Goal: Information Seeking & Learning: Learn about a topic

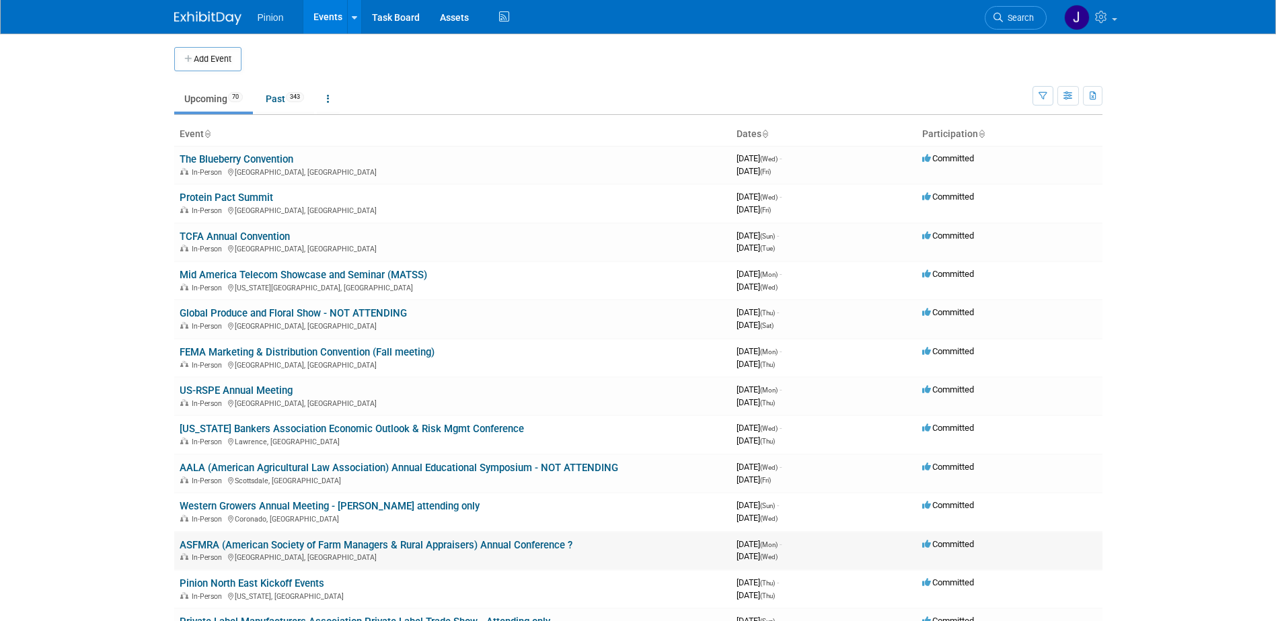
click at [209, 545] on link "ASFMRA (American Society of Farm Managers & Rural Appraisers) Annual Conference…" at bounding box center [376, 545] width 393 height 12
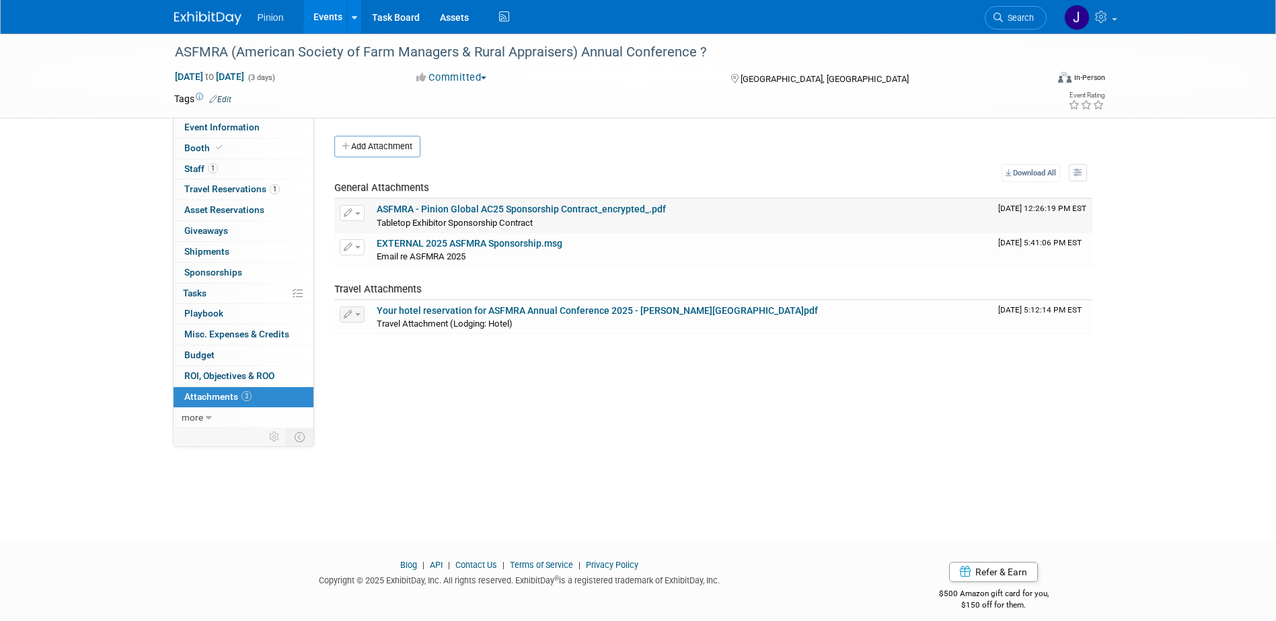
click at [454, 210] on link "ASFMRA - Pinion Global AC25 Sponsorship Contract_encrypted_.pdf" at bounding box center [521, 209] width 289 height 11
click at [218, 135] on link "Event Information" at bounding box center [243, 128] width 140 height 20
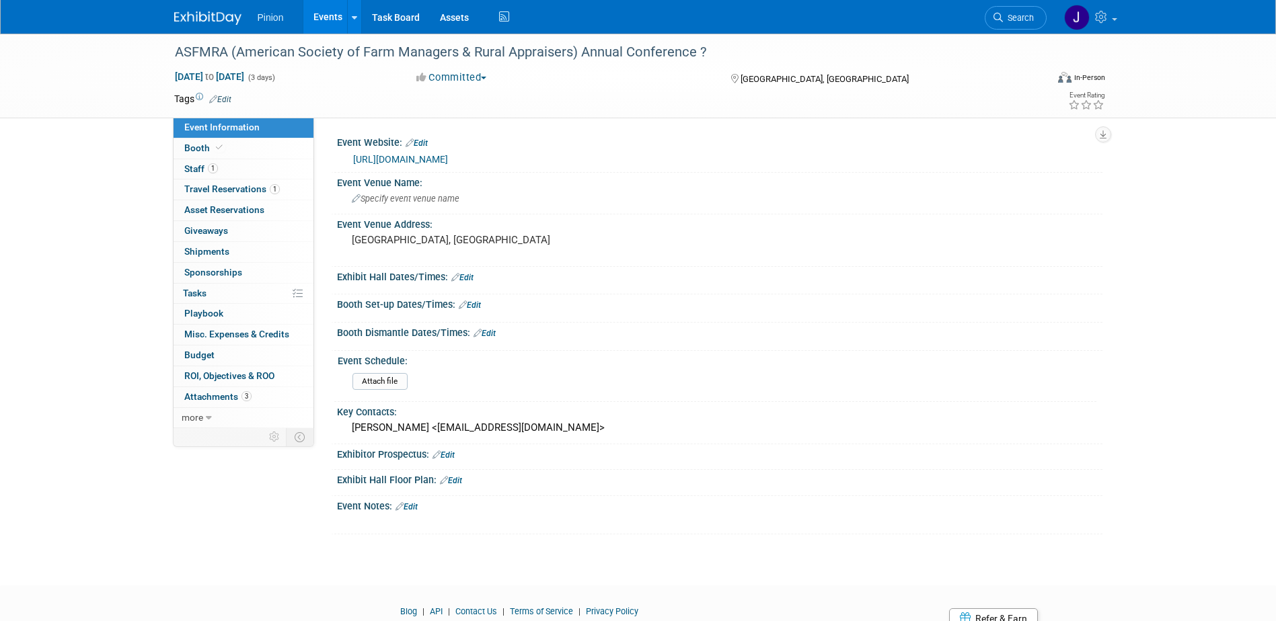
click at [399, 154] on link "https://www.asfmra.org/conferences/annualconference" at bounding box center [400, 159] width 95 height 11
click at [225, 185] on span "Travel Reservations 1" at bounding box center [231, 189] width 95 height 11
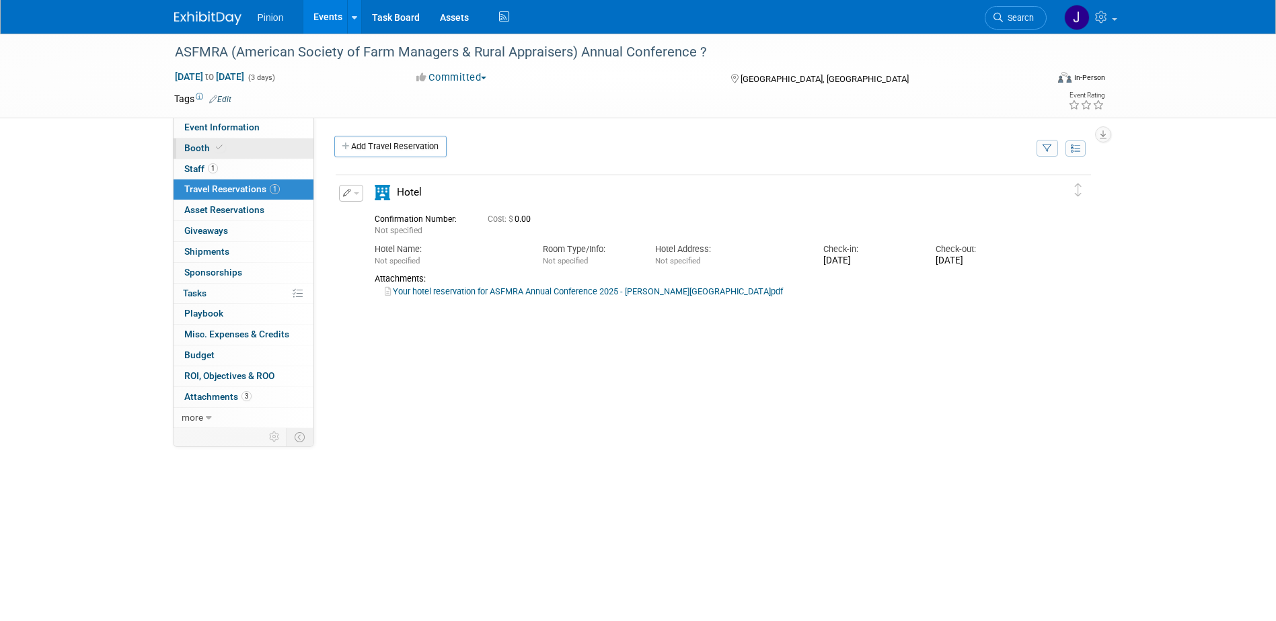
click at [238, 153] on link "Booth" at bounding box center [243, 149] width 140 height 20
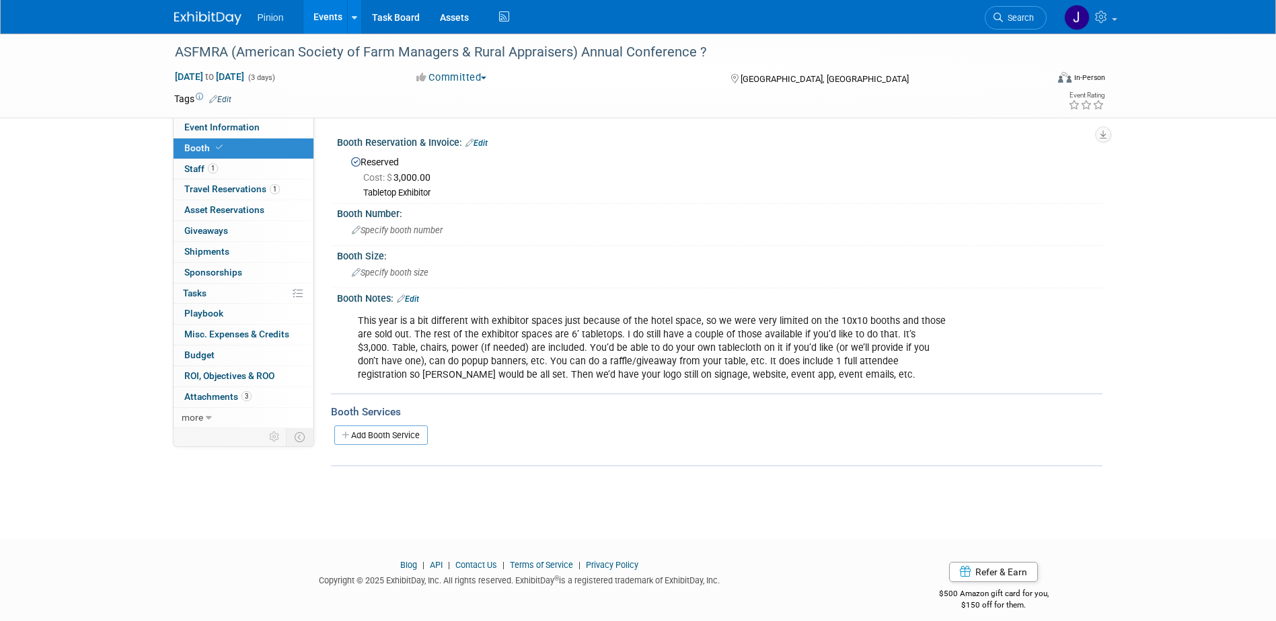
click at [201, 11] on link at bounding box center [215, 11] width 83 height 11
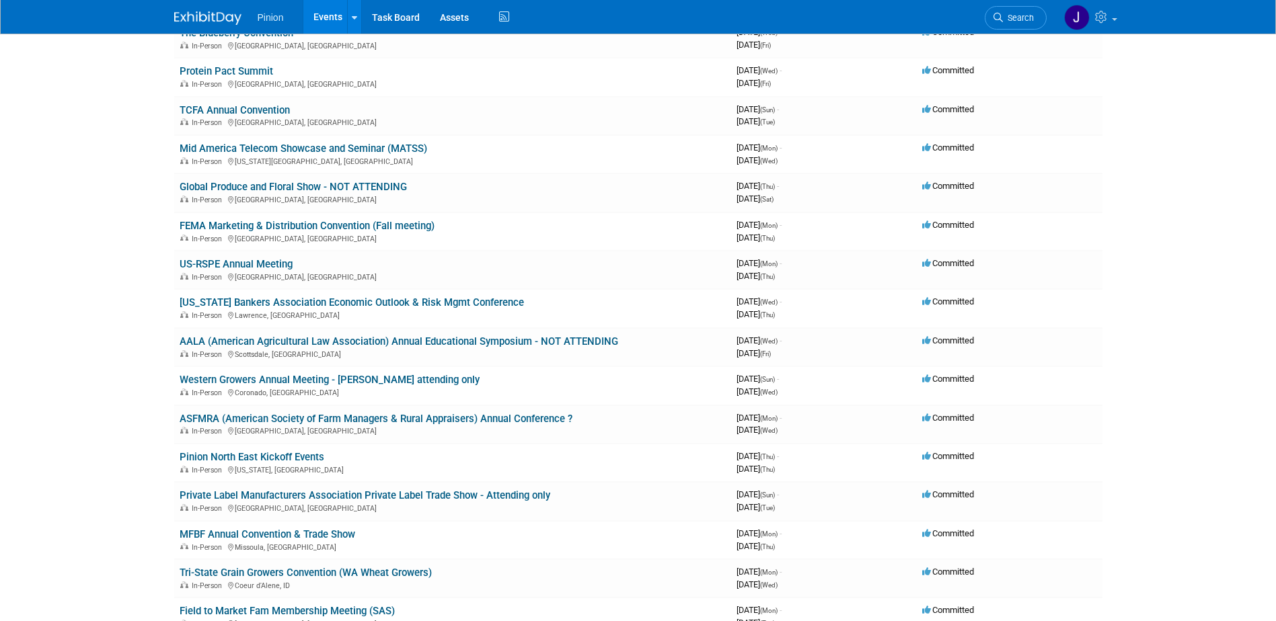
scroll to position [141, 0]
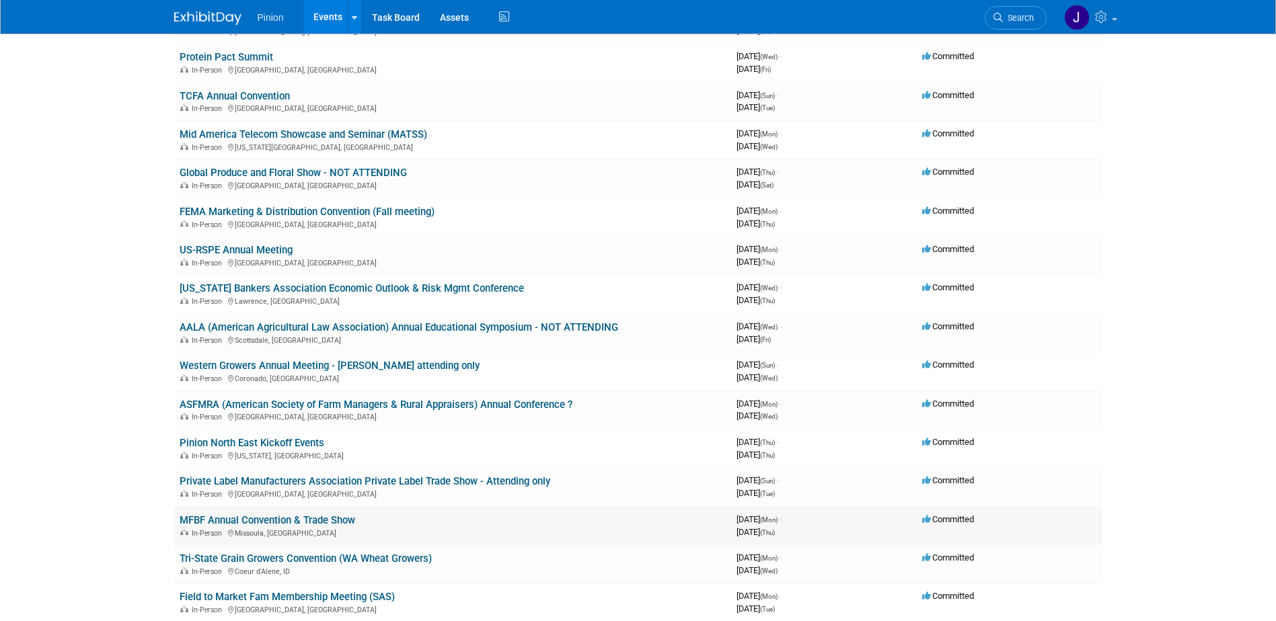
click at [323, 518] on link "MFBF Annual Convention & Trade Show" at bounding box center [267, 520] width 175 height 12
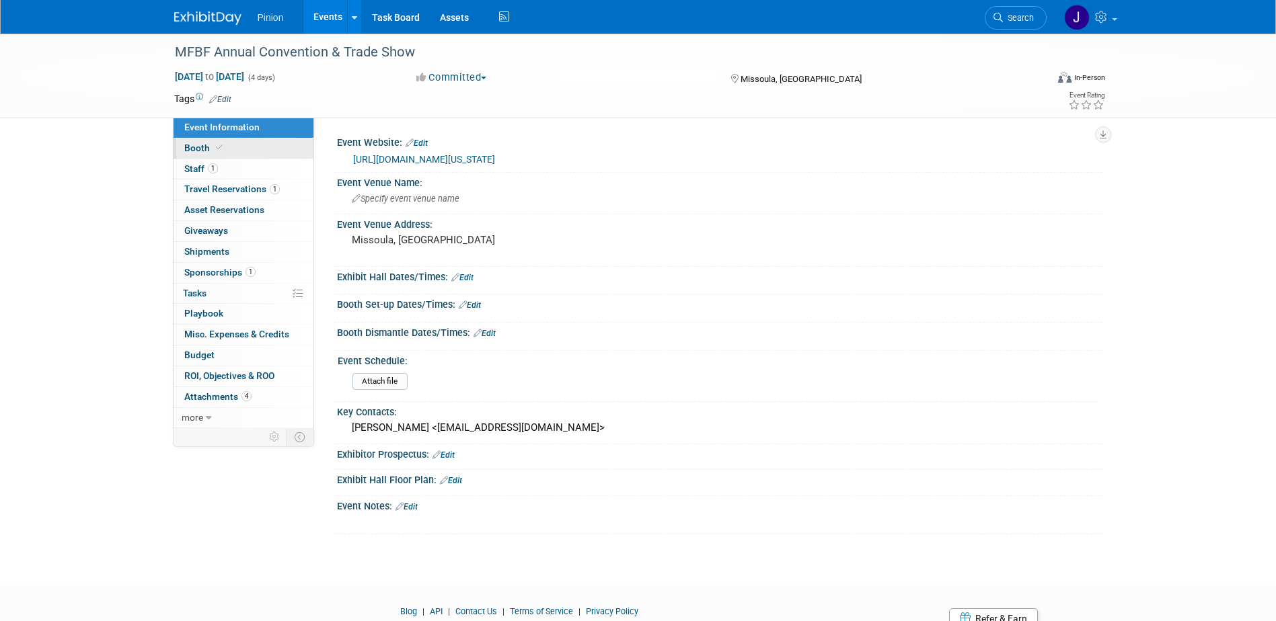
click at [205, 150] on span "Booth" at bounding box center [204, 148] width 41 height 11
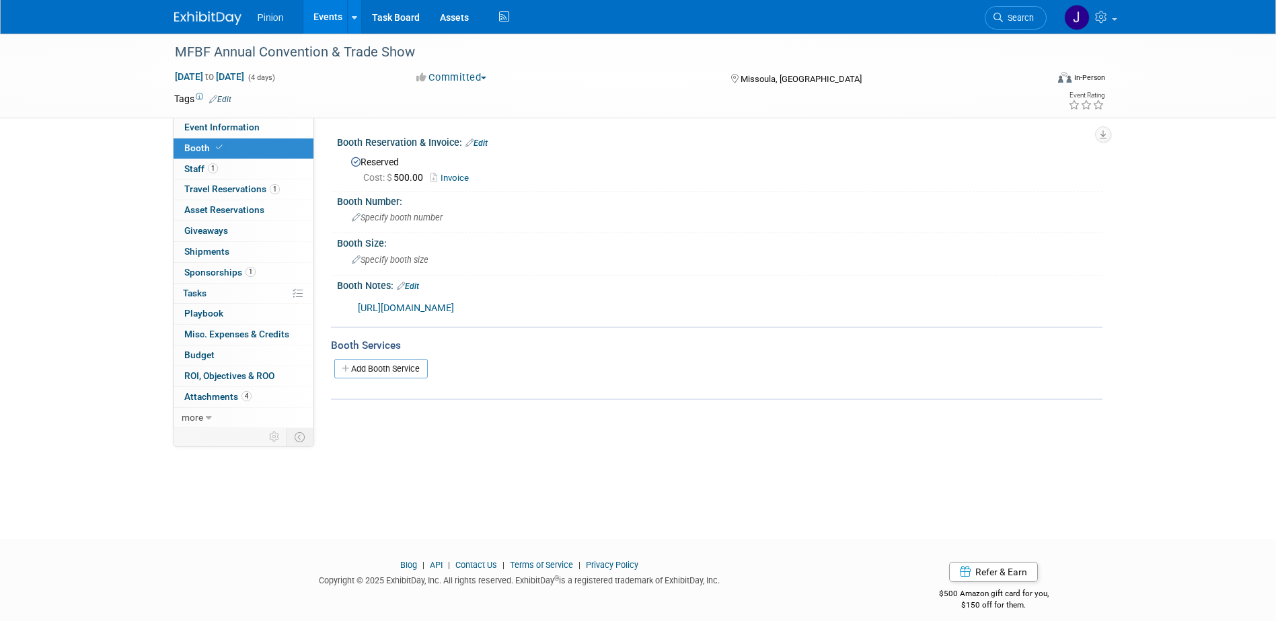
click at [454, 308] on link "https://mfbf.betterworld.org/events/2025AnnualConvention" at bounding box center [406, 308] width 96 height 11
click at [212, 124] on span "Event Information" at bounding box center [221, 127] width 75 height 11
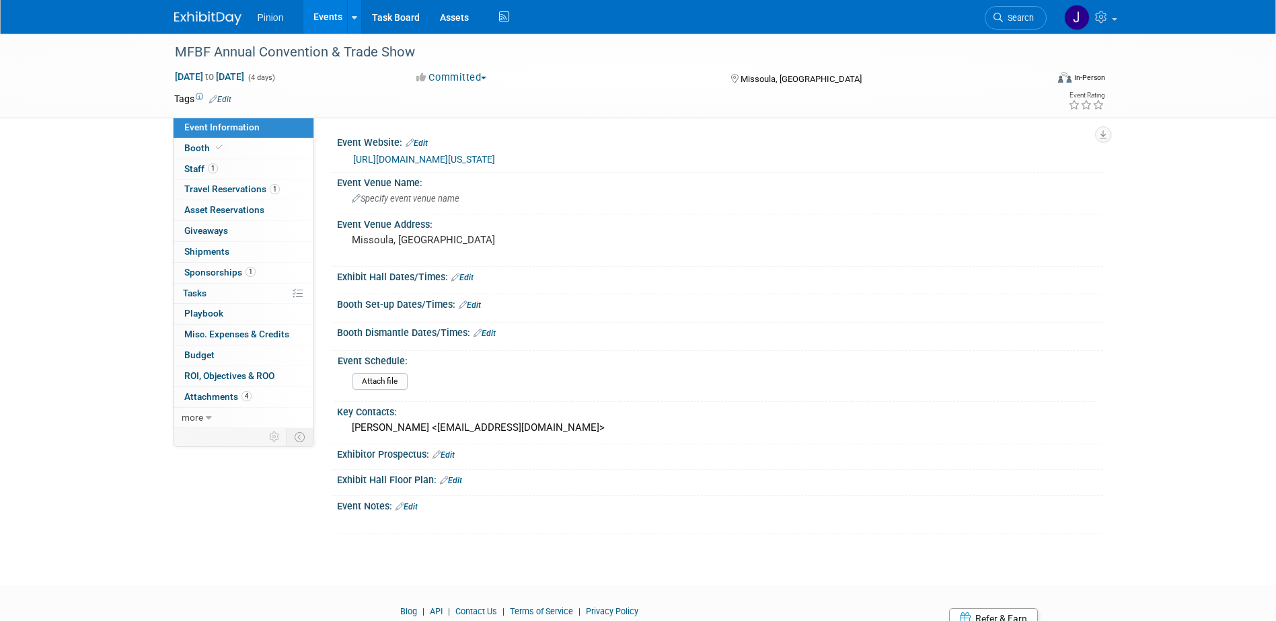
click at [436, 155] on link "https://mfbf.org/Article/Montana-Farm-Bureau-Federation-2025-Convention-Trade-S…" at bounding box center [424, 159] width 142 height 11
click at [204, 15] on img at bounding box center [207, 17] width 67 height 13
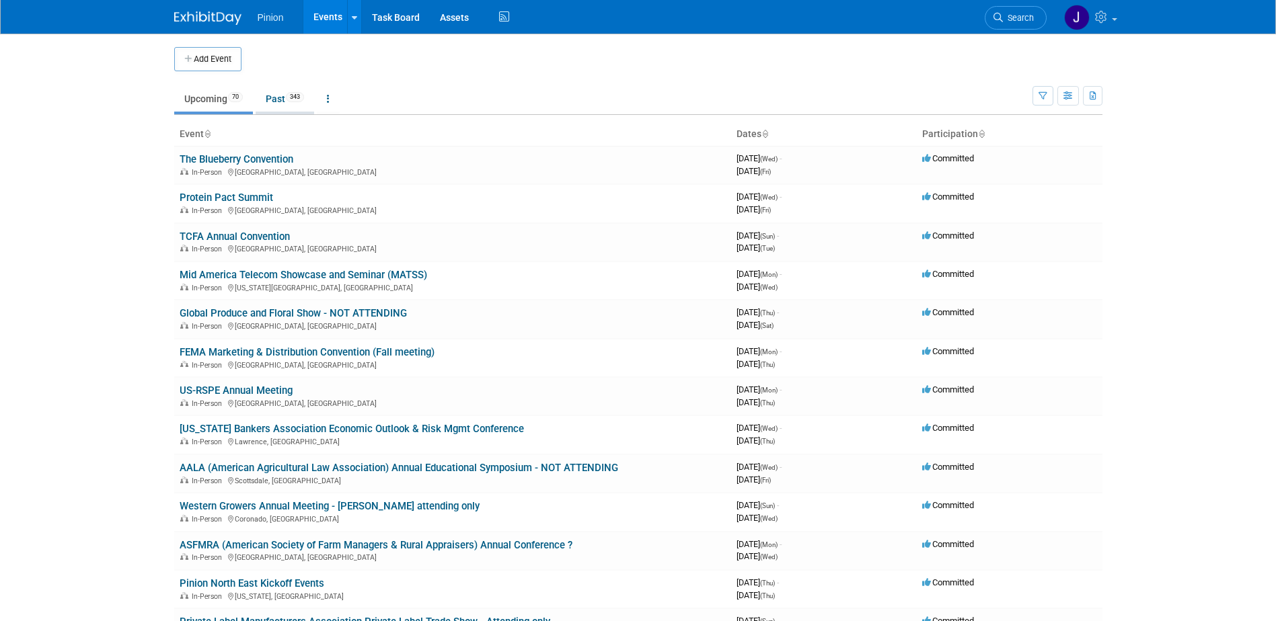
click at [292, 108] on link "Past 343" at bounding box center [285, 99] width 58 height 26
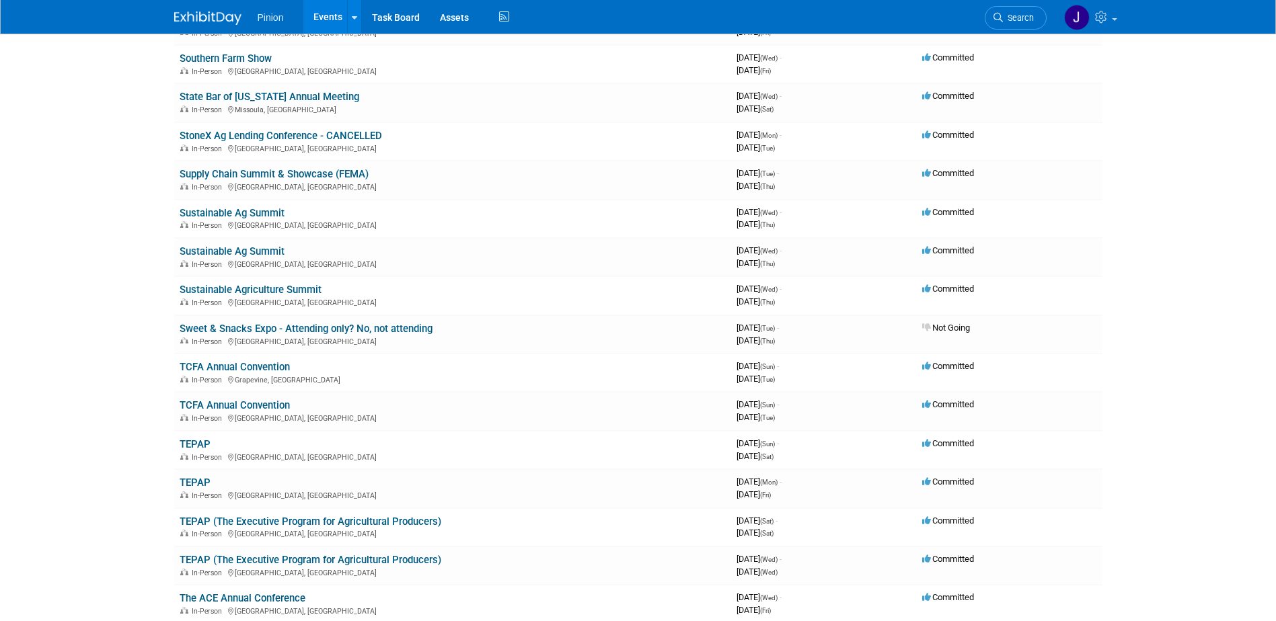
scroll to position [11000, 0]
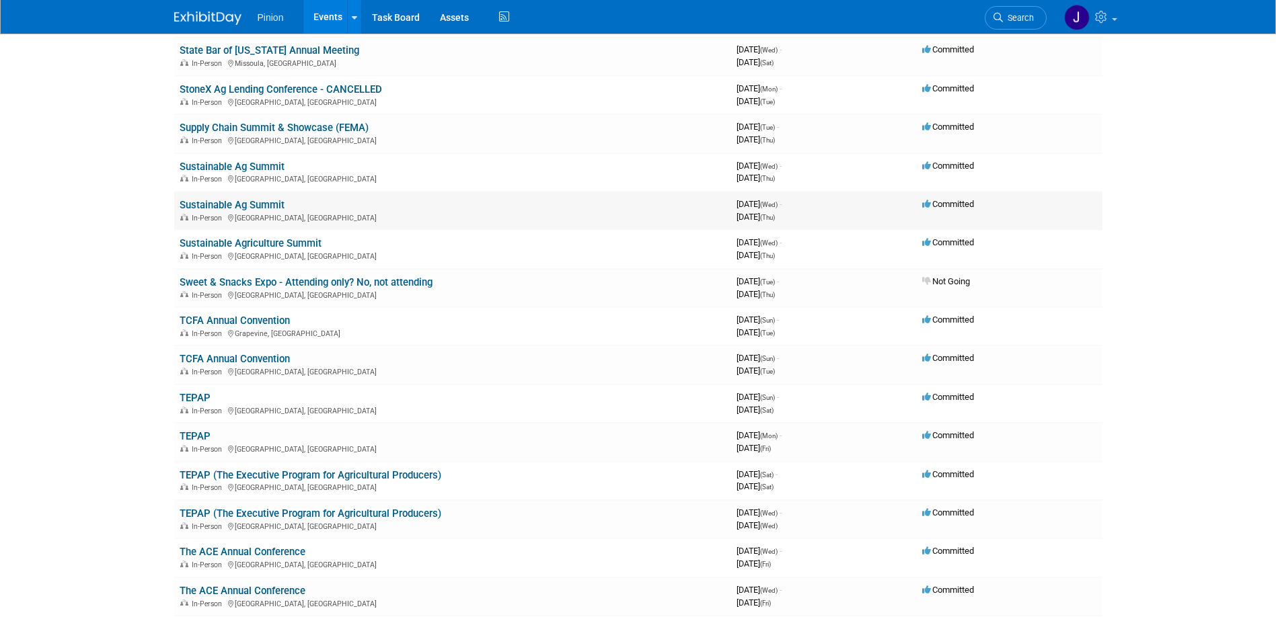
click at [240, 205] on link "Sustainable Ag Summit" at bounding box center [232, 205] width 105 height 12
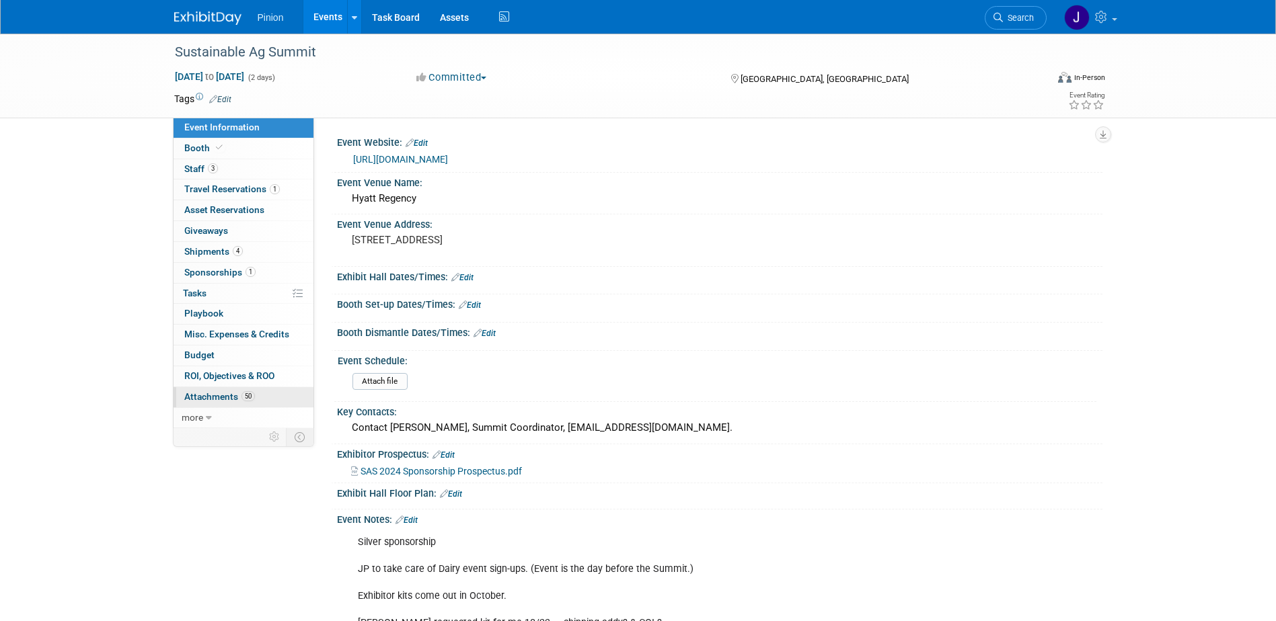
click at [231, 394] on span "Attachments 50" at bounding box center [219, 396] width 71 height 11
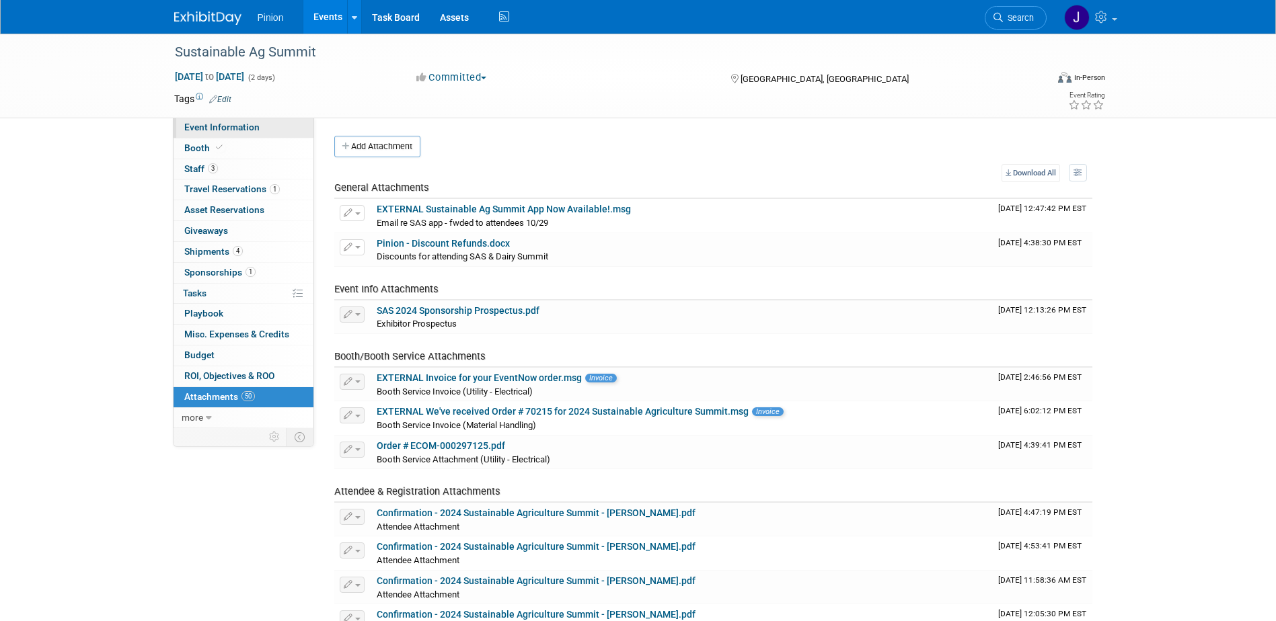
click at [225, 125] on span "Event Information" at bounding box center [221, 127] width 75 height 11
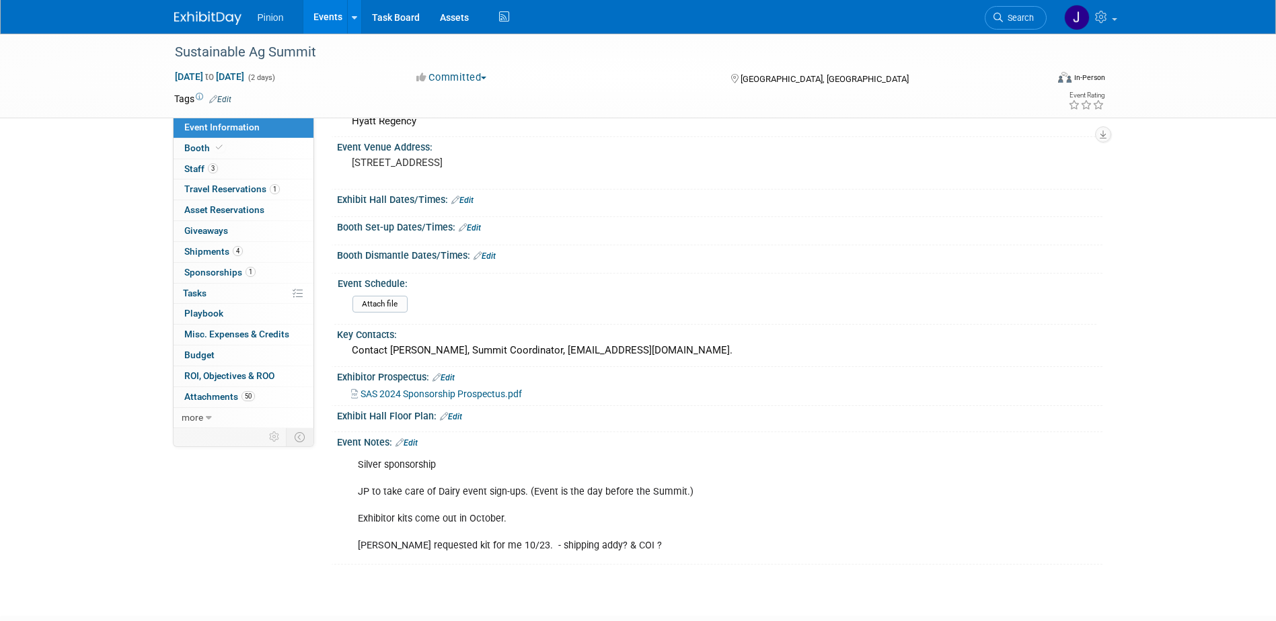
scroll to position [81, 0]
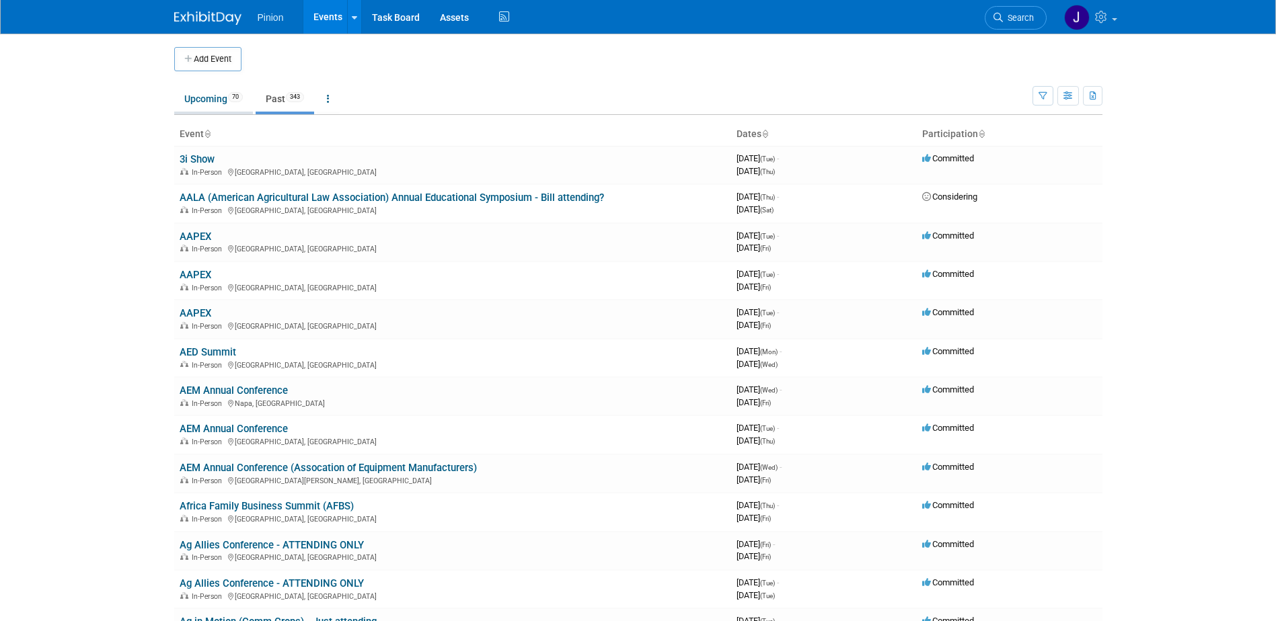
click at [197, 95] on link "Upcoming 70" at bounding box center [213, 99] width 79 height 26
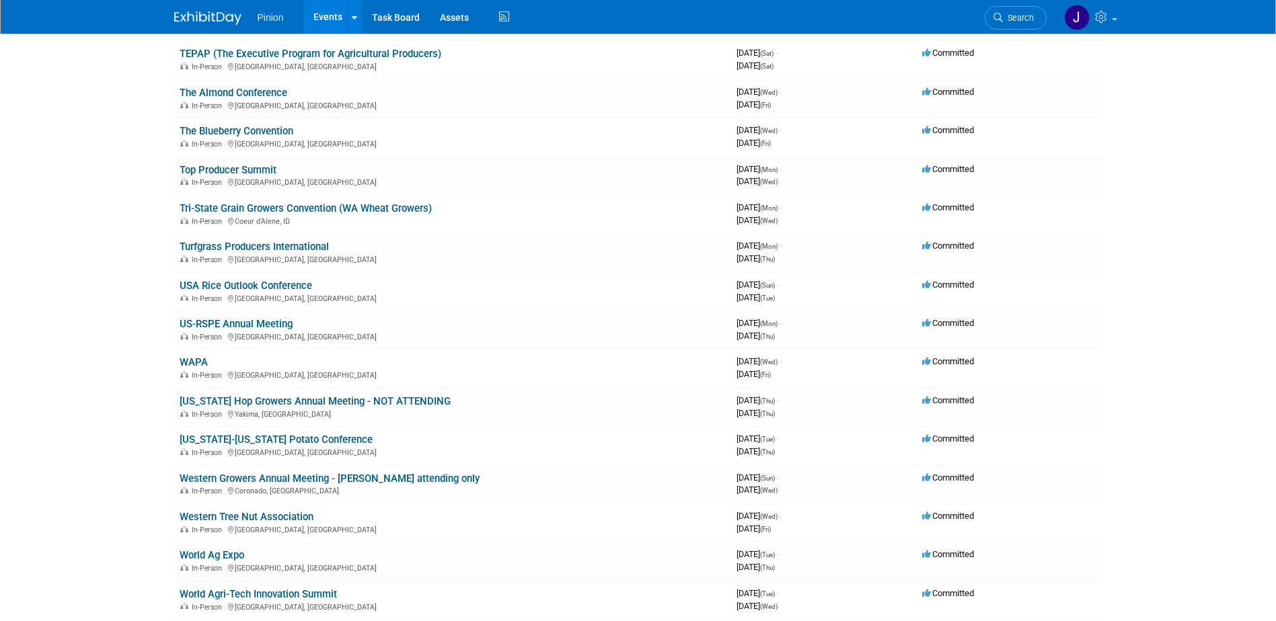
scroll to position [2206, 0]
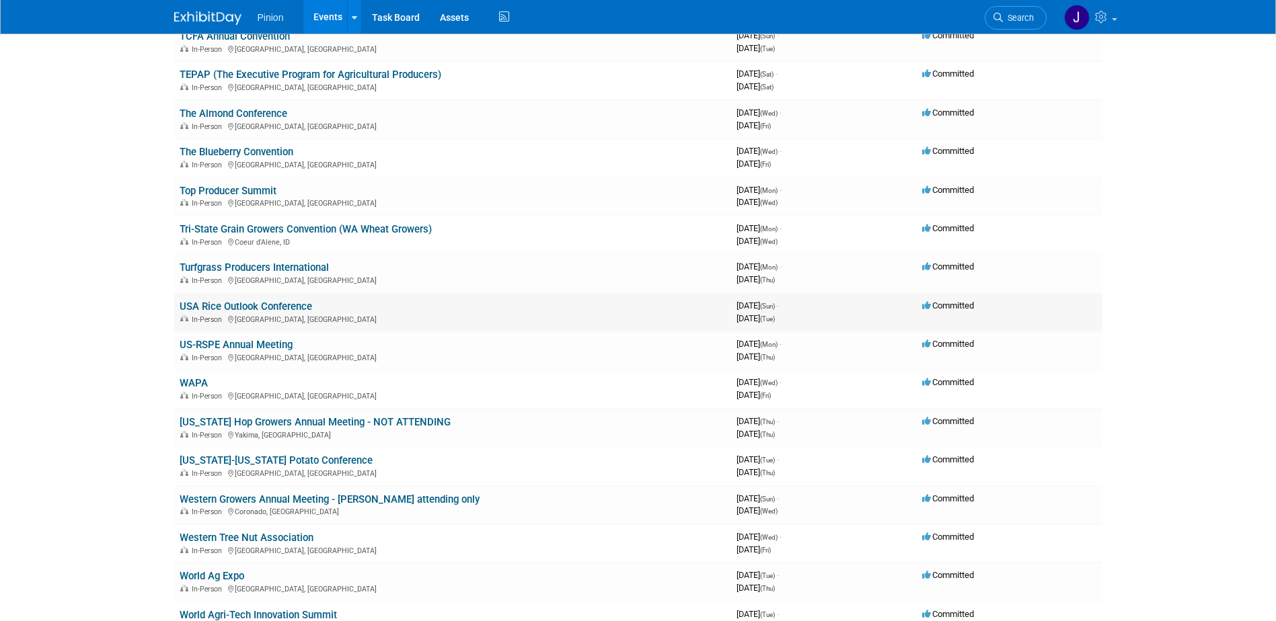
click at [288, 303] on link "USA Rice Outlook Conference" at bounding box center [246, 307] width 132 height 12
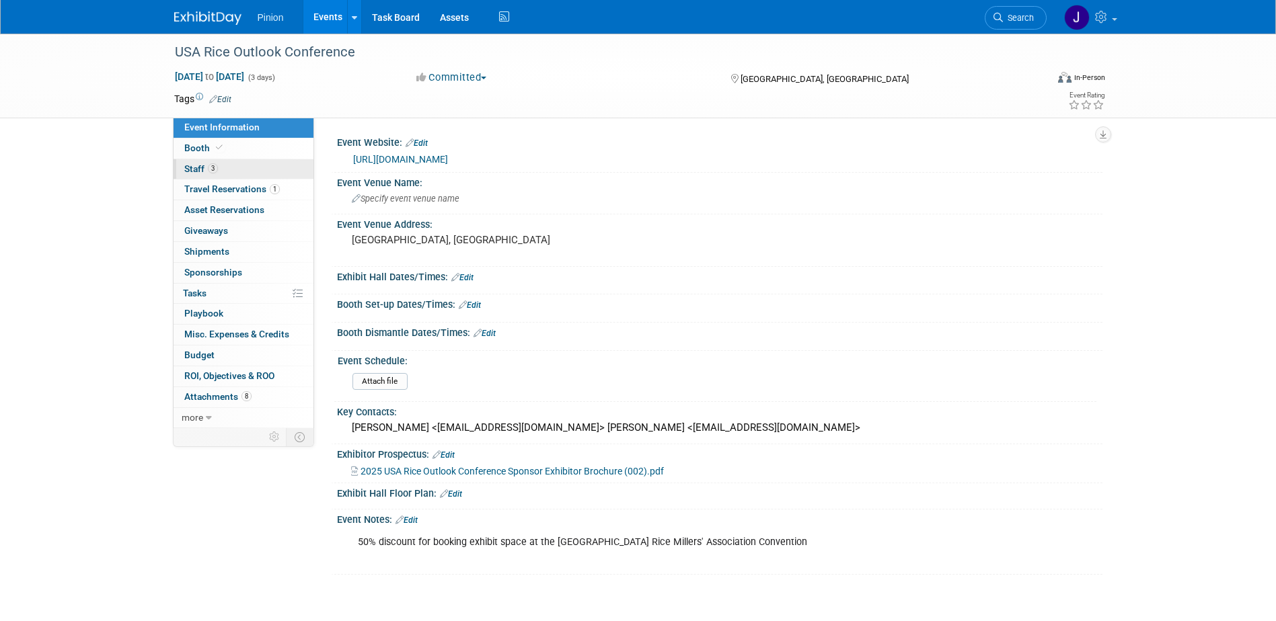
click at [214, 169] on span "3" at bounding box center [213, 168] width 10 height 10
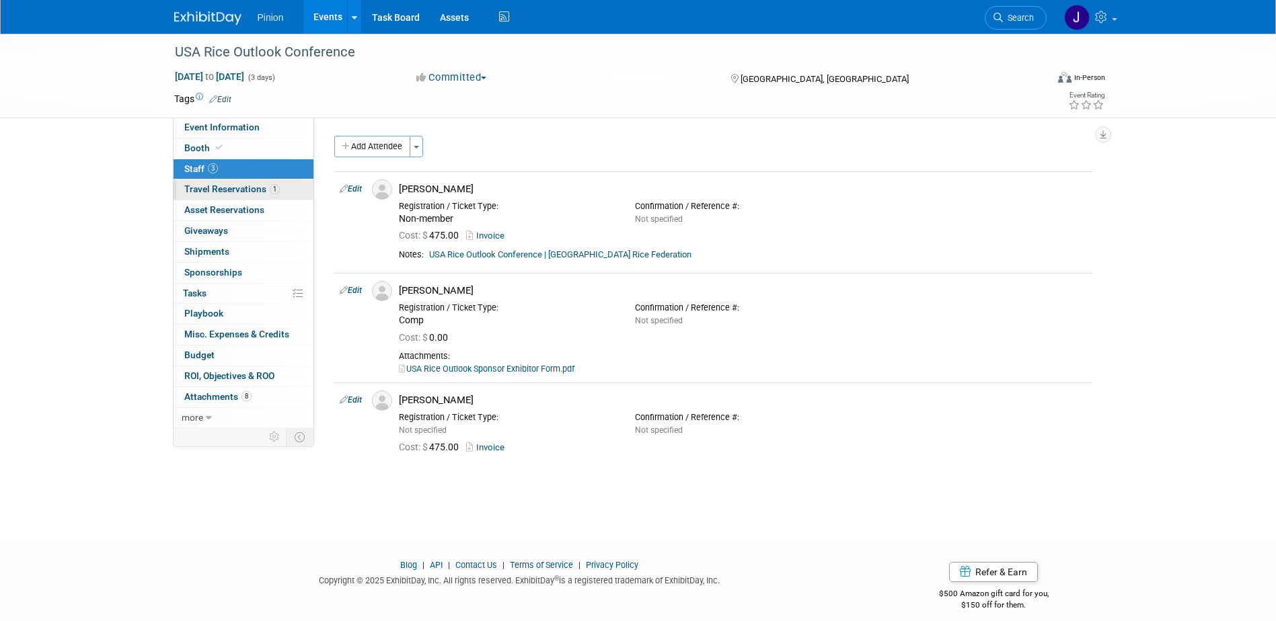
click at [242, 192] on span "Travel Reservations 1" at bounding box center [231, 189] width 95 height 11
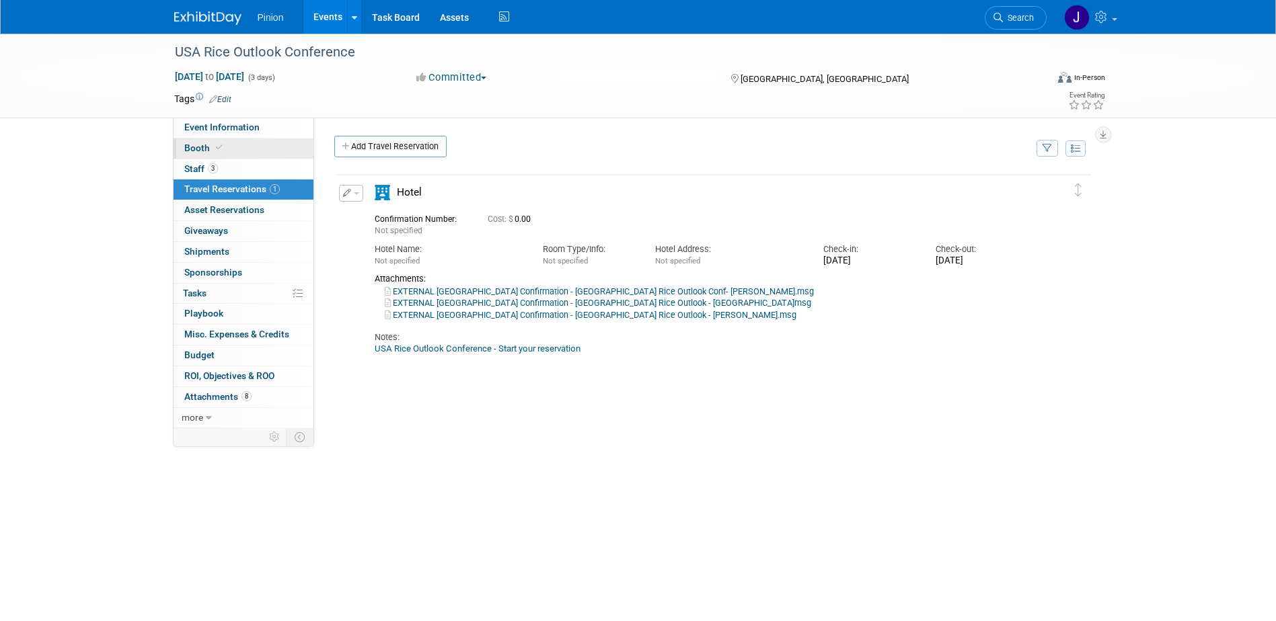
click at [218, 150] on icon at bounding box center [219, 147] width 7 height 7
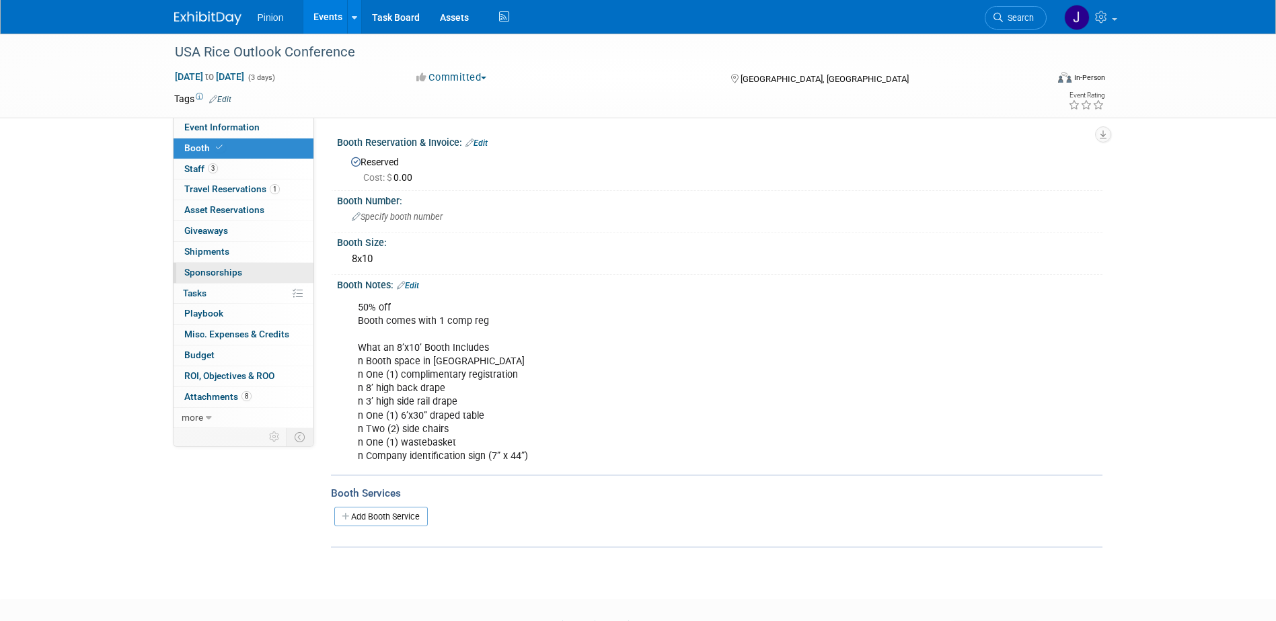
click at [235, 271] on span "Sponsorships 0" at bounding box center [213, 272] width 58 height 11
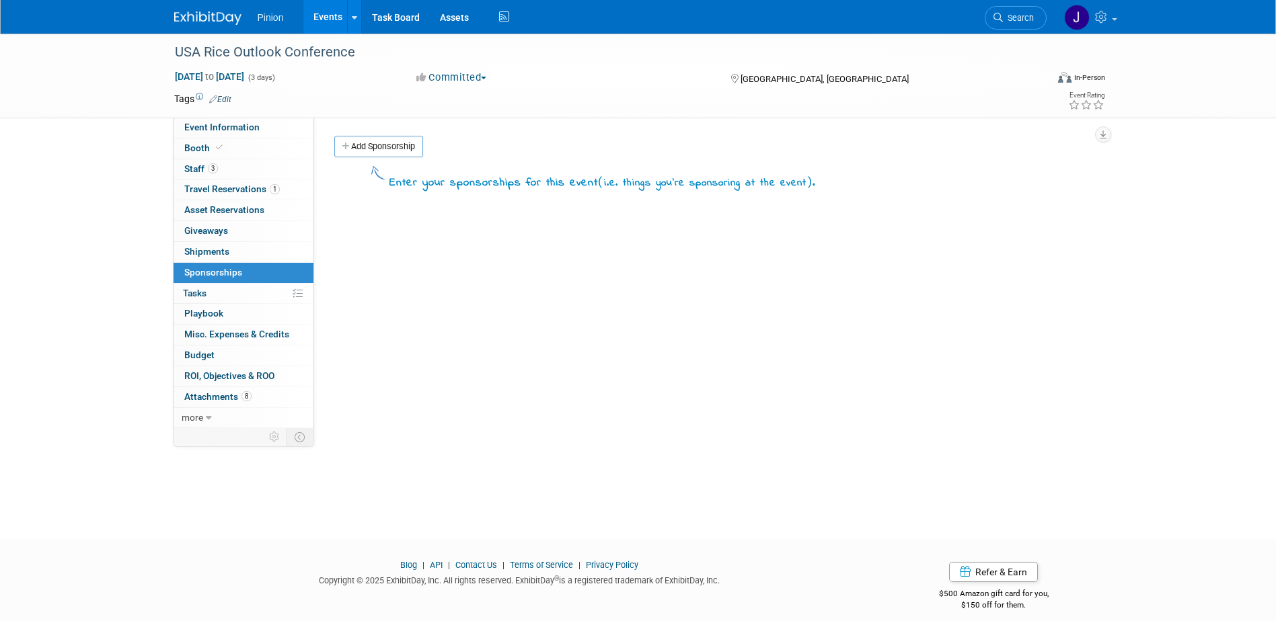
click at [227, 17] on img at bounding box center [207, 17] width 67 height 13
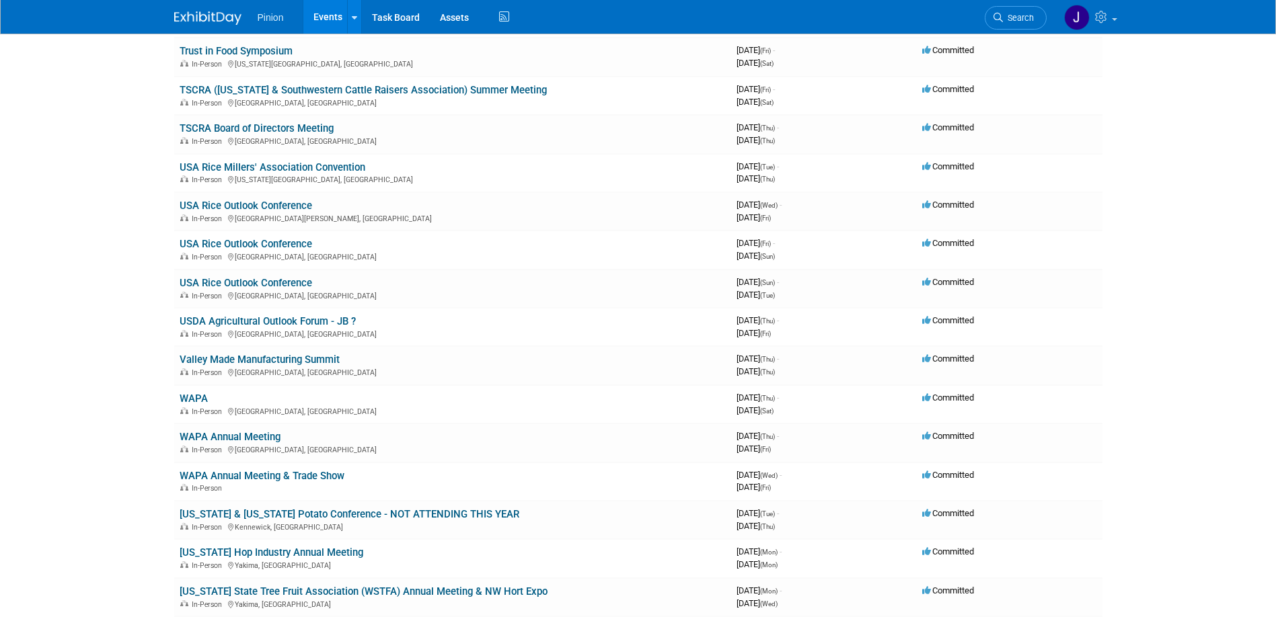
scroll to position [12204, 0]
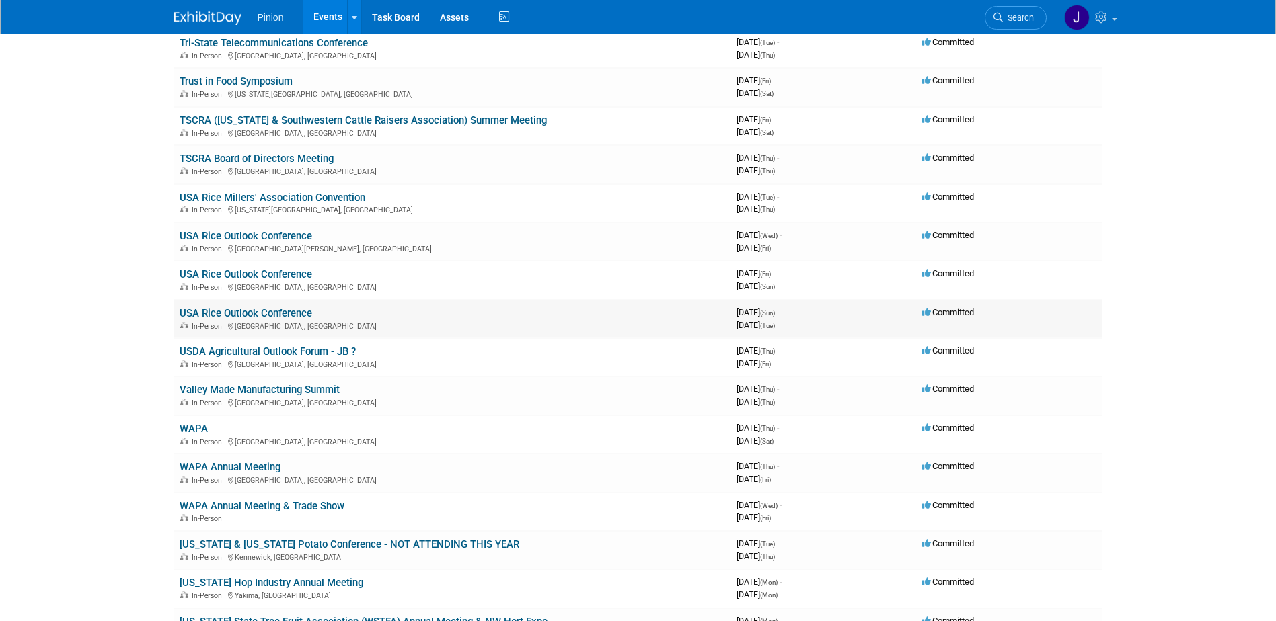
click at [255, 312] on link "USA Rice Outlook Conference" at bounding box center [246, 313] width 132 height 12
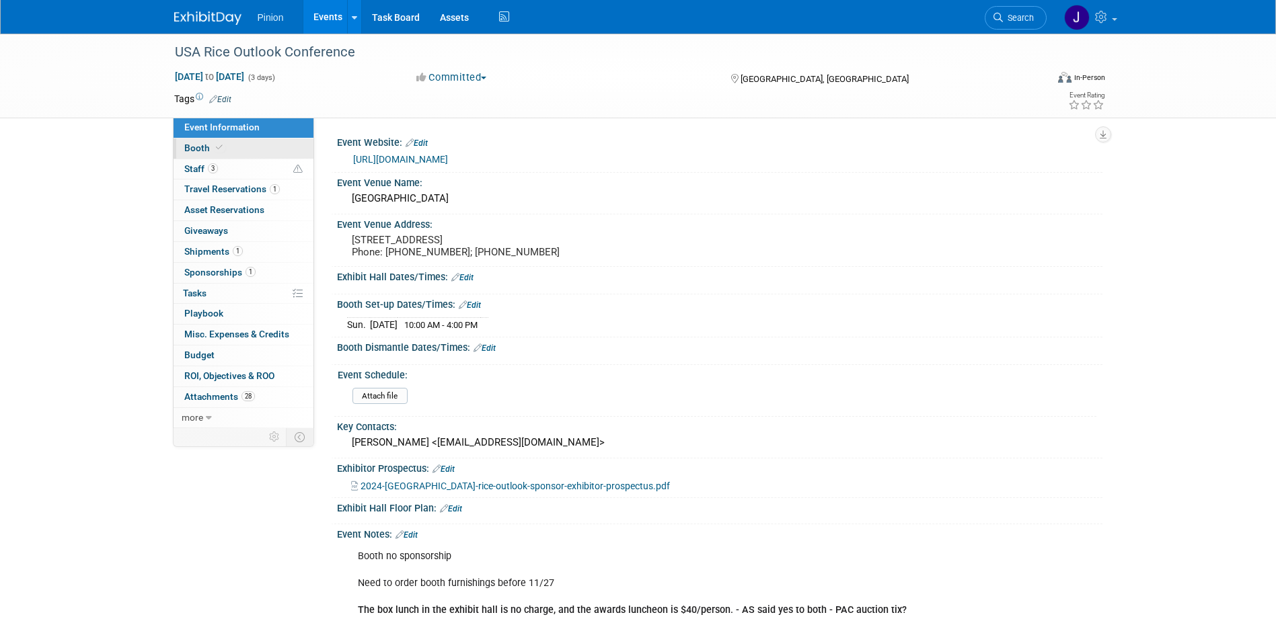
click at [227, 144] on link "Booth" at bounding box center [243, 149] width 140 height 20
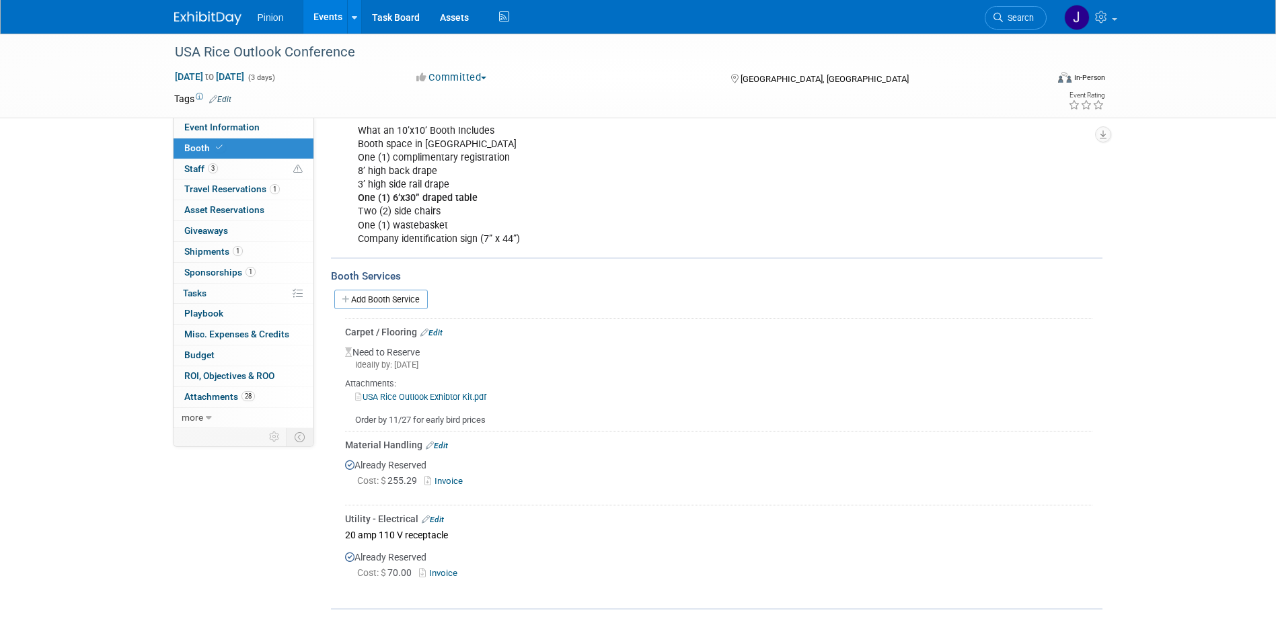
scroll to position [206, 0]
click at [213, 173] on span "Staff 3" at bounding box center [201, 168] width 34 height 11
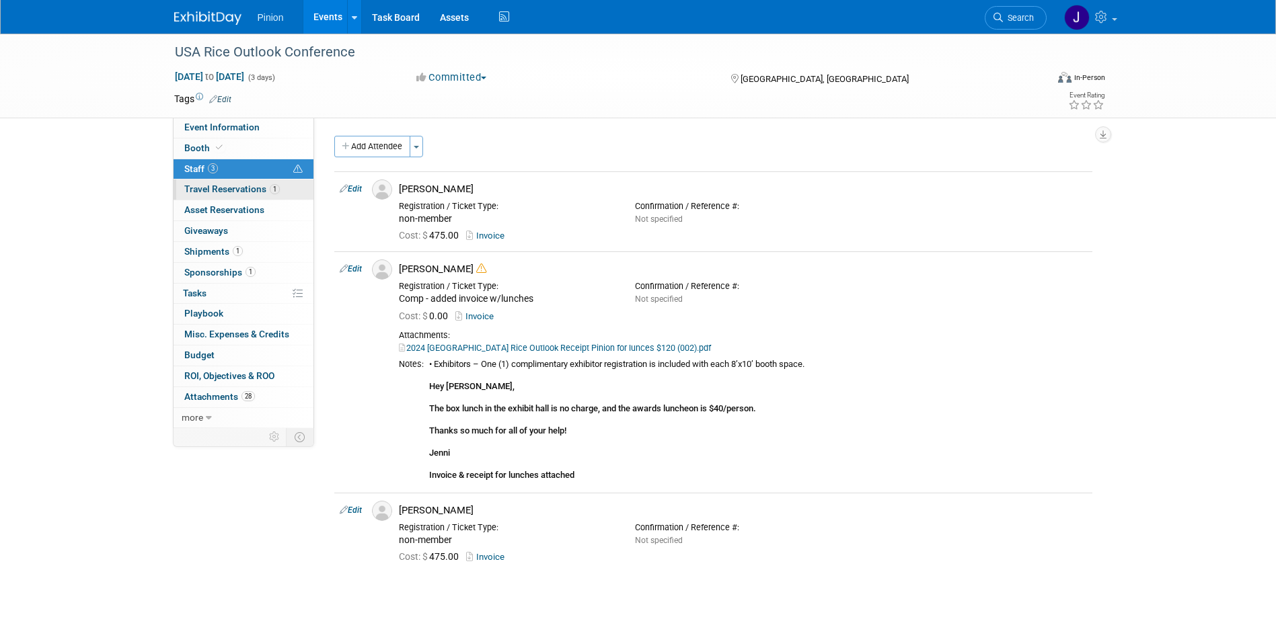
click at [202, 182] on link "1 Travel Reservations 1" at bounding box center [243, 190] width 140 height 20
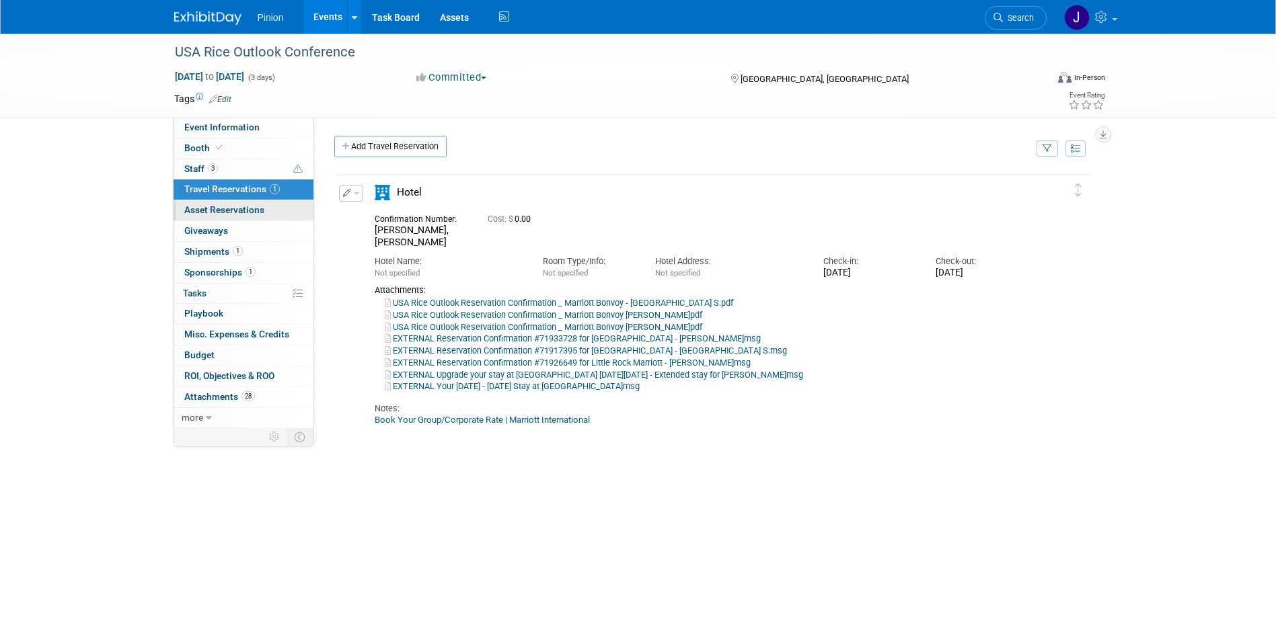
click at [221, 212] on span "Asset Reservations 0" at bounding box center [224, 209] width 80 height 11
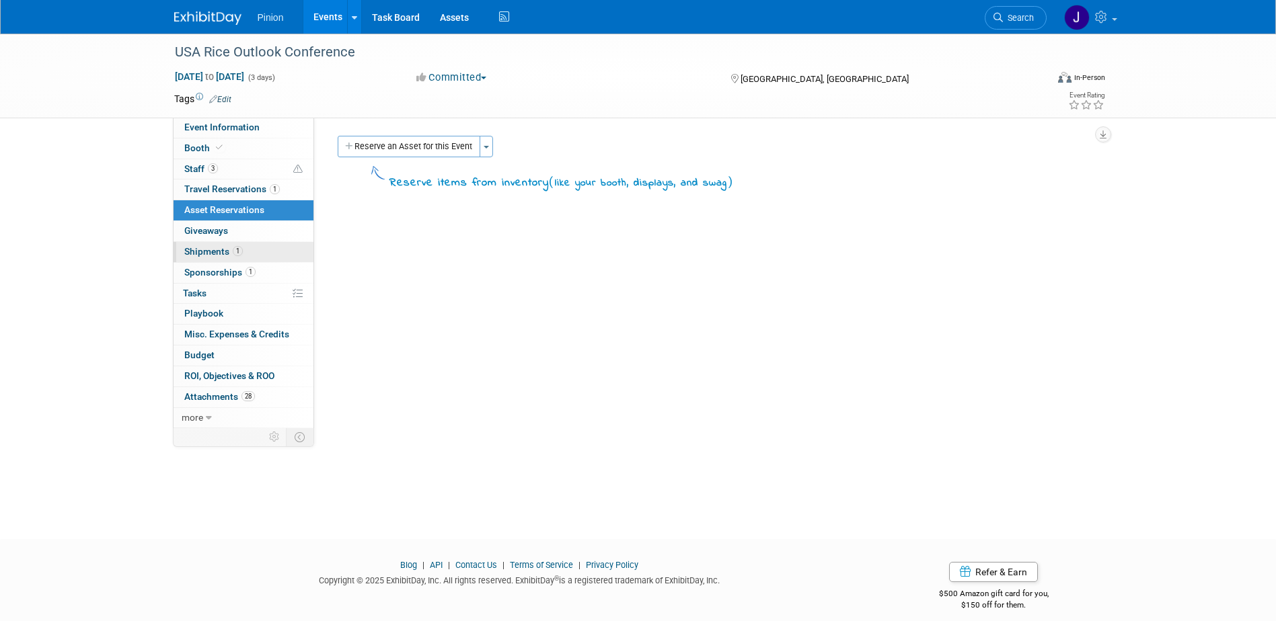
click at [220, 256] on span "Shipments 1" at bounding box center [213, 251] width 58 height 11
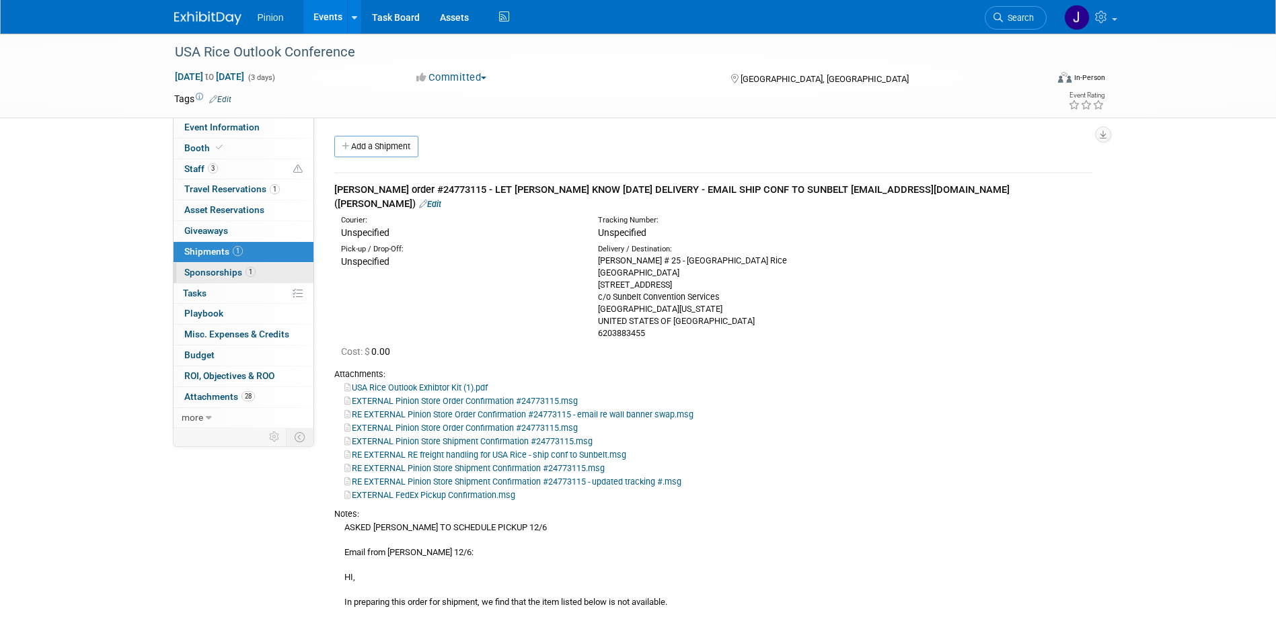
click at [233, 267] on span "Sponsorships 1" at bounding box center [219, 272] width 71 height 11
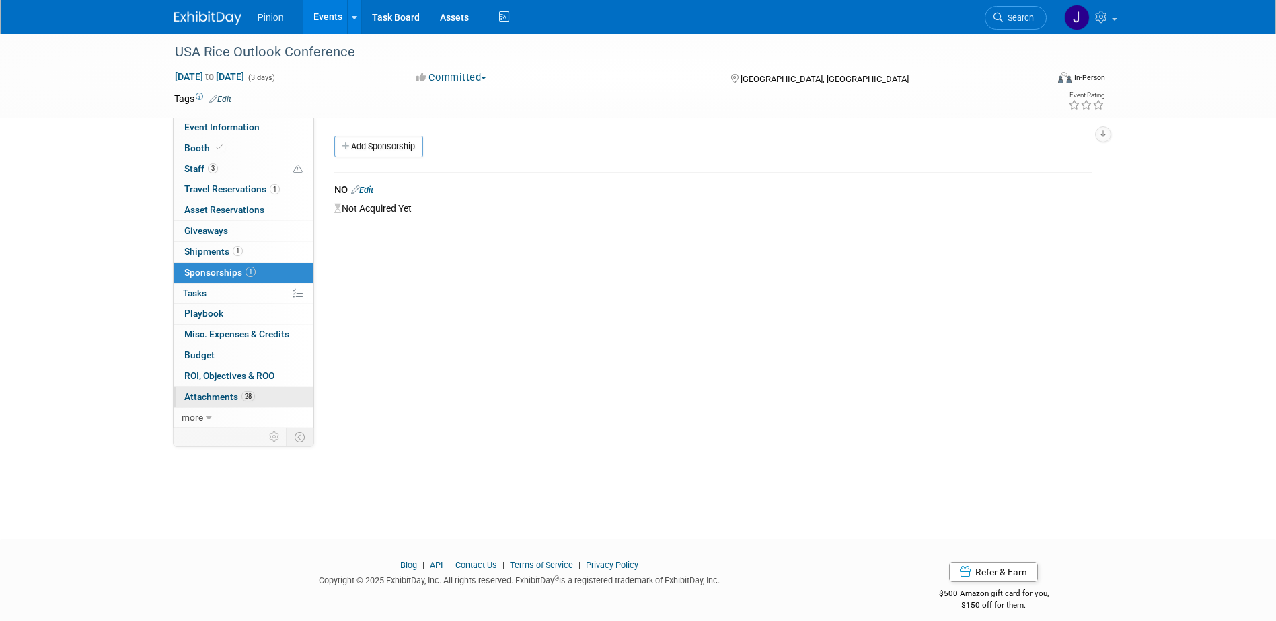
click at [231, 392] on span "Attachments 28" at bounding box center [219, 396] width 71 height 11
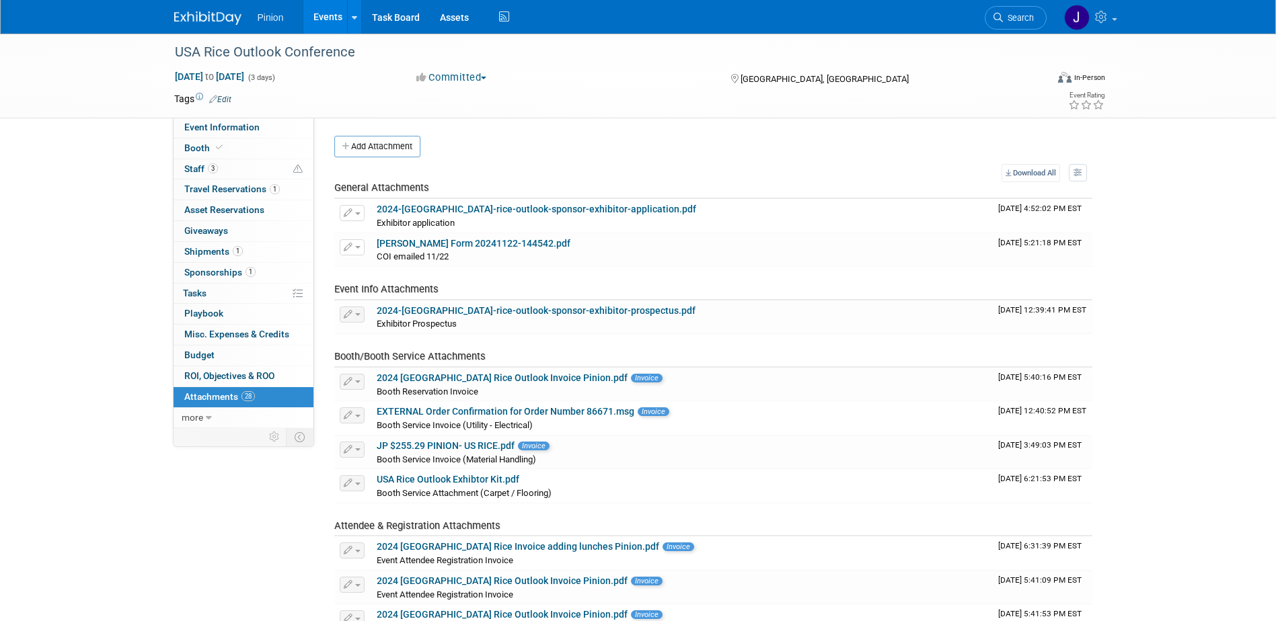
click at [200, 1] on div at bounding box center [215, 12] width 83 height 25
click at [200, 5] on div at bounding box center [215, 12] width 83 height 25
click at [210, 25] on img at bounding box center [207, 17] width 67 height 13
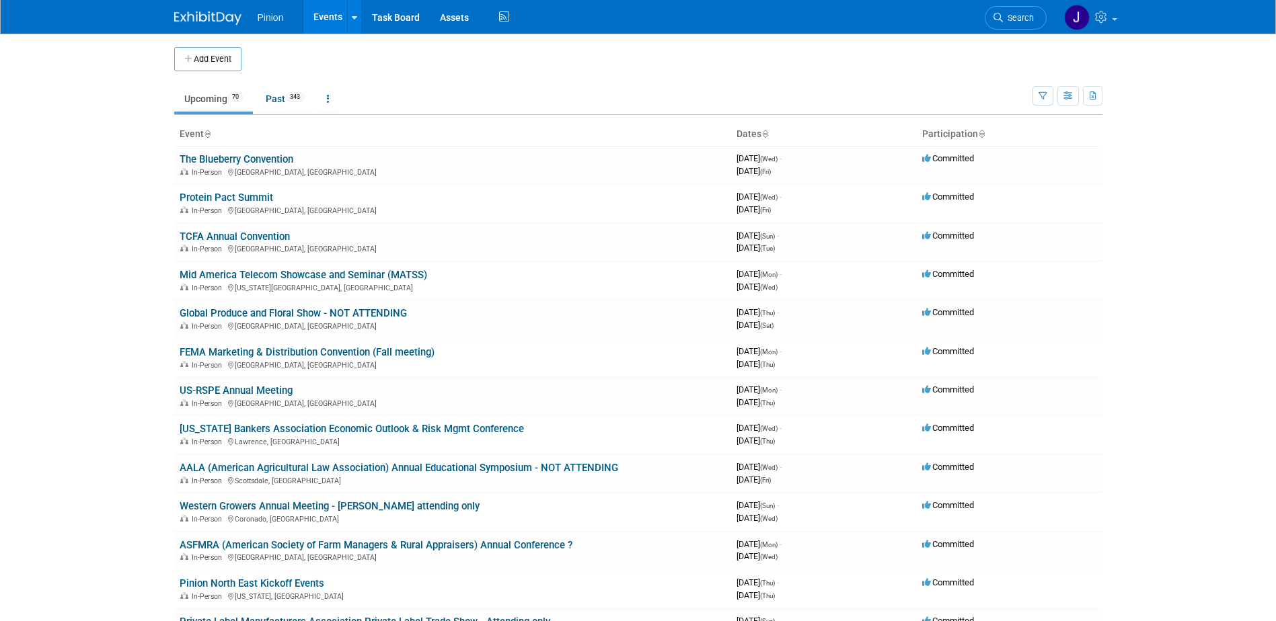
click at [207, 132] on icon at bounding box center [207, 134] width 7 height 9
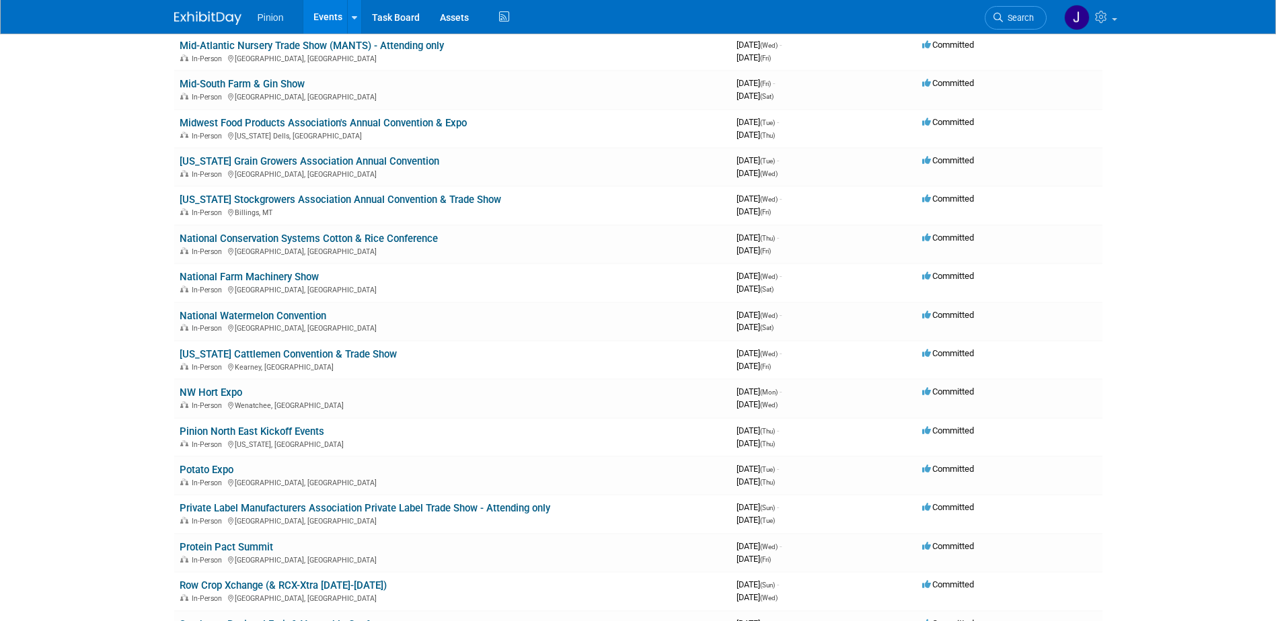
scroll to position [1491, 0]
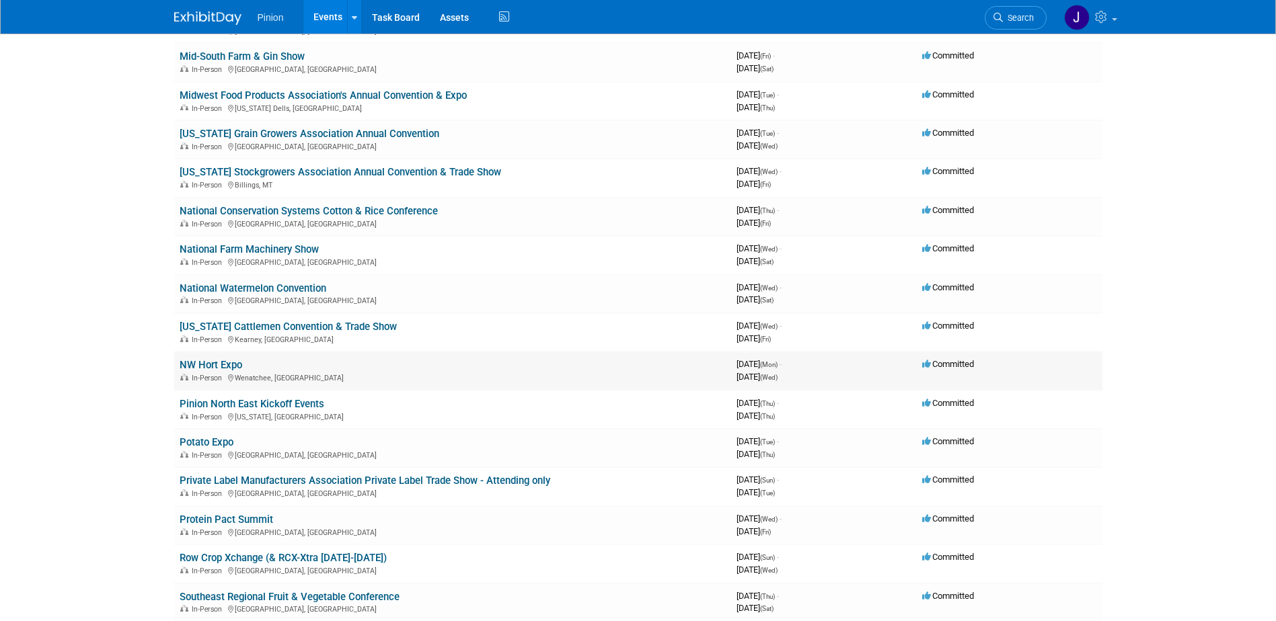
click at [229, 366] on link "NW Hort Expo" at bounding box center [211, 365] width 63 height 12
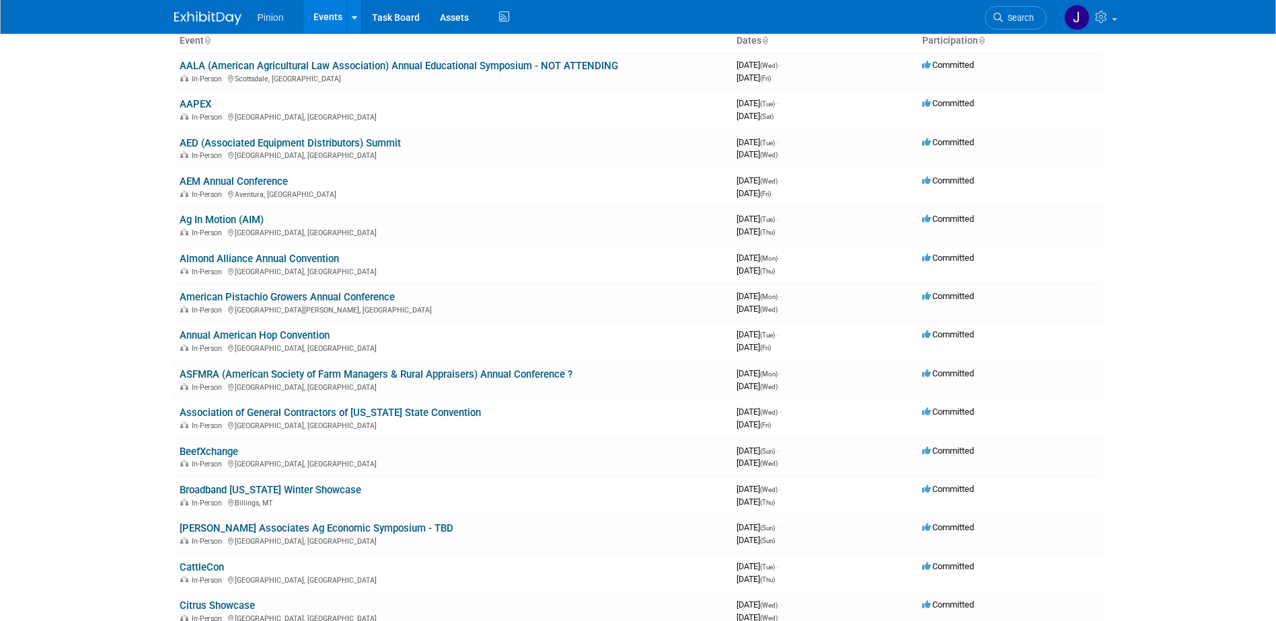
scroll to position [0, 0]
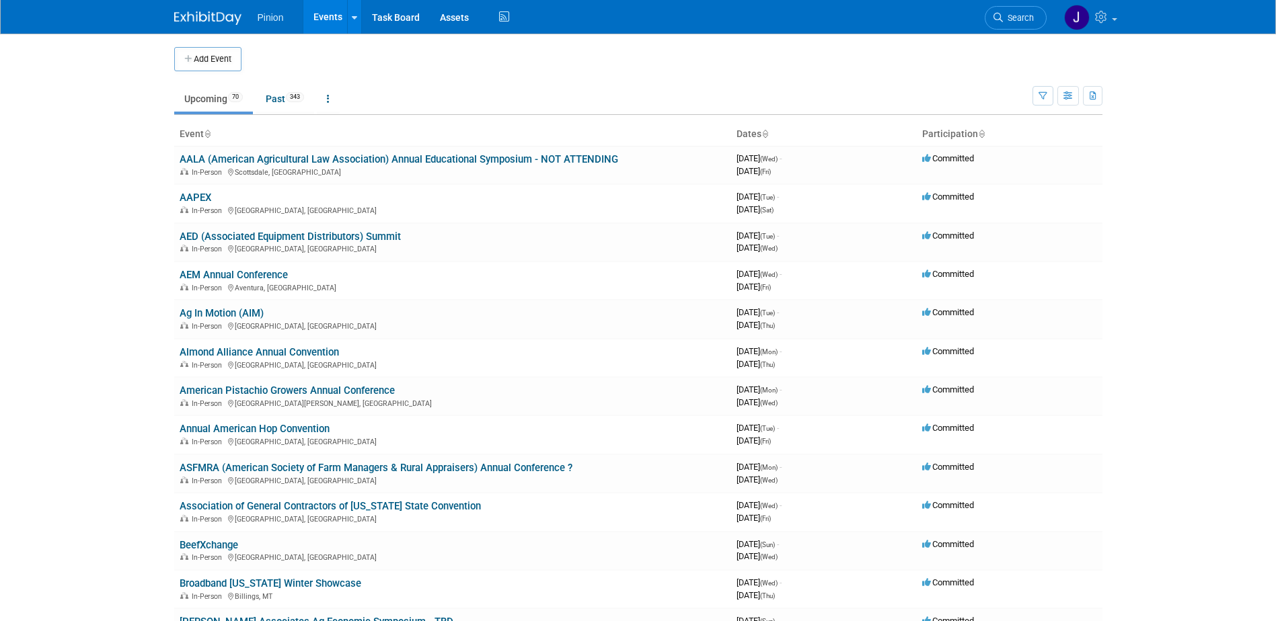
click at [768, 131] on icon at bounding box center [764, 134] width 7 height 9
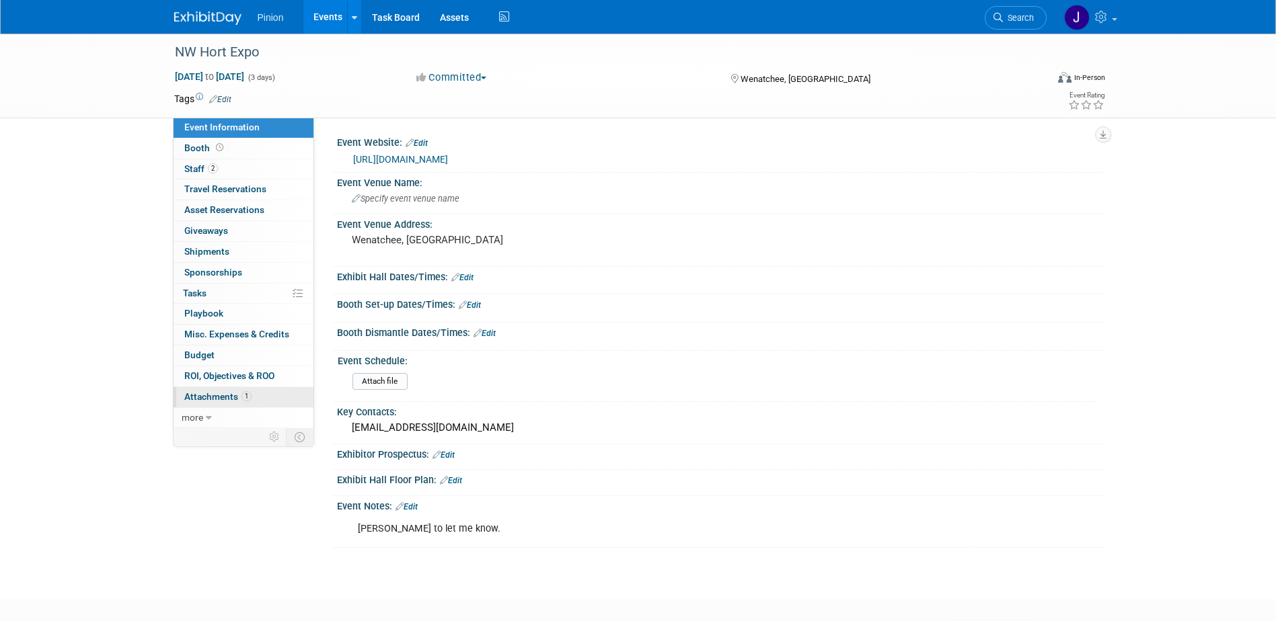
click at [230, 389] on link "1 Attachments 1" at bounding box center [243, 397] width 140 height 20
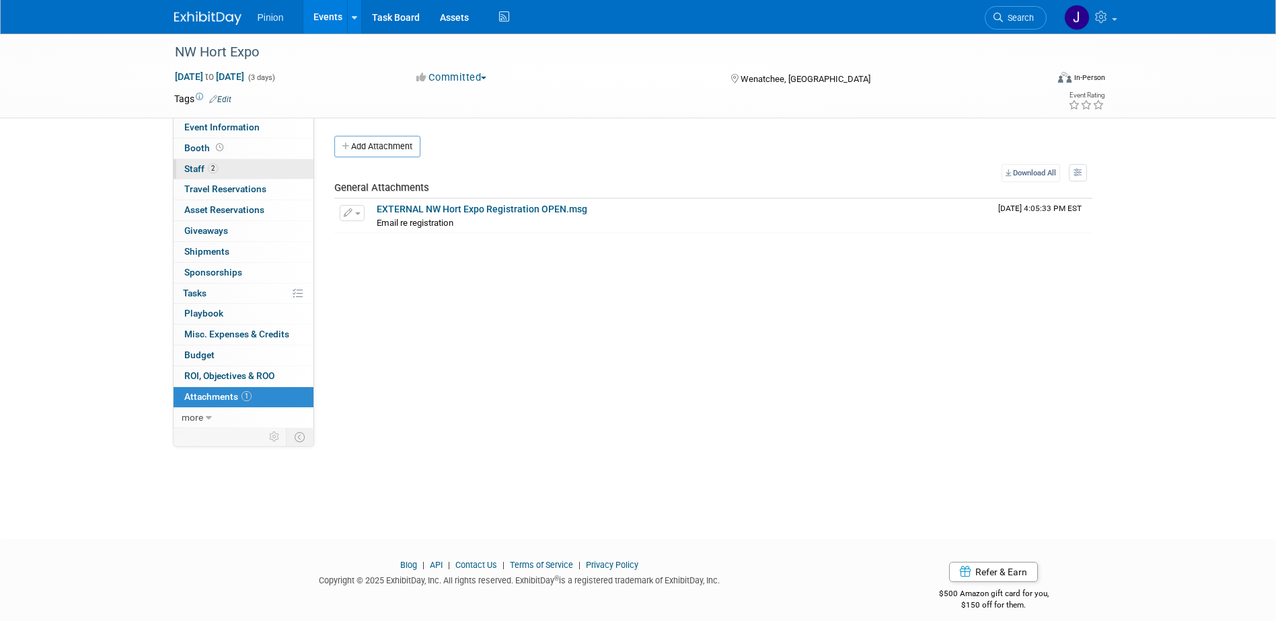
click at [236, 172] on link "2 Staff 2" at bounding box center [243, 169] width 140 height 20
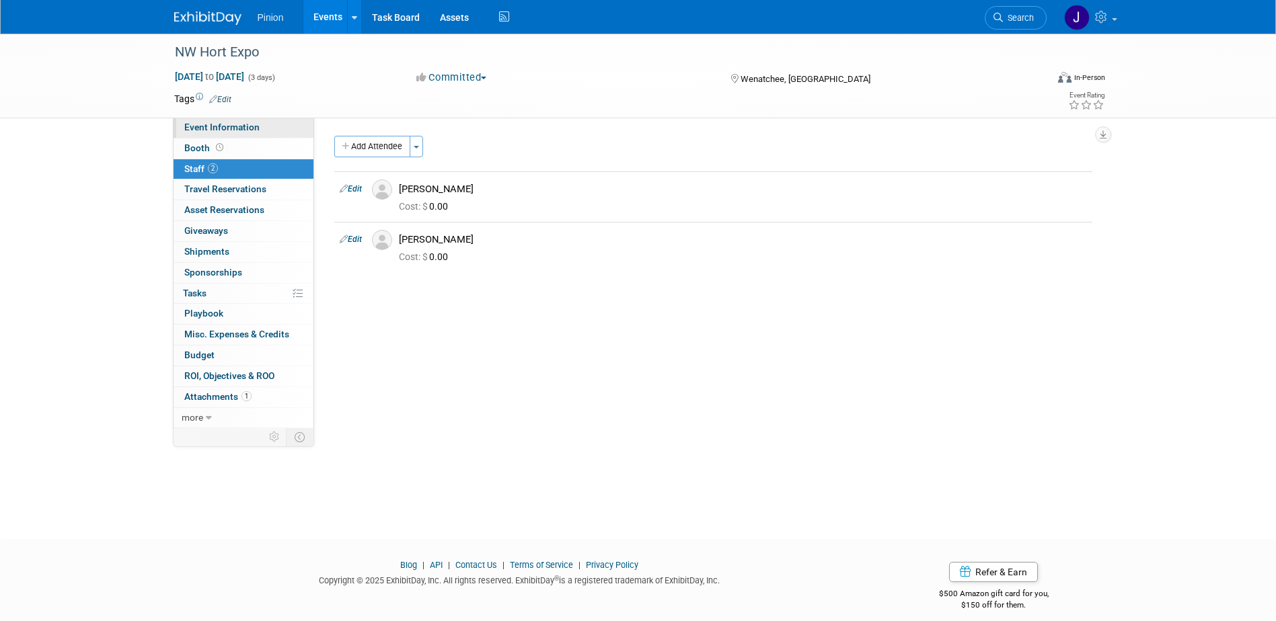
click at [241, 130] on span "Event Information" at bounding box center [221, 127] width 75 height 11
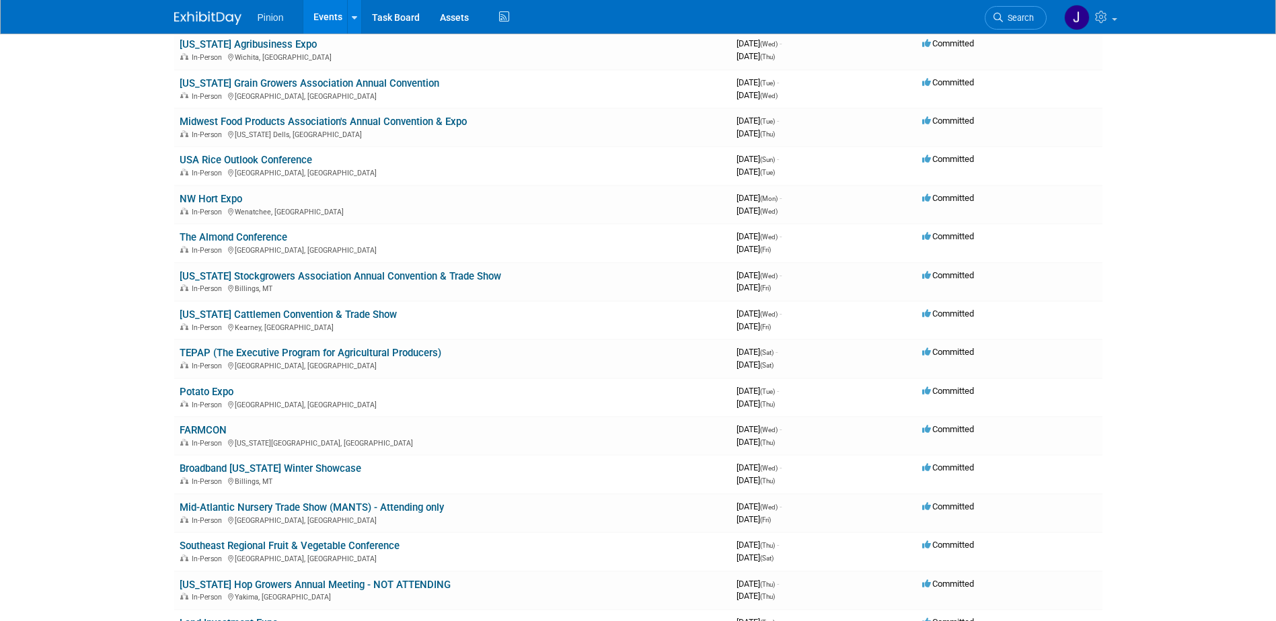
scroll to position [931, 0]
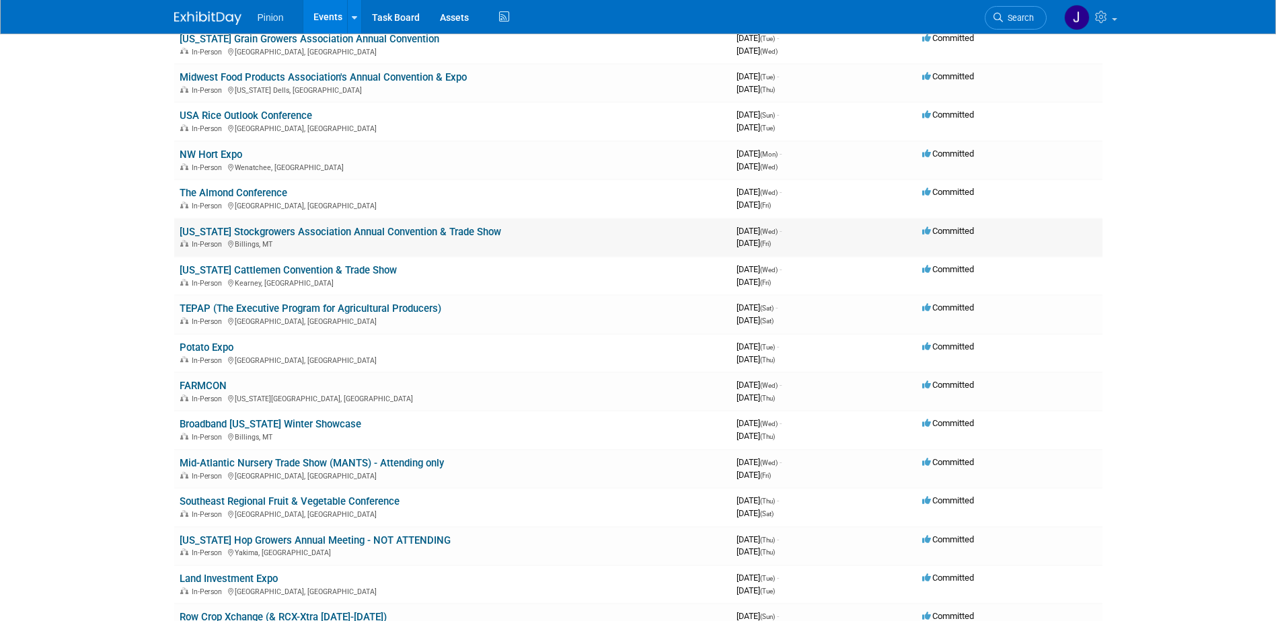
click at [387, 231] on link "[US_STATE] Stockgrowers Association Annual Convention & Trade Show" at bounding box center [340, 232] width 321 height 12
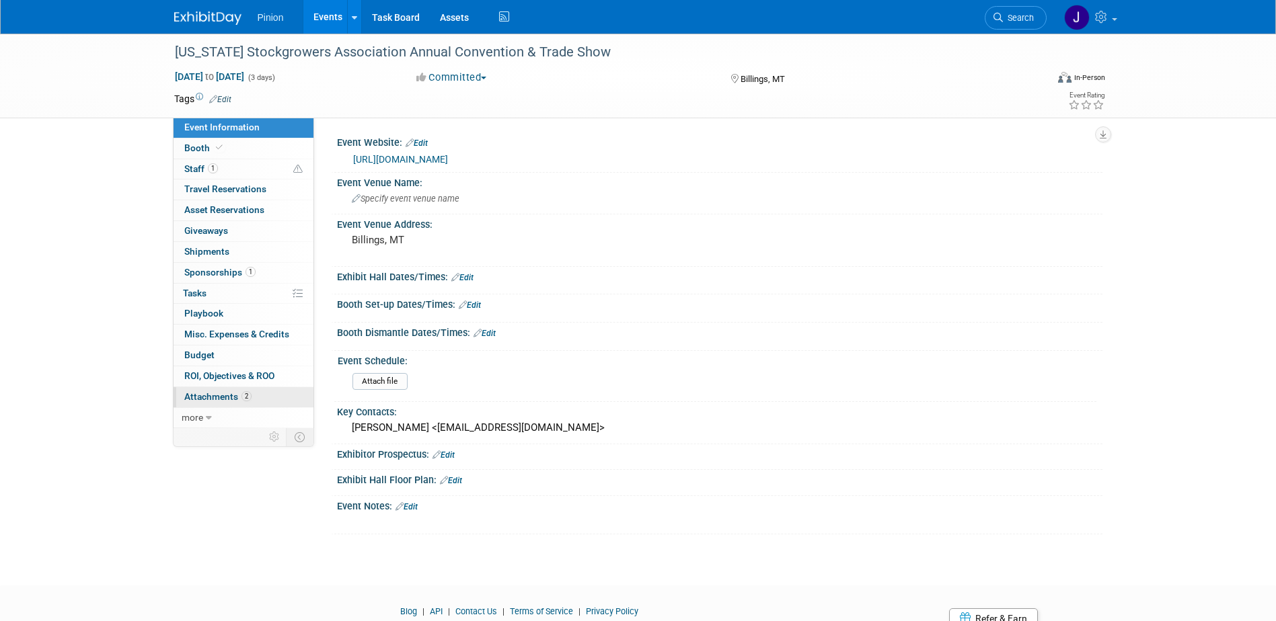
click at [242, 397] on span "2" at bounding box center [246, 396] width 10 height 10
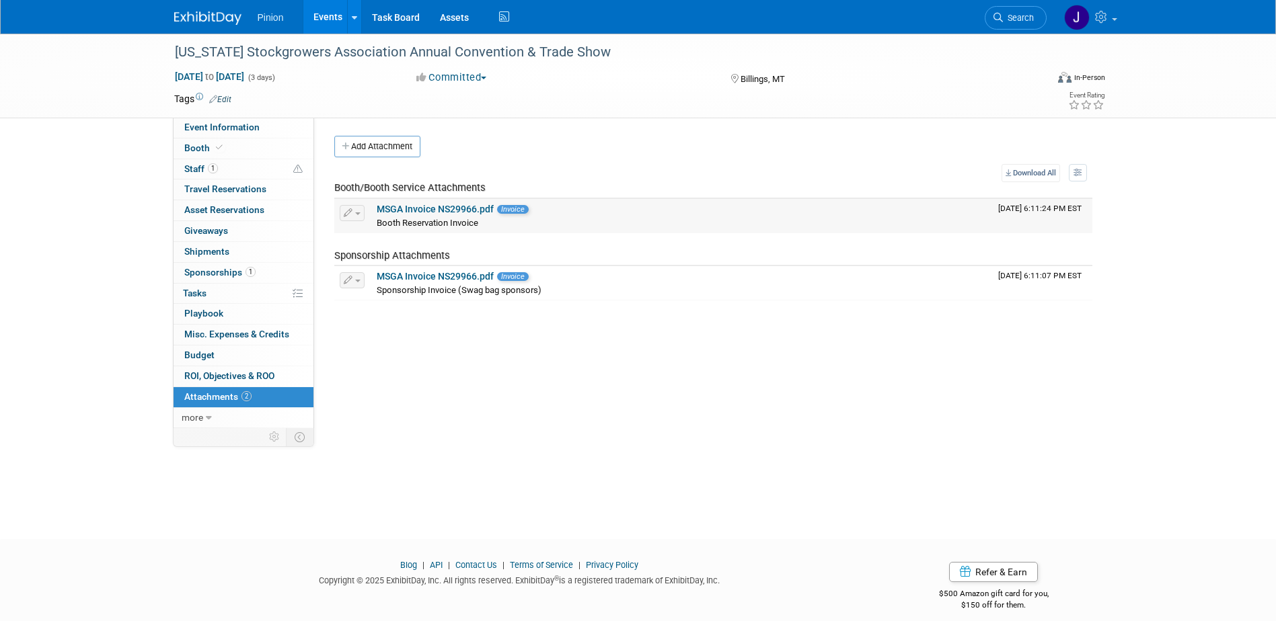
click at [427, 208] on link "MSGA Invoice NS29966.pdf" at bounding box center [435, 209] width 117 height 11
click at [249, 124] on span "Event Information" at bounding box center [221, 127] width 75 height 11
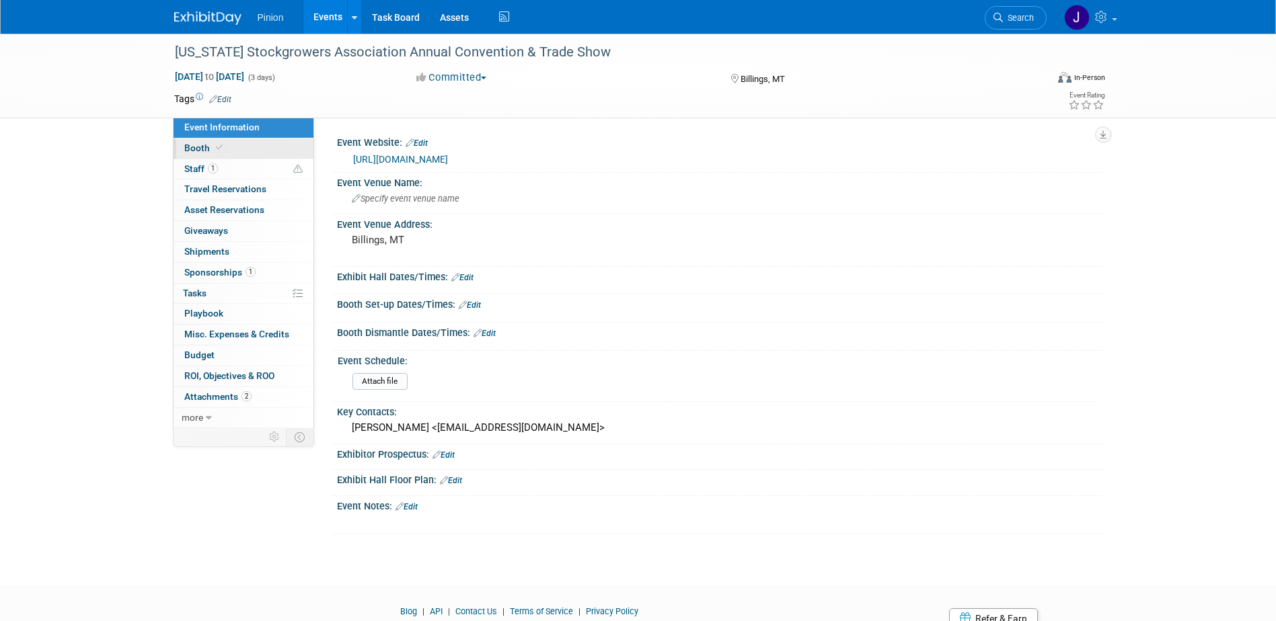
click at [219, 146] on icon at bounding box center [219, 147] width 7 height 7
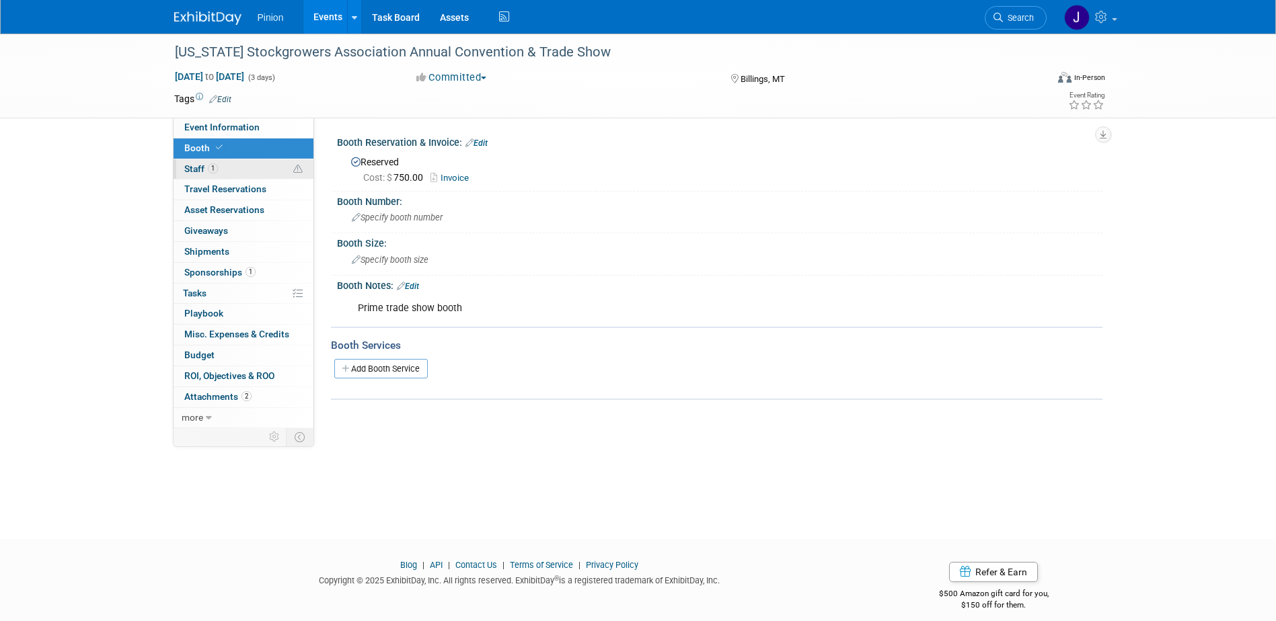
click at [214, 167] on span "1" at bounding box center [213, 168] width 10 height 10
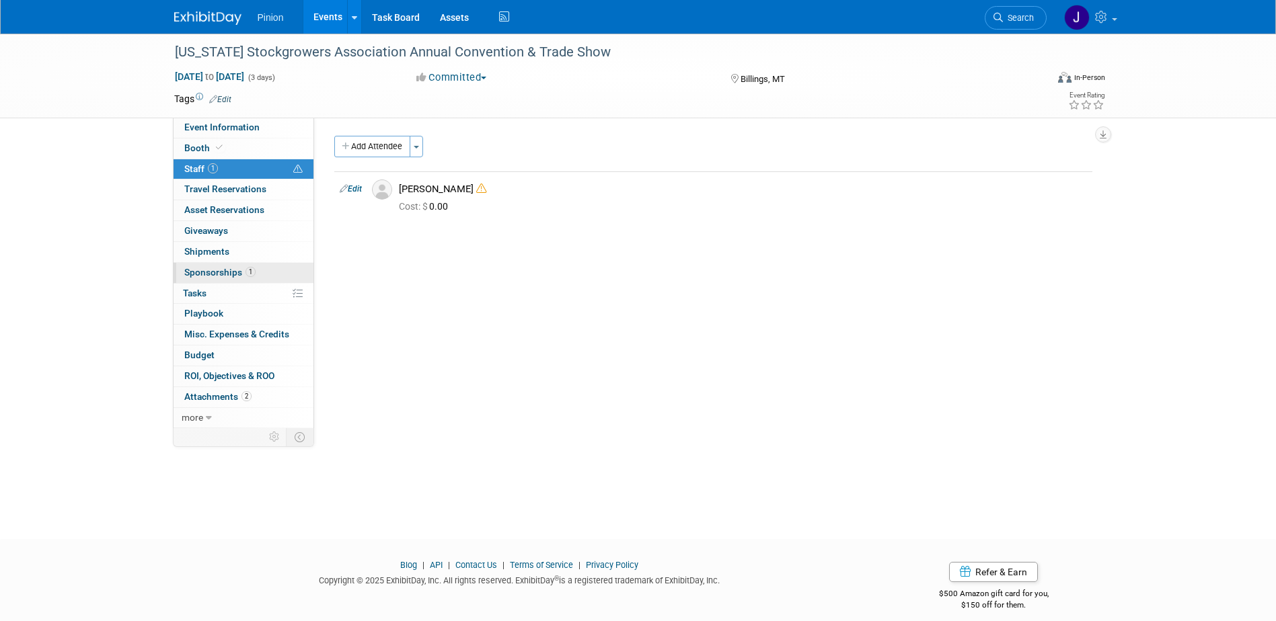
click at [202, 271] on span "Sponsorships 1" at bounding box center [219, 272] width 71 height 11
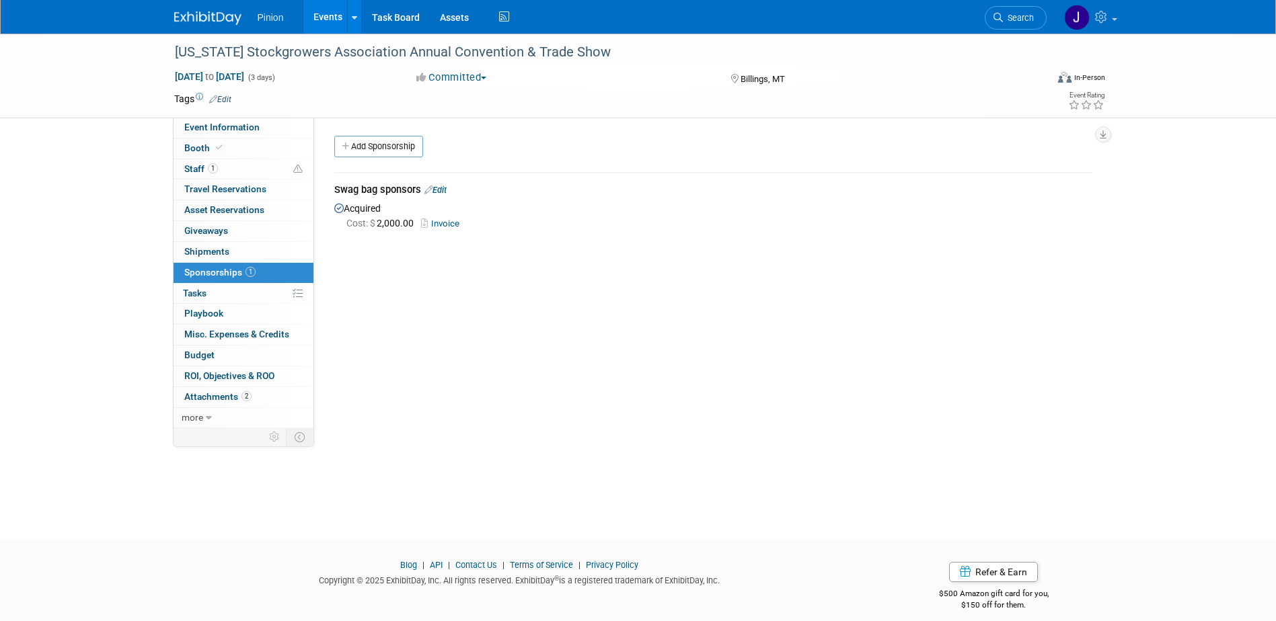
click at [217, 13] on img at bounding box center [207, 17] width 67 height 13
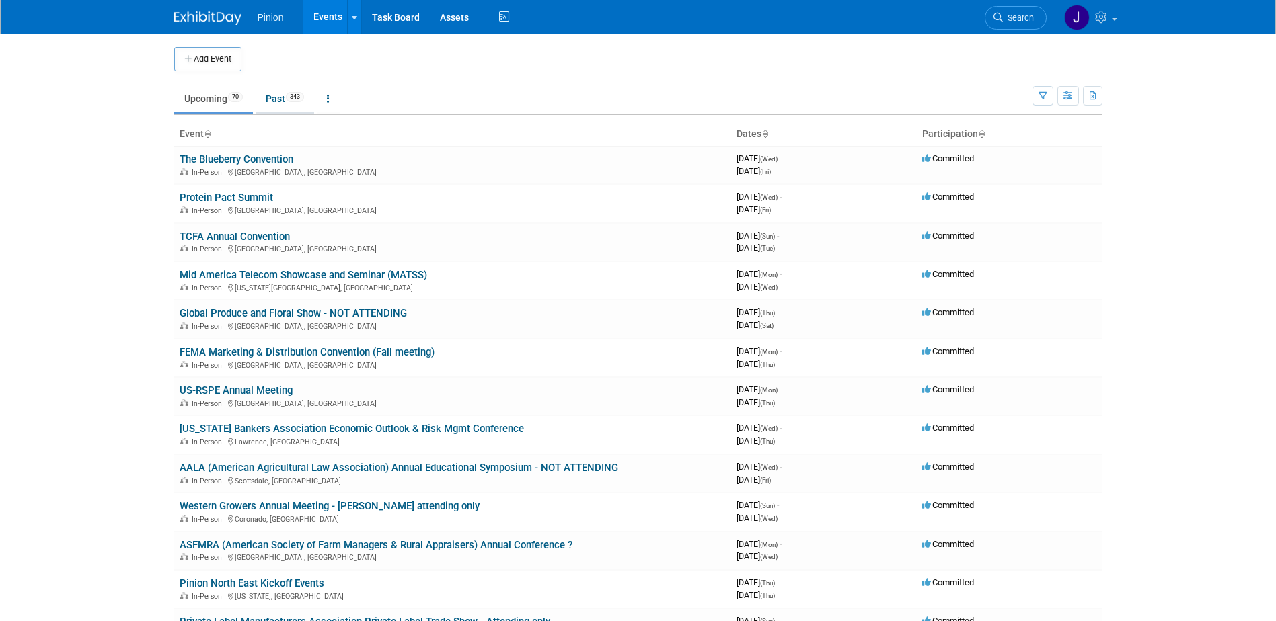
click at [276, 104] on link "Past 343" at bounding box center [285, 99] width 58 height 26
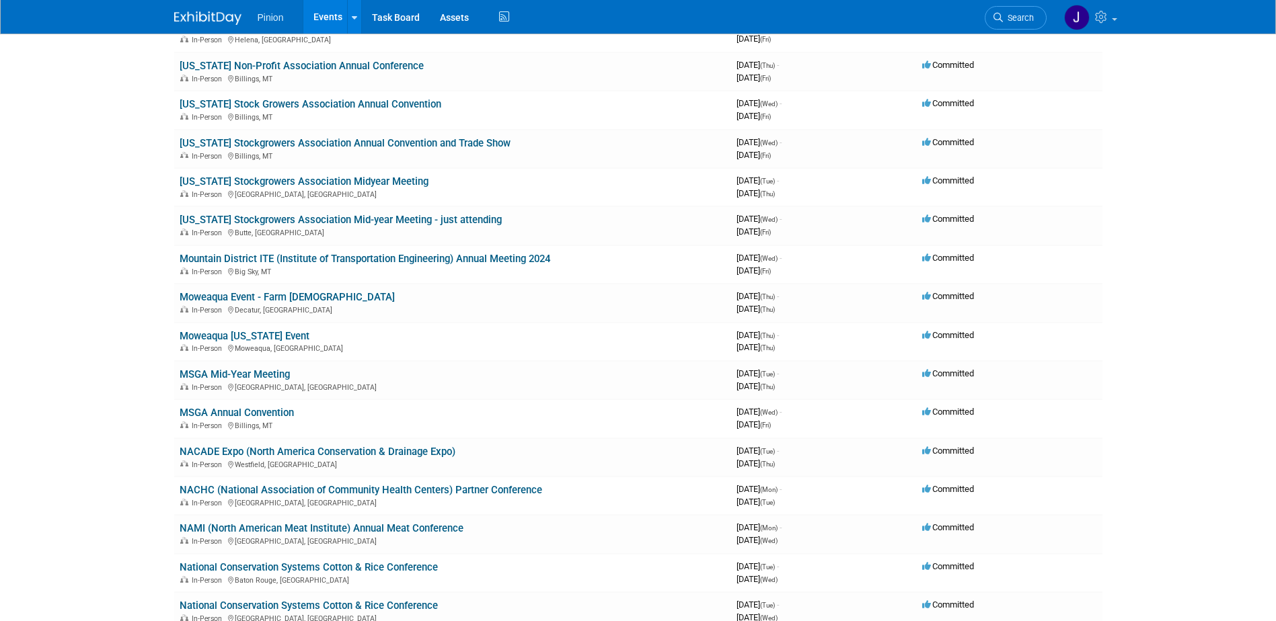
scroll to position [8995, 0]
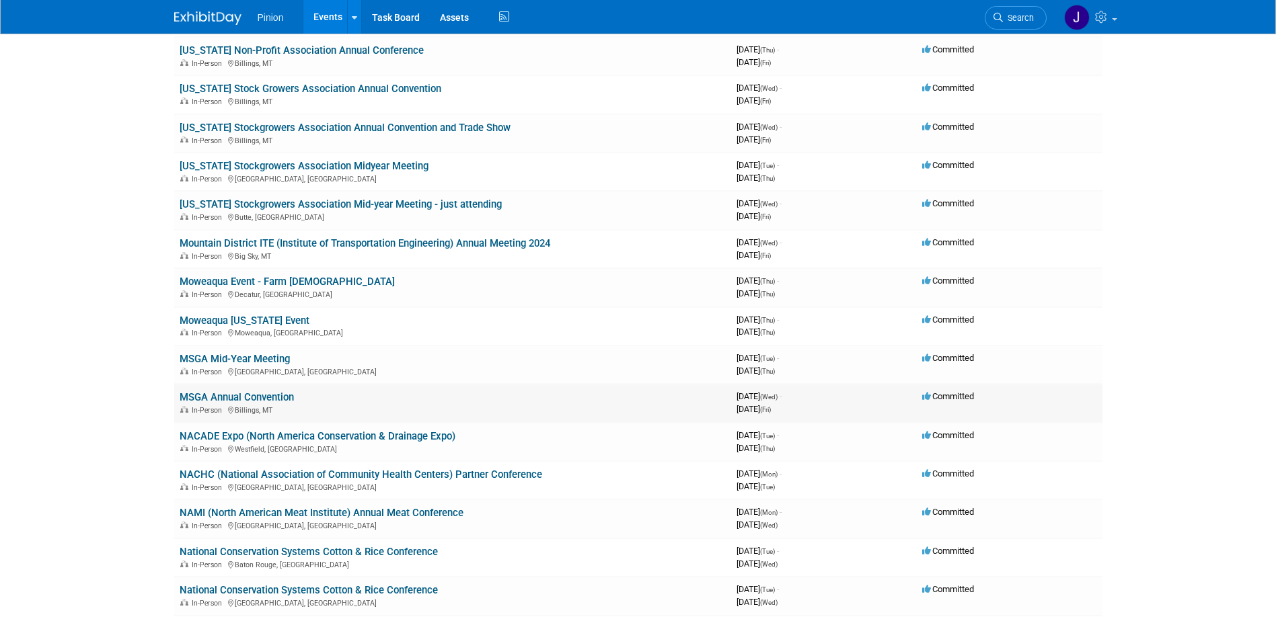
click at [281, 399] on link "MSGA Annual Convention" at bounding box center [237, 397] width 114 height 12
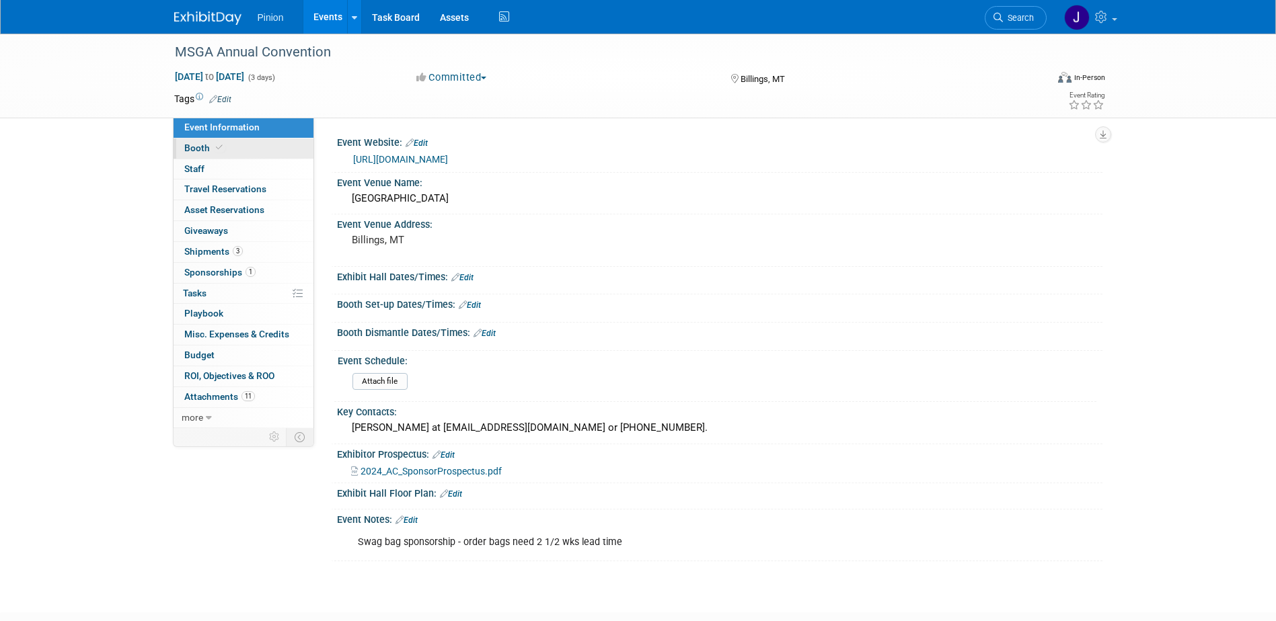
click at [196, 147] on span "Booth" at bounding box center [204, 148] width 41 height 11
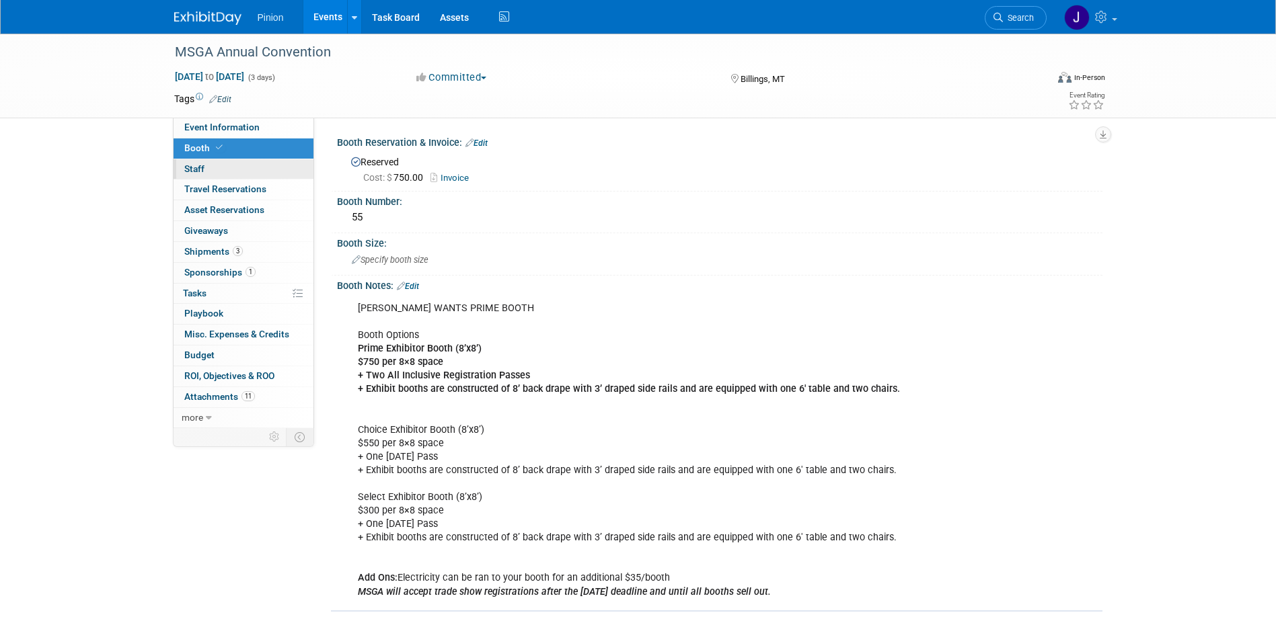
click at [219, 167] on link "0 Staff 0" at bounding box center [243, 169] width 140 height 20
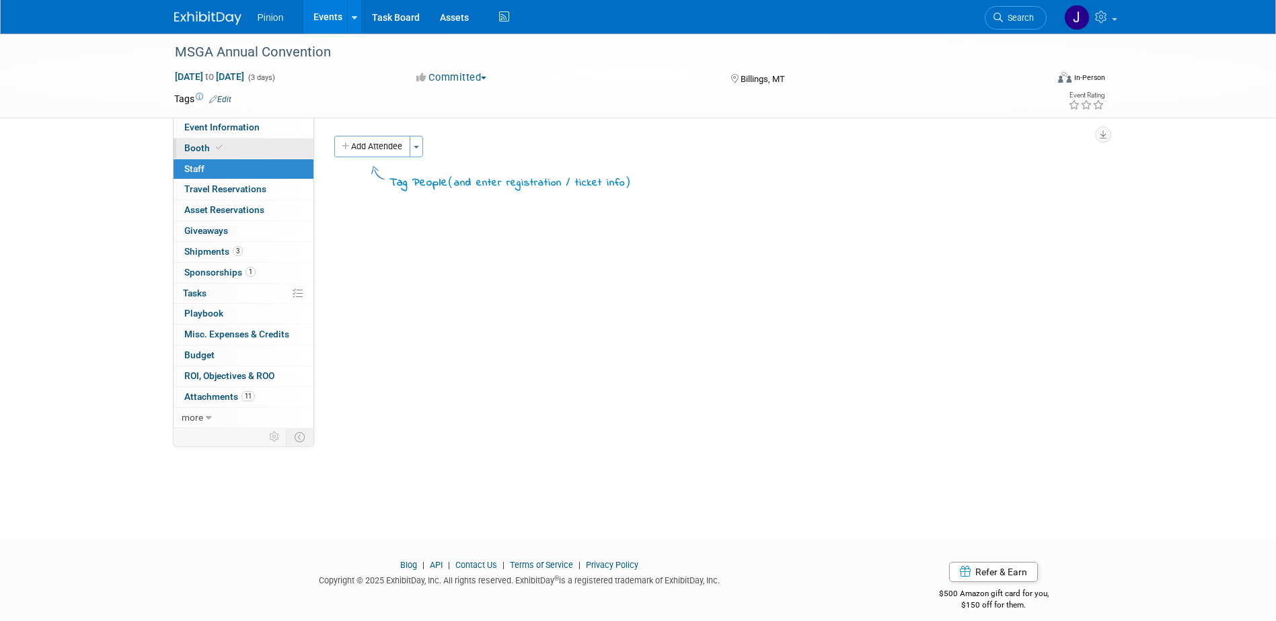
click at [216, 151] on icon at bounding box center [219, 147] width 7 height 7
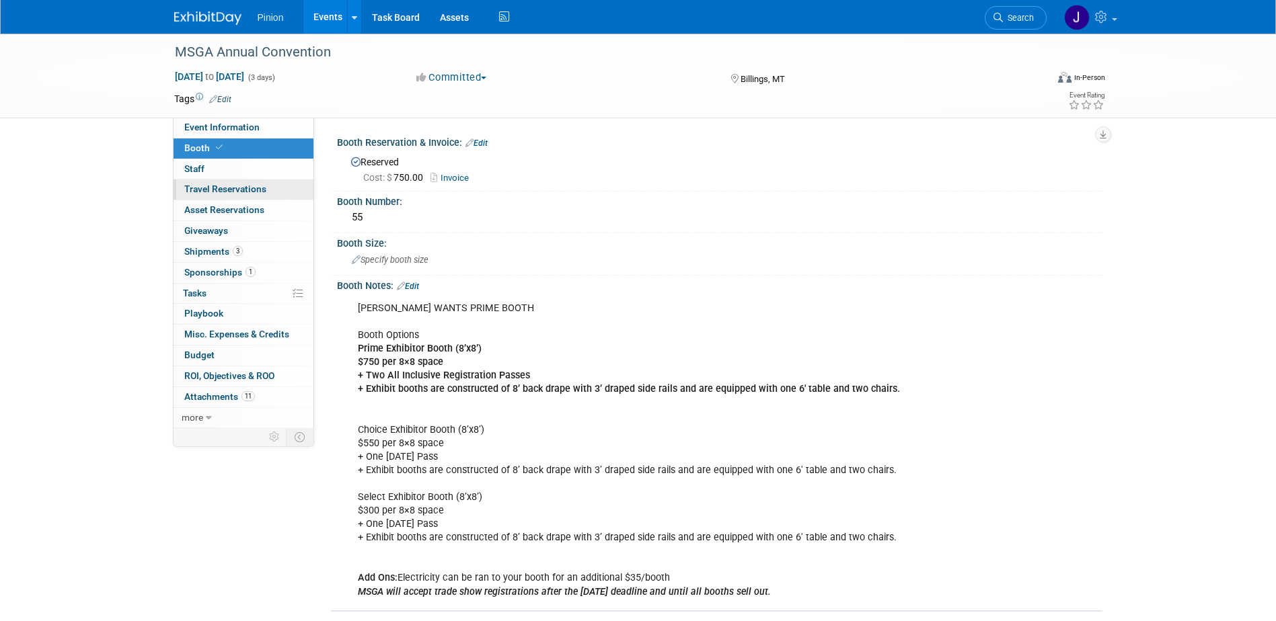
click at [215, 190] on span "Travel Reservations 0" at bounding box center [225, 189] width 82 height 11
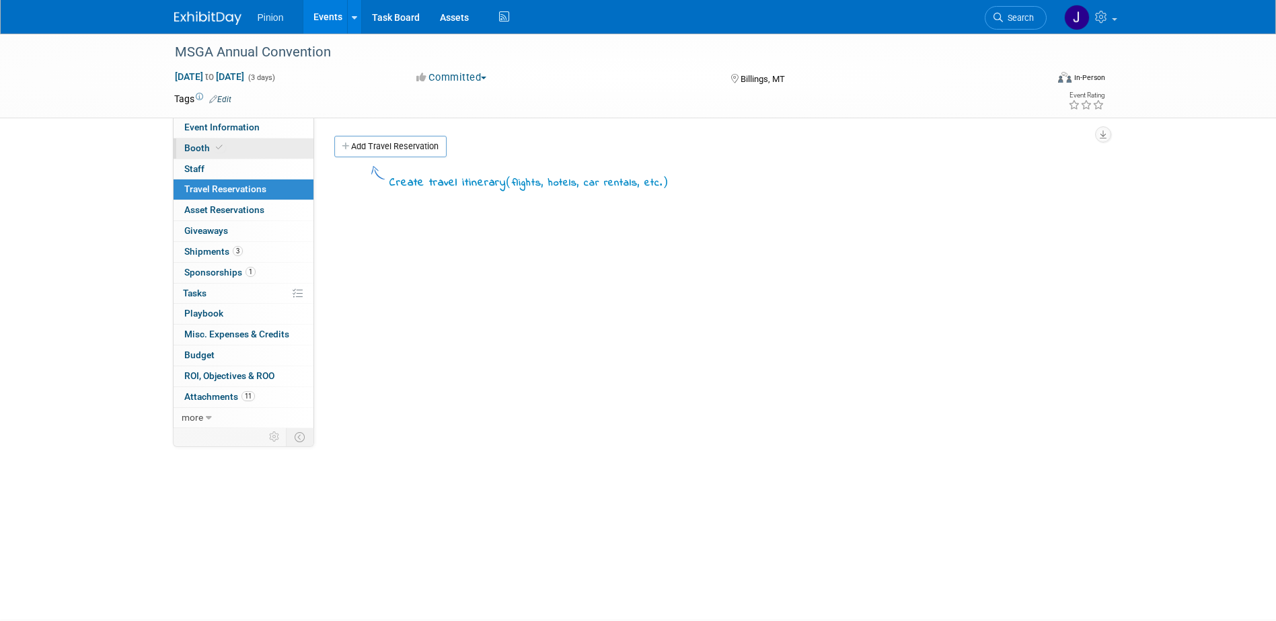
click at [202, 147] on span "Booth" at bounding box center [204, 148] width 41 height 11
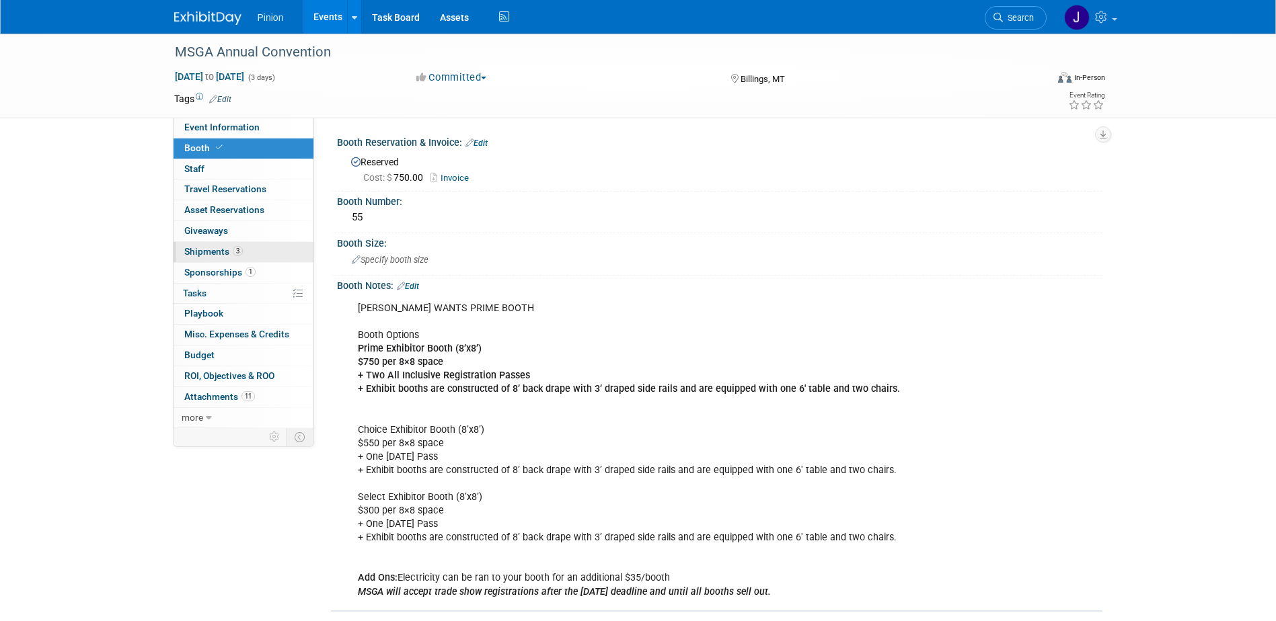
click at [198, 251] on span "Shipments 3" at bounding box center [213, 251] width 58 height 11
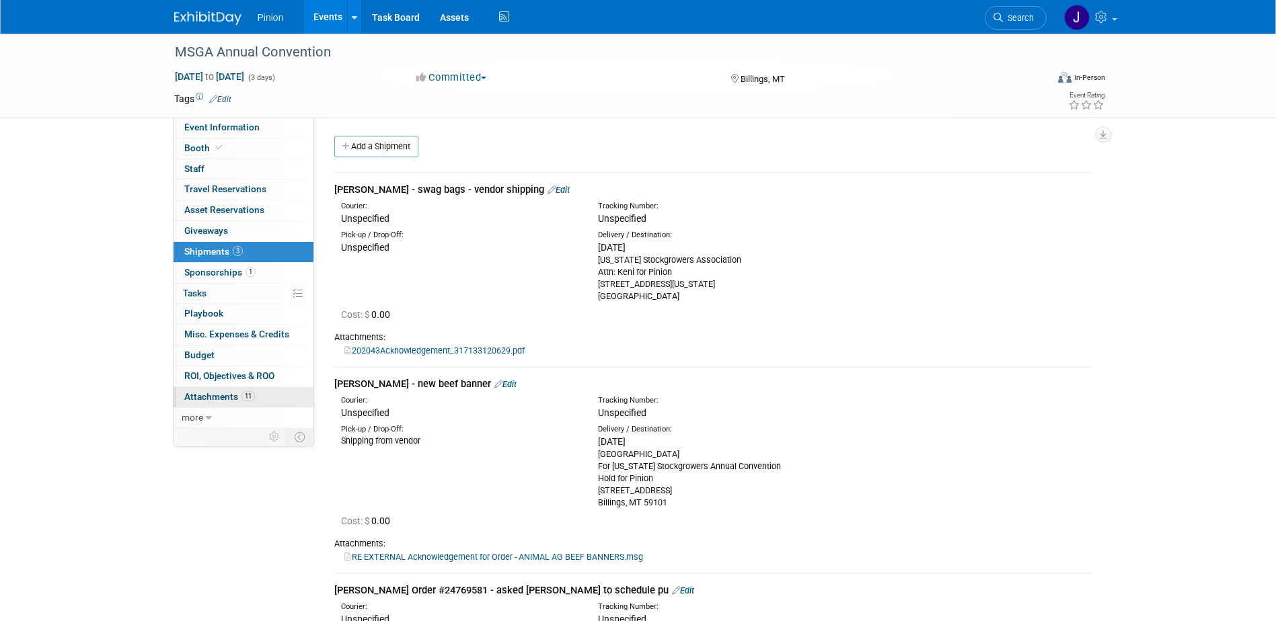
click at [225, 391] on span "Attachments 11" at bounding box center [219, 396] width 71 height 11
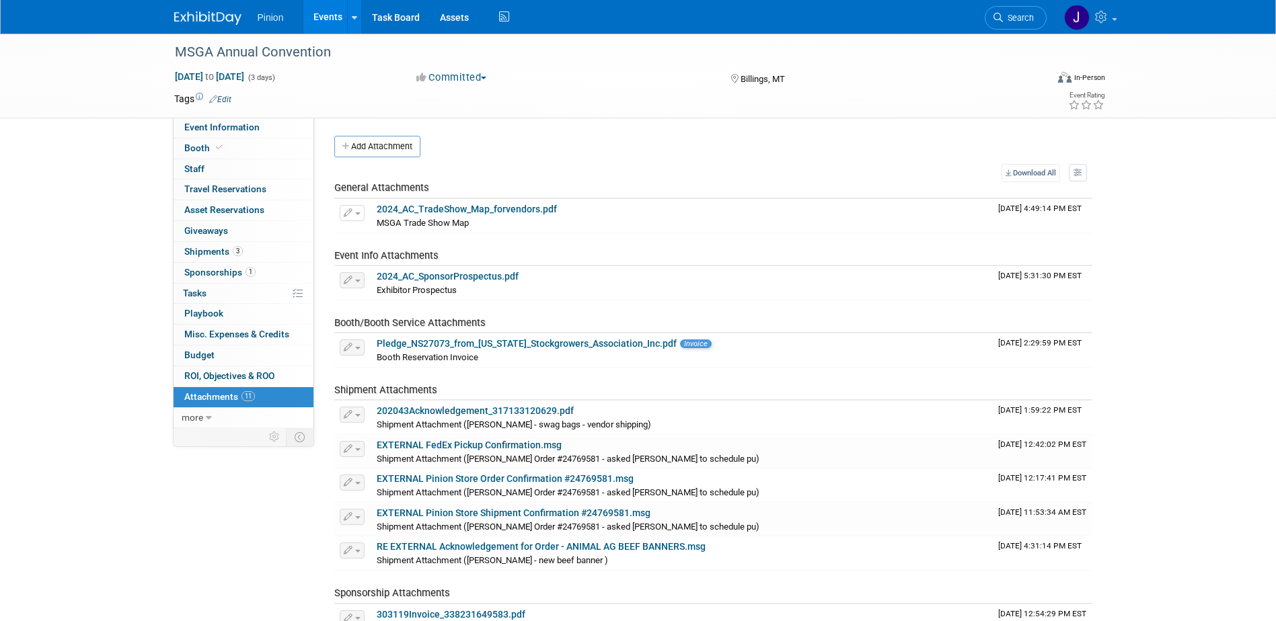
click at [268, 405] on link "11 Attachments 11" at bounding box center [243, 397] width 140 height 20
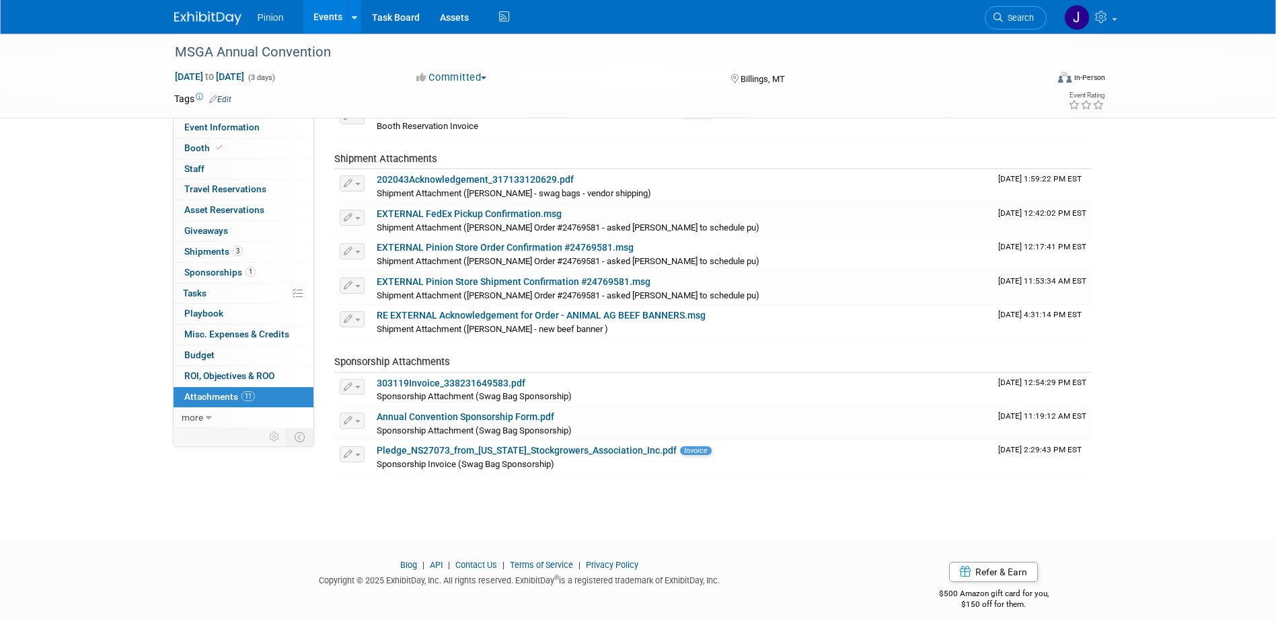
scroll to position [243, 0]
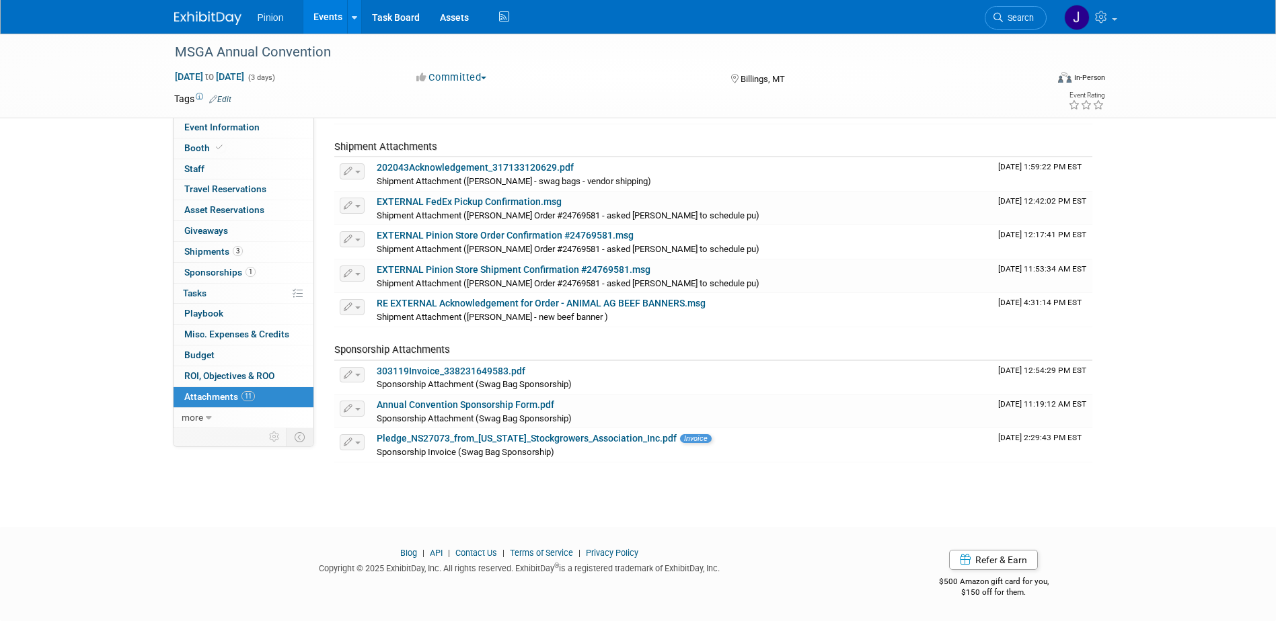
click at [198, 13] on img at bounding box center [207, 17] width 67 height 13
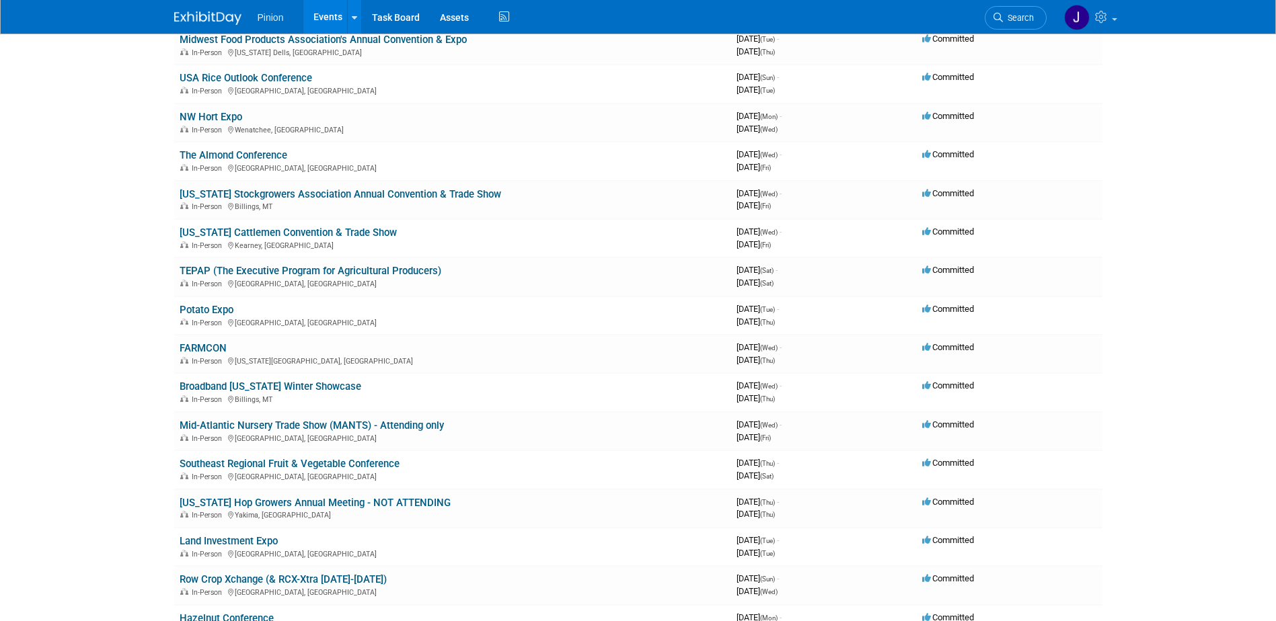
scroll to position [992, 0]
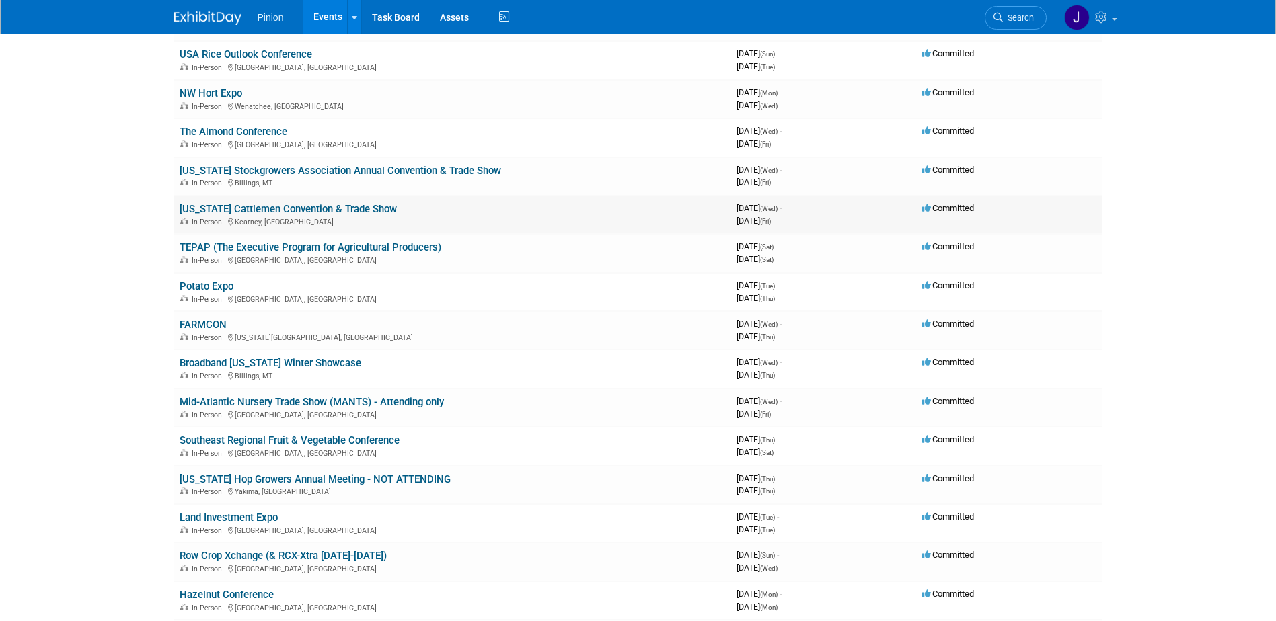
click at [252, 208] on link "[US_STATE] Cattlemen Convention & Trade Show" at bounding box center [288, 209] width 217 height 12
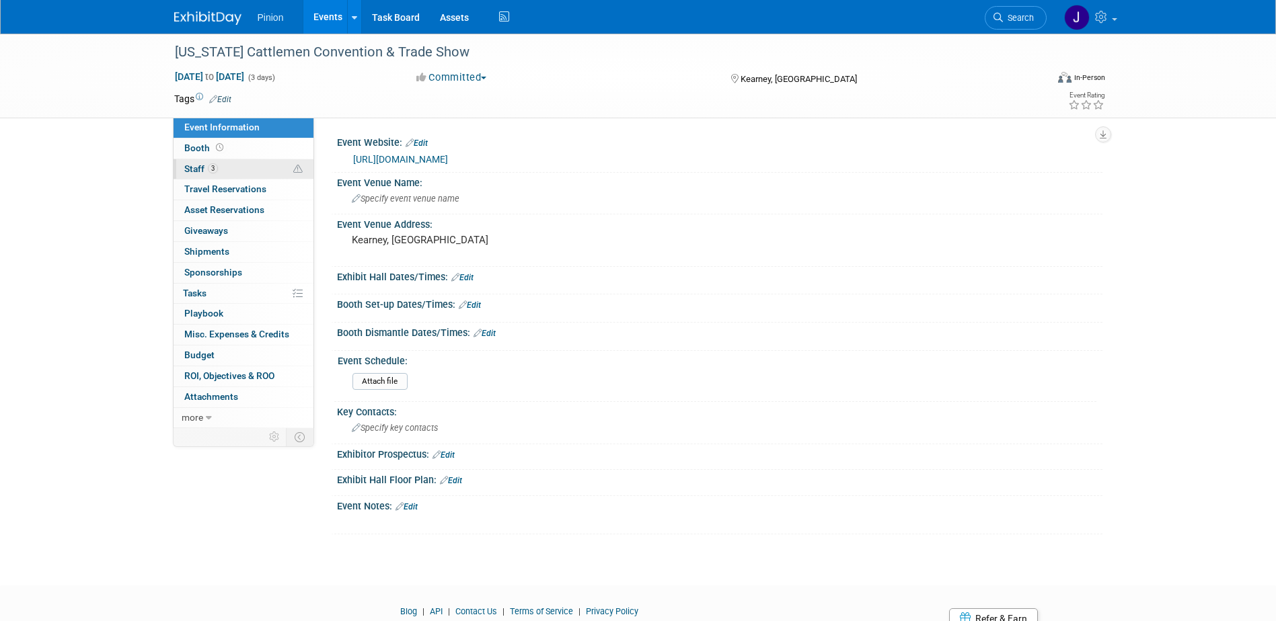
click at [196, 171] on span "Staff 3" at bounding box center [201, 168] width 34 height 11
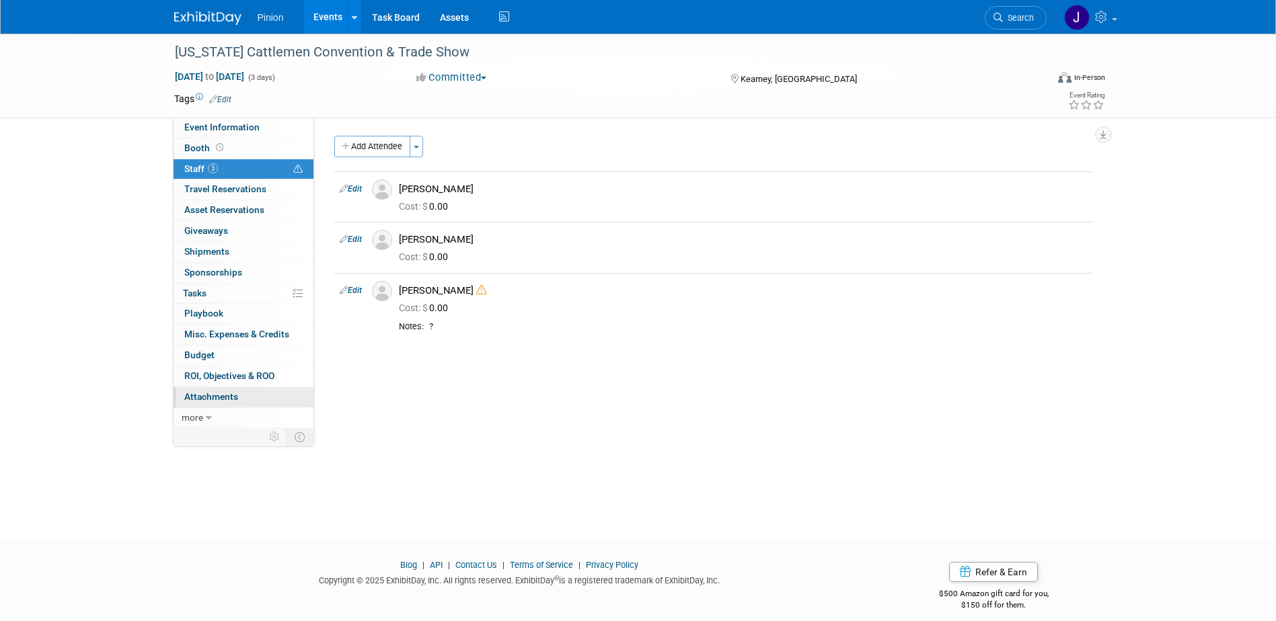
drag, startPoint x: 225, startPoint y: 399, endPoint x: 221, endPoint y: 390, distance: 9.6
click at [224, 399] on span "Attachments 0" at bounding box center [211, 396] width 54 height 11
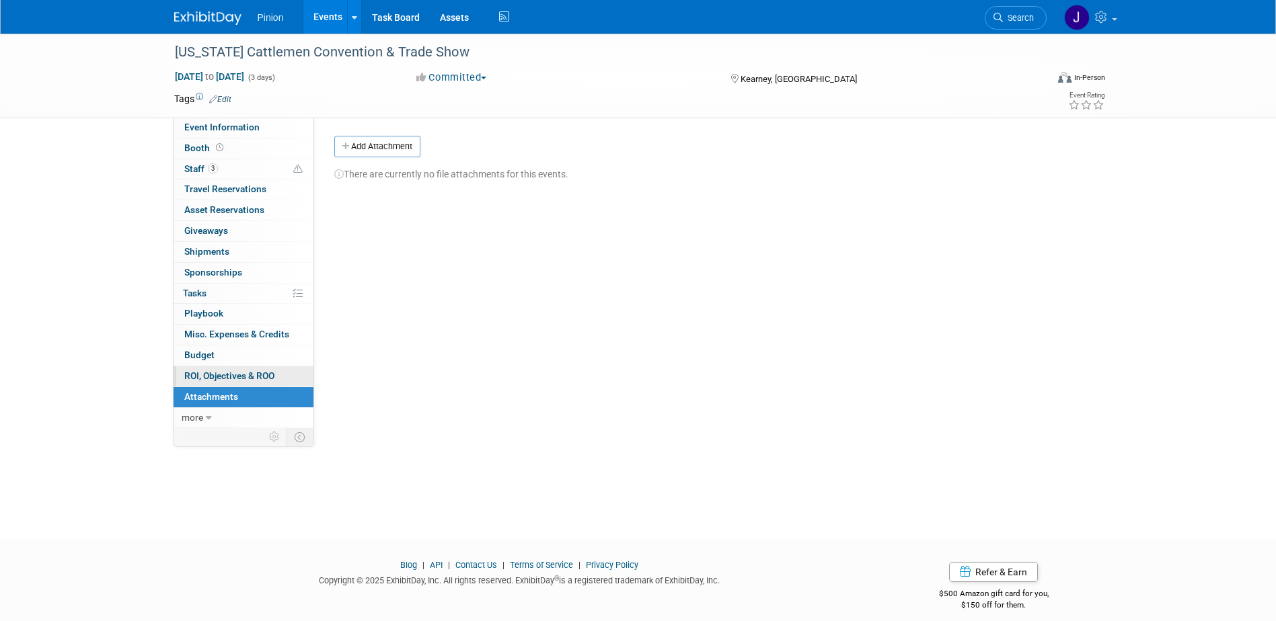
click at [224, 375] on span "ROI, Objectives & ROO 0" at bounding box center [229, 375] width 90 height 11
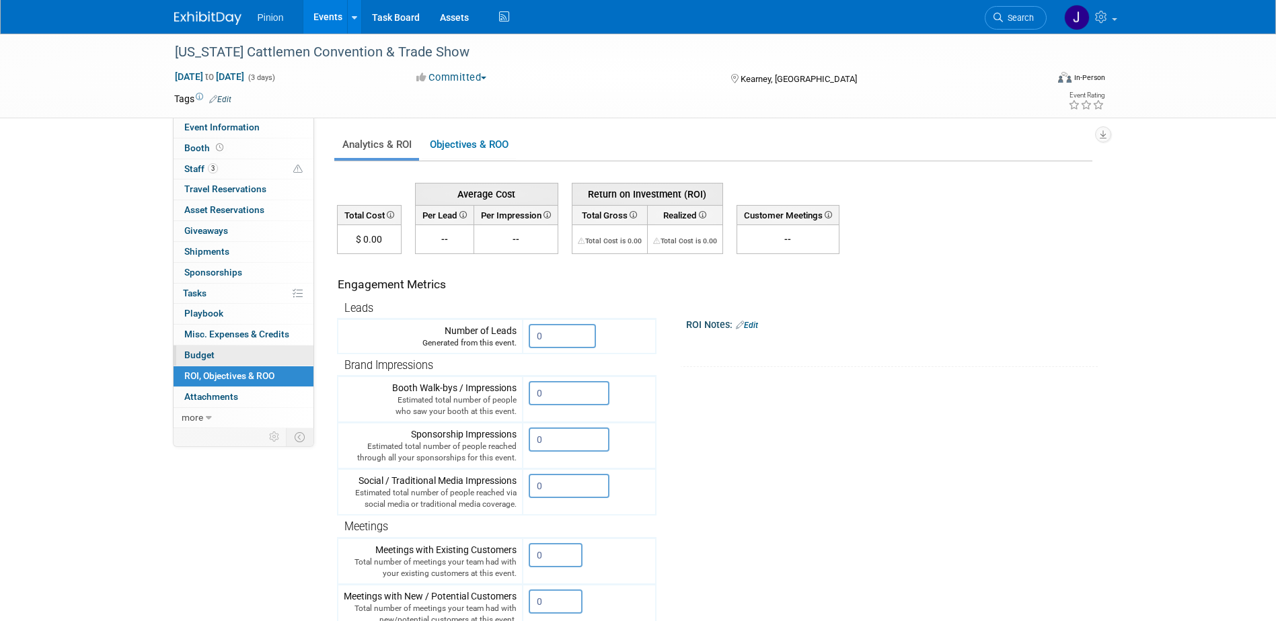
click at [217, 354] on link "Budget" at bounding box center [243, 356] width 140 height 20
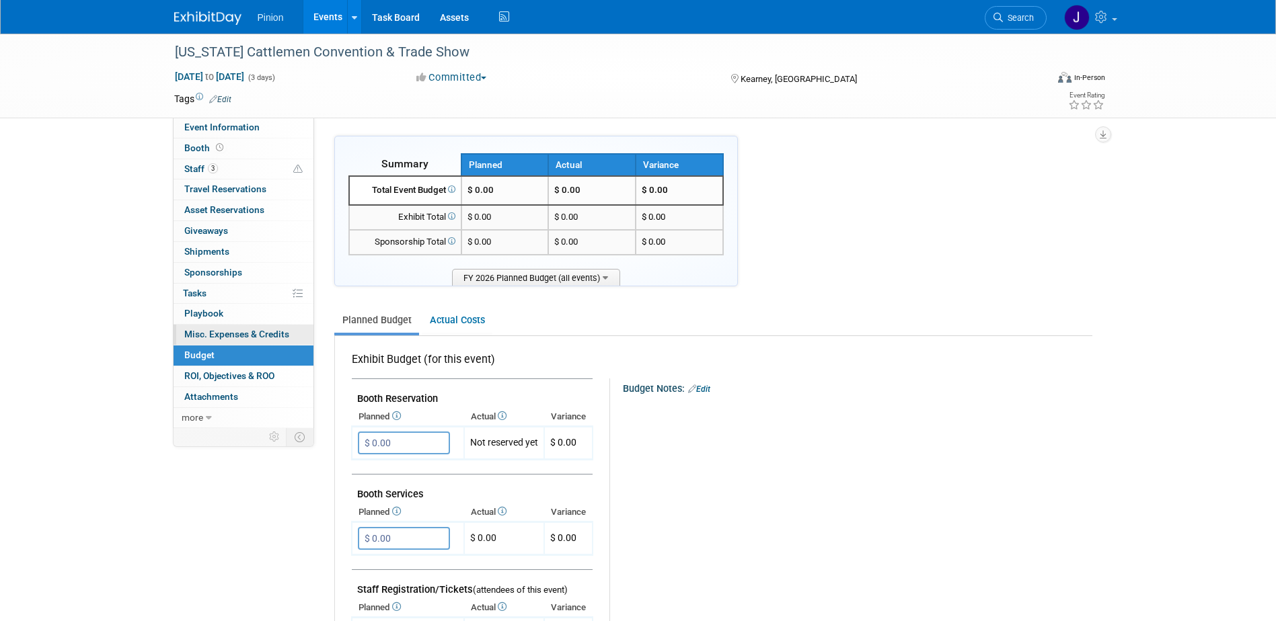
click at [219, 340] on span "Misc. Expenses & Credits 0" at bounding box center [236, 334] width 105 height 11
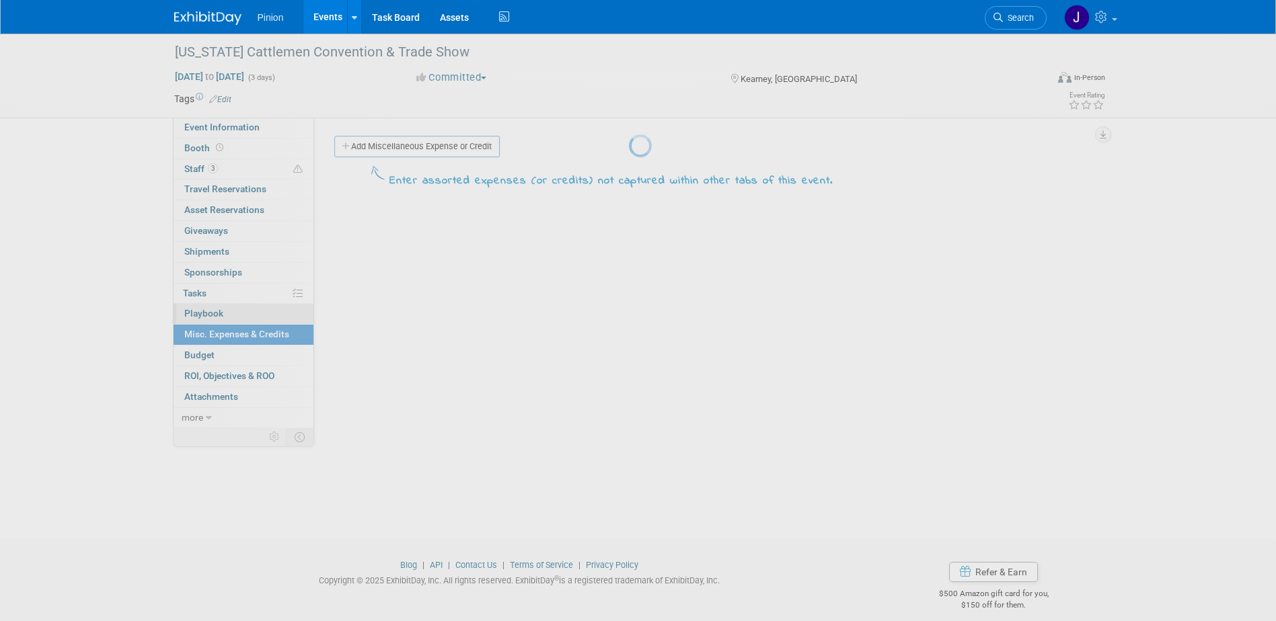
click at [212, 313] on span "Playbook 0" at bounding box center [203, 313] width 39 height 11
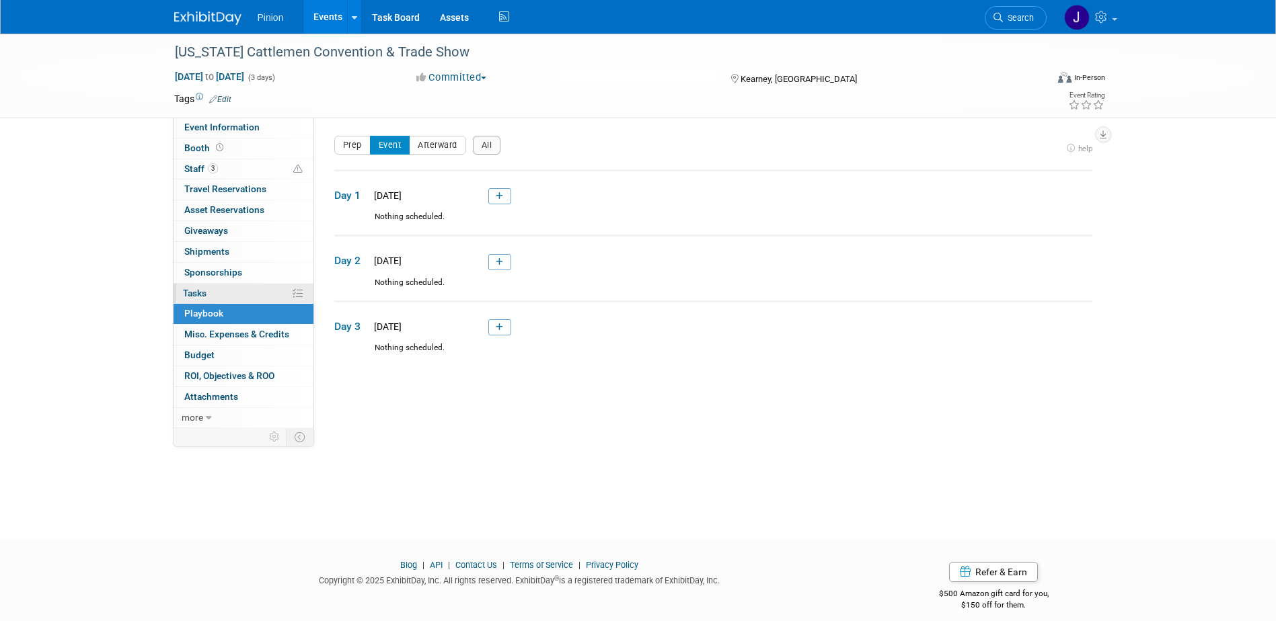
click at [210, 297] on link "0% Tasks 0%" at bounding box center [243, 294] width 140 height 20
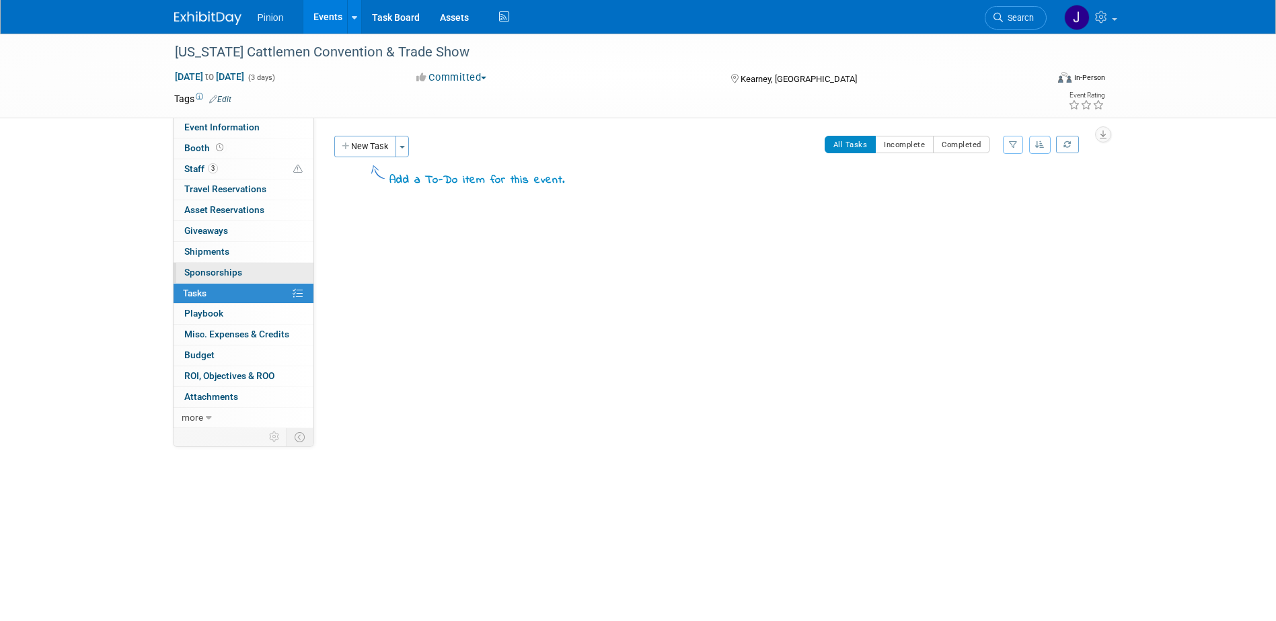
click at [214, 276] on span "Sponsorships 0" at bounding box center [213, 272] width 58 height 11
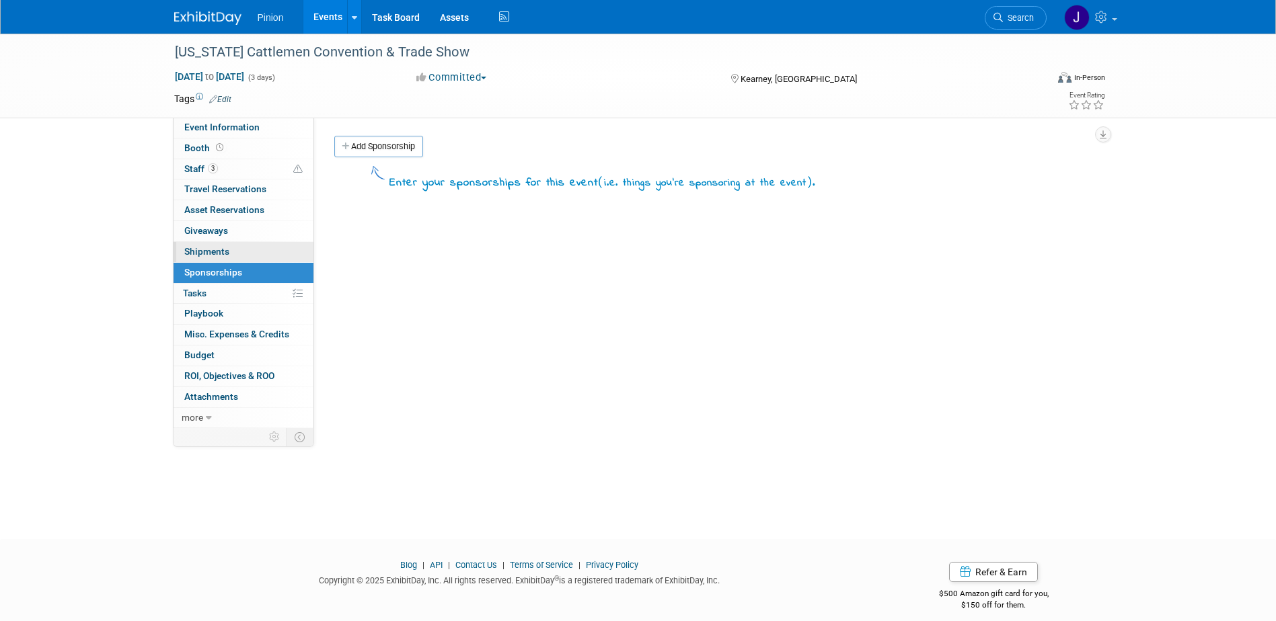
click at [218, 247] on span "Shipments 0" at bounding box center [206, 251] width 45 height 11
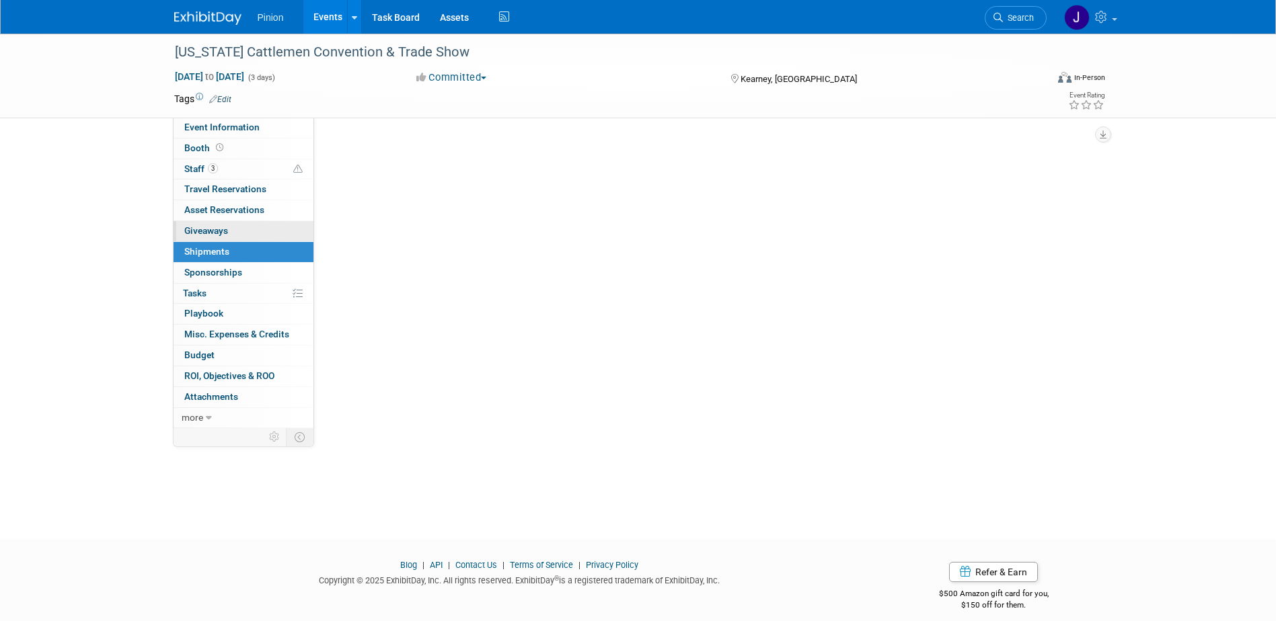
click at [216, 228] on span "Giveaways 0" at bounding box center [206, 230] width 44 height 11
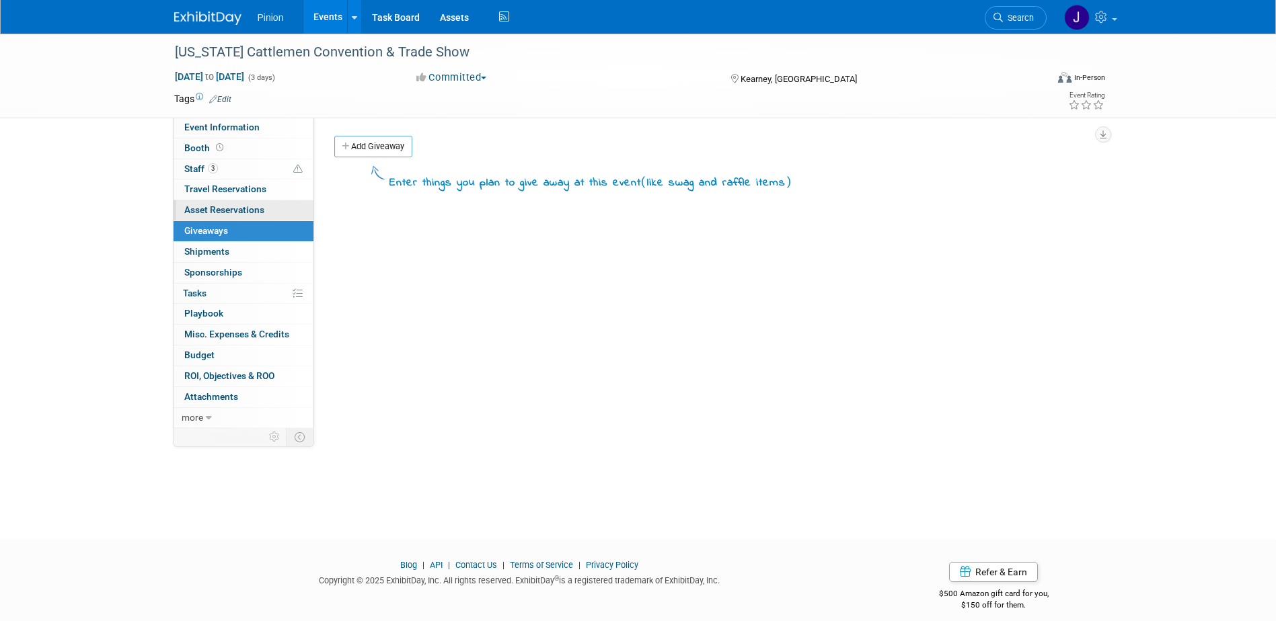
click at [215, 203] on link "0 Asset Reservations 0" at bounding box center [243, 210] width 140 height 20
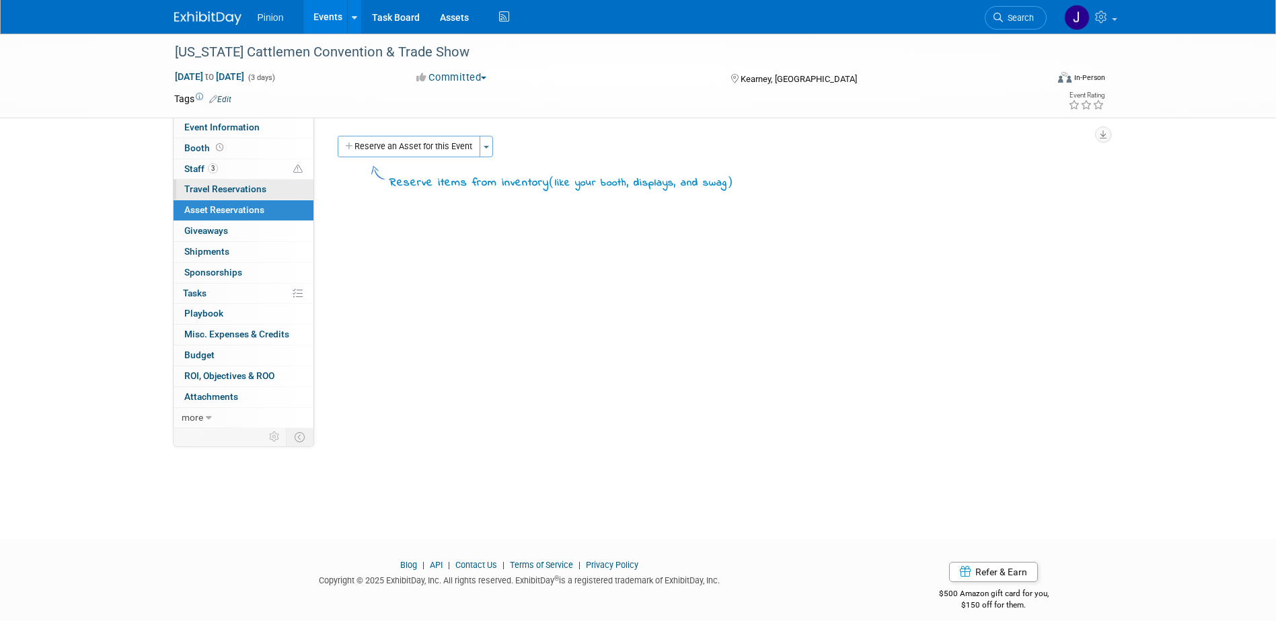
click at [214, 191] on span "Travel Reservations 0" at bounding box center [225, 189] width 82 height 11
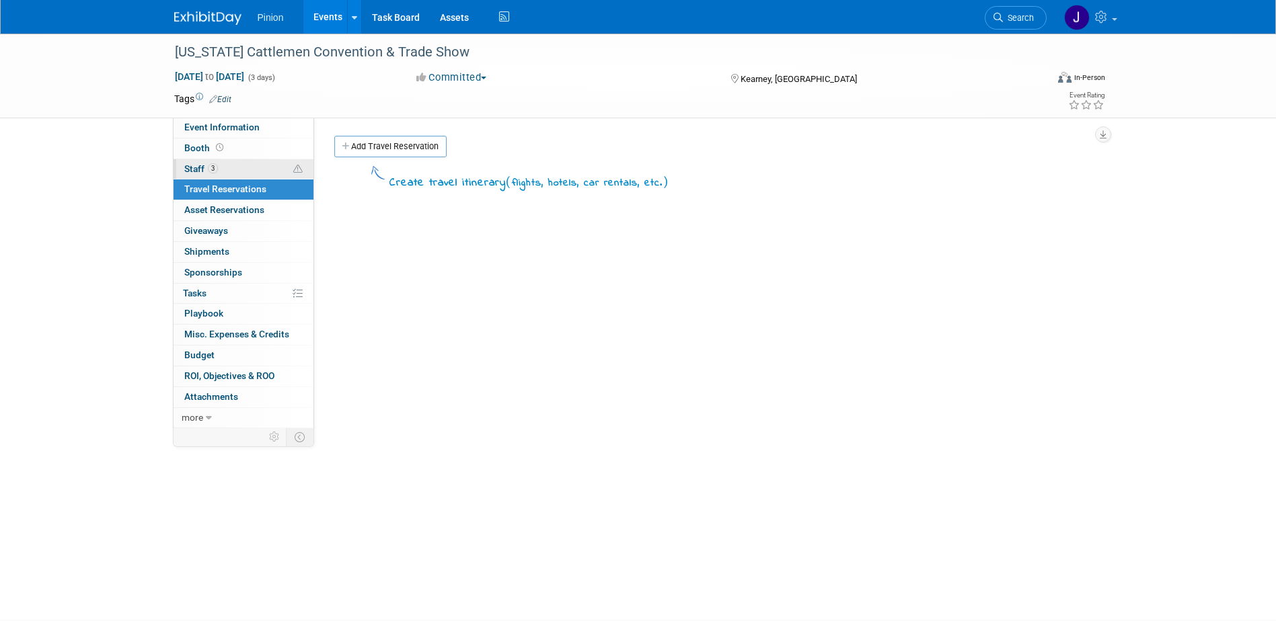
click at [207, 171] on span "Staff 3" at bounding box center [201, 168] width 34 height 11
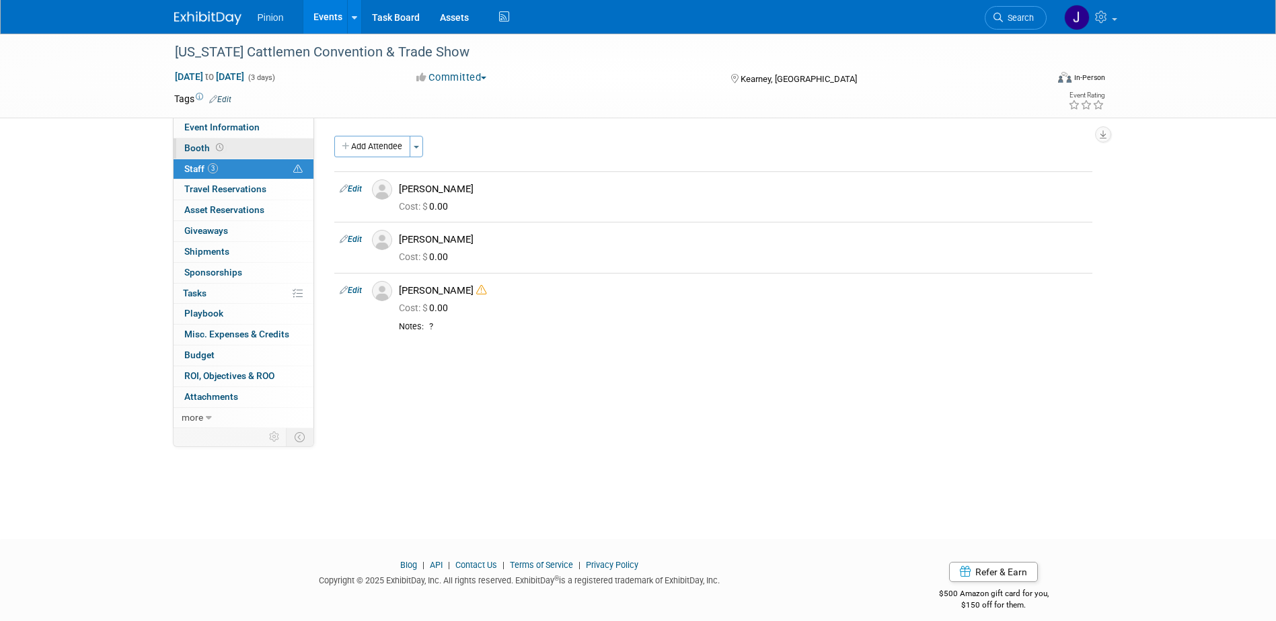
click at [207, 151] on span "Booth" at bounding box center [205, 148] width 42 height 11
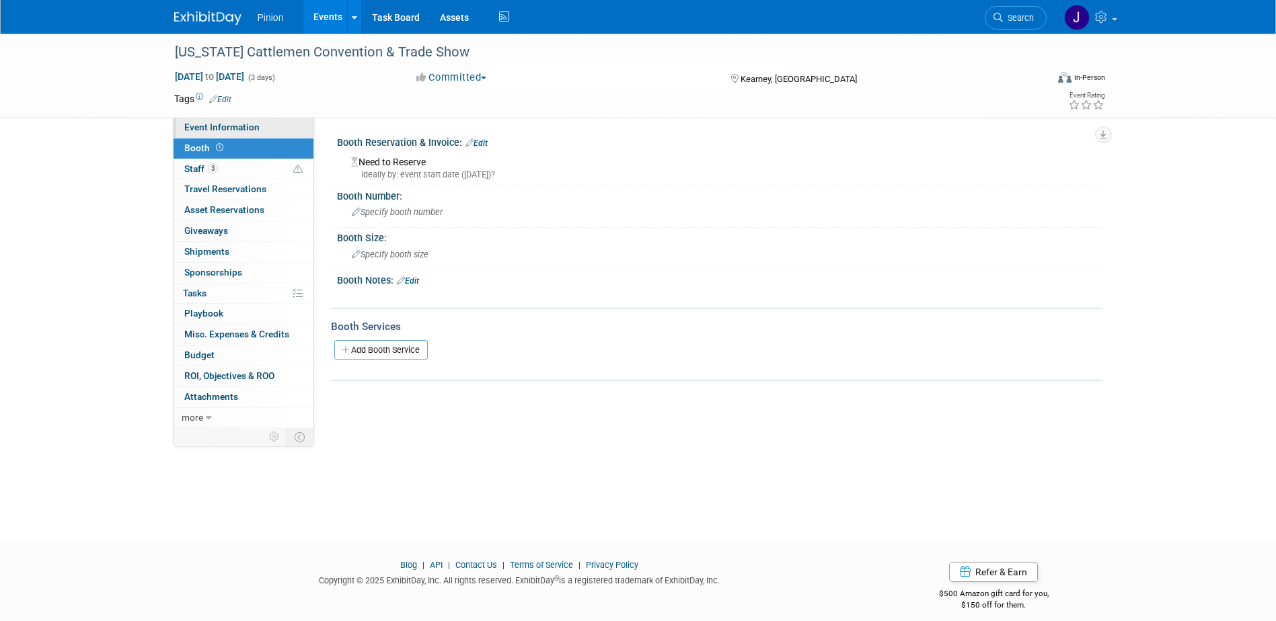
click at [213, 127] on span "Event Information" at bounding box center [221, 127] width 75 height 11
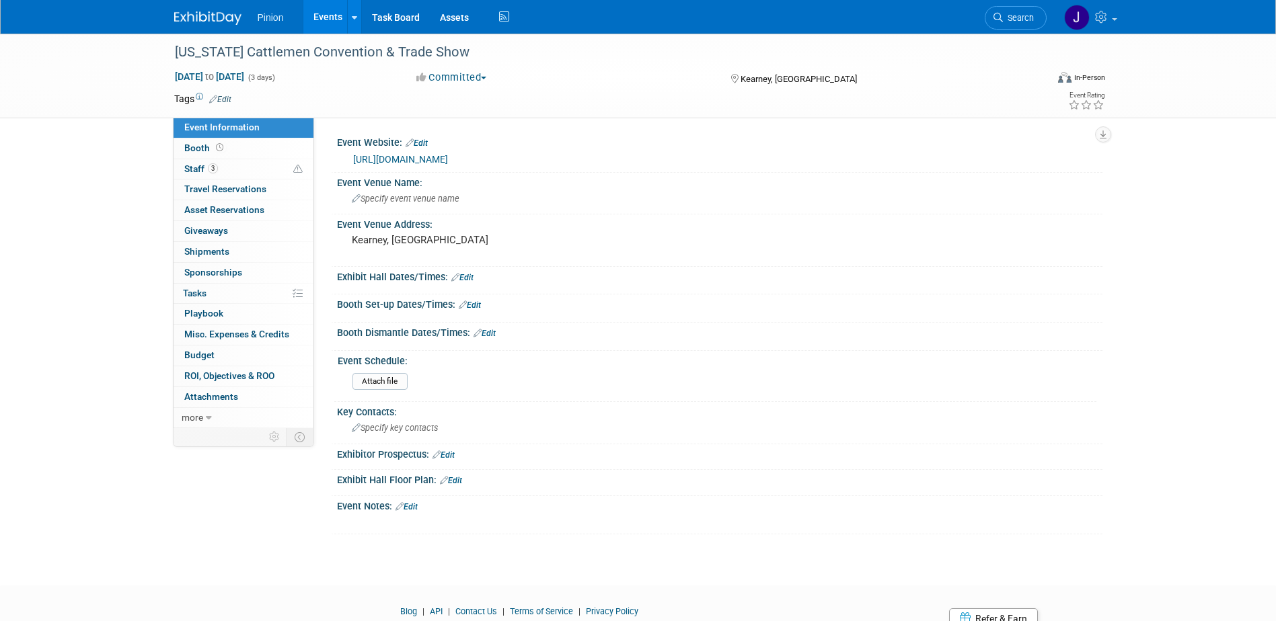
click at [207, 12] on img at bounding box center [207, 17] width 67 height 13
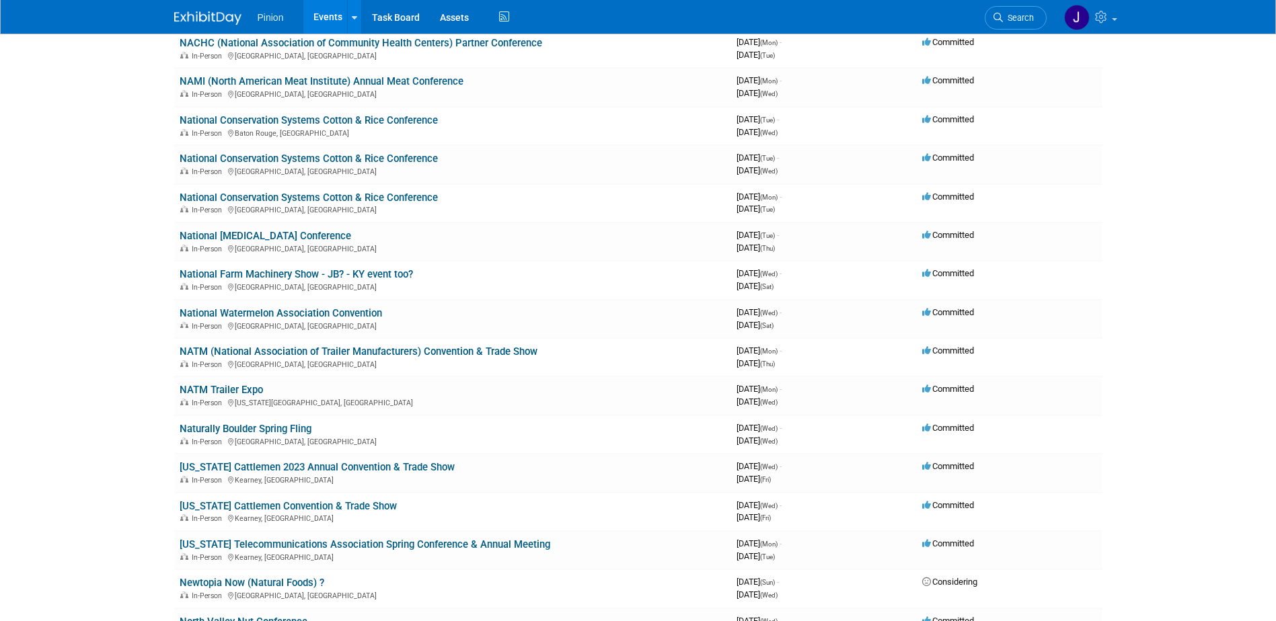
scroll to position [9442, 0]
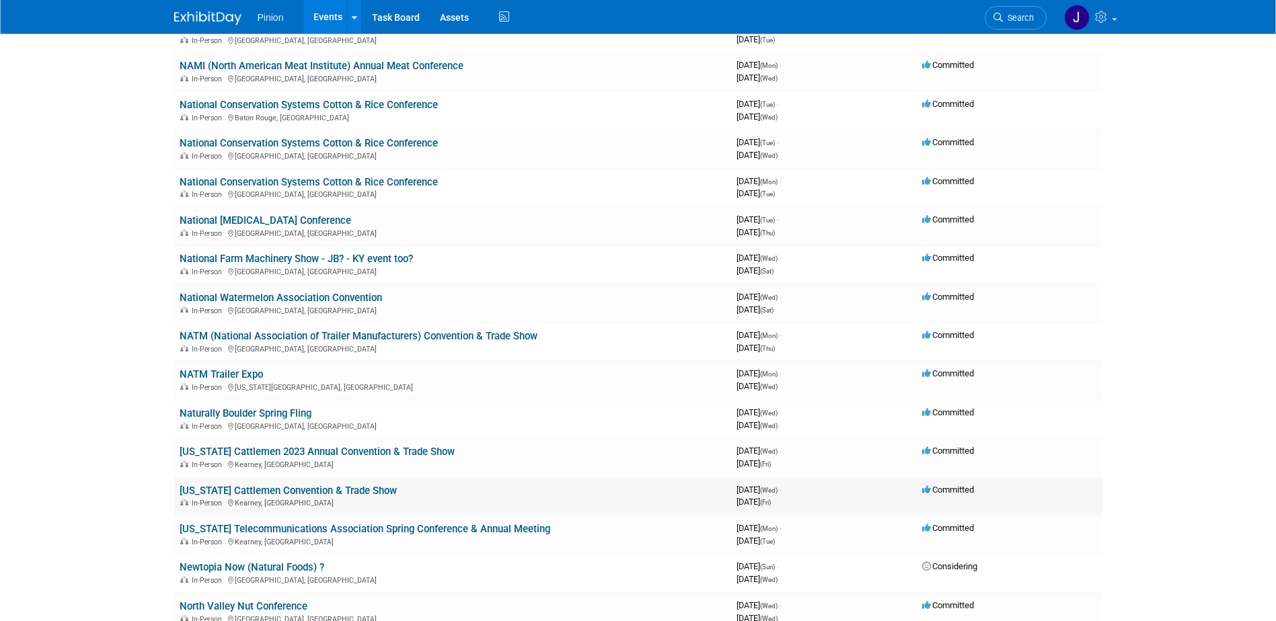
click at [243, 490] on link "[US_STATE] Cattlemen Convention & Trade Show" at bounding box center [288, 491] width 217 height 12
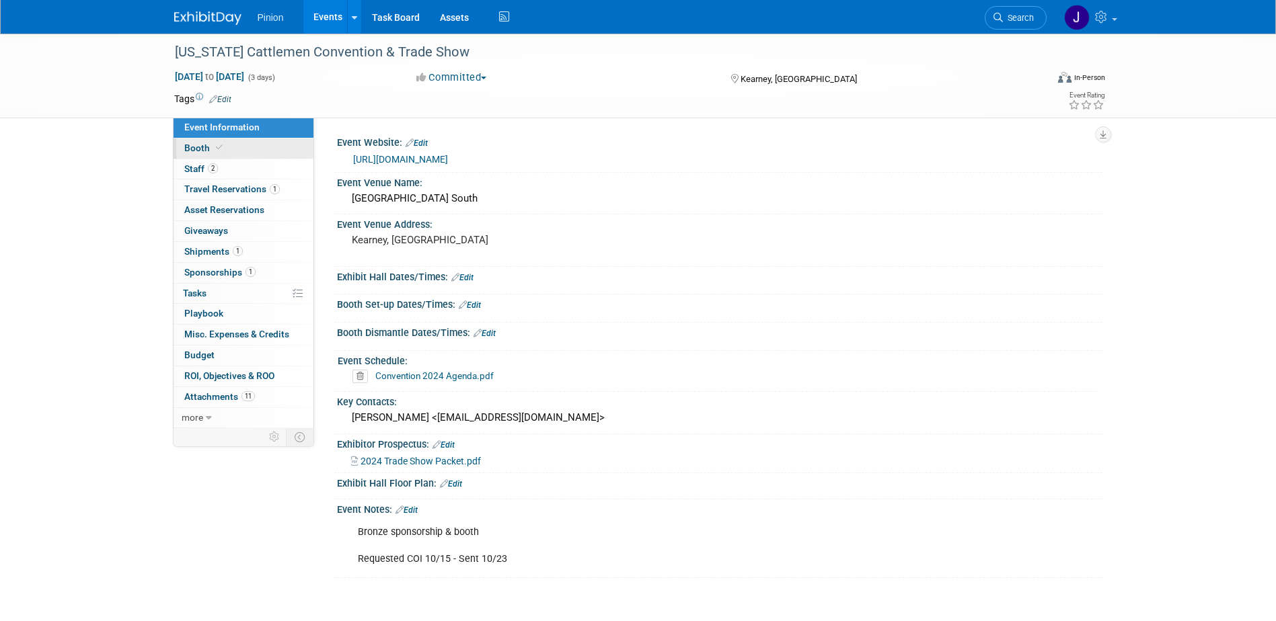
click at [190, 148] on span "Booth" at bounding box center [204, 148] width 41 height 11
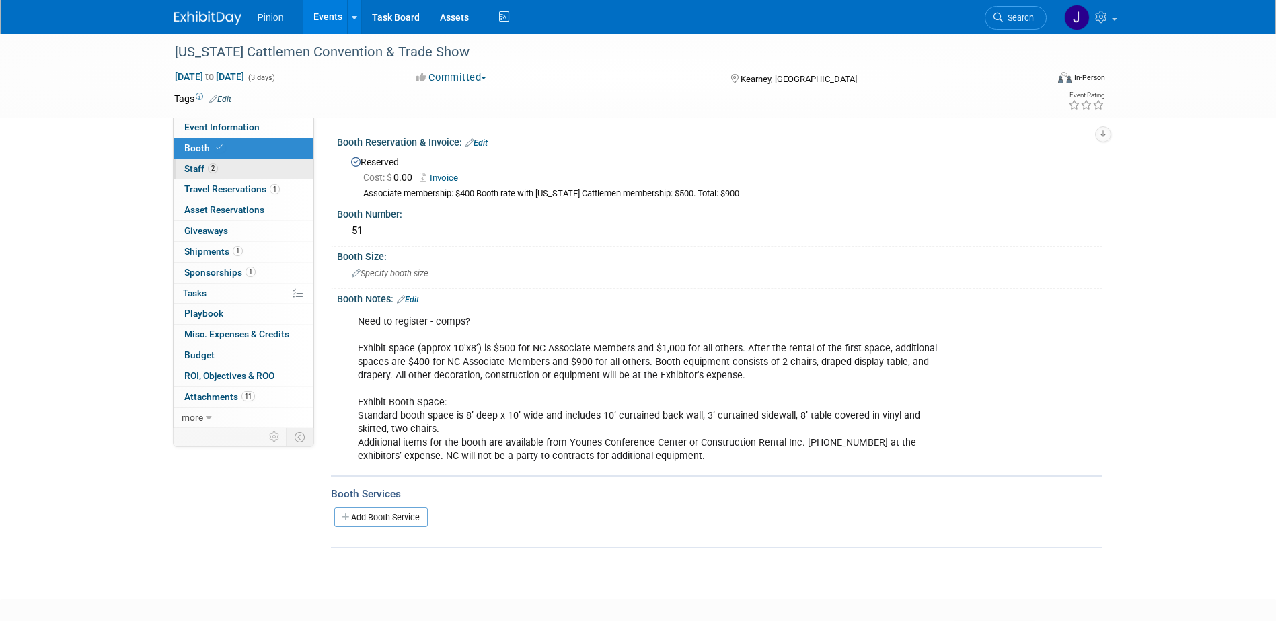
click at [196, 166] on span "Staff 2" at bounding box center [201, 168] width 34 height 11
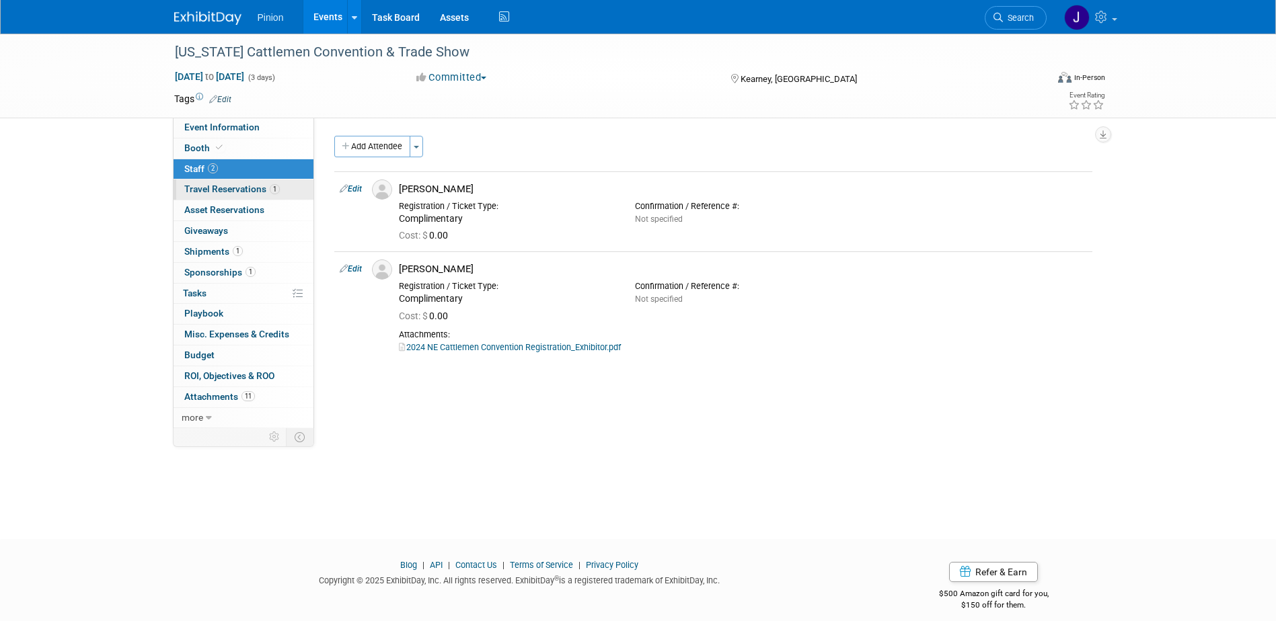
click at [212, 187] on span "Travel Reservations 1" at bounding box center [231, 189] width 95 height 11
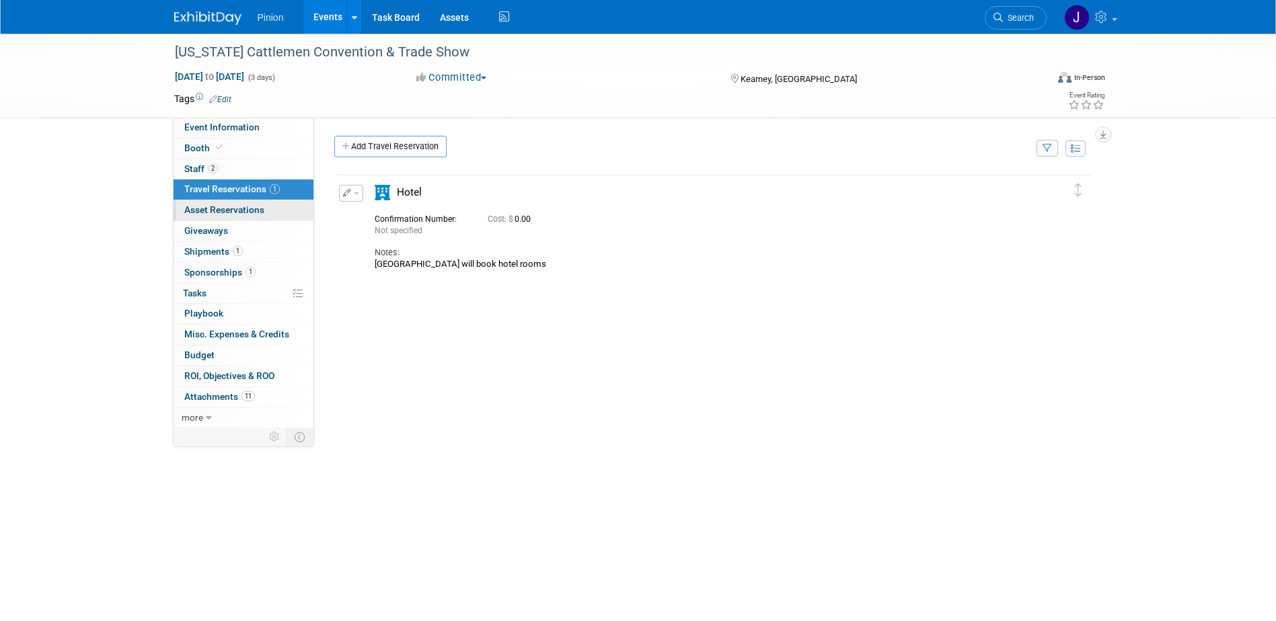
click at [212, 206] on span "Asset Reservations 0" at bounding box center [224, 209] width 80 height 11
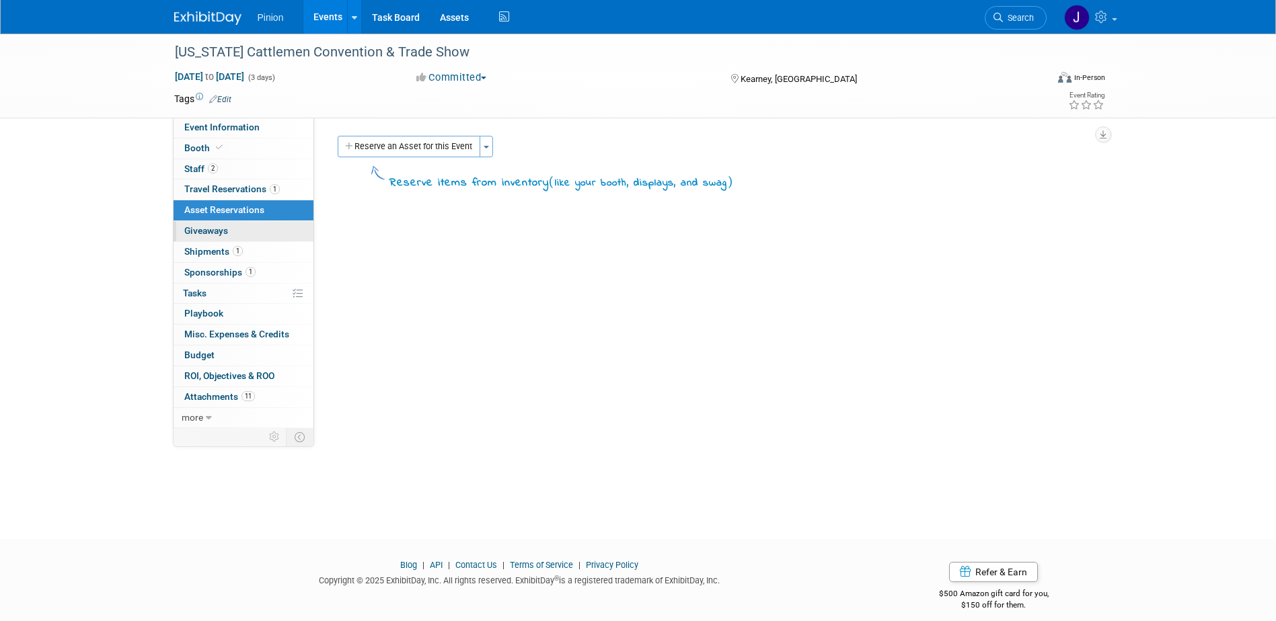
click at [212, 230] on span "Giveaways 0" at bounding box center [206, 230] width 44 height 11
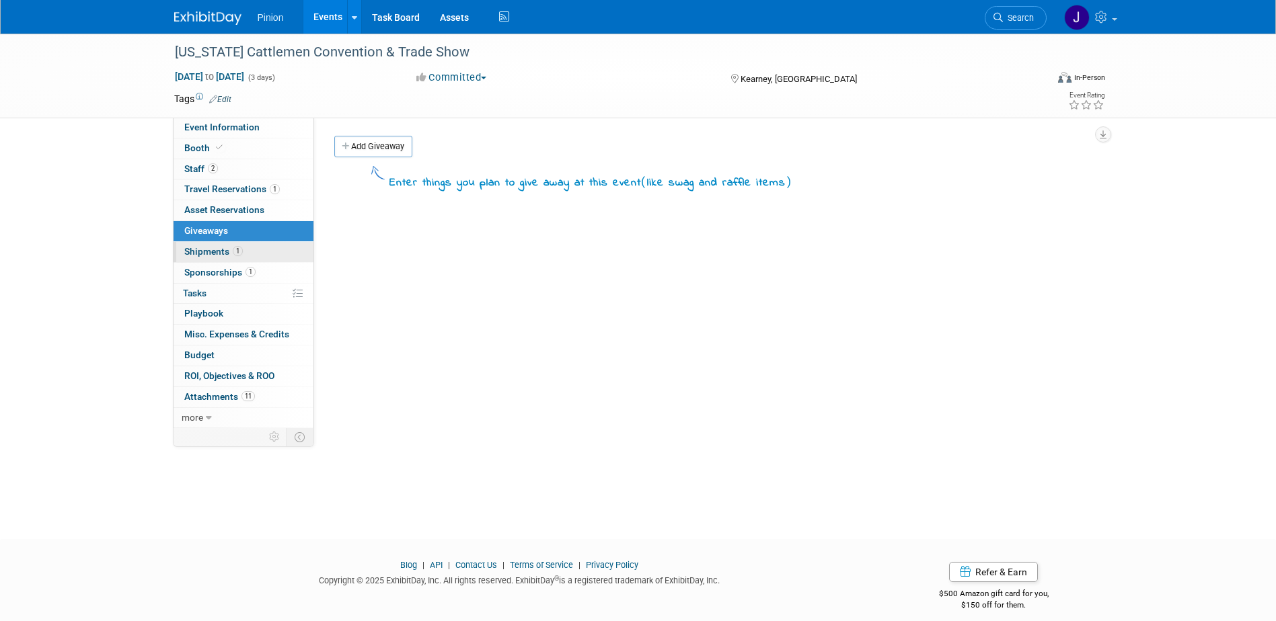
click at [210, 249] on span "Shipments 1" at bounding box center [213, 251] width 58 height 11
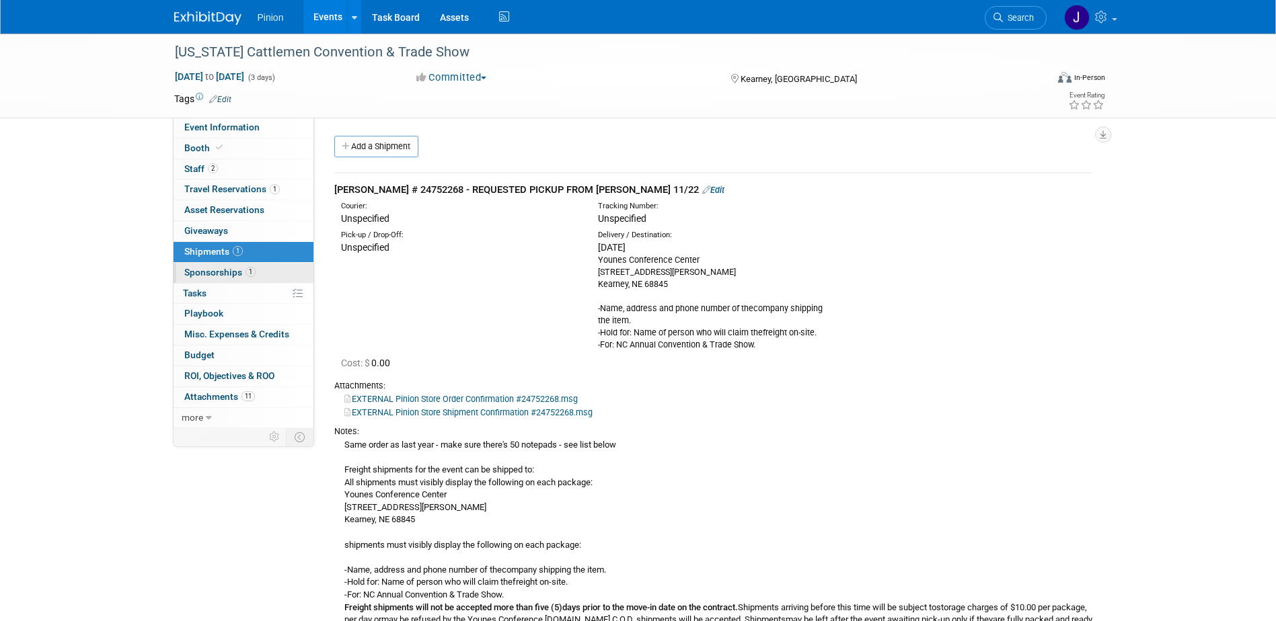
click at [218, 268] on span "Sponsorships 1" at bounding box center [219, 272] width 71 height 11
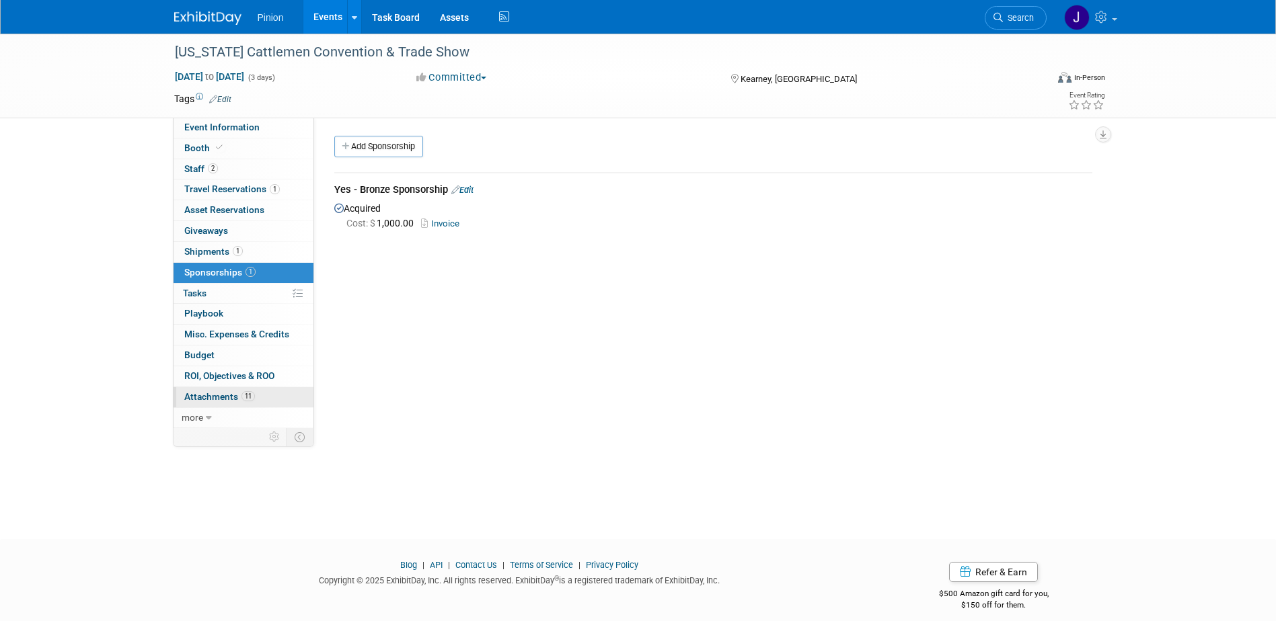
click at [219, 391] on span "Attachments 11" at bounding box center [219, 396] width 71 height 11
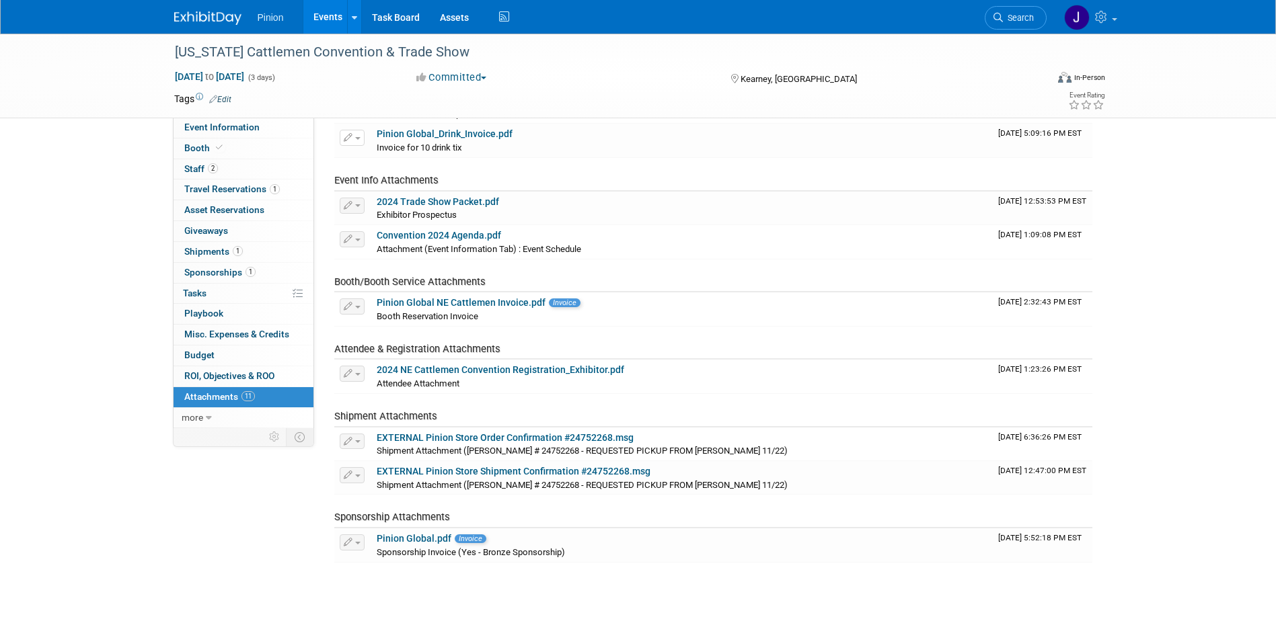
scroll to position [182, 0]
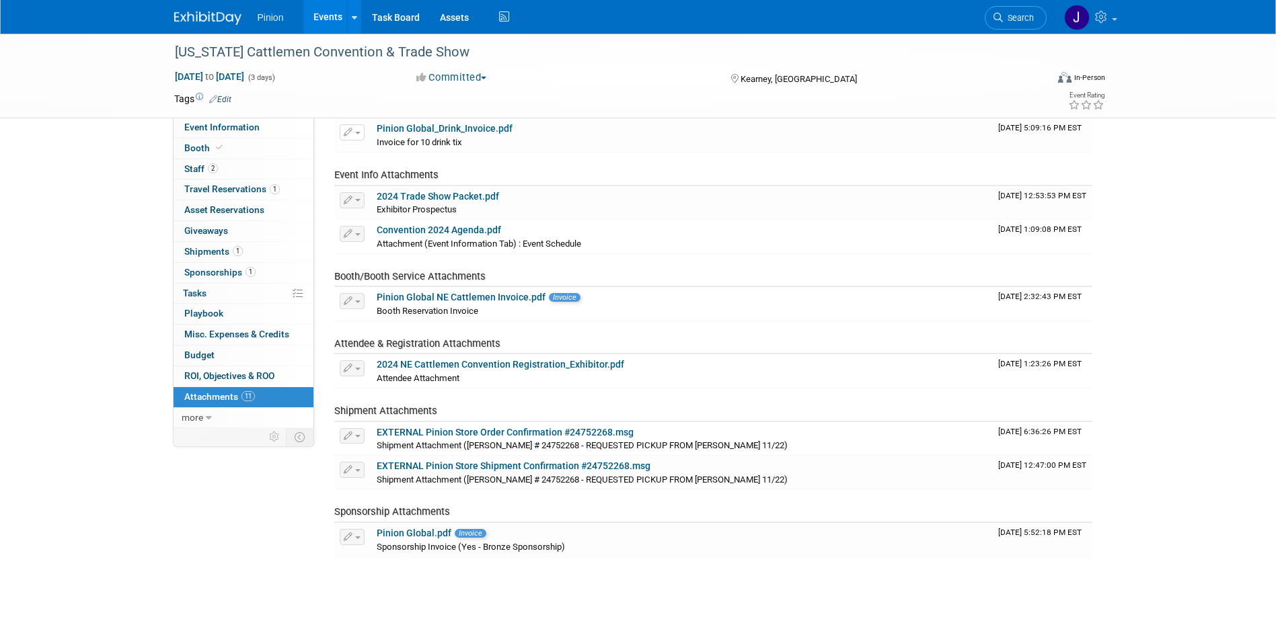
click at [222, 22] on img at bounding box center [207, 17] width 67 height 13
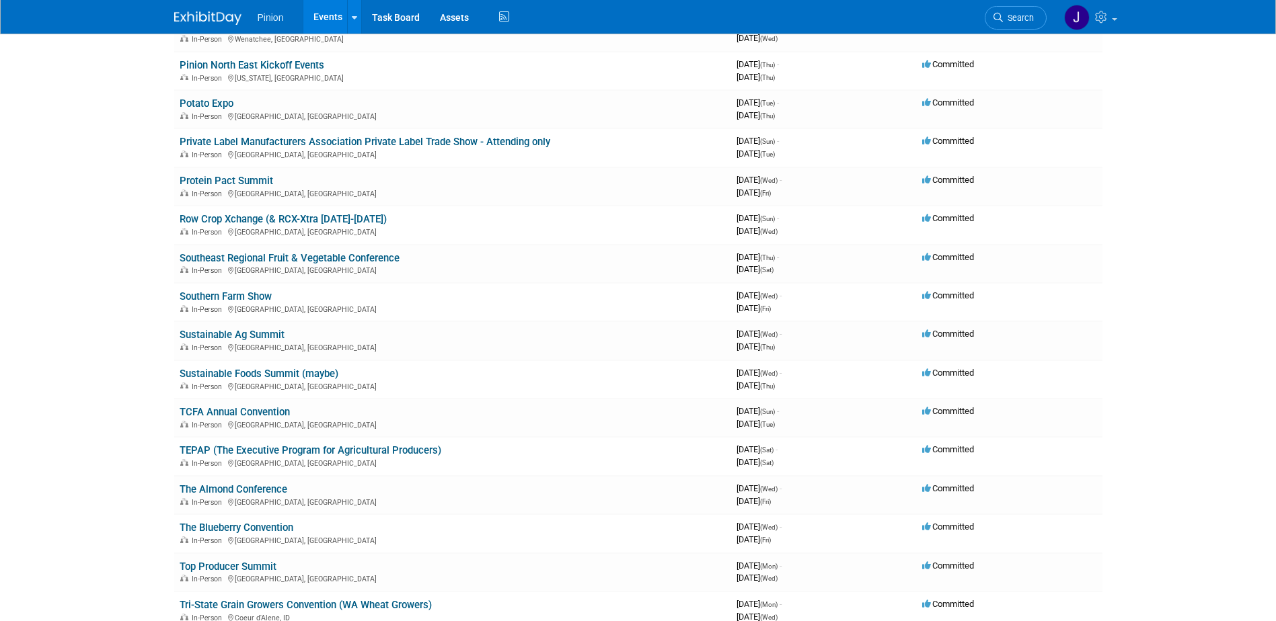
drag, startPoint x: 217, startPoint y: 106, endPoint x: 224, endPoint y: 106, distance: 7.4
click at [217, 106] on link "Potato Expo" at bounding box center [207, 103] width 54 height 12
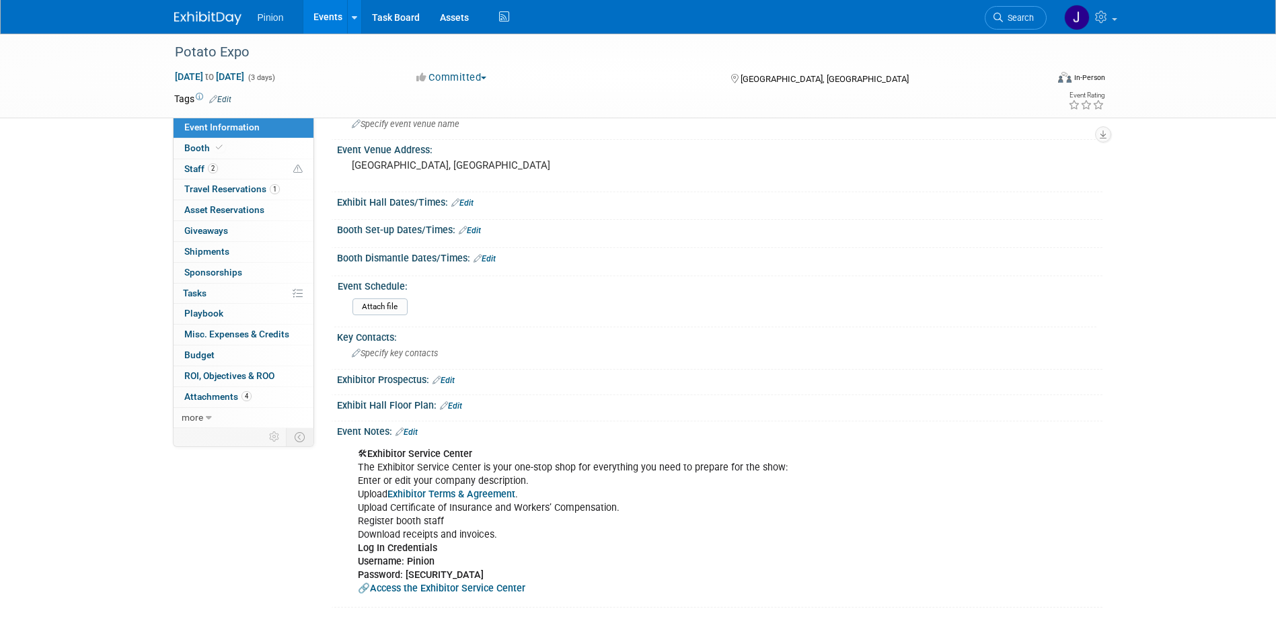
scroll to position [83, 0]
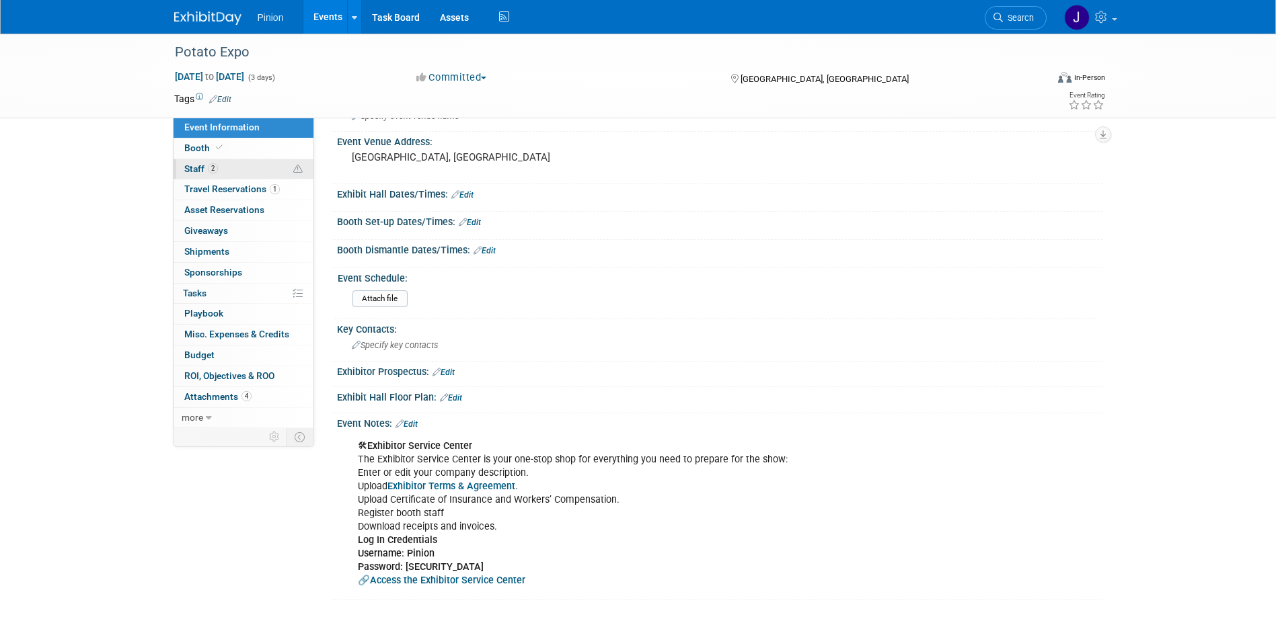
click at [212, 171] on span "2" at bounding box center [213, 168] width 10 height 10
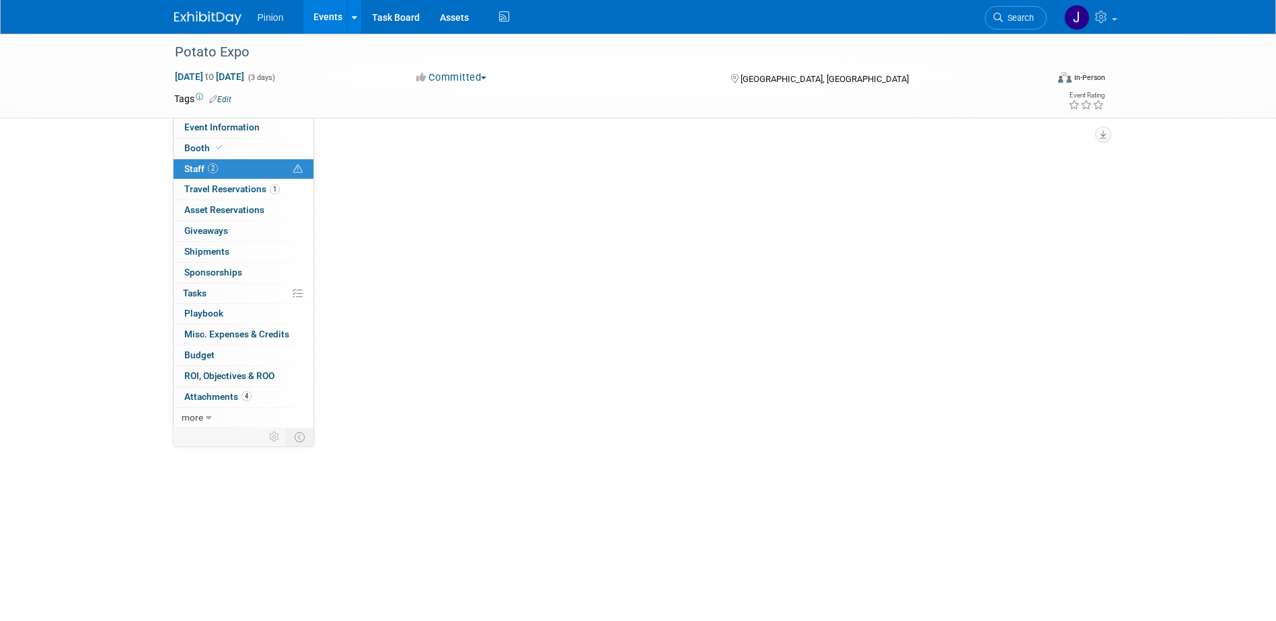
scroll to position [0, 0]
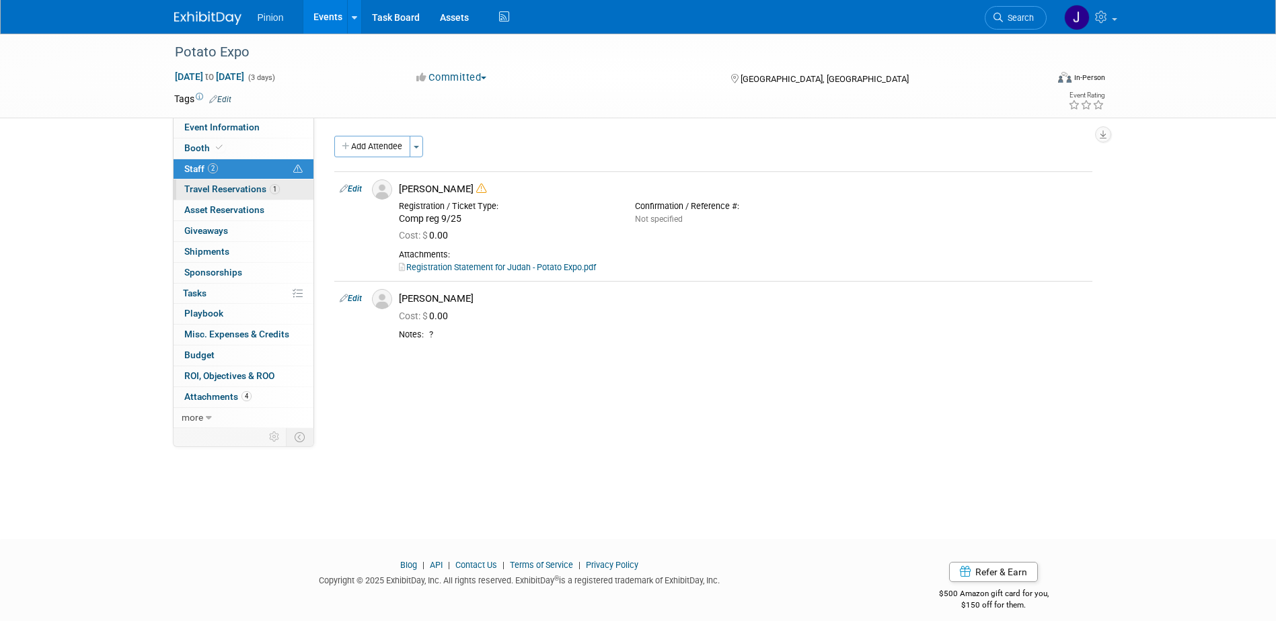
click at [282, 188] on link "1 Travel Reservations 1" at bounding box center [243, 190] width 140 height 20
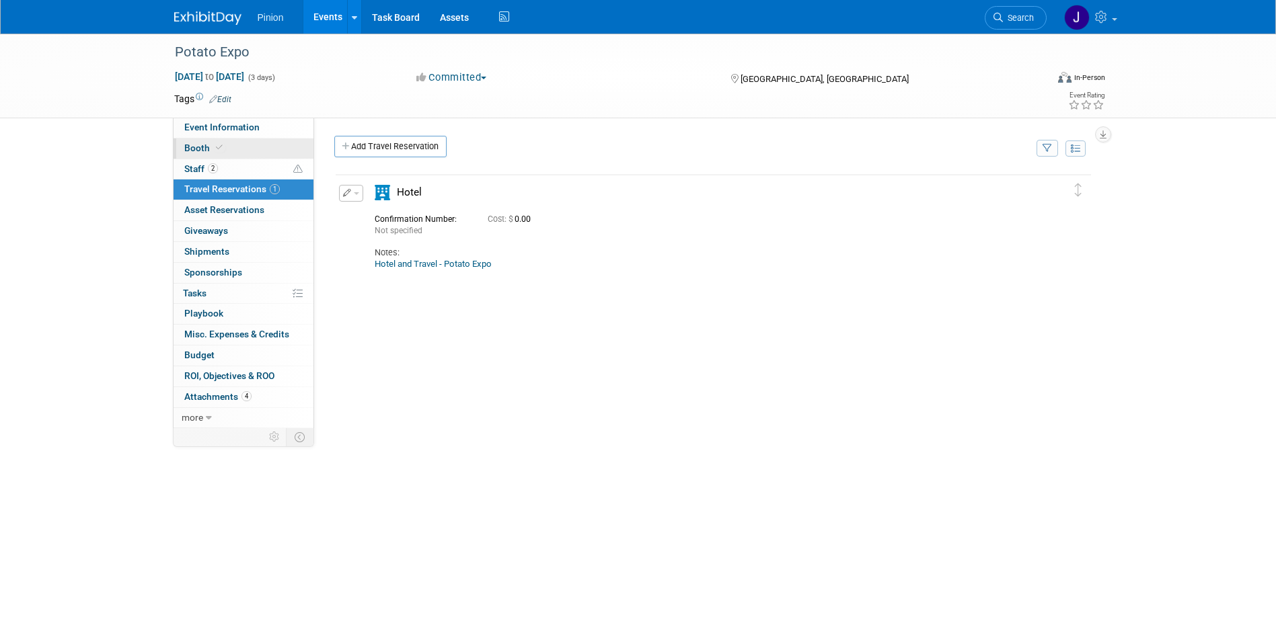
click at [221, 154] on link "Booth" at bounding box center [243, 149] width 140 height 20
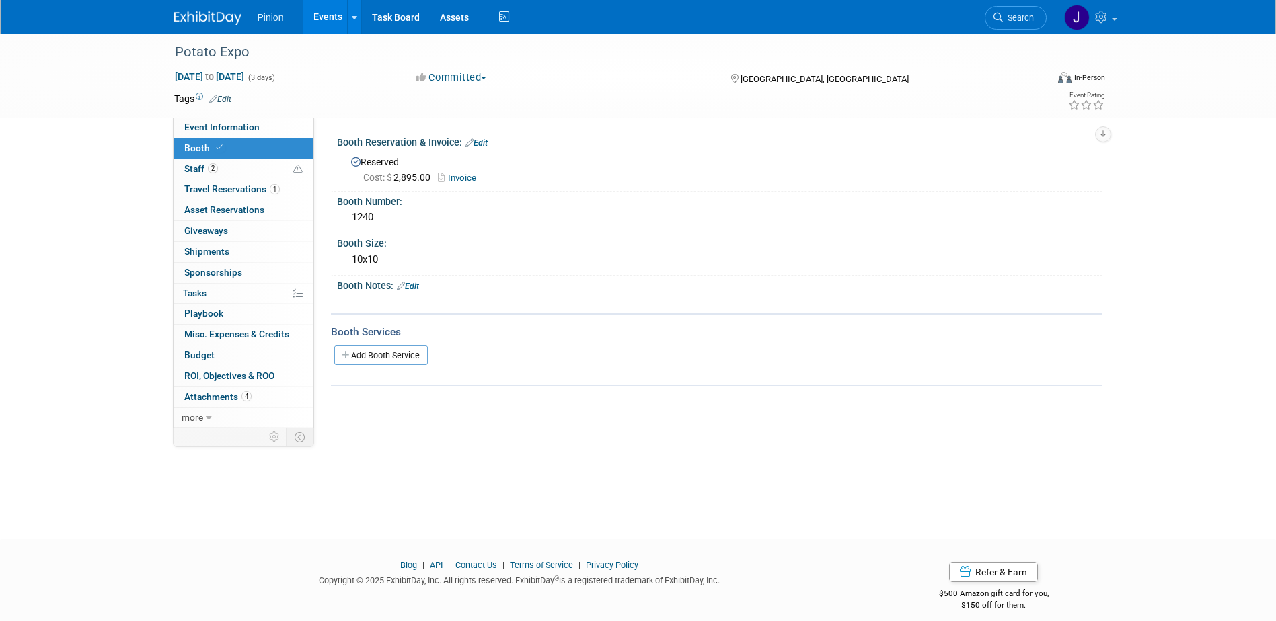
click at [222, 151] on span at bounding box center [219, 148] width 12 height 10
click at [224, 393] on span "Attachments 4" at bounding box center [217, 396] width 67 height 11
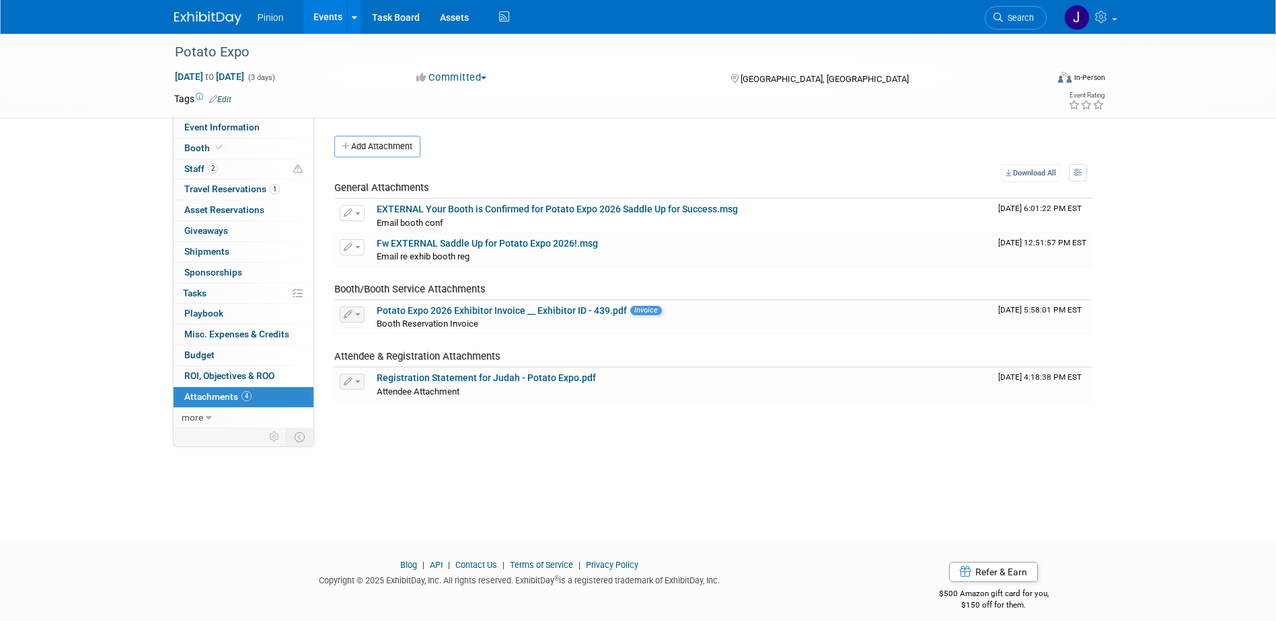
click at [219, 16] on img at bounding box center [207, 17] width 67 height 13
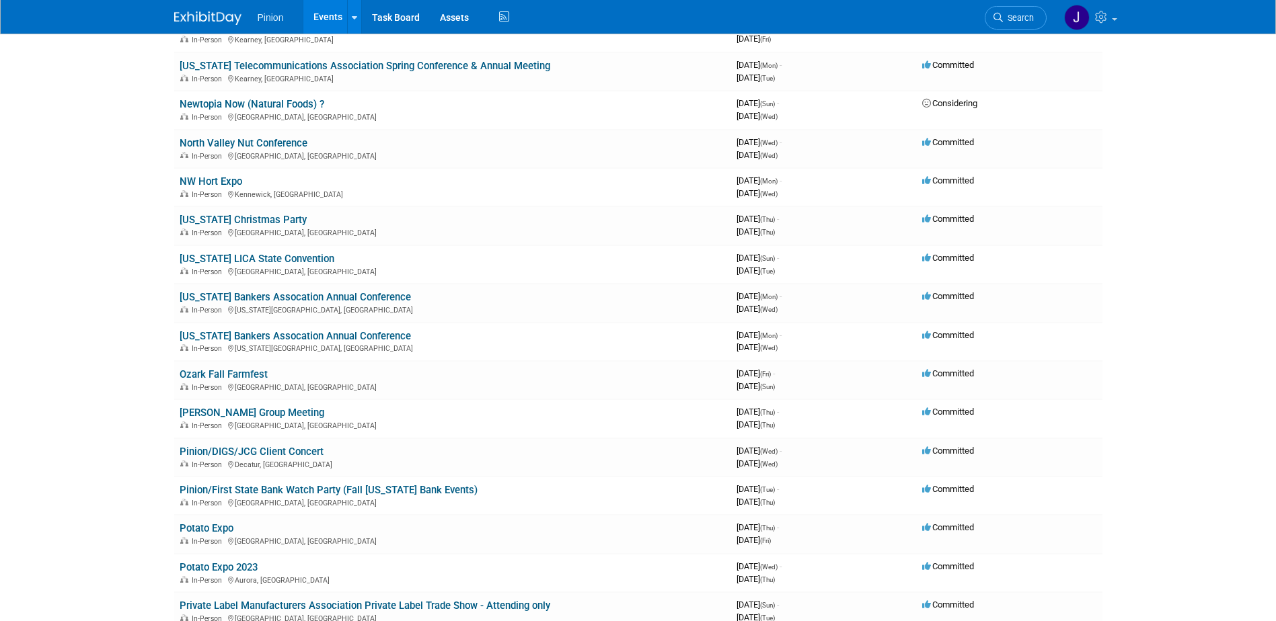
scroll to position [9936, 0]
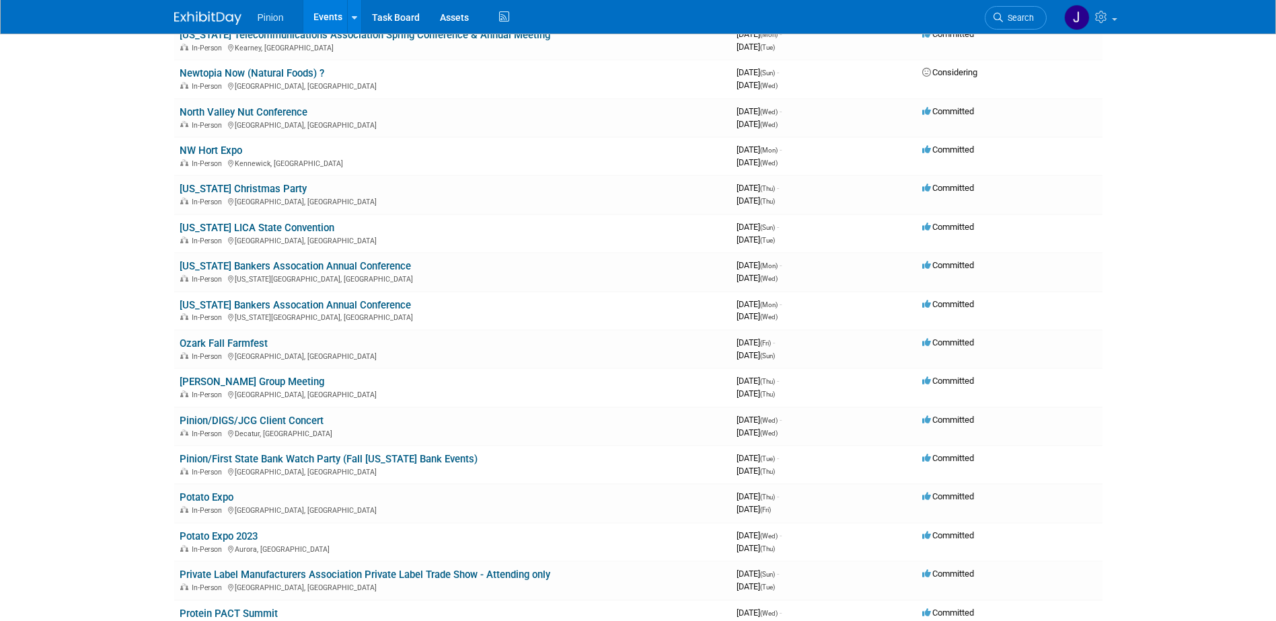
click at [227, 498] on link "Potato Expo" at bounding box center [207, 498] width 54 height 12
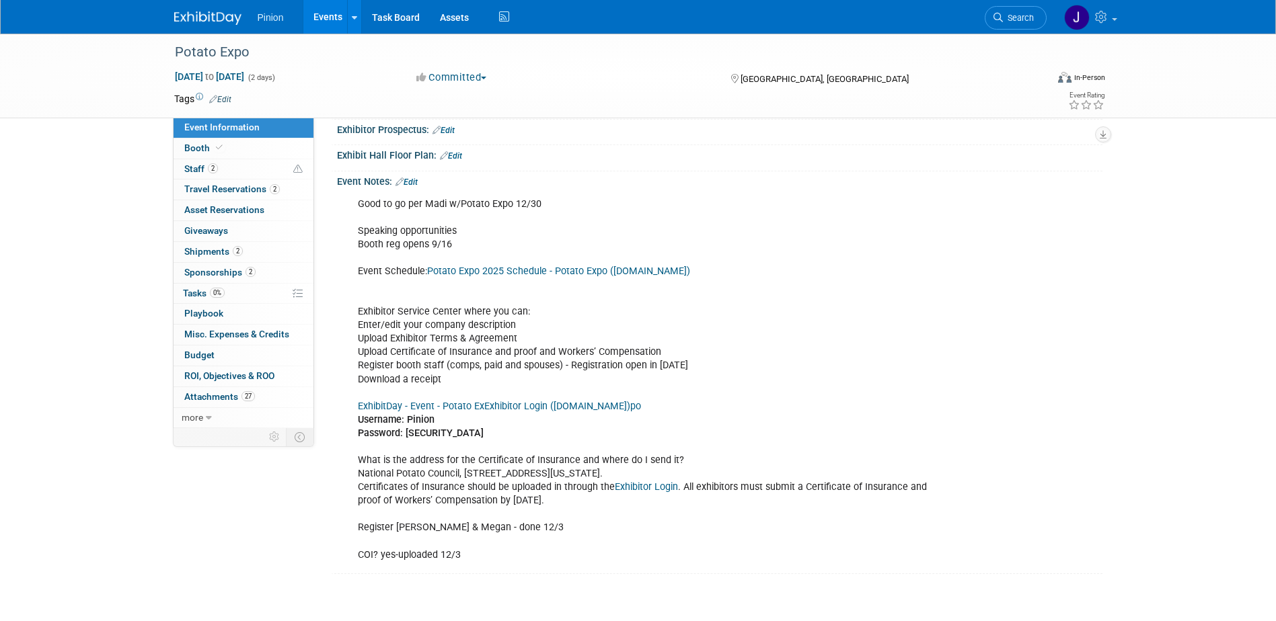
scroll to position [322, 0]
click at [229, 270] on span "Sponsorships 2" at bounding box center [219, 272] width 71 height 11
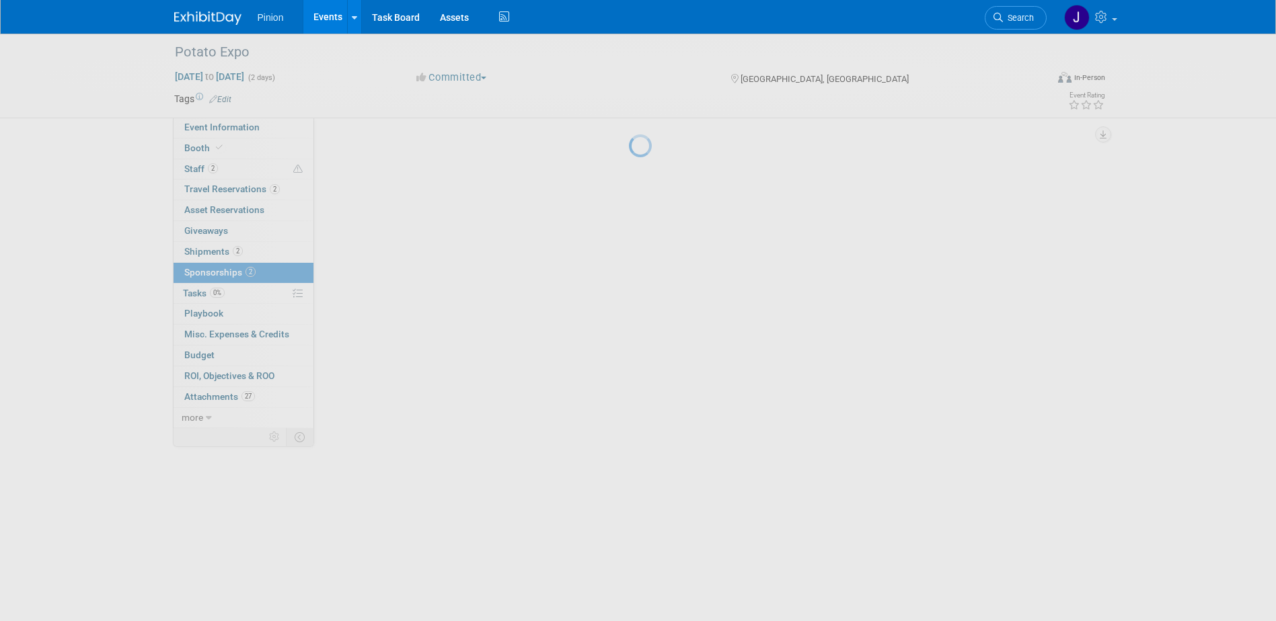
scroll to position [0, 0]
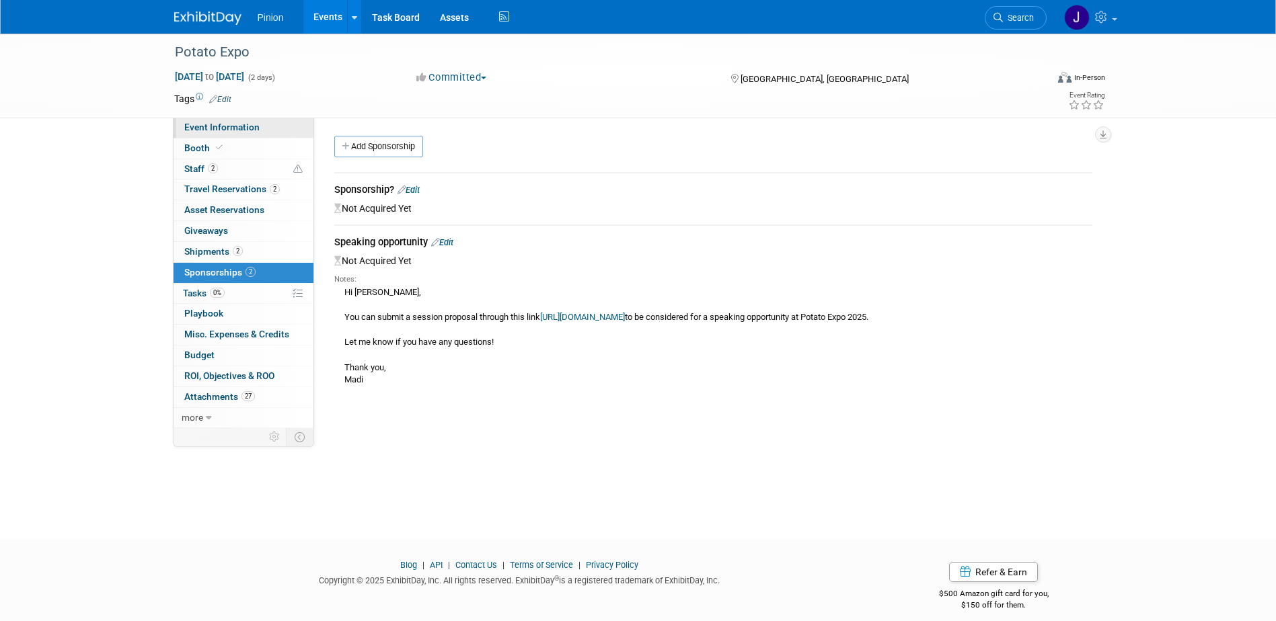
click at [231, 122] on span "Event Information" at bounding box center [221, 127] width 75 height 11
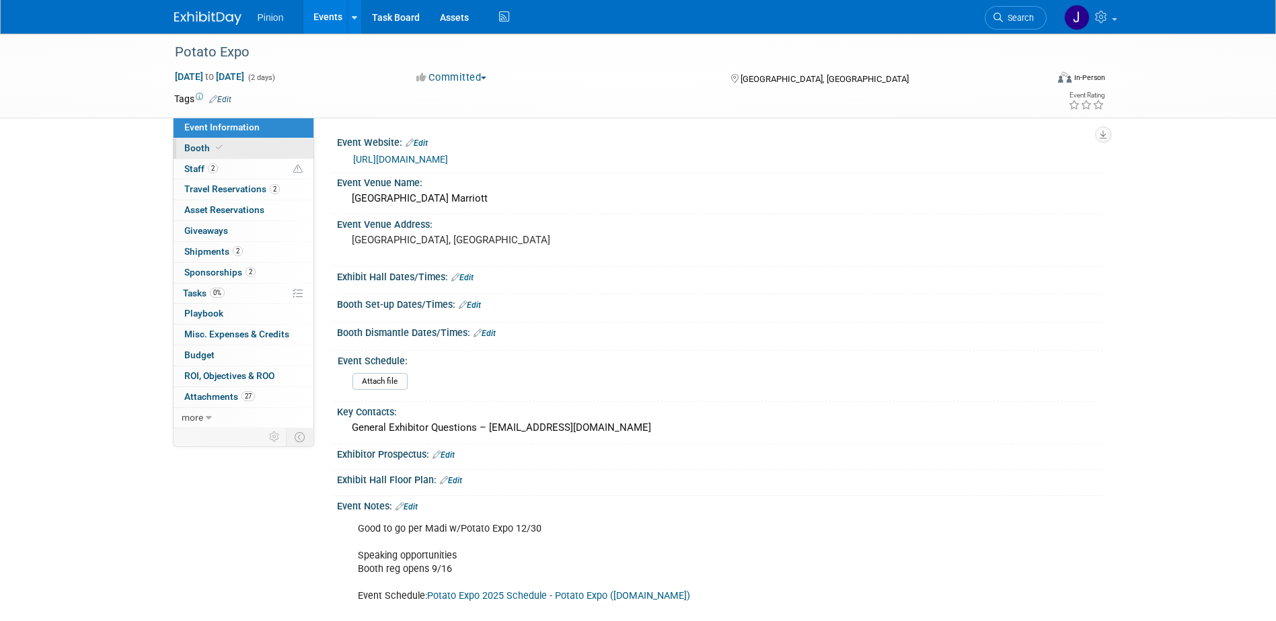
click at [229, 143] on link "Booth" at bounding box center [243, 149] width 140 height 20
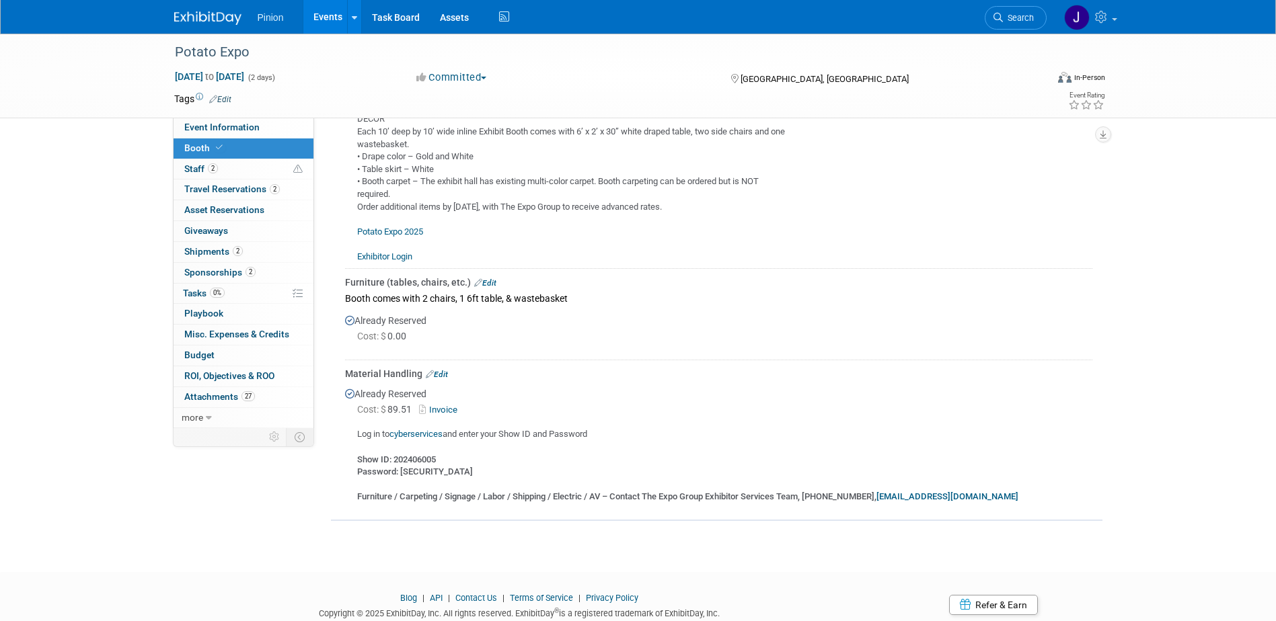
scroll to position [659, 0]
click at [204, 171] on span "Staff 2" at bounding box center [201, 168] width 34 height 11
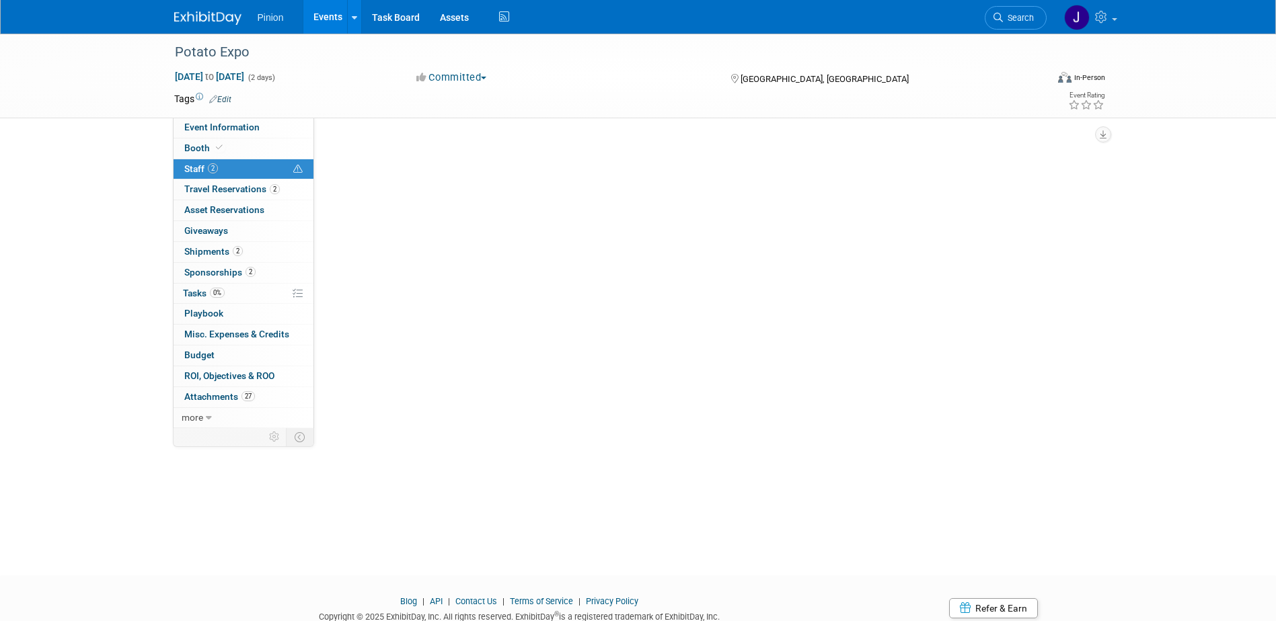
scroll to position [0, 0]
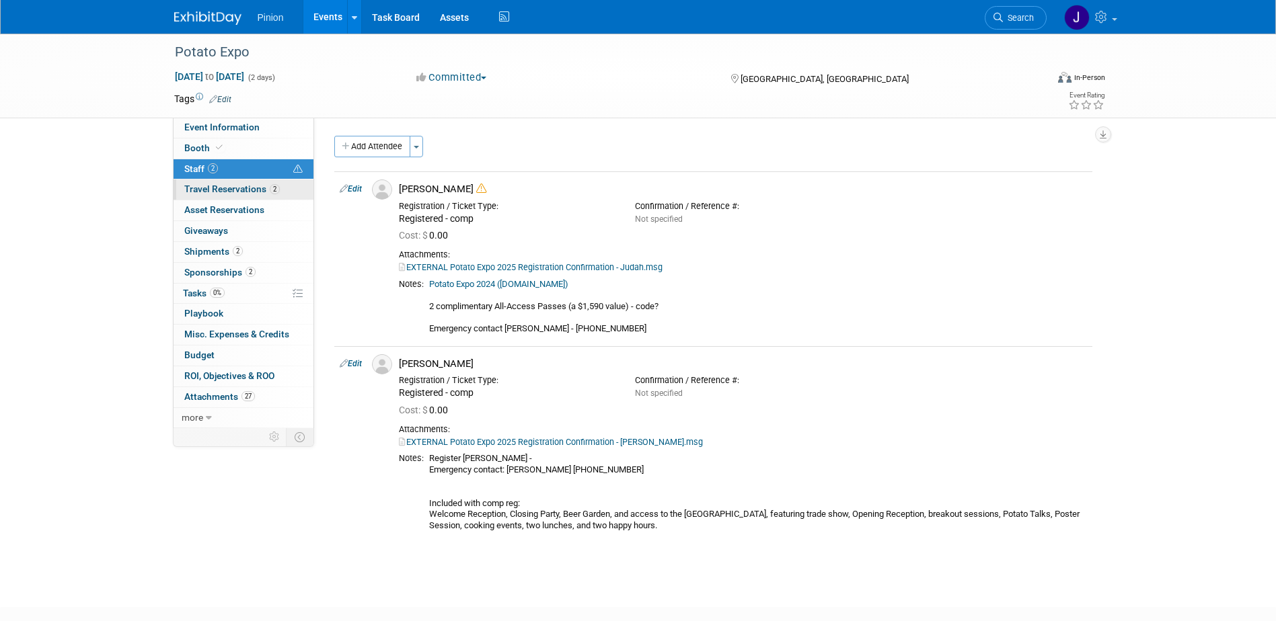
click at [243, 182] on link "2 Travel Reservations 2" at bounding box center [243, 190] width 140 height 20
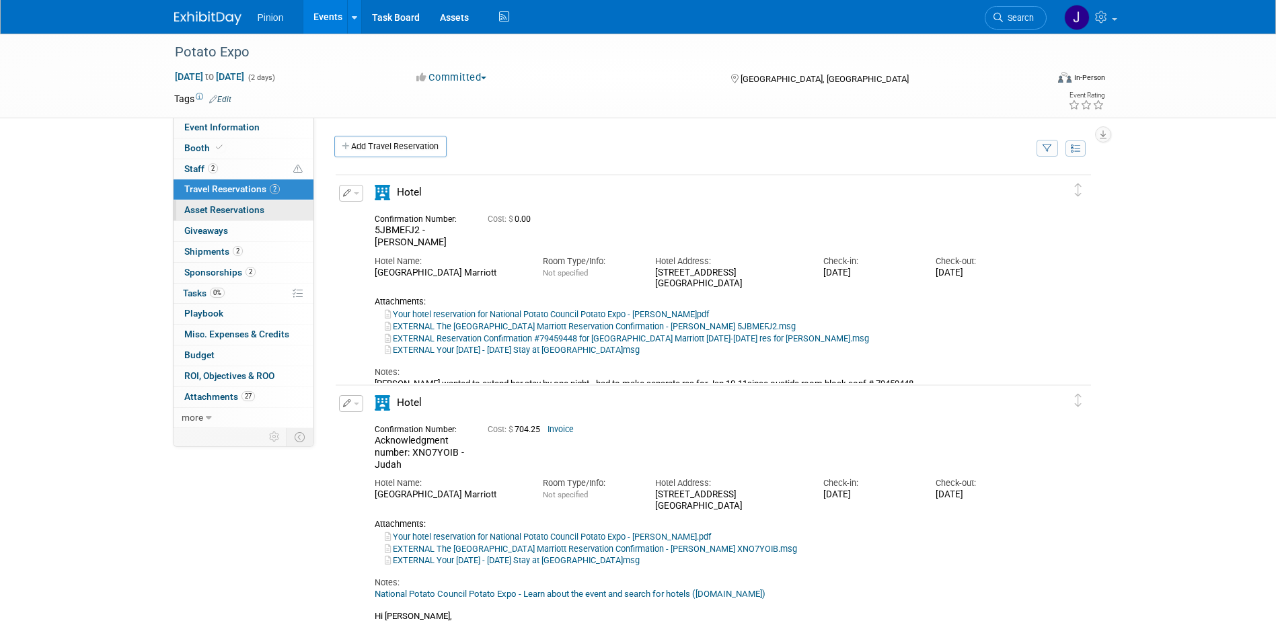
click at [215, 210] on span "Asset Reservations 0" at bounding box center [224, 209] width 80 height 11
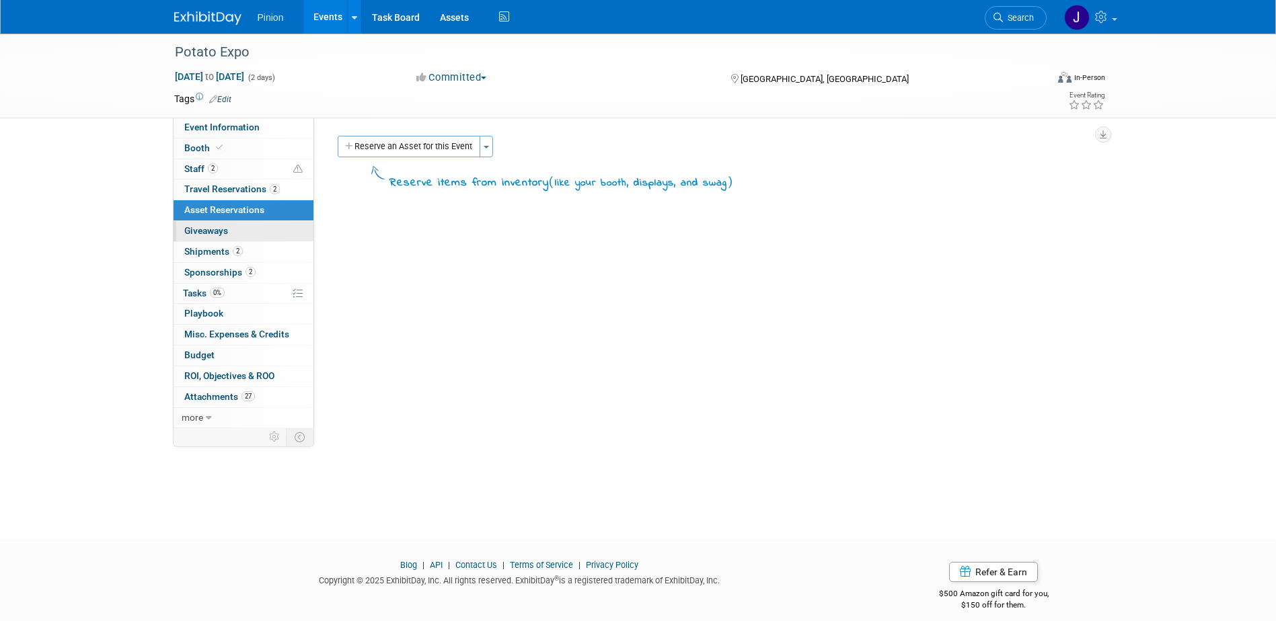
click at [219, 235] on span "Giveaways 0" at bounding box center [206, 230] width 44 height 11
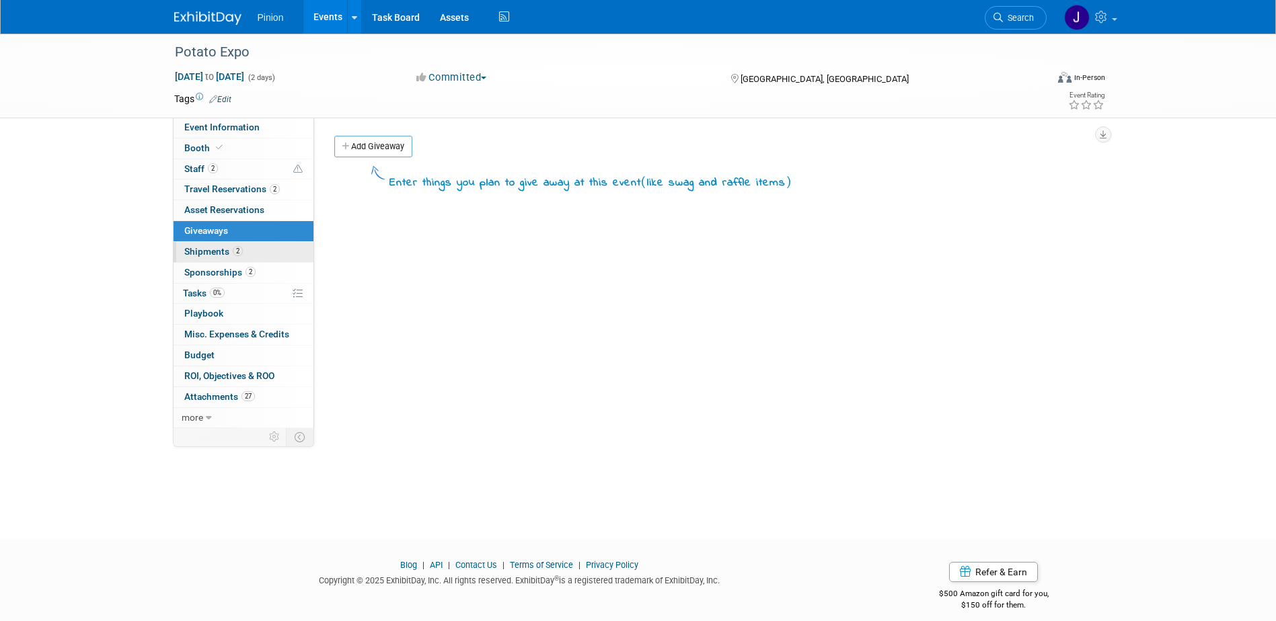
click at [231, 256] on span "Shipments 2" at bounding box center [213, 251] width 58 height 11
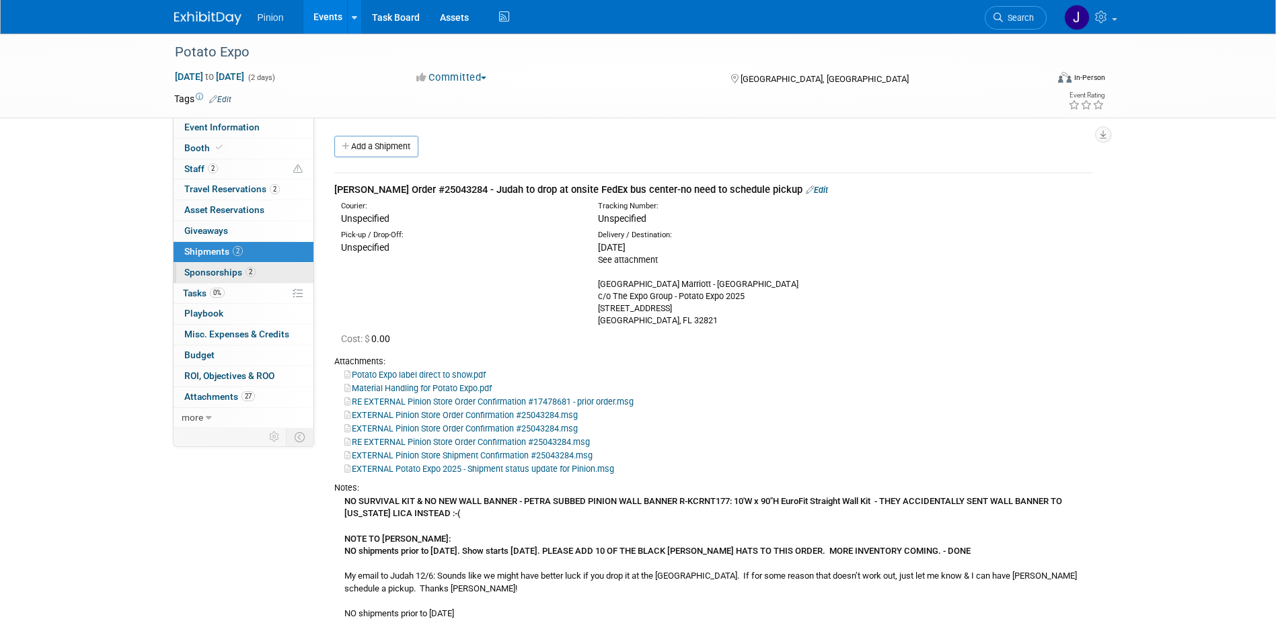
click at [229, 270] on span "Sponsorships 2" at bounding box center [219, 272] width 71 height 11
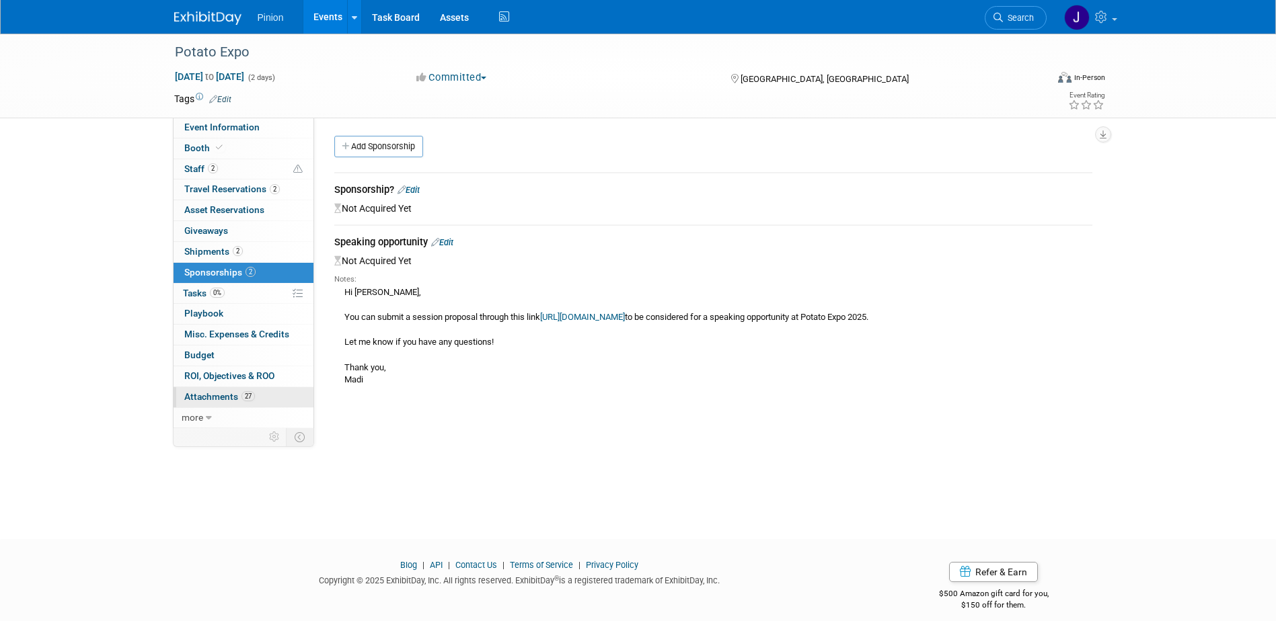
click at [238, 399] on span "Attachments 27" at bounding box center [219, 396] width 71 height 11
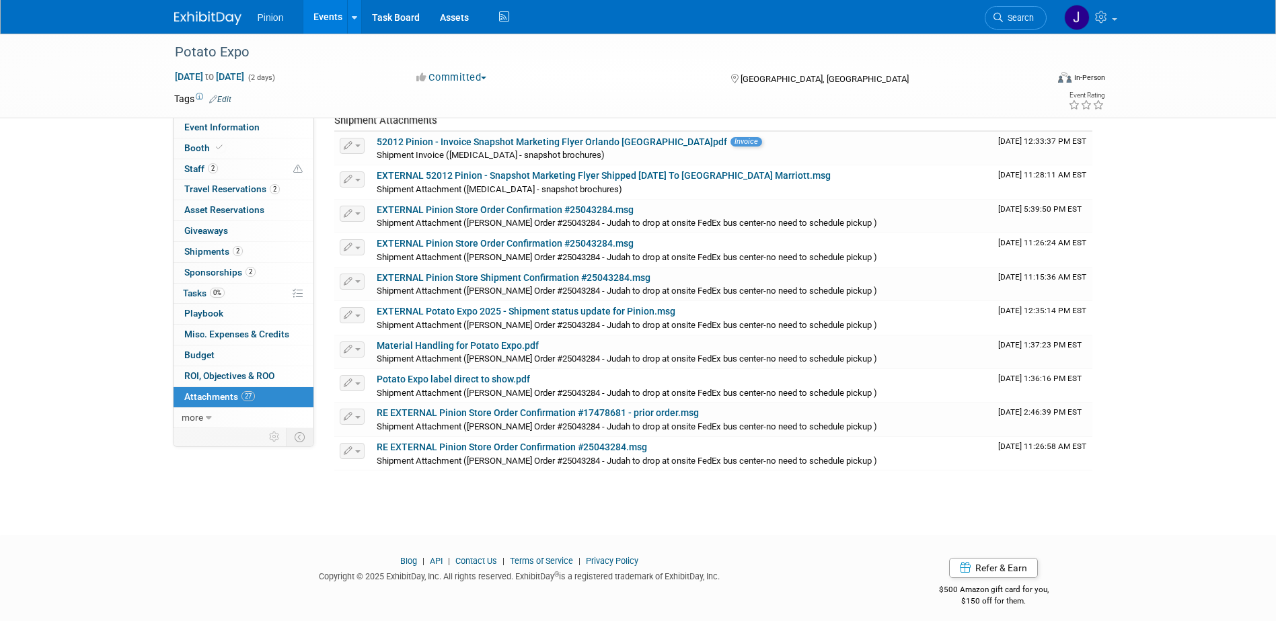
scroll to position [785, 0]
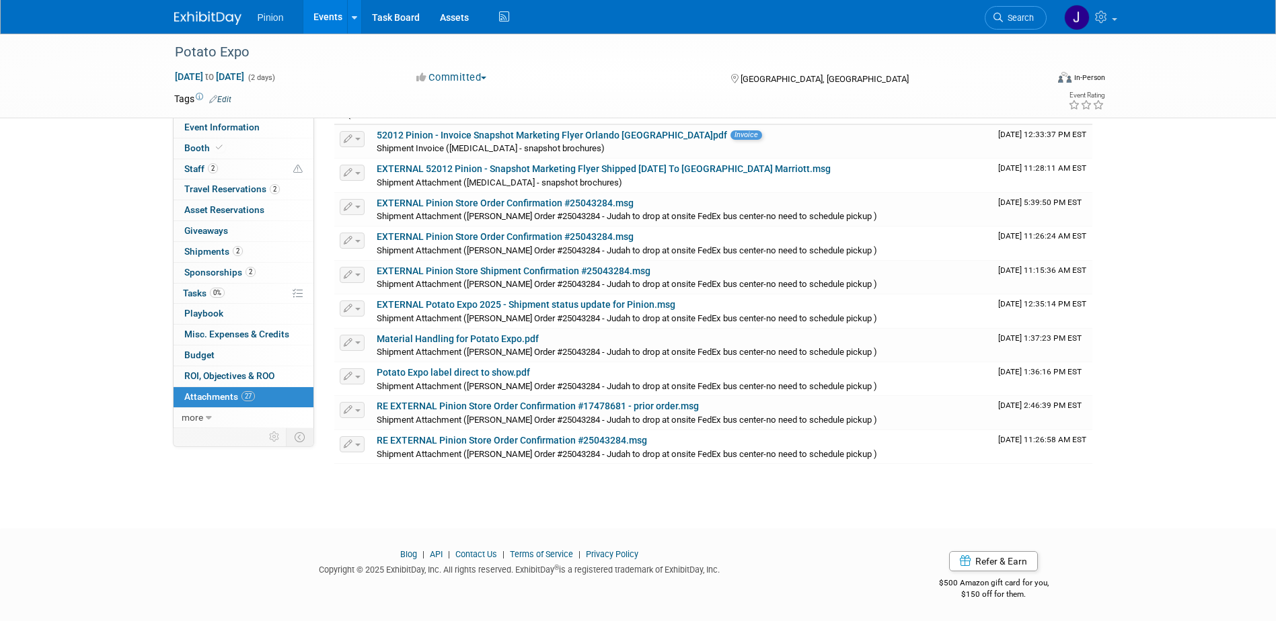
click at [178, 16] on img at bounding box center [207, 17] width 67 height 13
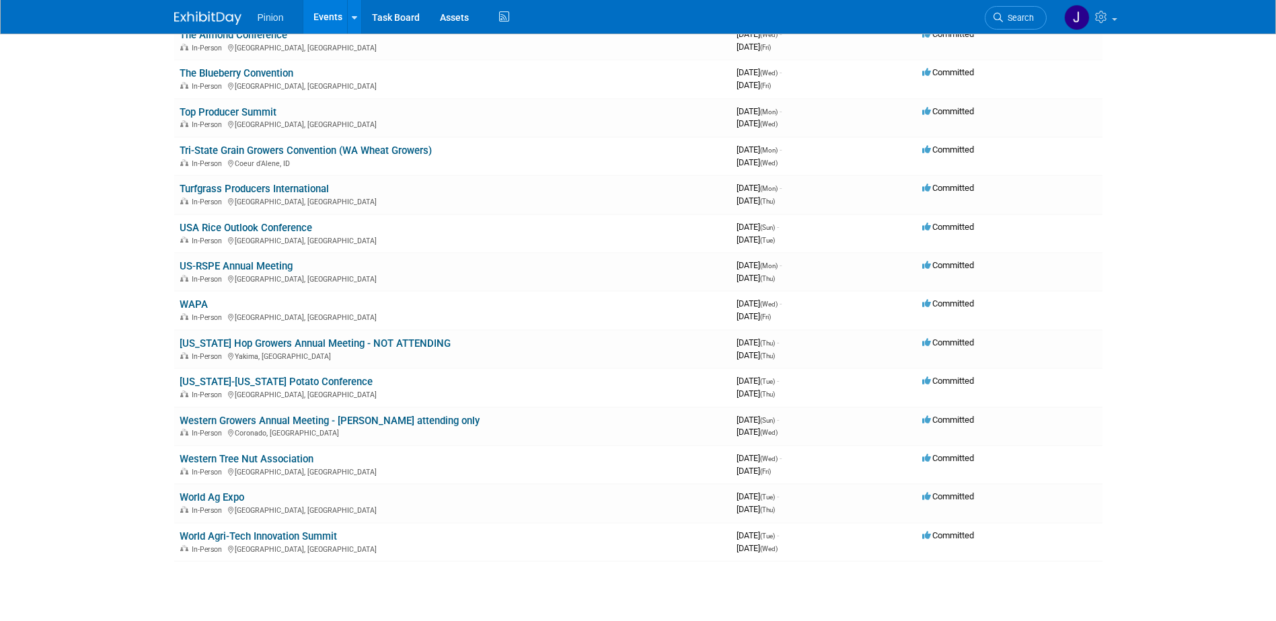
scroll to position [2292, 0]
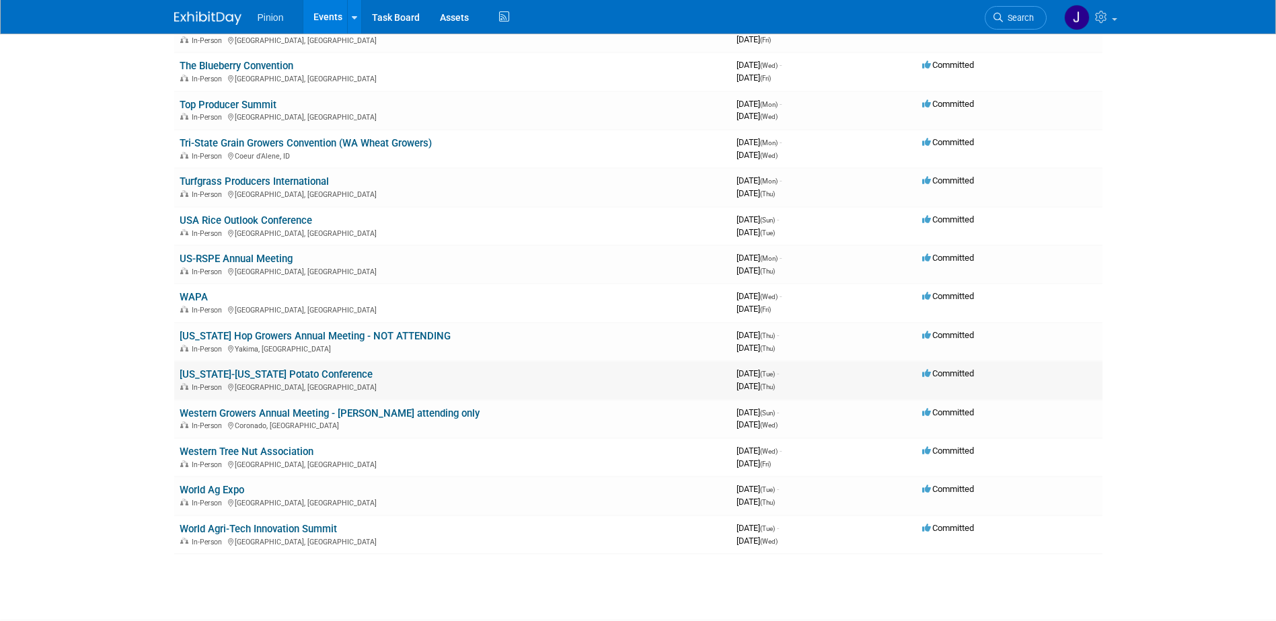
click at [338, 374] on link "[US_STATE]-[US_STATE] Potato Conference" at bounding box center [276, 374] width 193 height 12
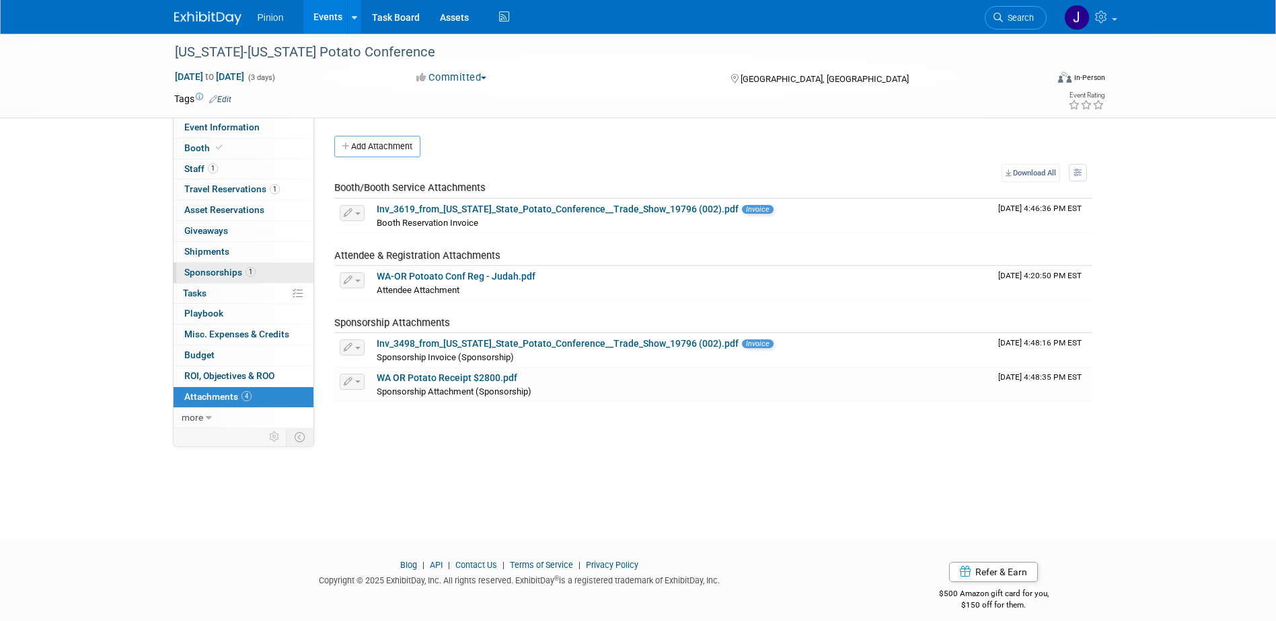
click at [233, 270] on span "Sponsorships 1" at bounding box center [219, 272] width 71 height 11
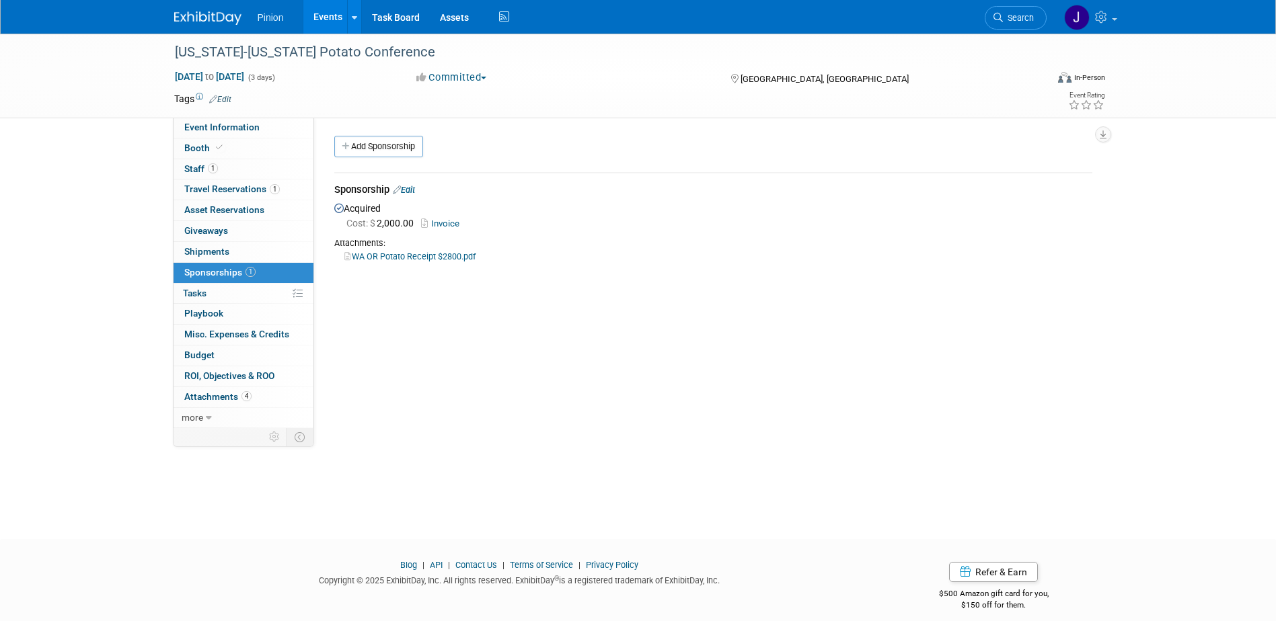
click at [449, 222] on link "Invoice" at bounding box center [443, 224] width 44 height 10
click at [243, 393] on span "4" at bounding box center [246, 396] width 10 height 10
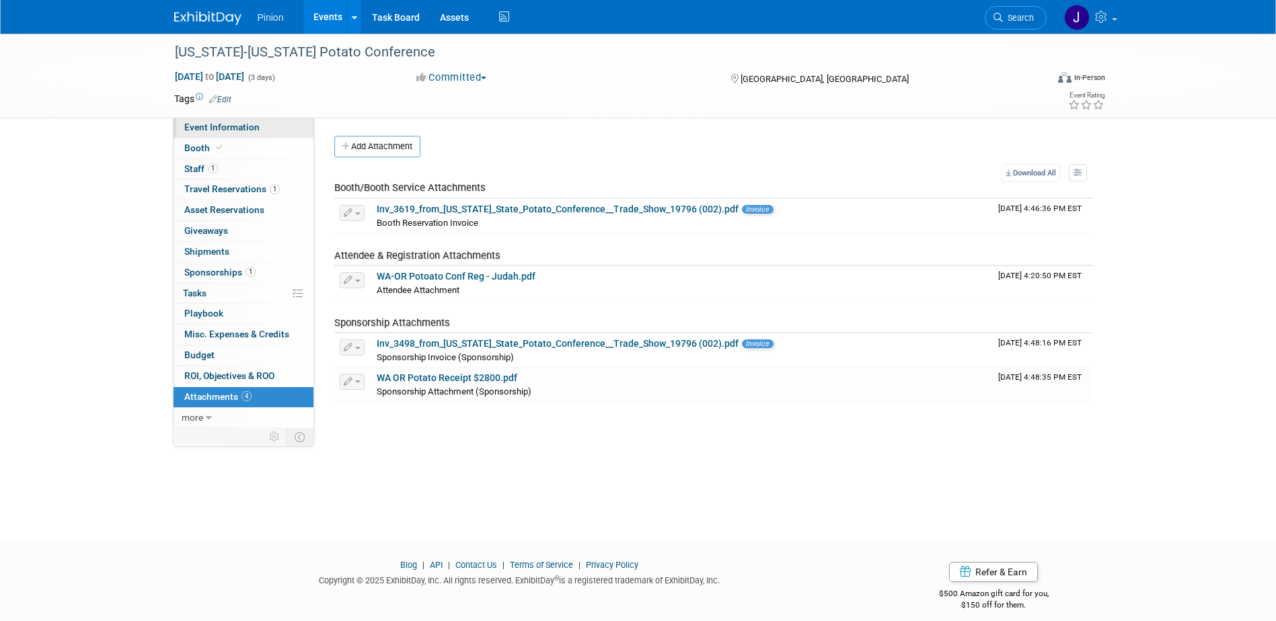
click at [236, 126] on span "Event Information" at bounding box center [221, 127] width 75 height 11
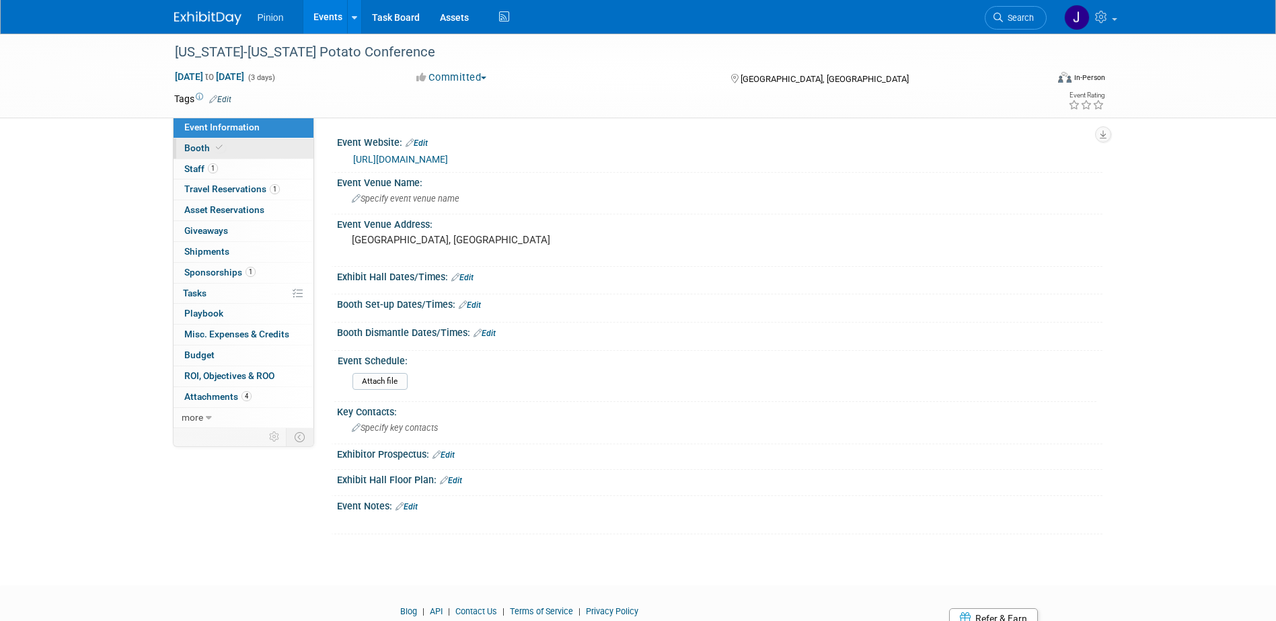
click at [207, 147] on span "Booth" at bounding box center [204, 148] width 41 height 11
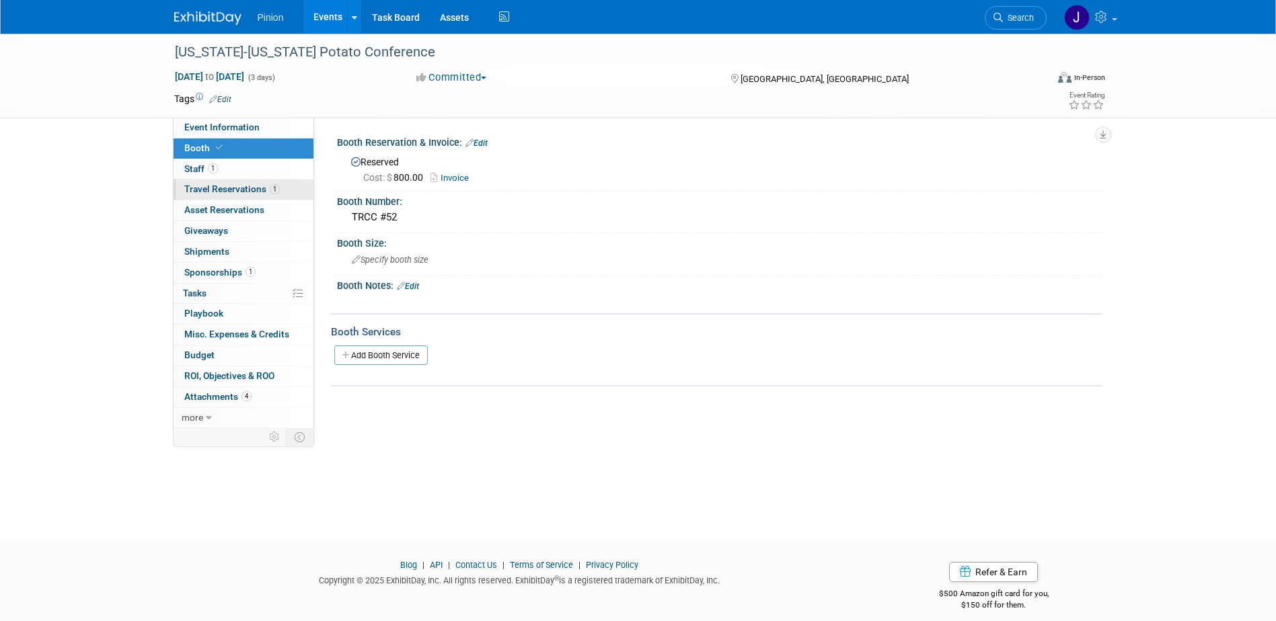
click at [229, 184] on span "Travel Reservations 1" at bounding box center [231, 189] width 95 height 11
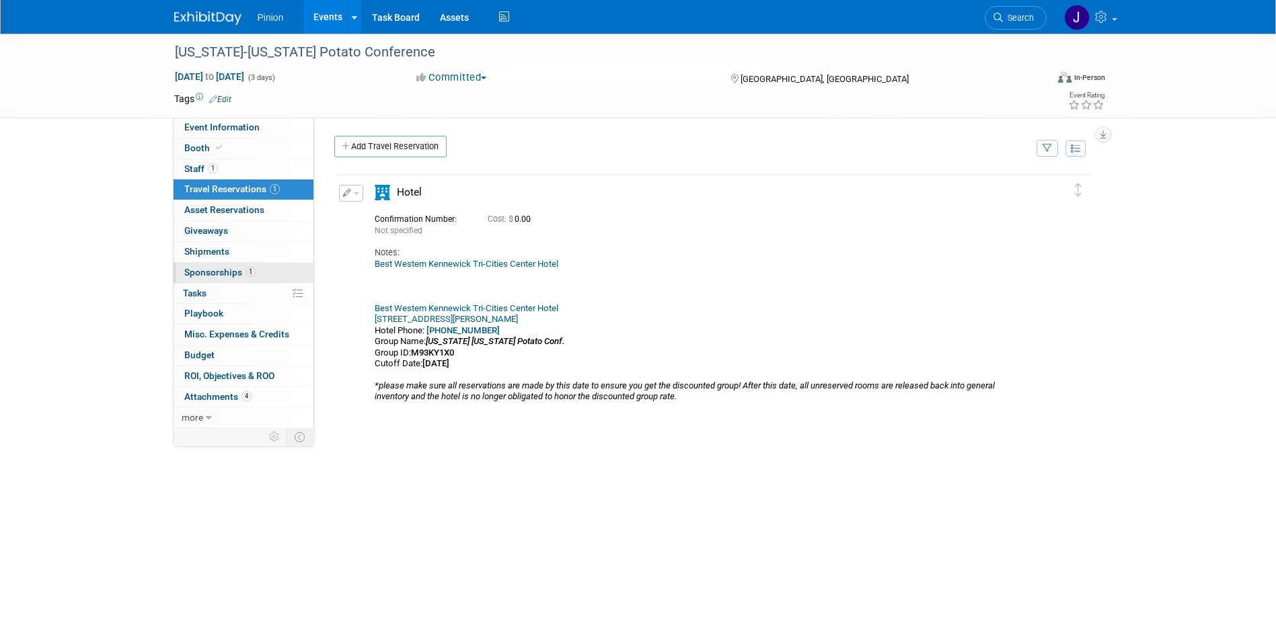
click at [238, 272] on span "Sponsorships 1" at bounding box center [219, 272] width 71 height 11
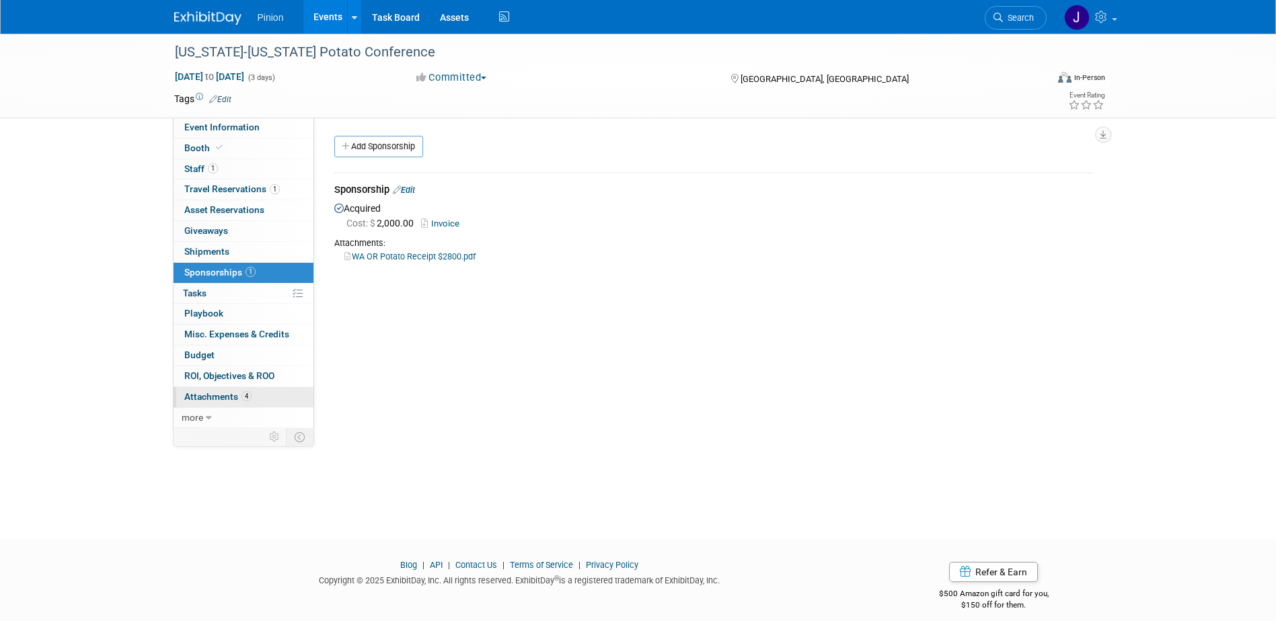
click at [242, 393] on span "4" at bounding box center [246, 396] width 10 height 10
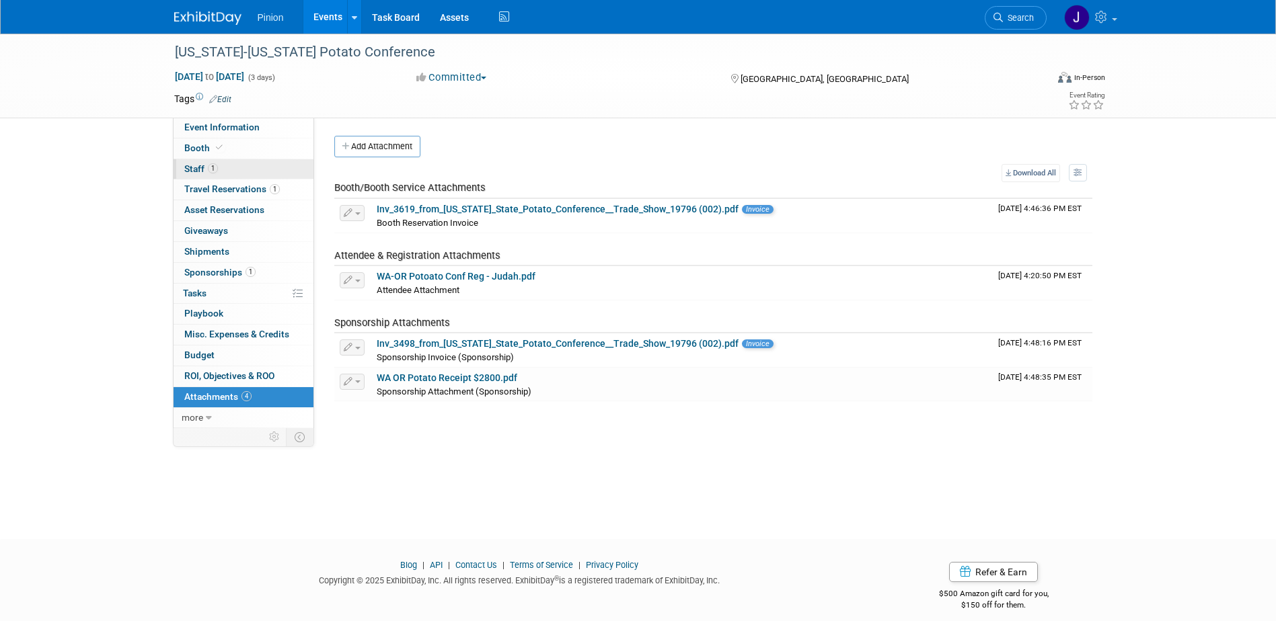
click at [200, 160] on link "1 Staff 1" at bounding box center [243, 169] width 140 height 20
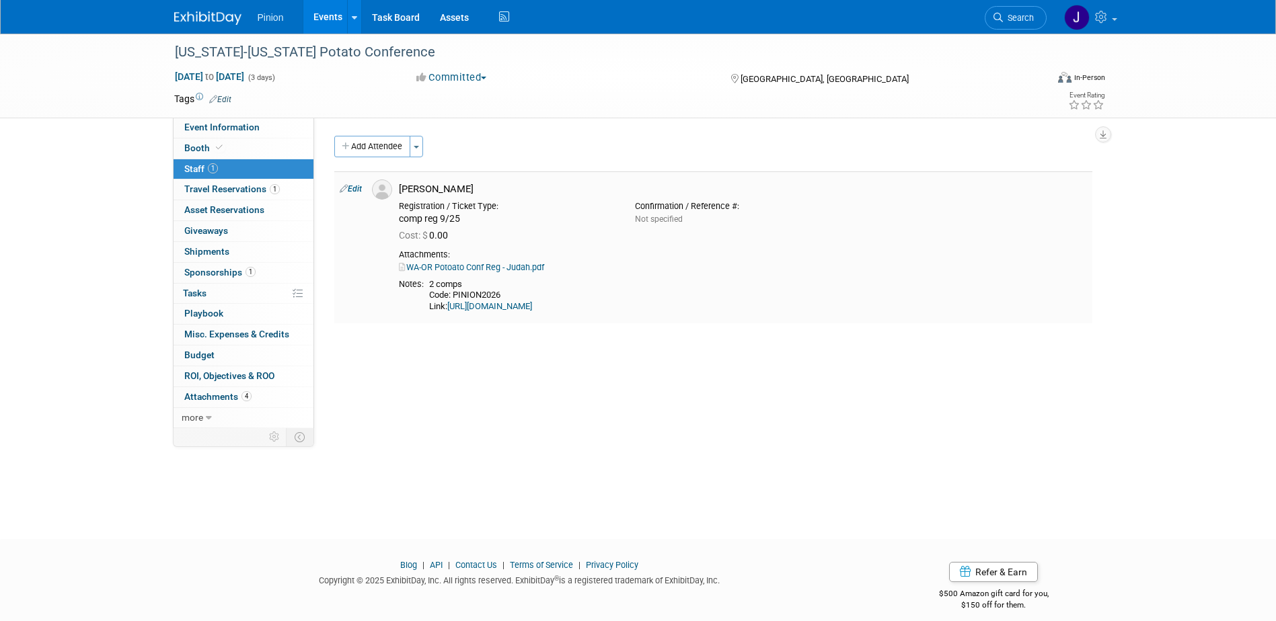
click at [486, 270] on link "WA-OR Potoato Conf Reg - Judah.pdf" at bounding box center [471, 267] width 145 height 10
click at [224, 18] on img at bounding box center [207, 17] width 67 height 13
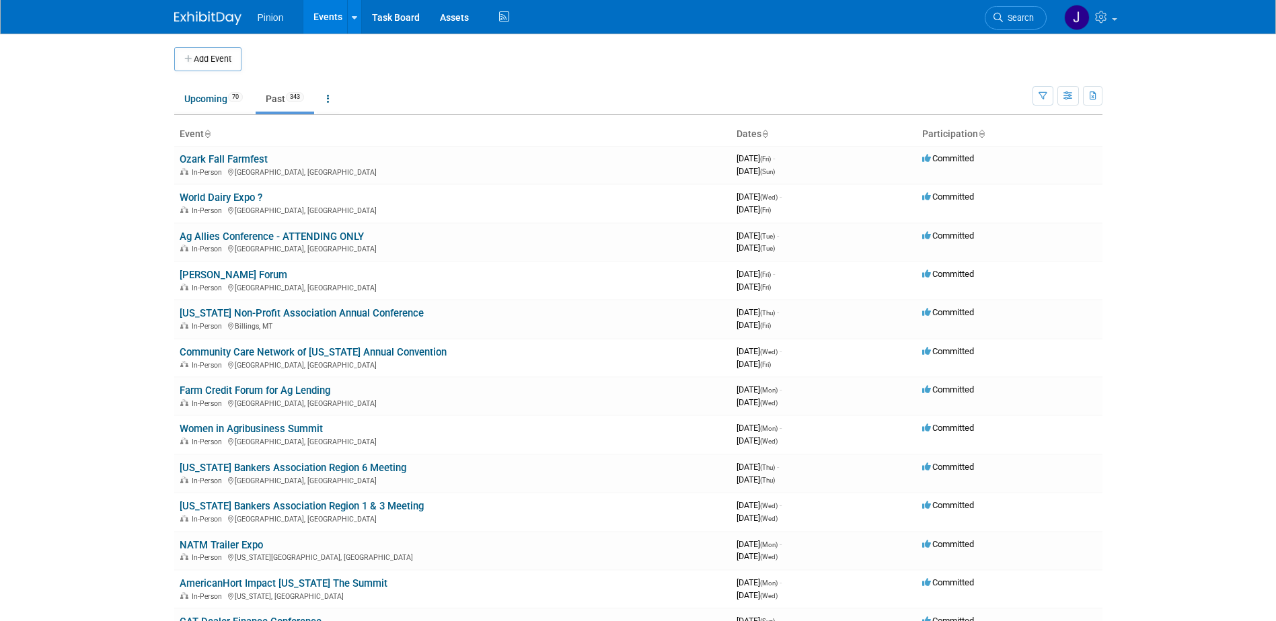
click at [209, 134] on icon at bounding box center [207, 134] width 7 height 9
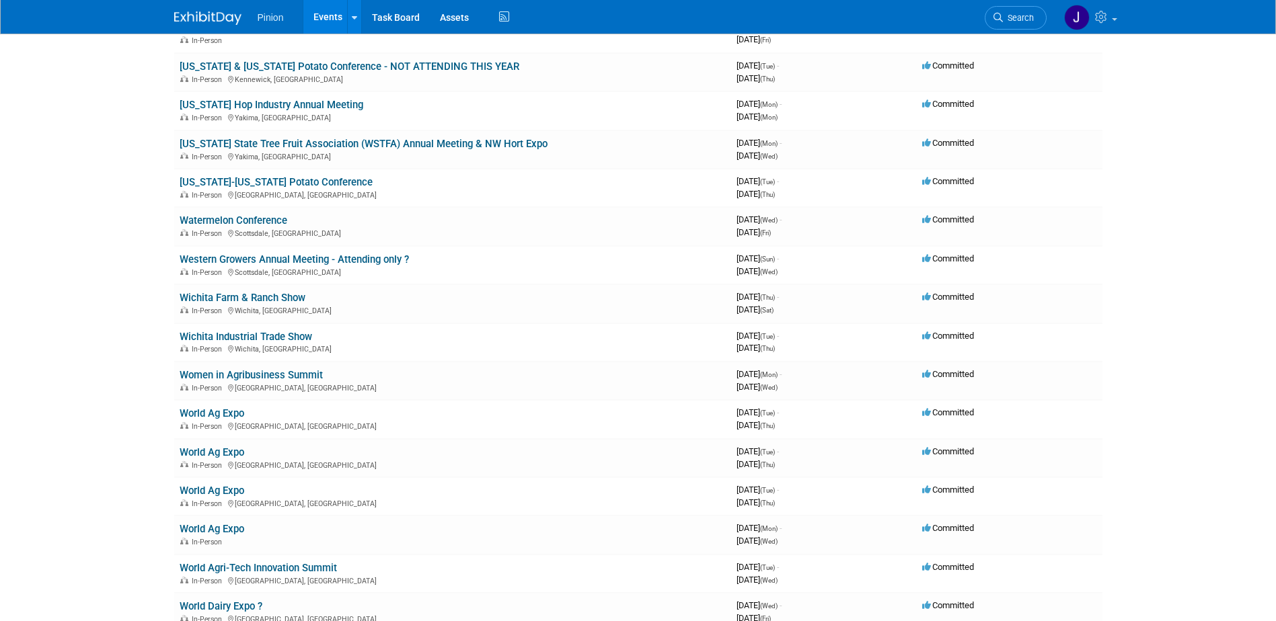
scroll to position [12589, 0]
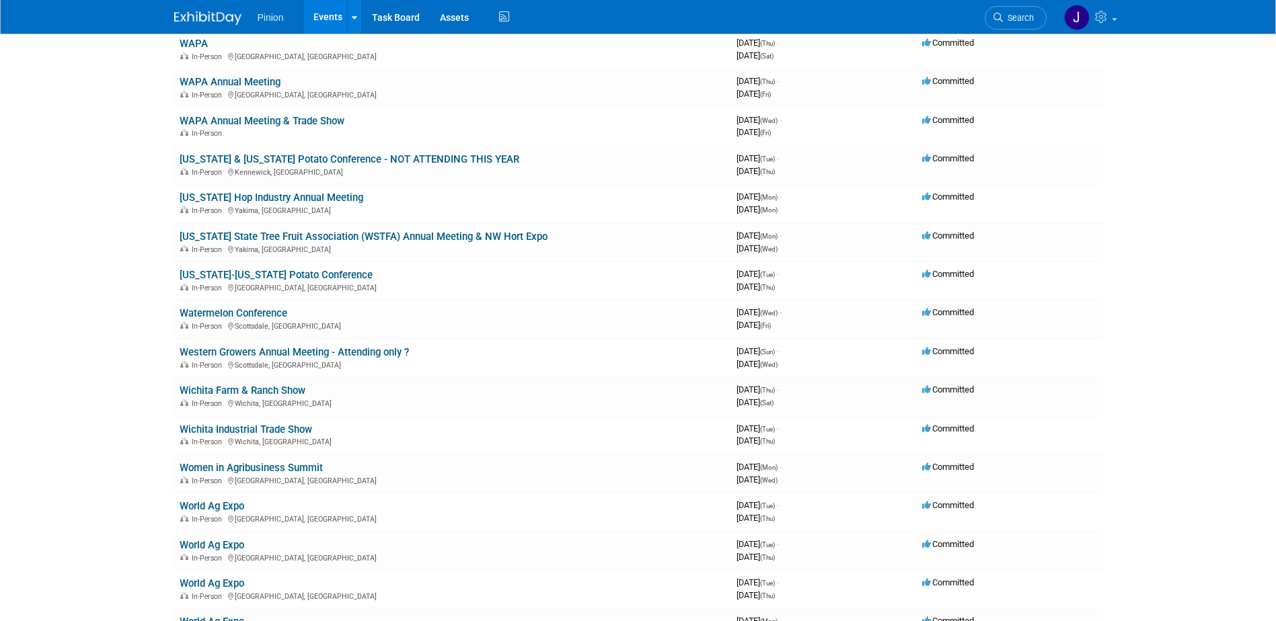
click at [282, 275] on link "[US_STATE]-[US_STATE] Potato Conference" at bounding box center [276, 275] width 193 height 12
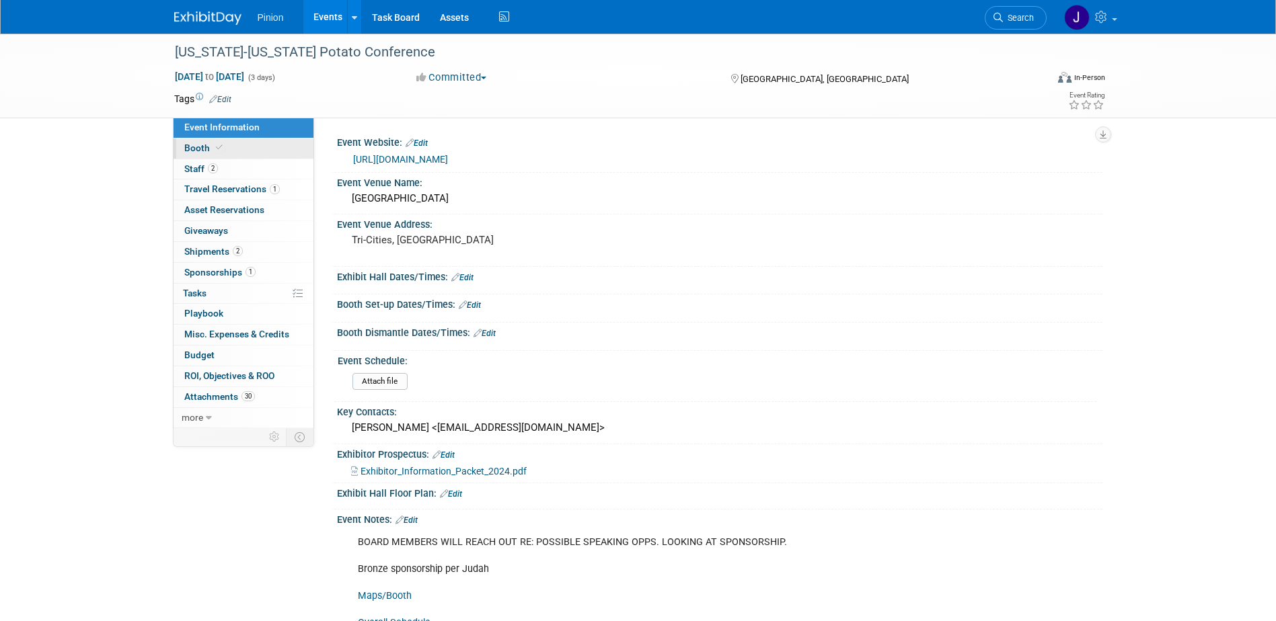
click at [200, 147] on span "Booth" at bounding box center [204, 148] width 41 height 11
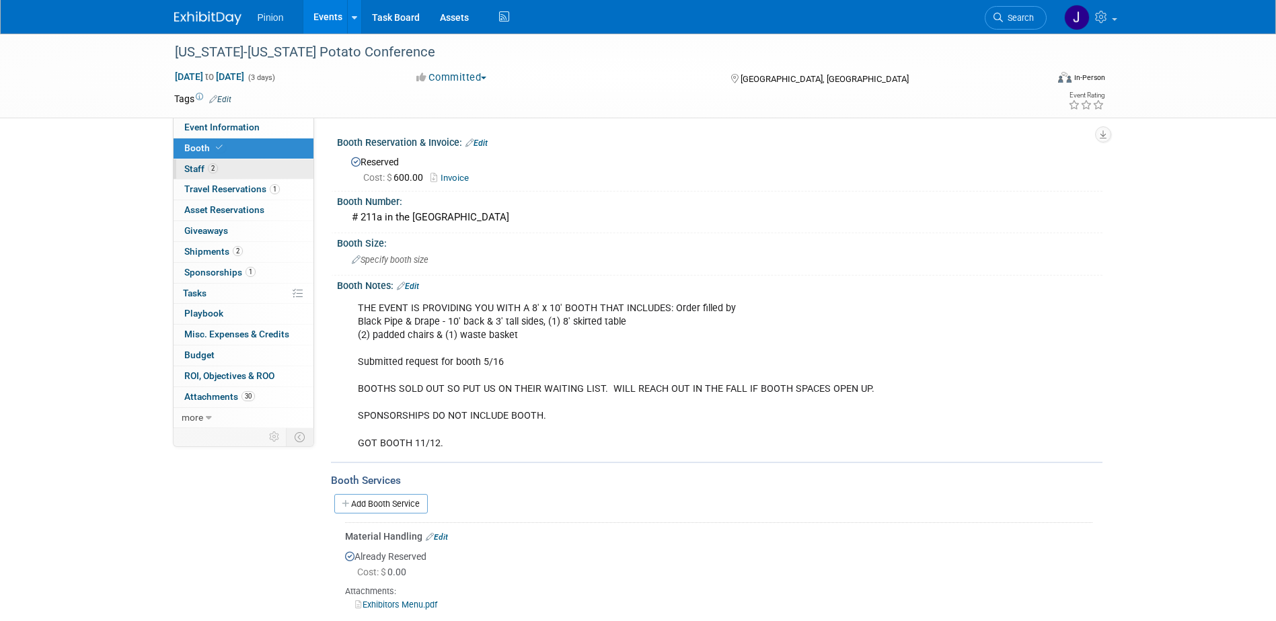
click at [202, 165] on span "Staff 2" at bounding box center [201, 168] width 34 height 11
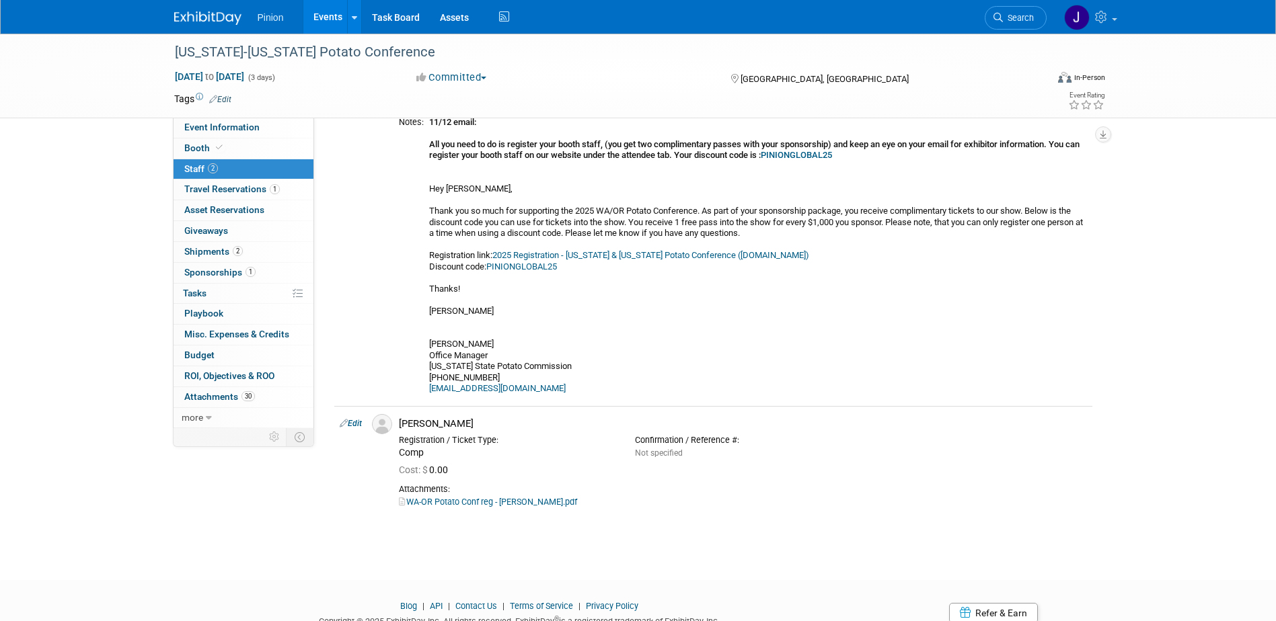
scroll to position [161, 0]
click at [268, 188] on span "Travel Reservations 1" at bounding box center [231, 189] width 95 height 11
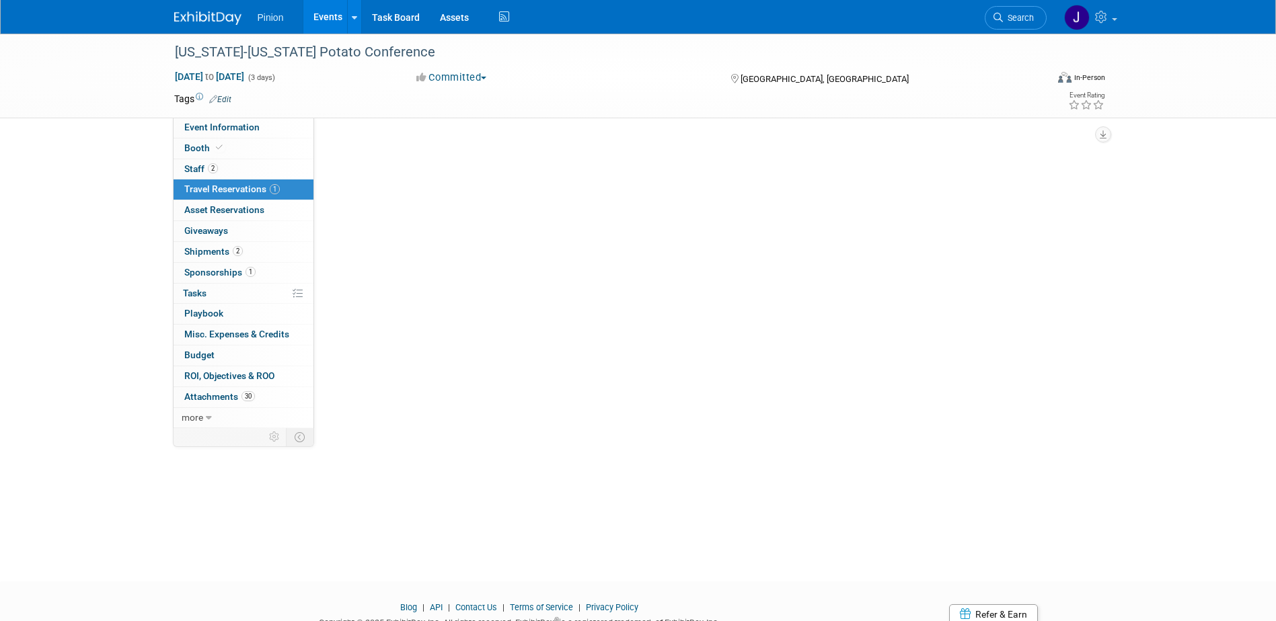
scroll to position [0, 0]
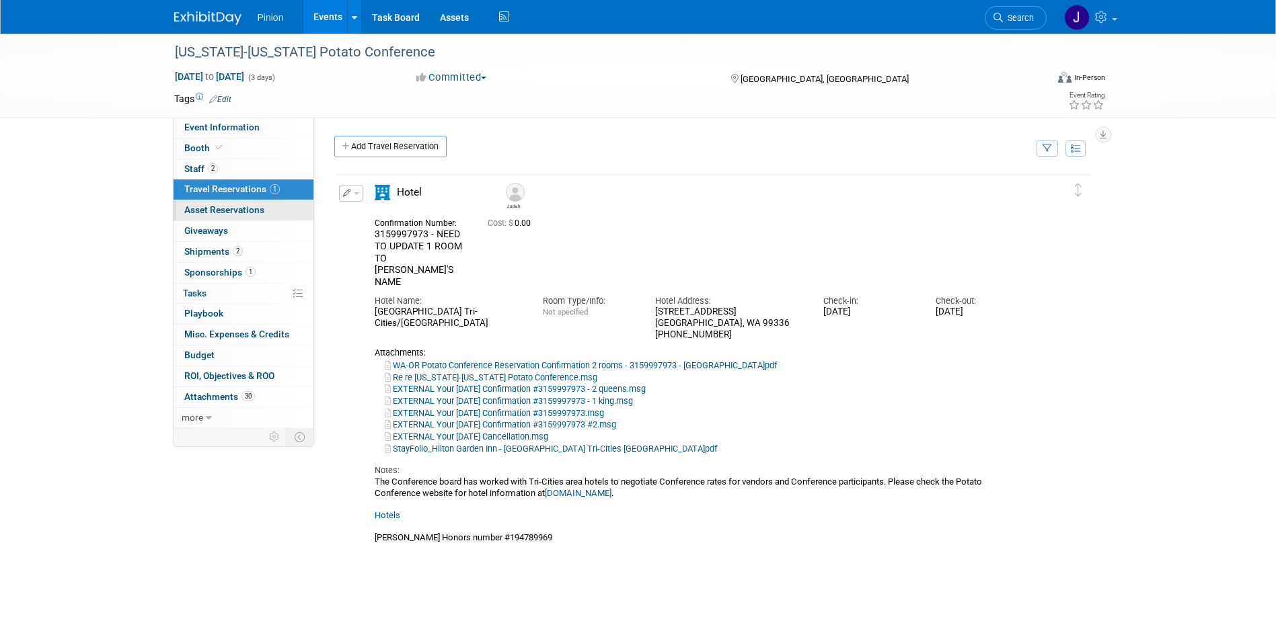
click at [266, 206] on link "0 Asset Reservations 0" at bounding box center [243, 210] width 140 height 20
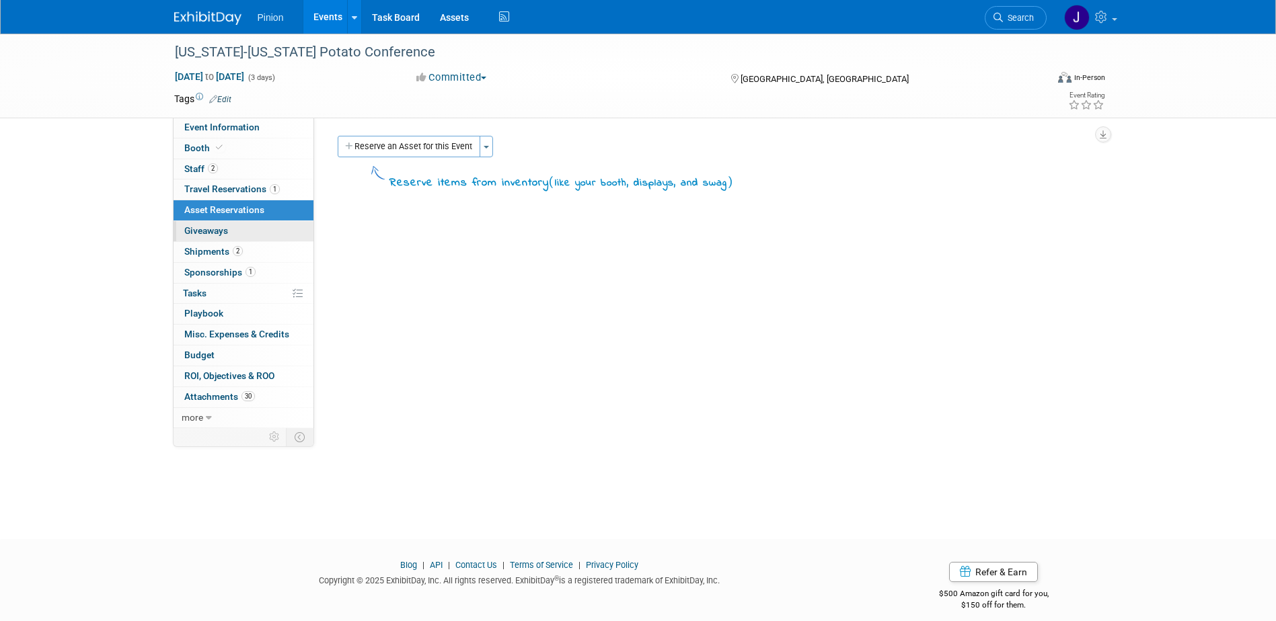
click at [221, 235] on span "Giveaways 0" at bounding box center [206, 230] width 44 height 11
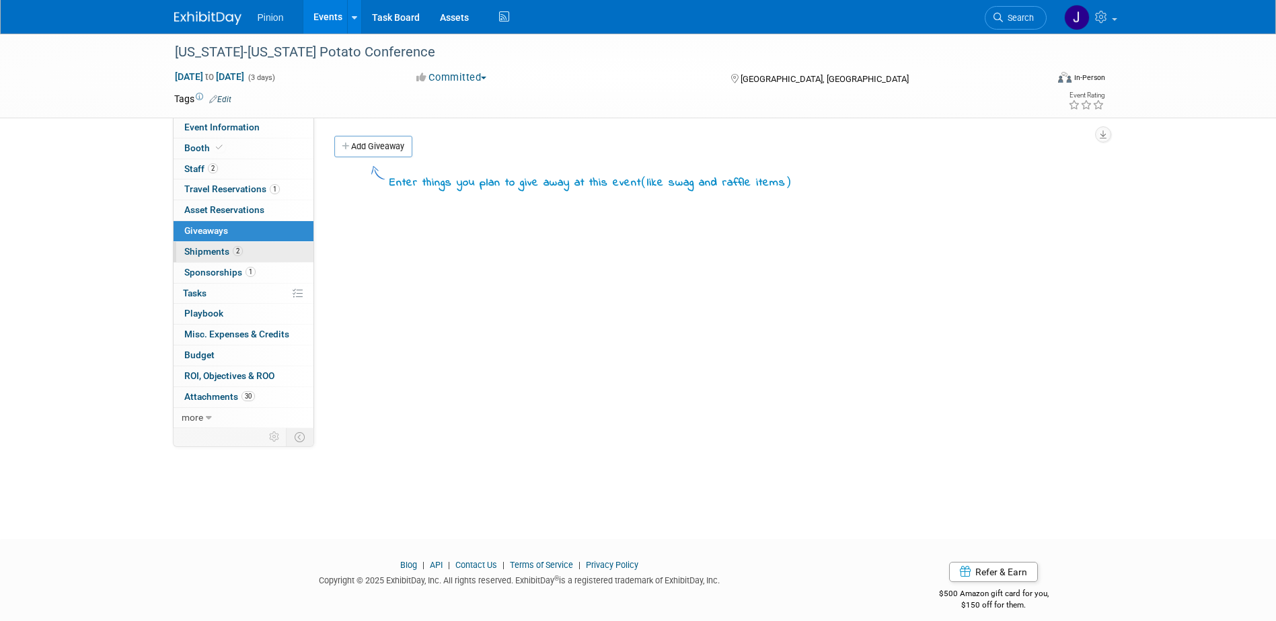
click at [230, 251] on span "Shipments 2" at bounding box center [213, 251] width 58 height 11
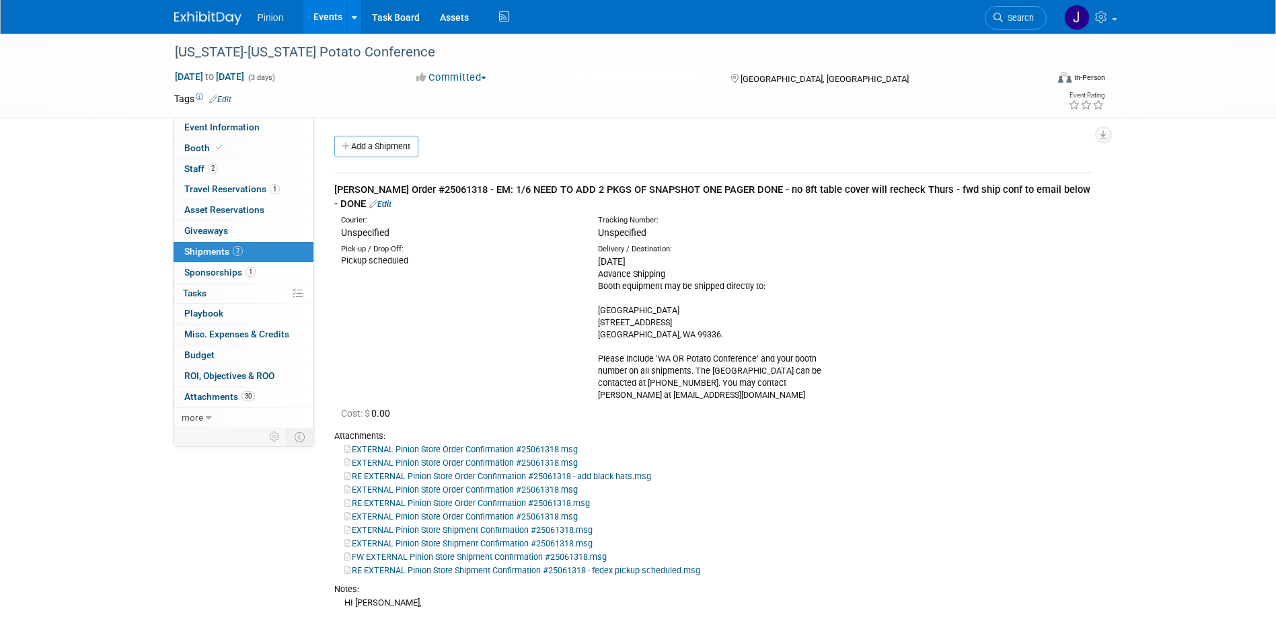
click at [215, 272] on span "Sponsorships 1" at bounding box center [219, 272] width 71 height 11
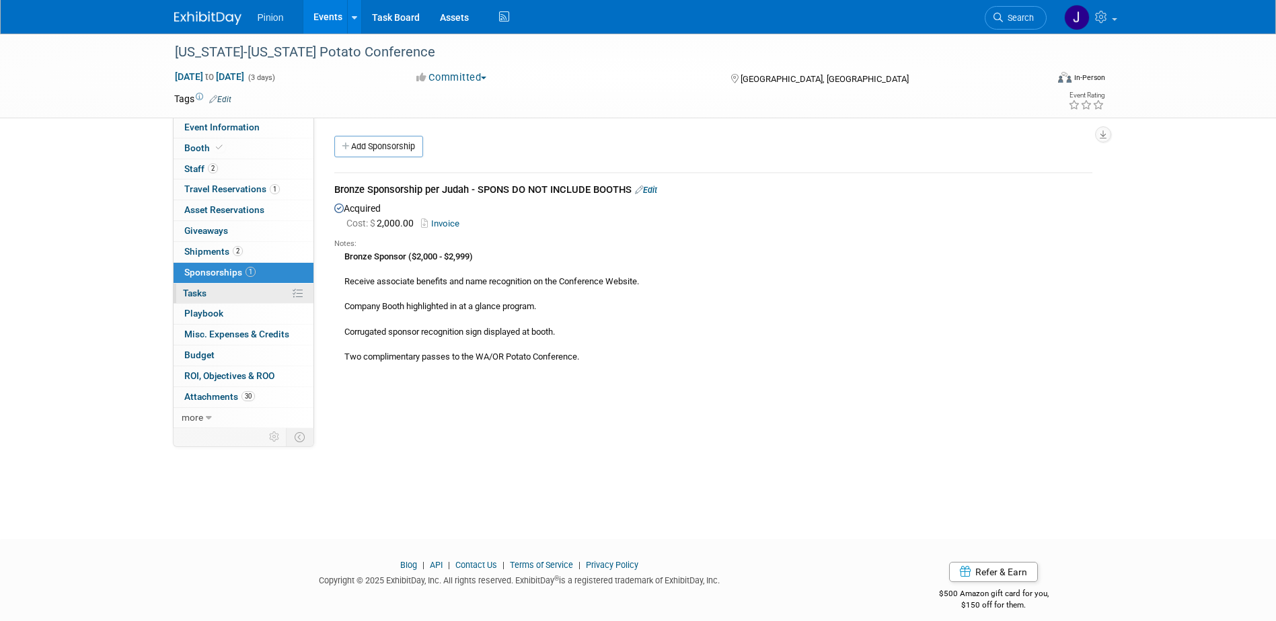
click at [196, 290] on span "Tasks 0%" at bounding box center [195, 293] width 24 height 11
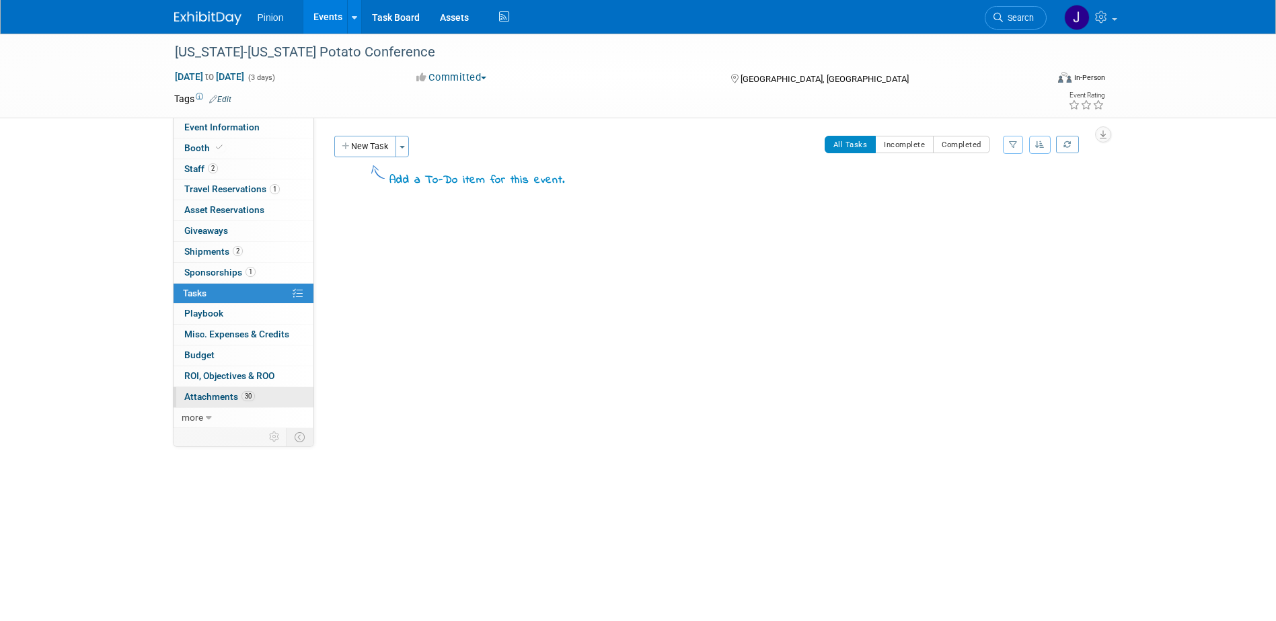
click at [241, 396] on span "30" at bounding box center [247, 396] width 13 height 10
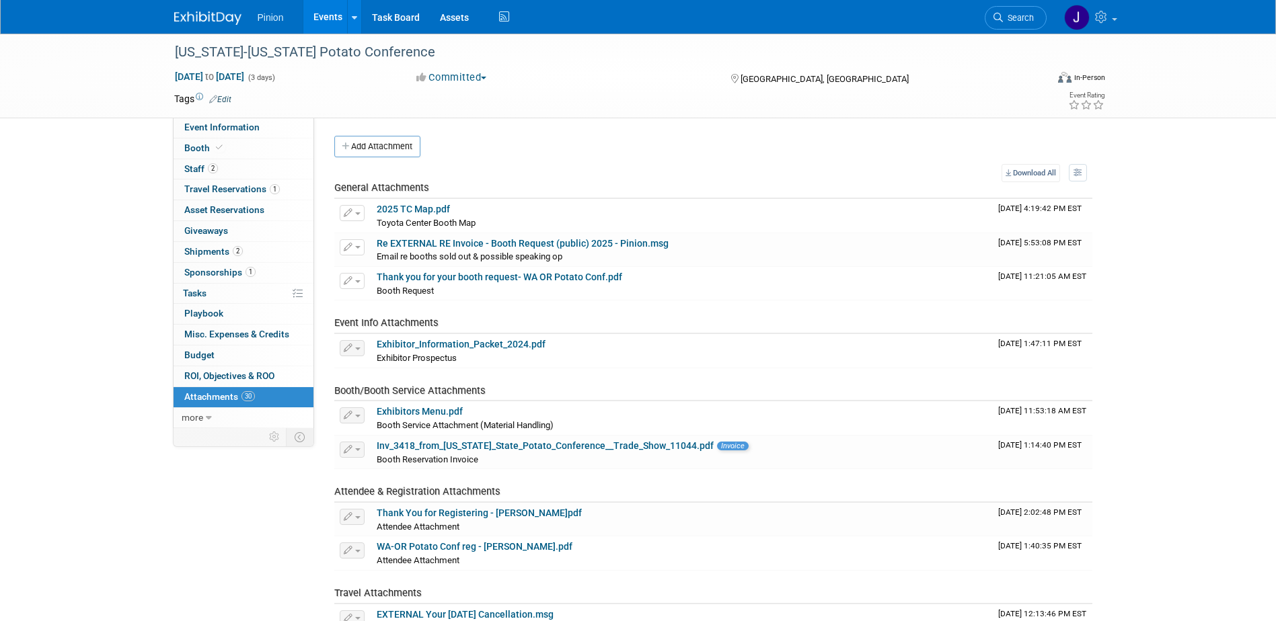
click at [188, 11] on img at bounding box center [207, 17] width 67 height 13
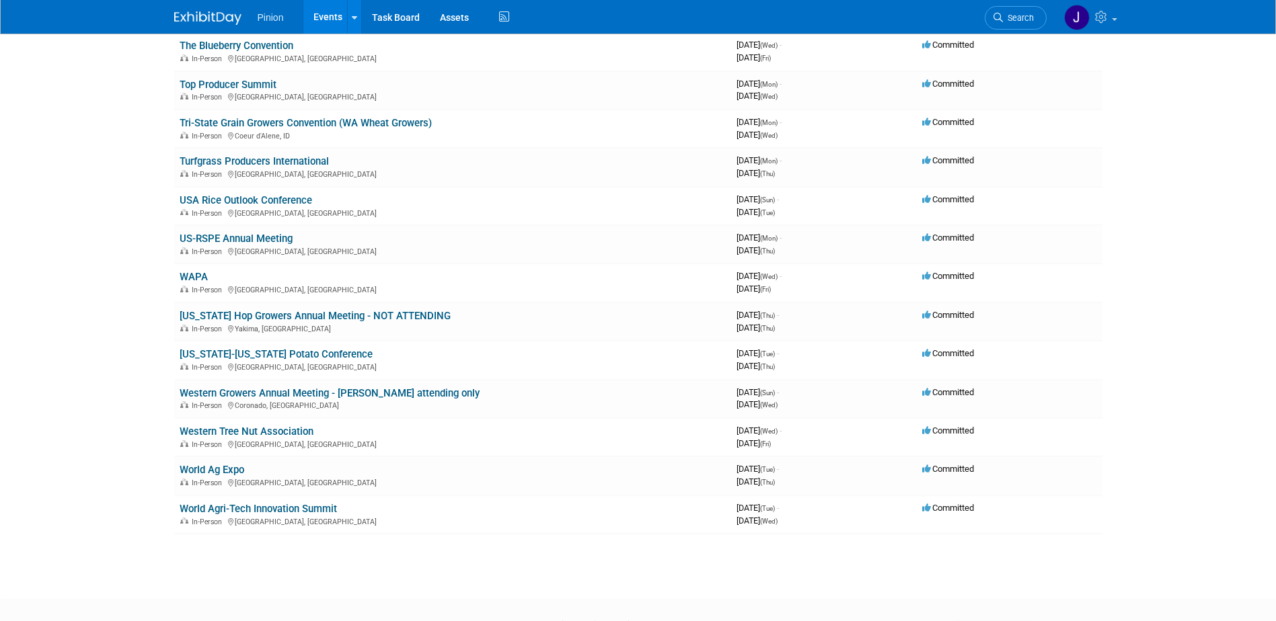
scroll to position [2299, 0]
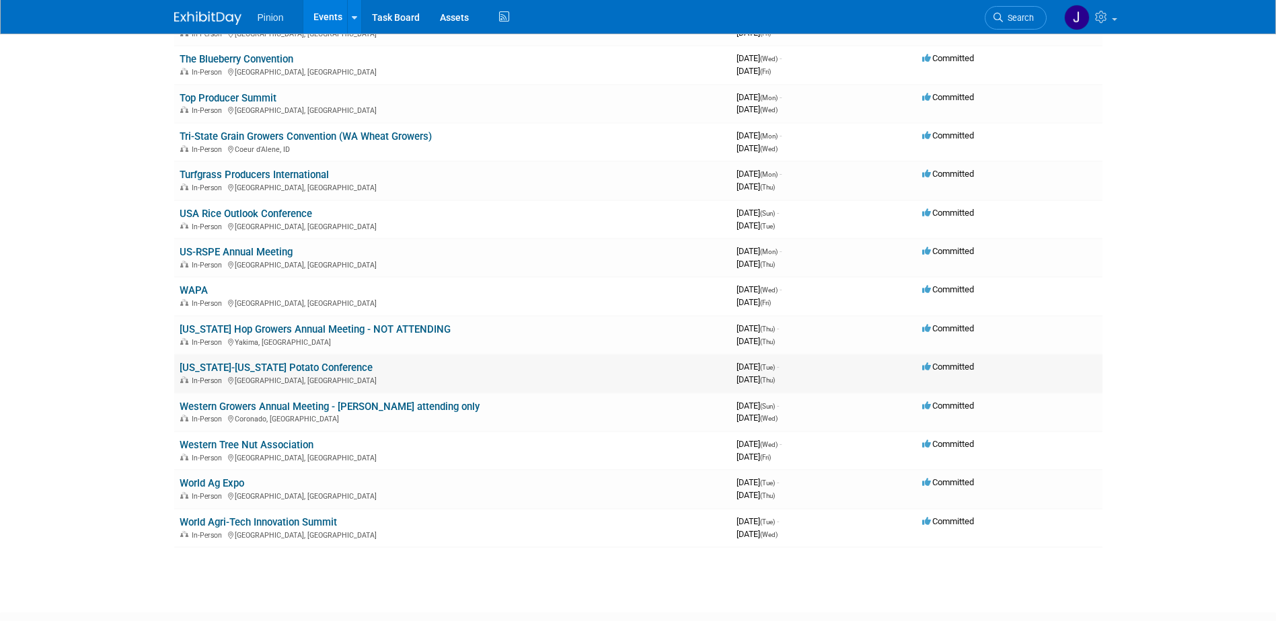
click at [299, 368] on link "[US_STATE]-[US_STATE] Potato Conference" at bounding box center [276, 368] width 193 height 12
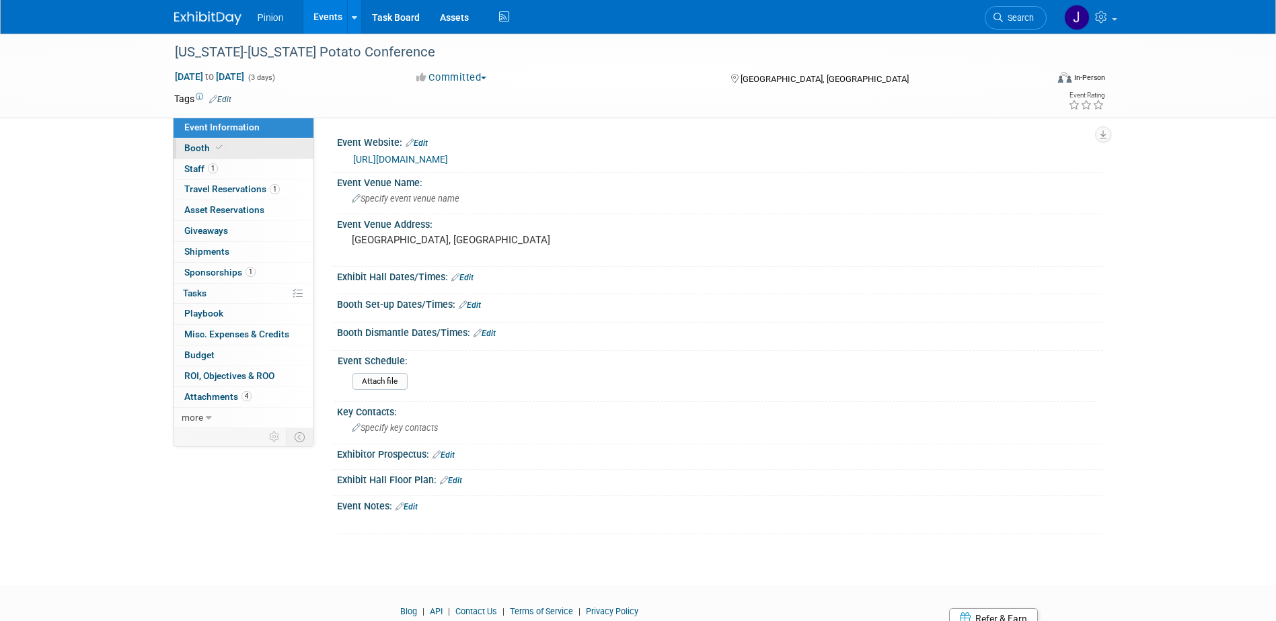
click at [216, 151] on icon at bounding box center [219, 147] width 7 height 7
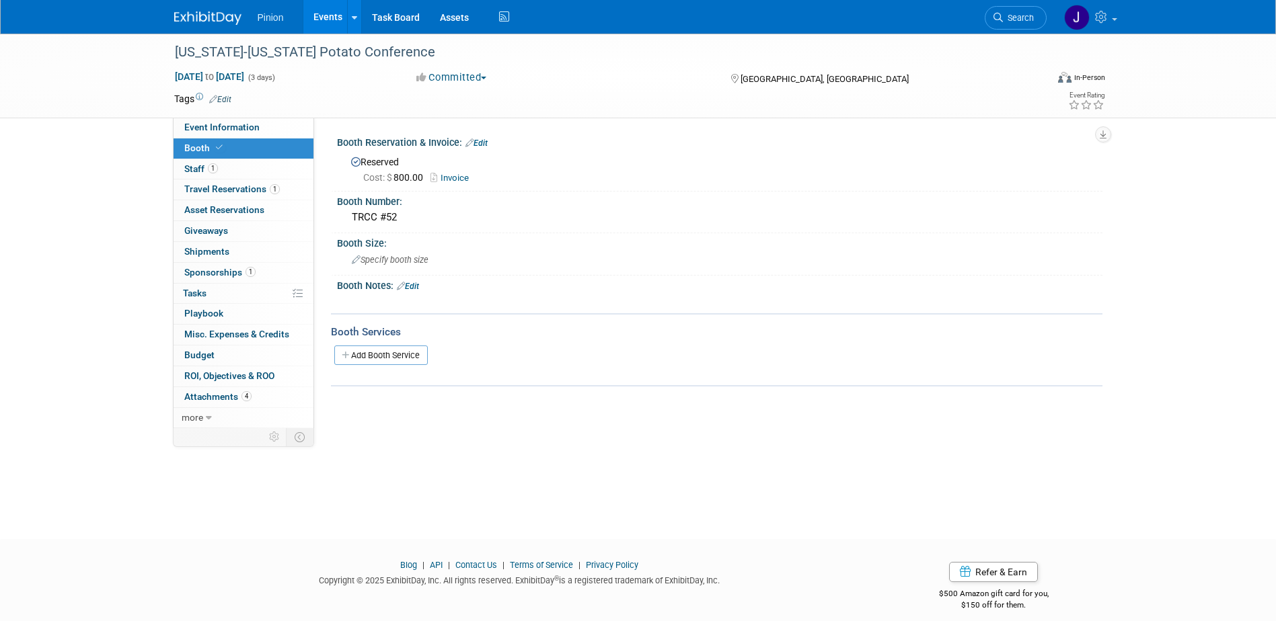
click at [459, 179] on link "Invoice" at bounding box center [452, 178] width 45 height 10
click at [235, 270] on span "Sponsorships 1" at bounding box center [219, 272] width 71 height 11
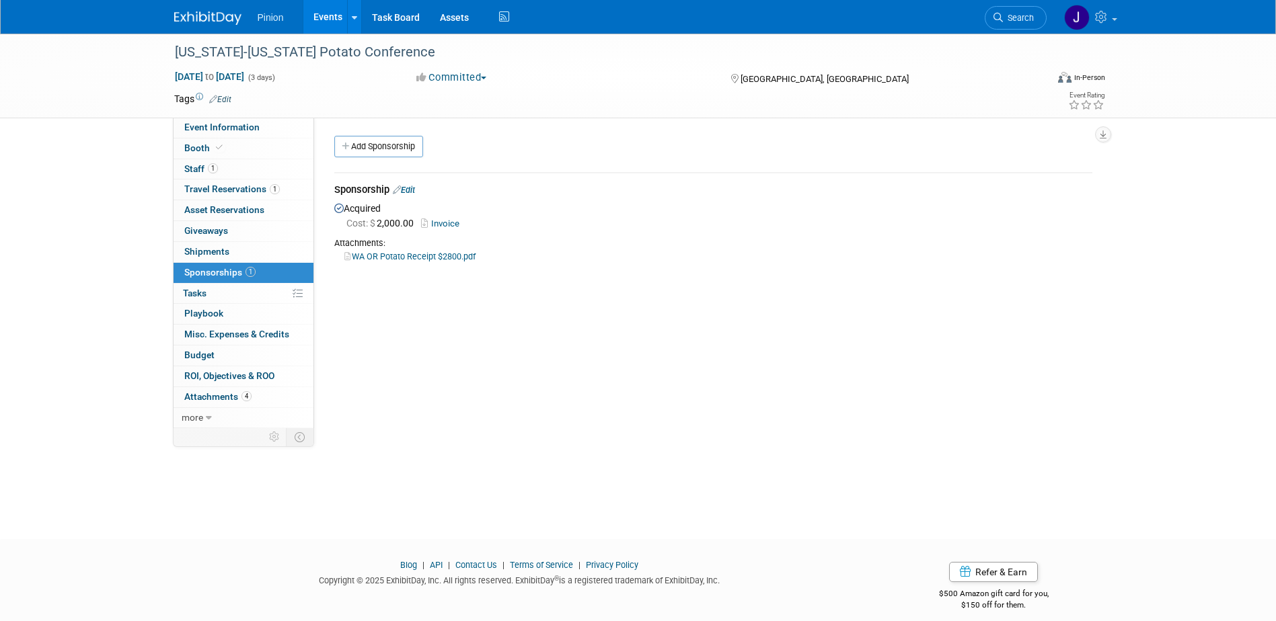
click at [414, 257] on link "WA OR Potato Receipt $2800.pdf" at bounding box center [409, 256] width 131 height 10
click at [186, 17] on img at bounding box center [207, 17] width 67 height 13
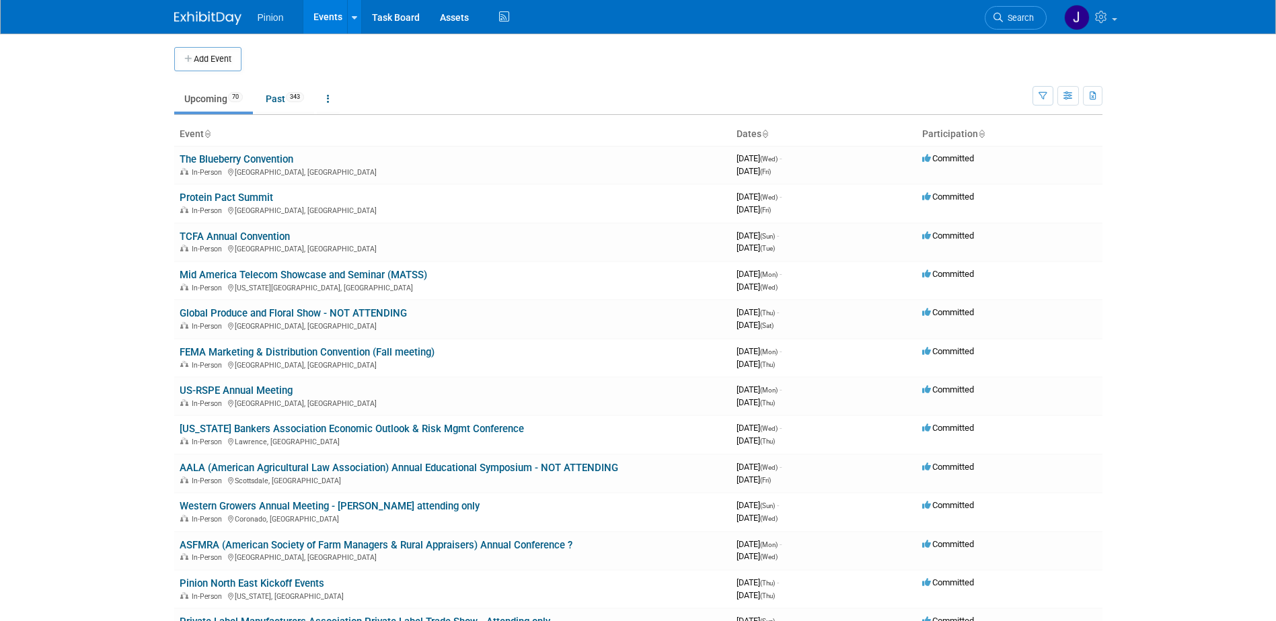
click at [208, 132] on icon at bounding box center [207, 134] width 7 height 9
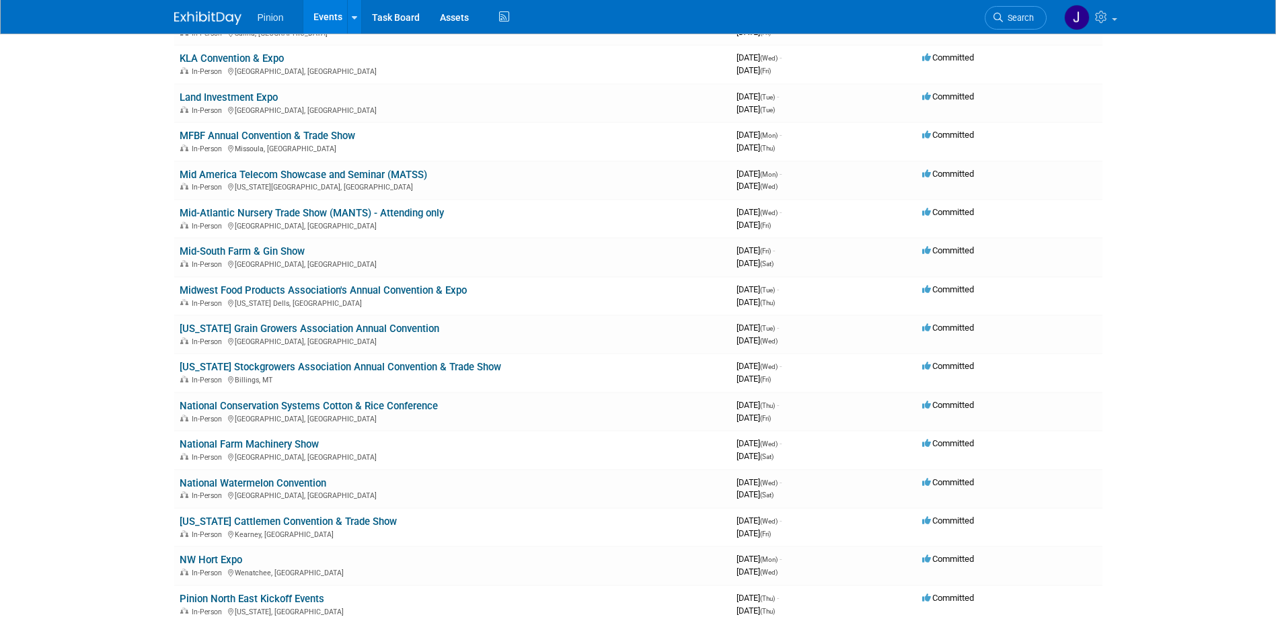
scroll to position [1300, 0]
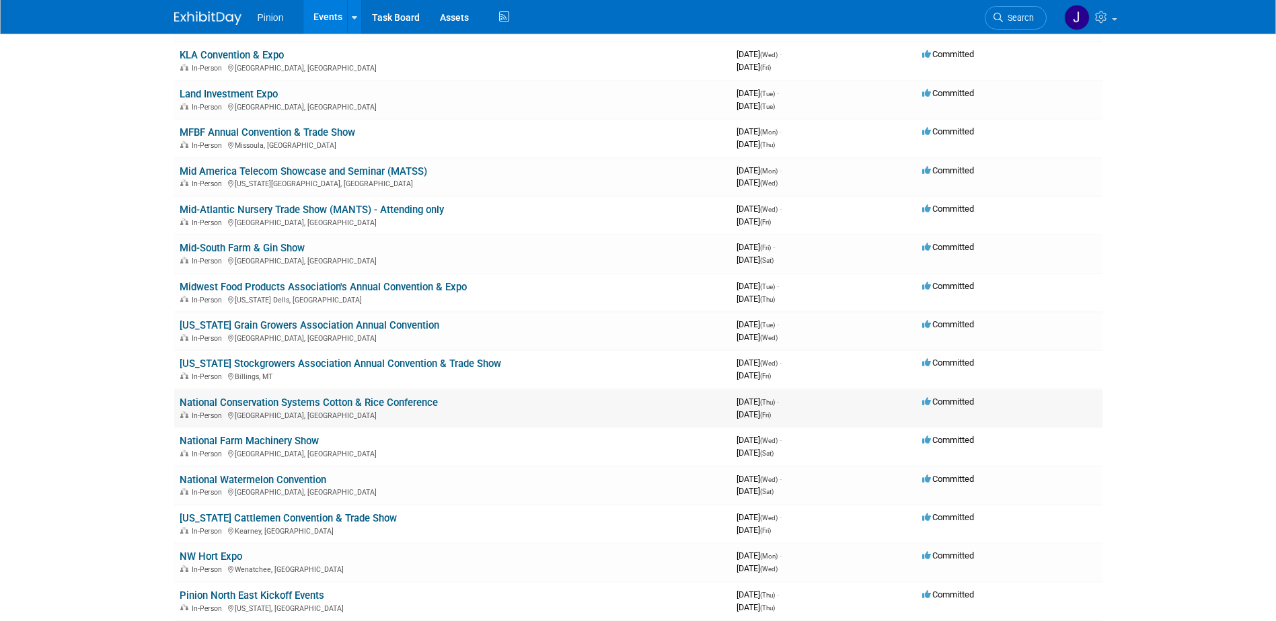
click at [379, 401] on link "National Conservation Systems Cotton & Rice Conference" at bounding box center [309, 403] width 258 height 12
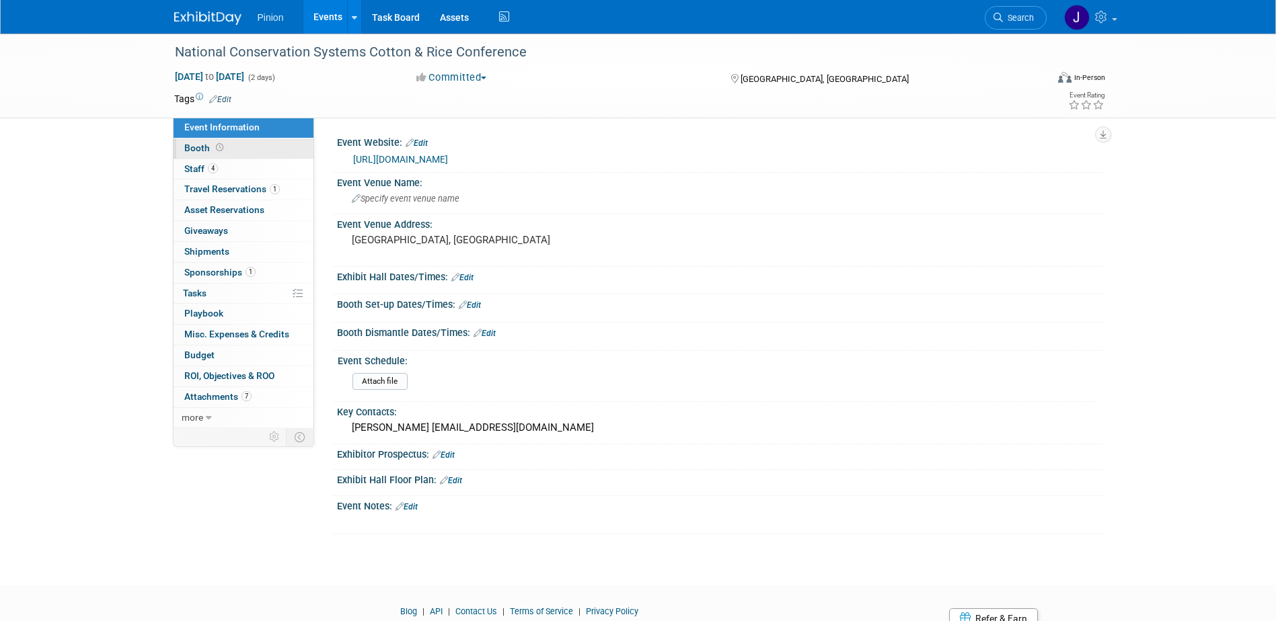
click at [211, 143] on span "Booth" at bounding box center [205, 148] width 42 height 11
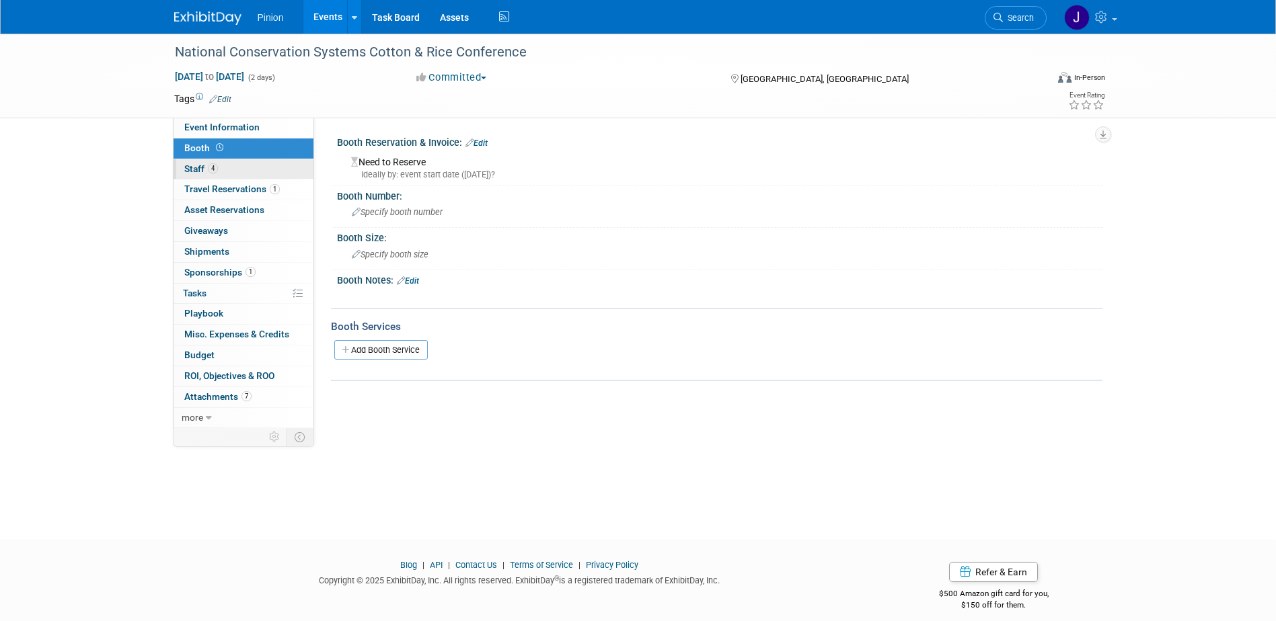
click at [219, 167] on link "4 Staff 4" at bounding box center [243, 169] width 140 height 20
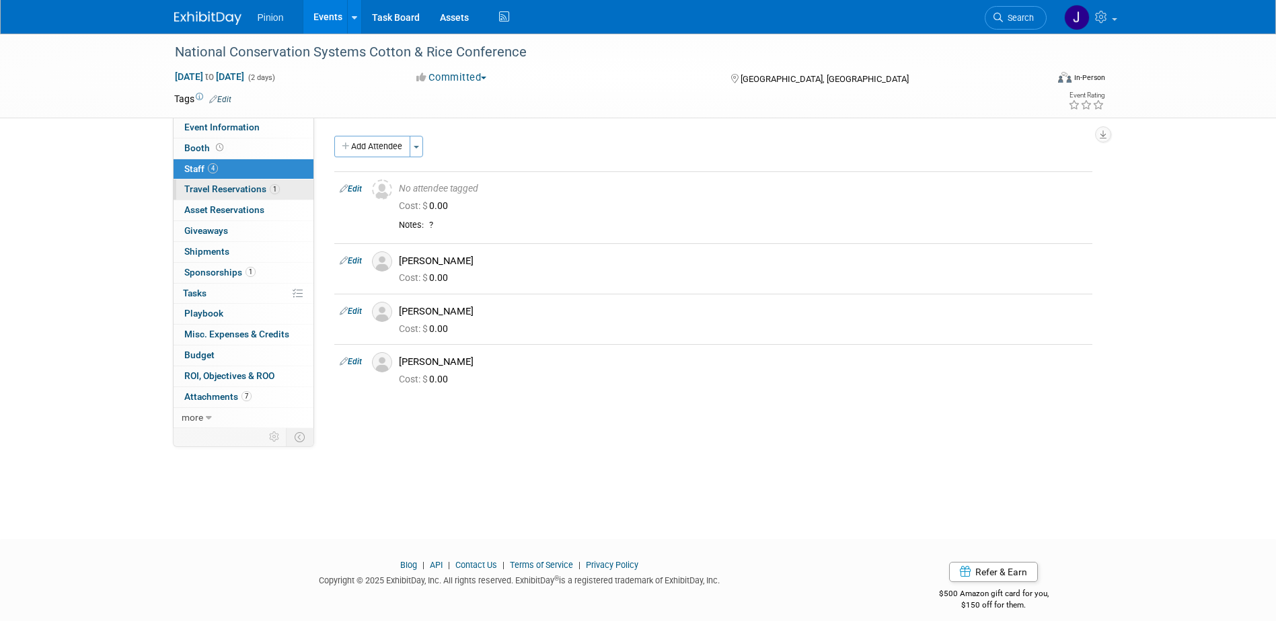
click at [247, 188] on span "Travel Reservations 1" at bounding box center [231, 189] width 95 height 11
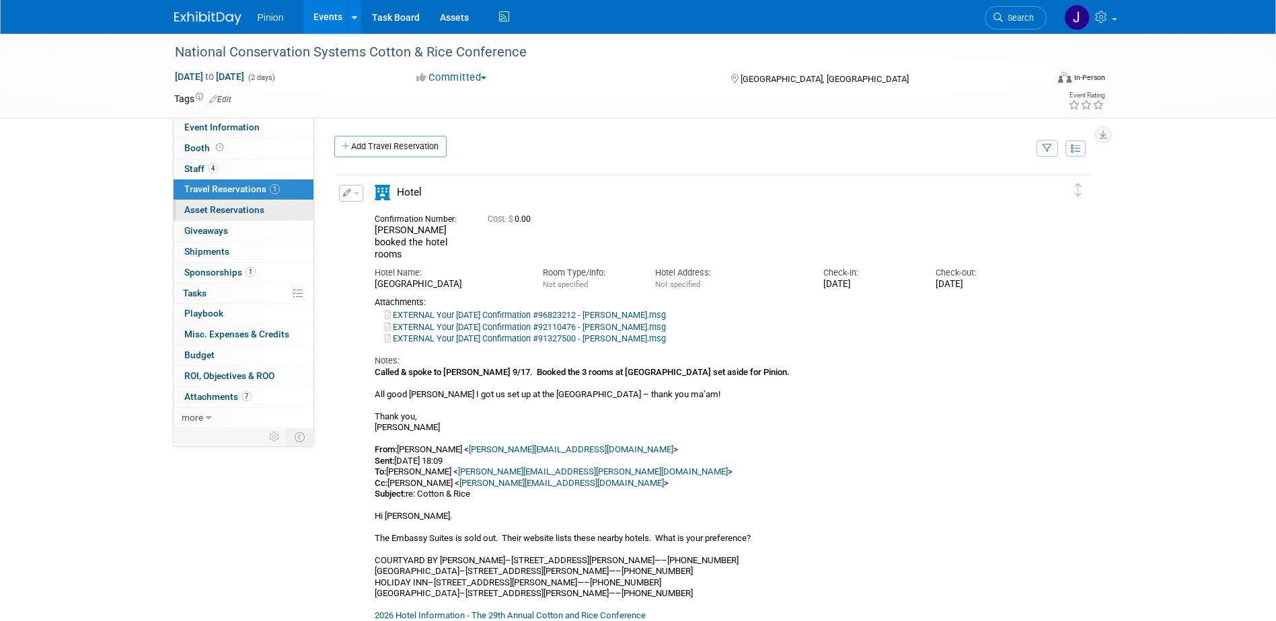
click at [226, 208] on span "Asset Reservations 0" at bounding box center [224, 209] width 80 height 11
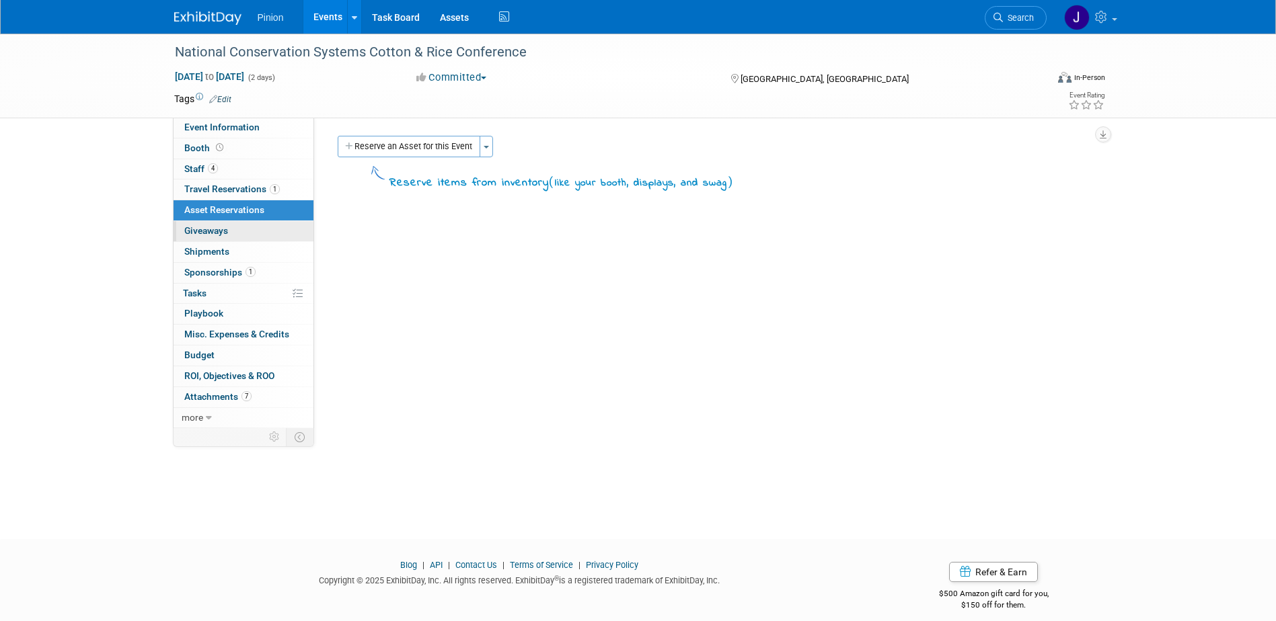
click at [208, 228] on span "Giveaways 0" at bounding box center [206, 230] width 44 height 11
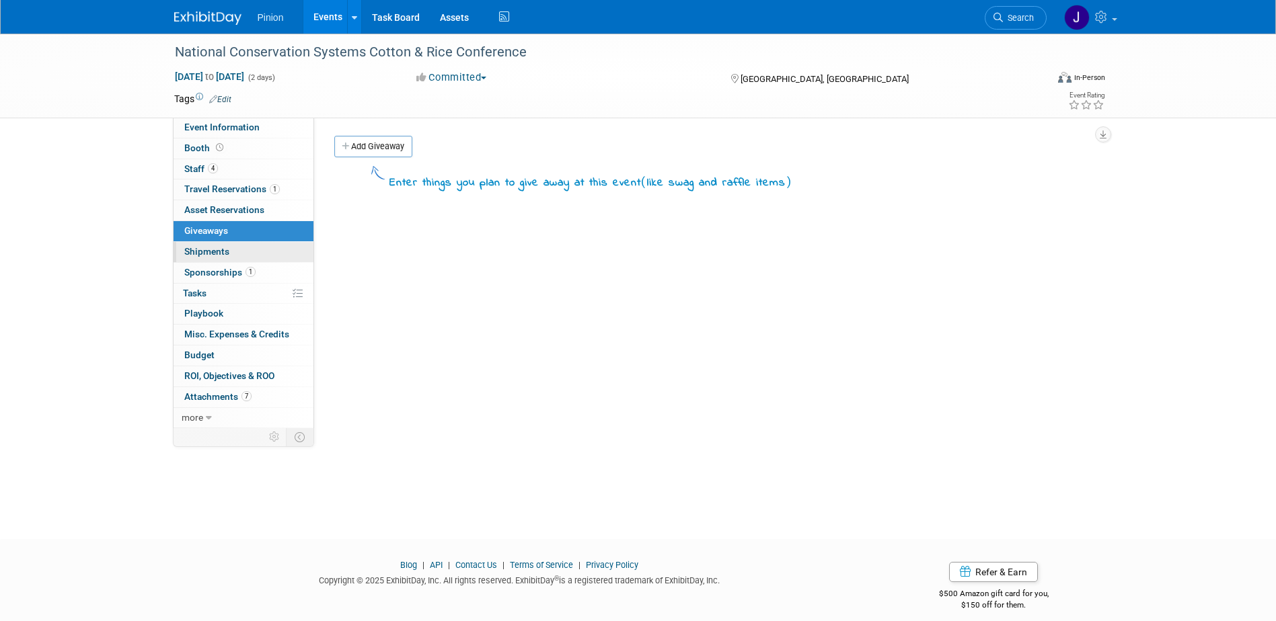
click at [203, 253] on span "Shipments 0" at bounding box center [206, 251] width 45 height 11
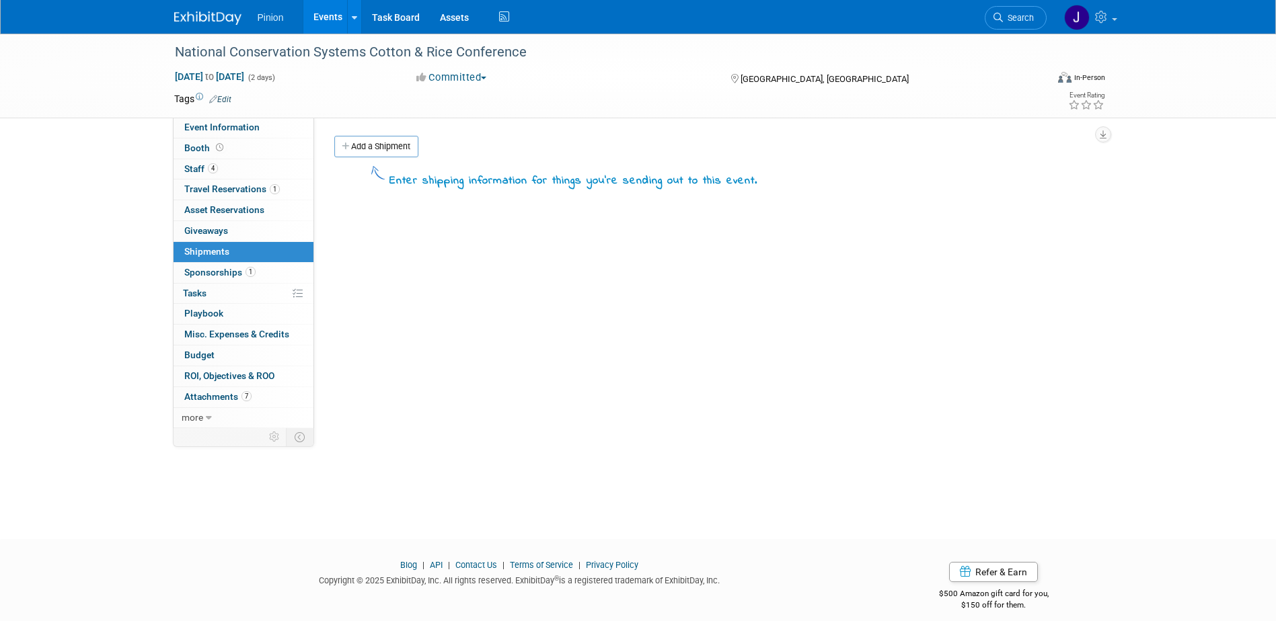
click at [214, 269] on span "Sponsorships 1" at bounding box center [219, 272] width 71 height 11
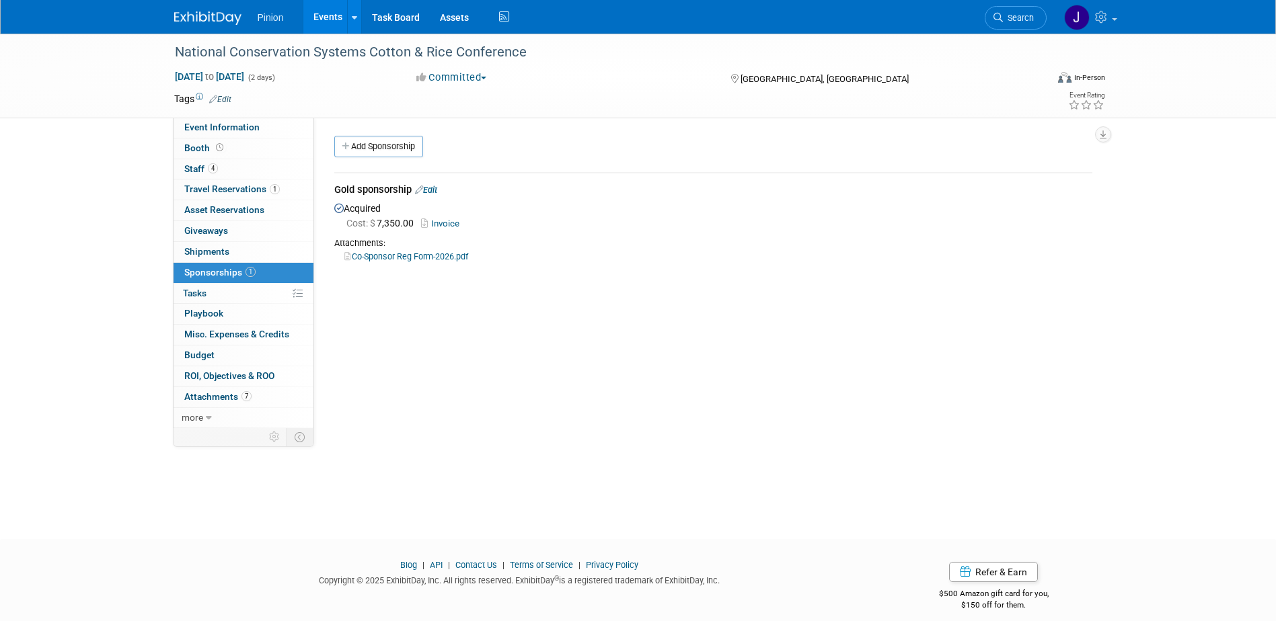
click at [393, 256] on link "Co-Sponsor Reg Form-2026.pdf" at bounding box center [406, 256] width 124 height 10
click at [238, 403] on link "7 Attachments 7" at bounding box center [243, 397] width 140 height 20
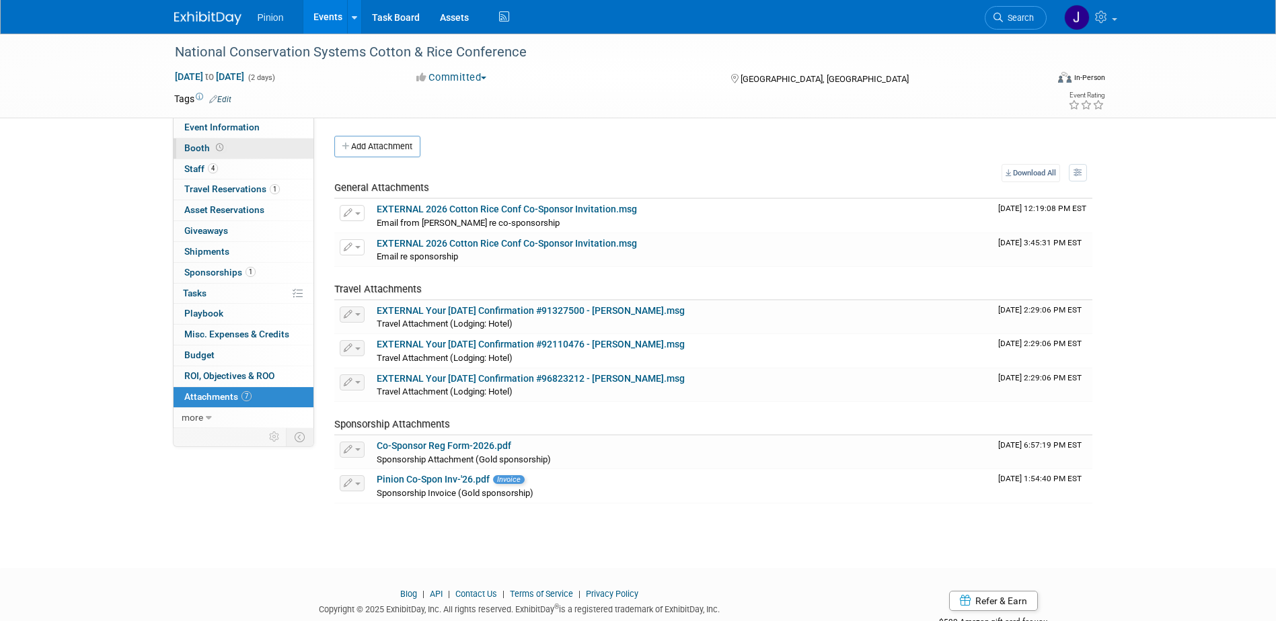
click at [213, 148] on span at bounding box center [219, 148] width 13 height 10
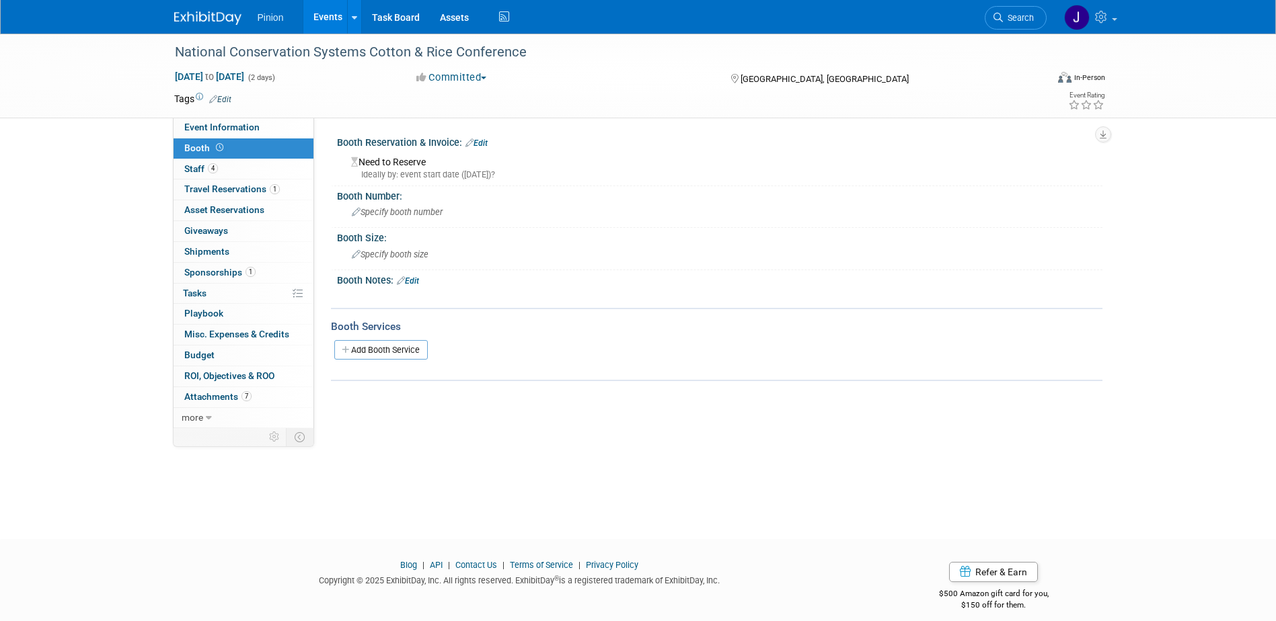
click at [483, 139] on link "Edit" at bounding box center [476, 143] width 22 height 9
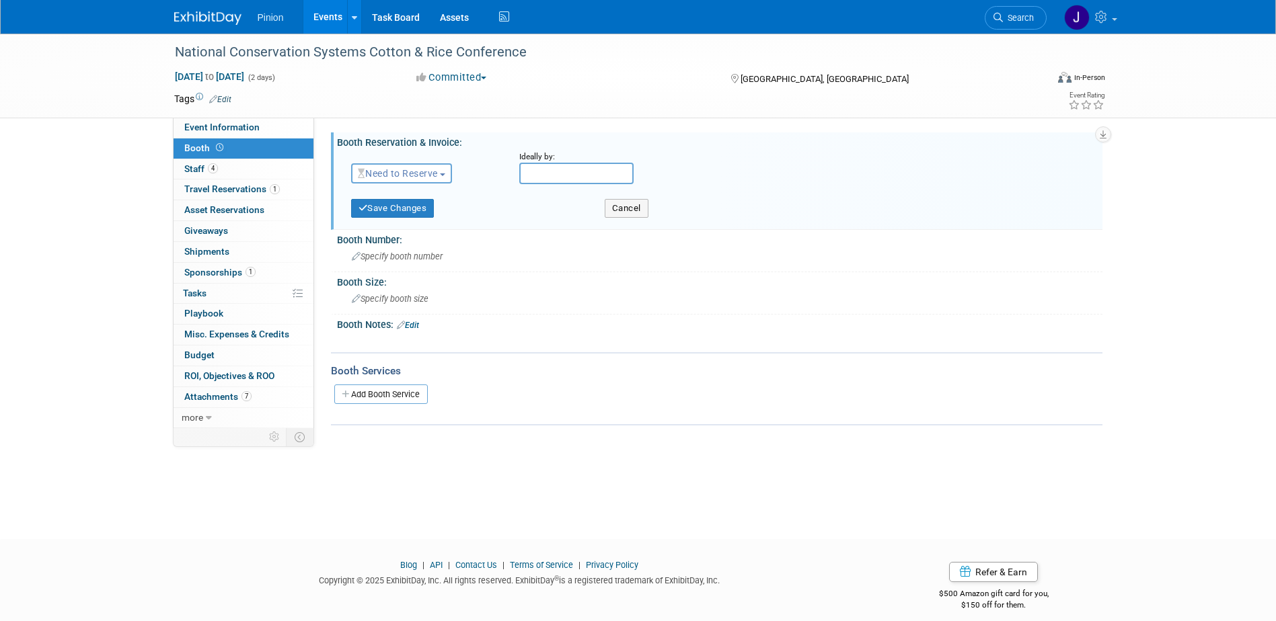
click at [408, 173] on span "Need to Reserve" at bounding box center [398, 173] width 80 height 11
click at [409, 214] on link "Reserved" at bounding box center [424, 215] width 144 height 19
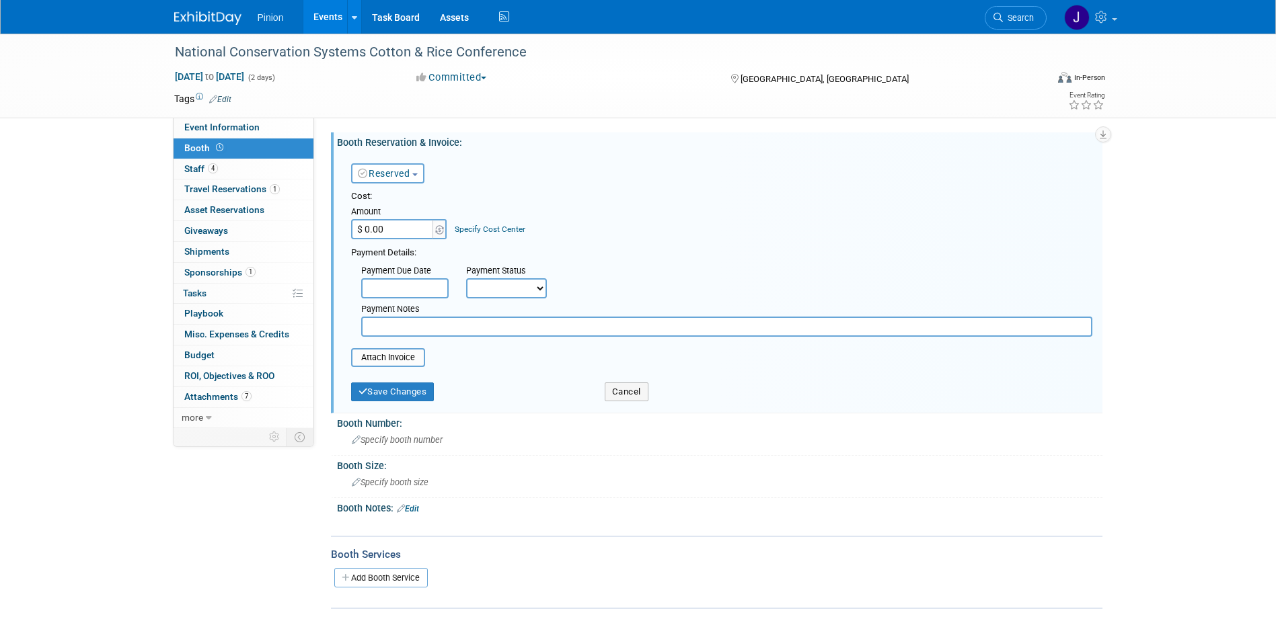
click at [437, 327] on input "text" at bounding box center [726, 327] width 731 height 20
type input "C"
type input "Spons comes w/booth"
click at [395, 390] on button "Save Changes" at bounding box center [392, 392] width 83 height 19
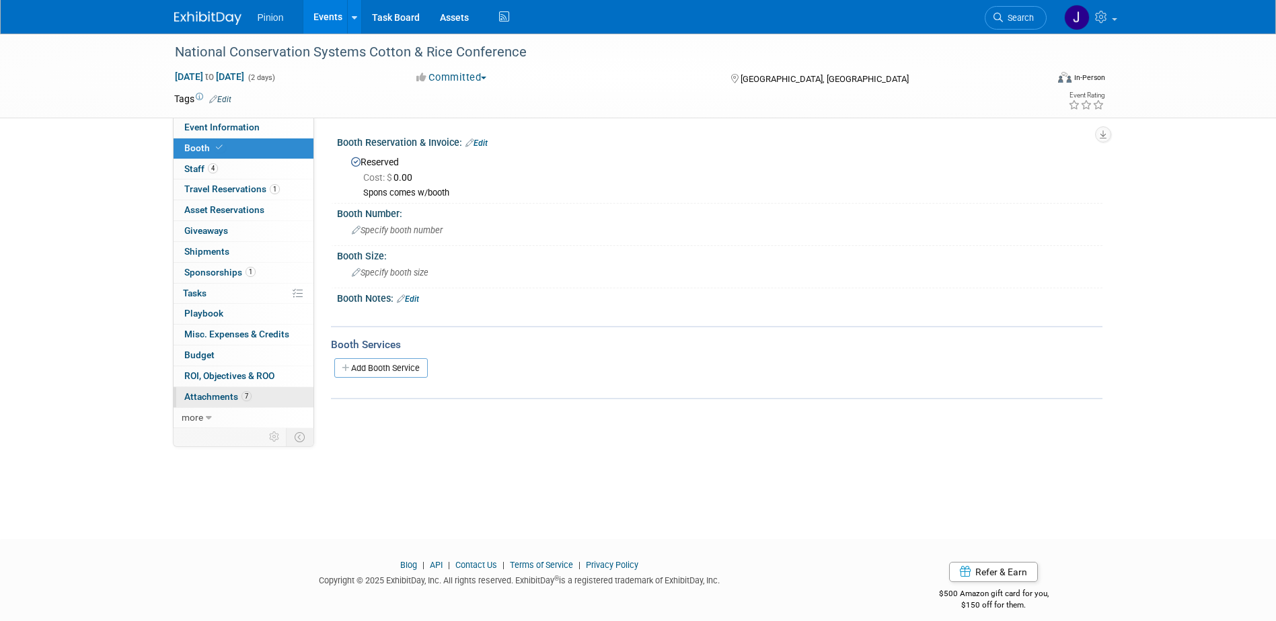
drag, startPoint x: 242, startPoint y: 395, endPoint x: 250, endPoint y: 395, distance: 8.1
click at [242, 395] on span "7" at bounding box center [246, 396] width 10 height 10
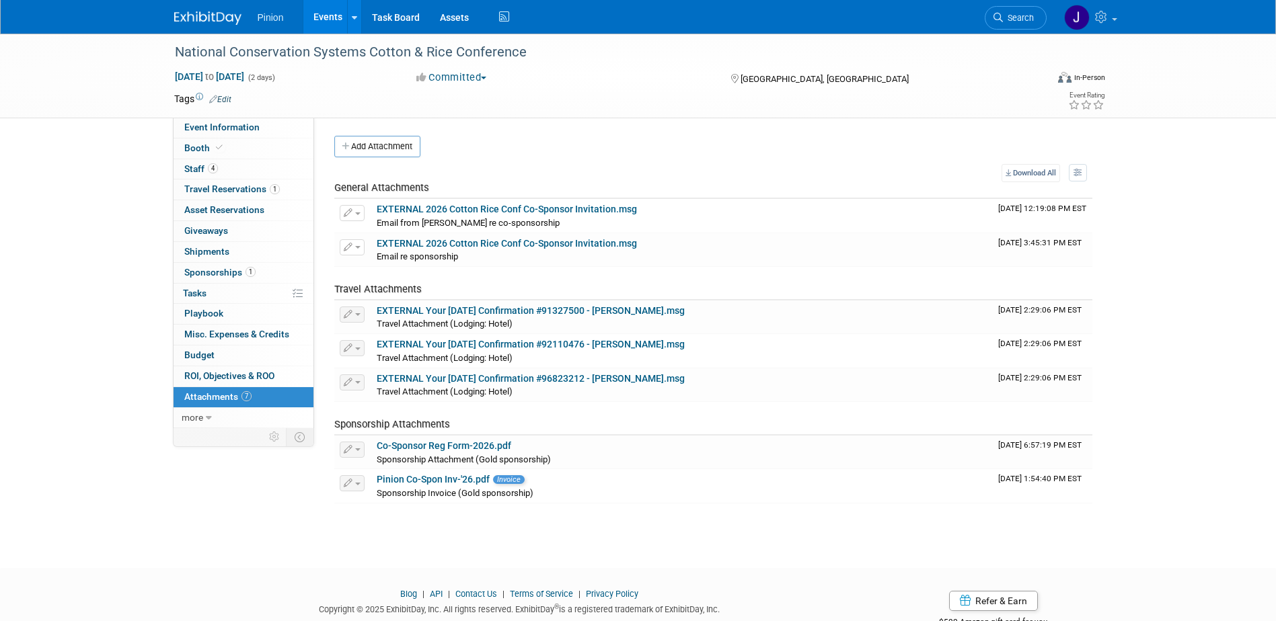
click at [229, 18] on img at bounding box center [207, 17] width 67 height 13
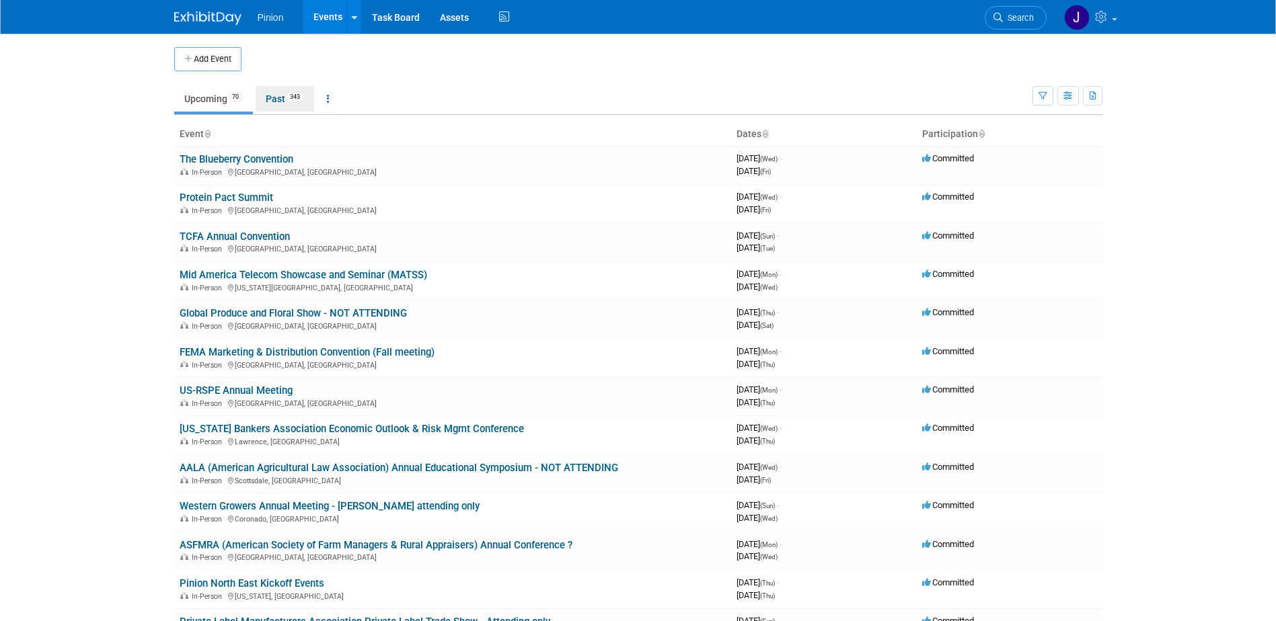
click at [290, 100] on link "Past 343" at bounding box center [285, 99] width 58 height 26
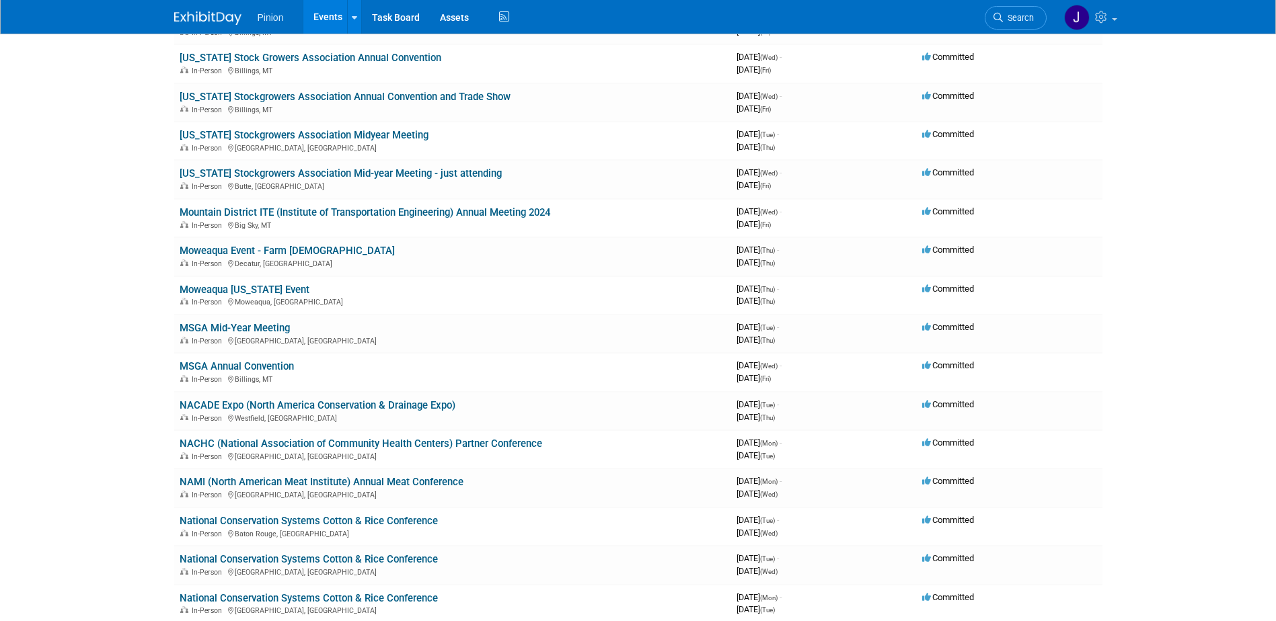
scroll to position [9041, 0]
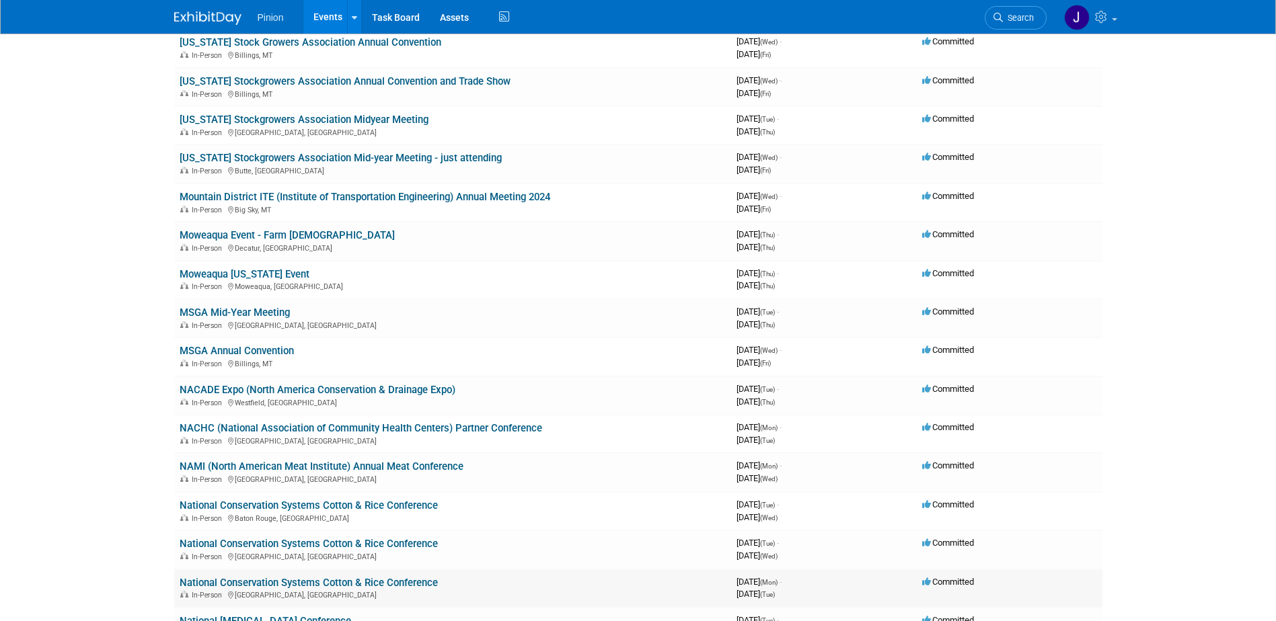
click at [327, 582] on link "National Conservation Systems Cotton & Rice Conference" at bounding box center [309, 583] width 258 height 12
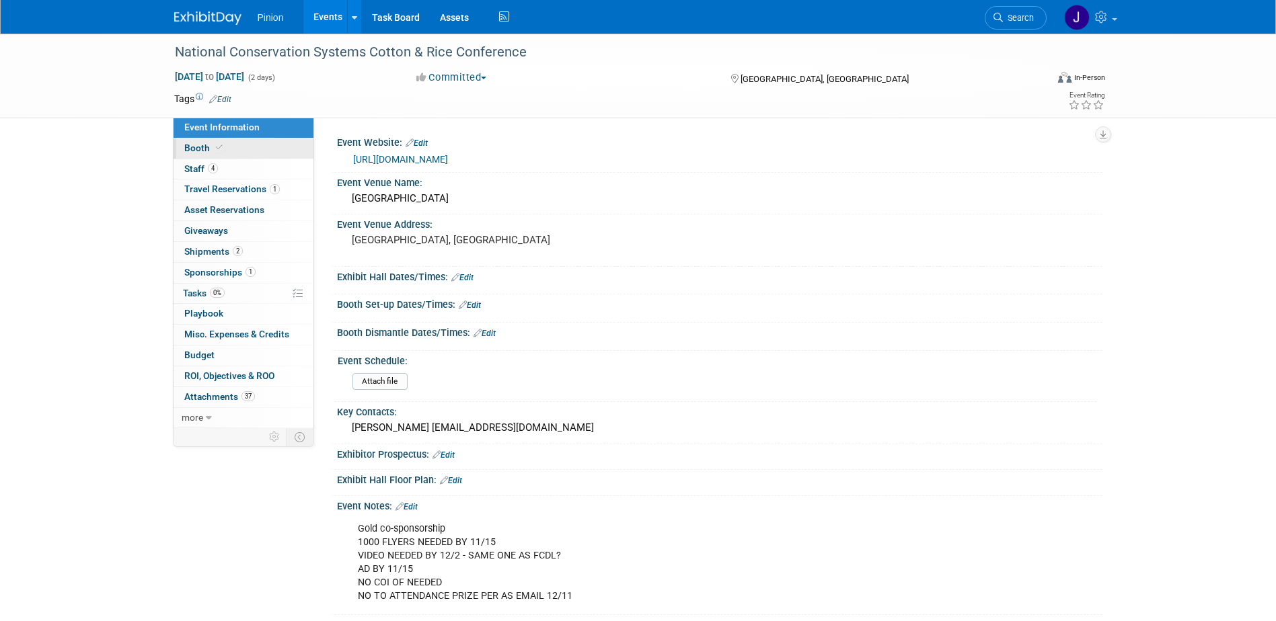
click at [206, 145] on span "Booth" at bounding box center [204, 148] width 41 height 11
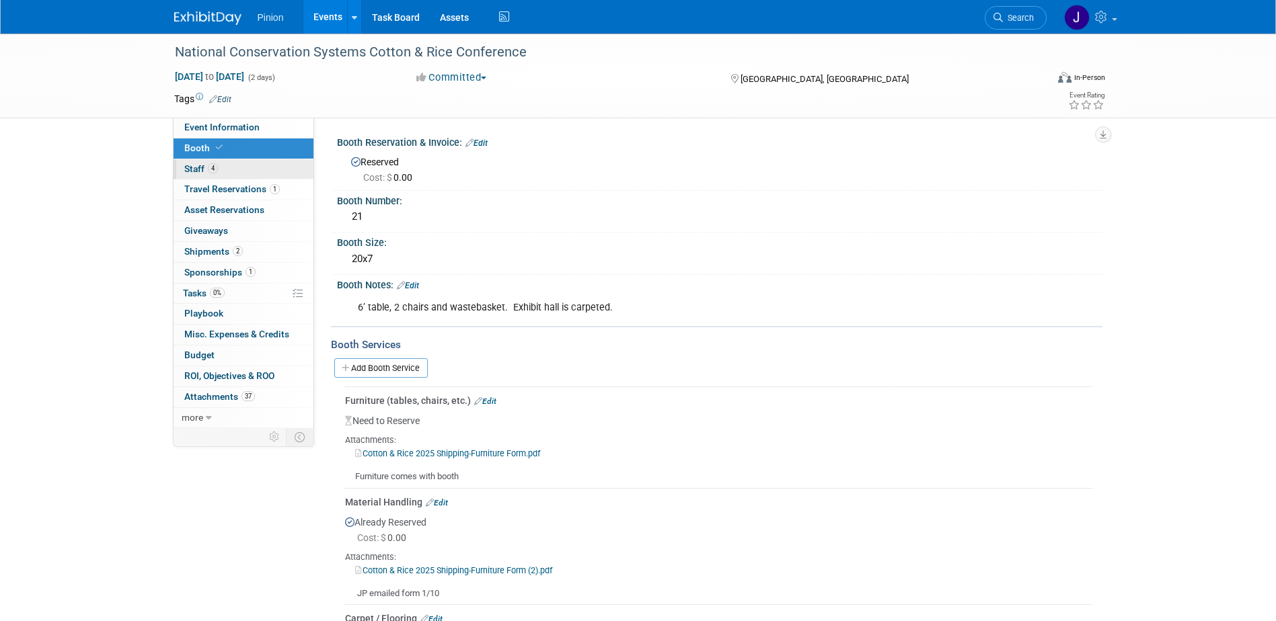
click at [229, 165] on link "4 Staff 4" at bounding box center [243, 169] width 140 height 20
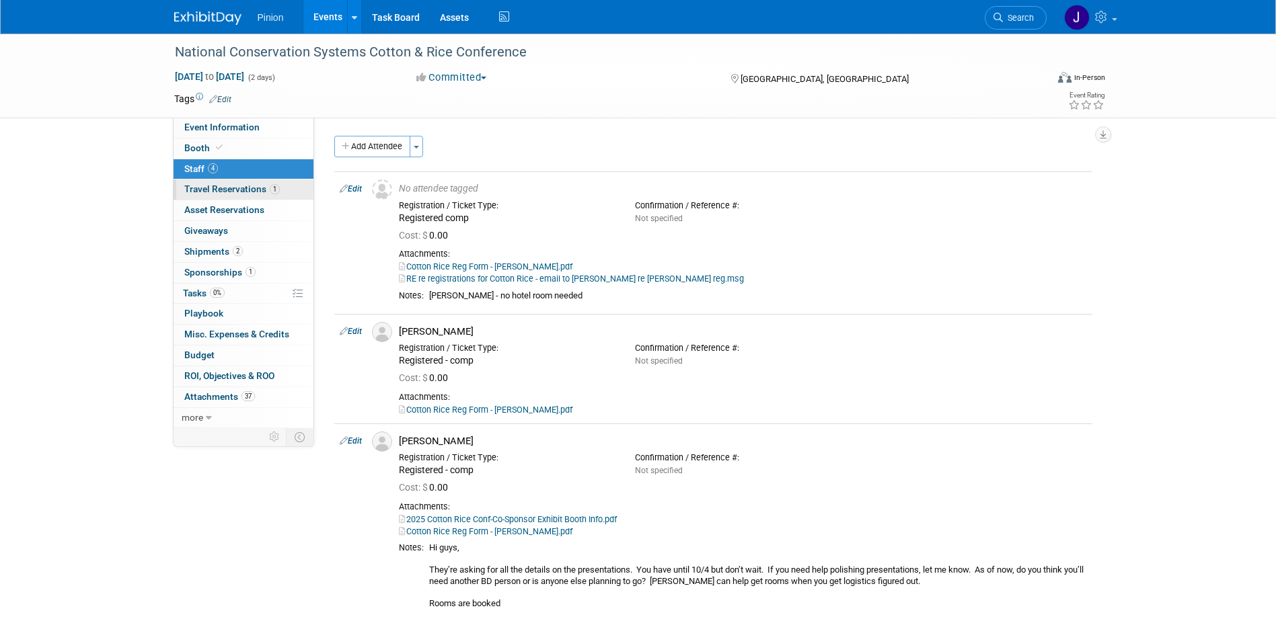
click at [208, 194] on span "Travel Reservations 1" at bounding box center [231, 189] width 95 height 11
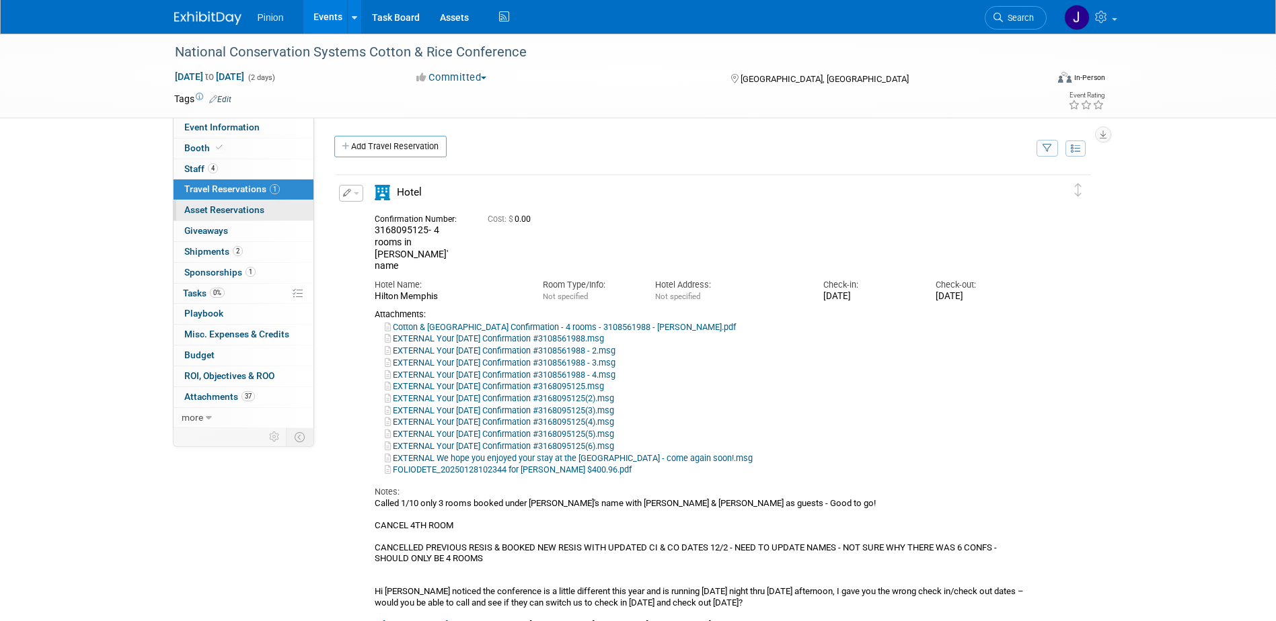
click at [212, 204] on link "0 Asset Reservations 0" at bounding box center [243, 210] width 140 height 20
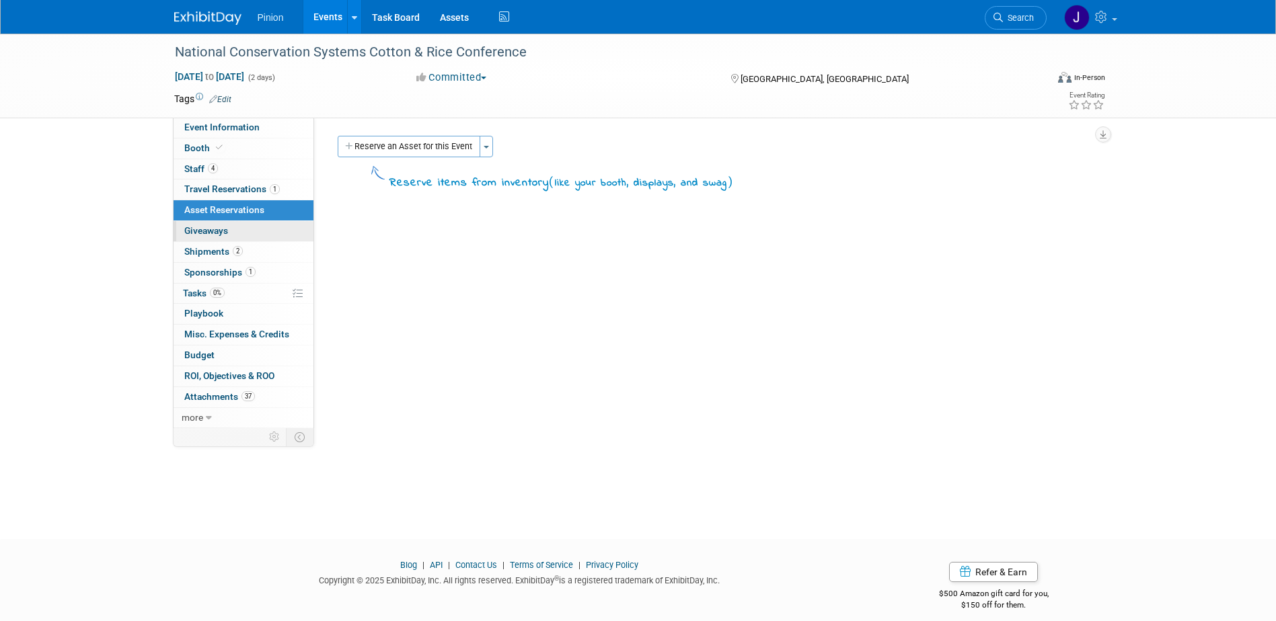
click at [210, 227] on span "Giveaways 0" at bounding box center [206, 230] width 44 height 11
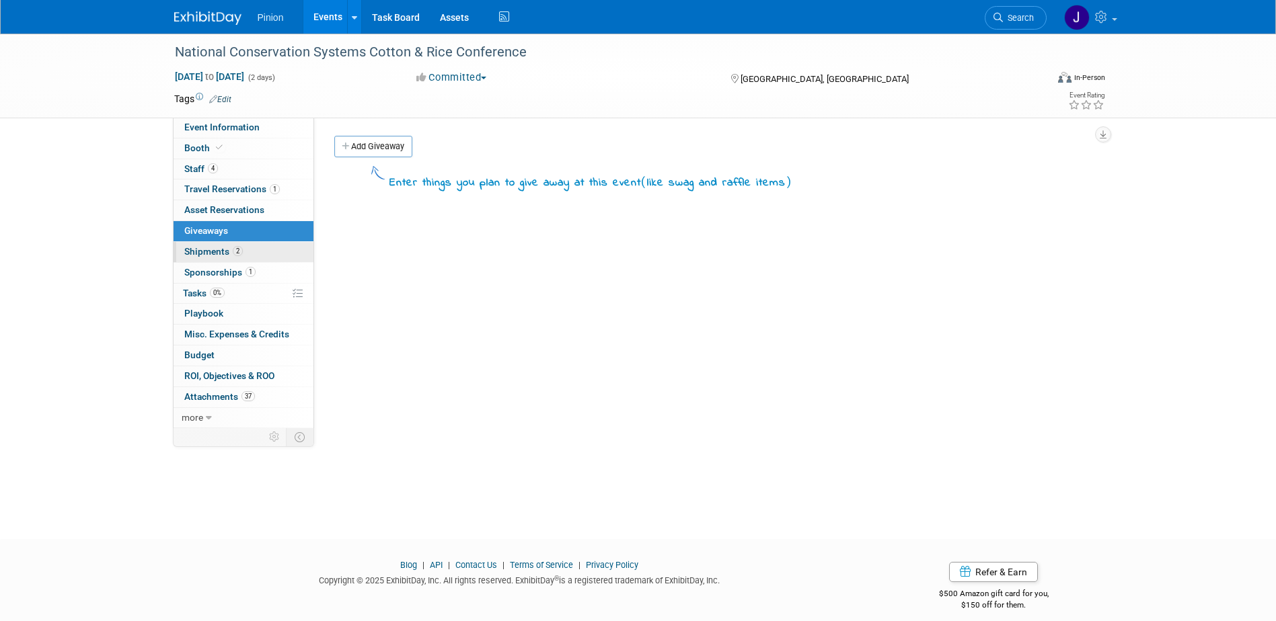
click at [211, 256] on span "Shipments 2" at bounding box center [213, 251] width 58 height 11
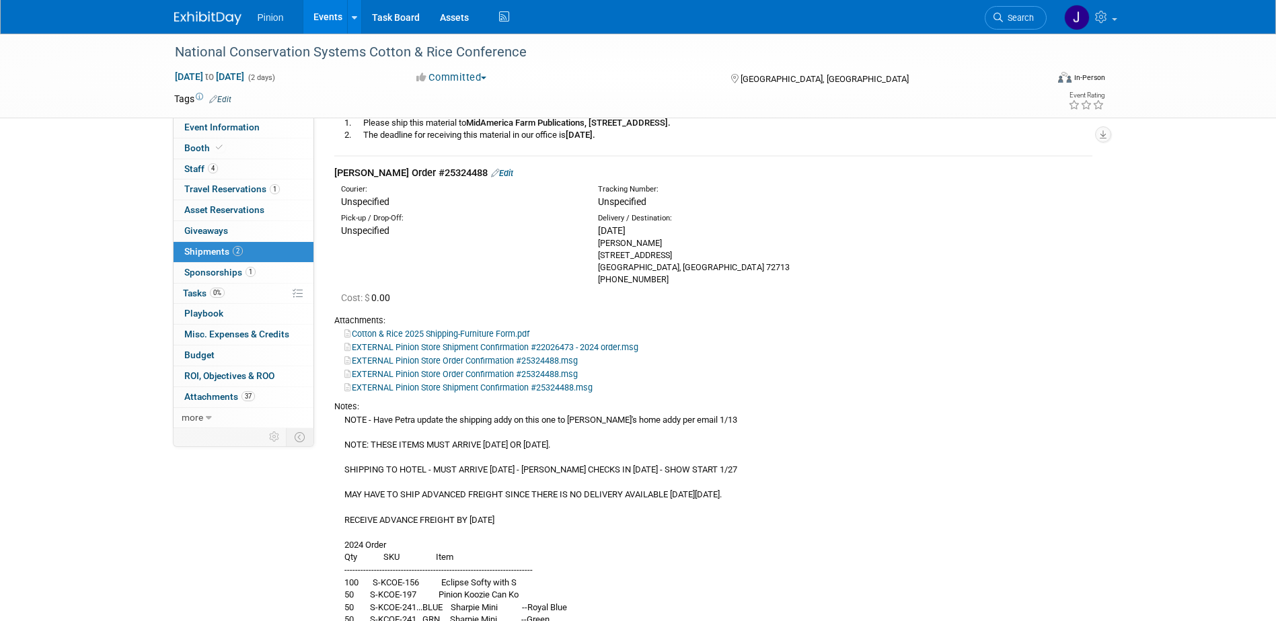
scroll to position [292, 0]
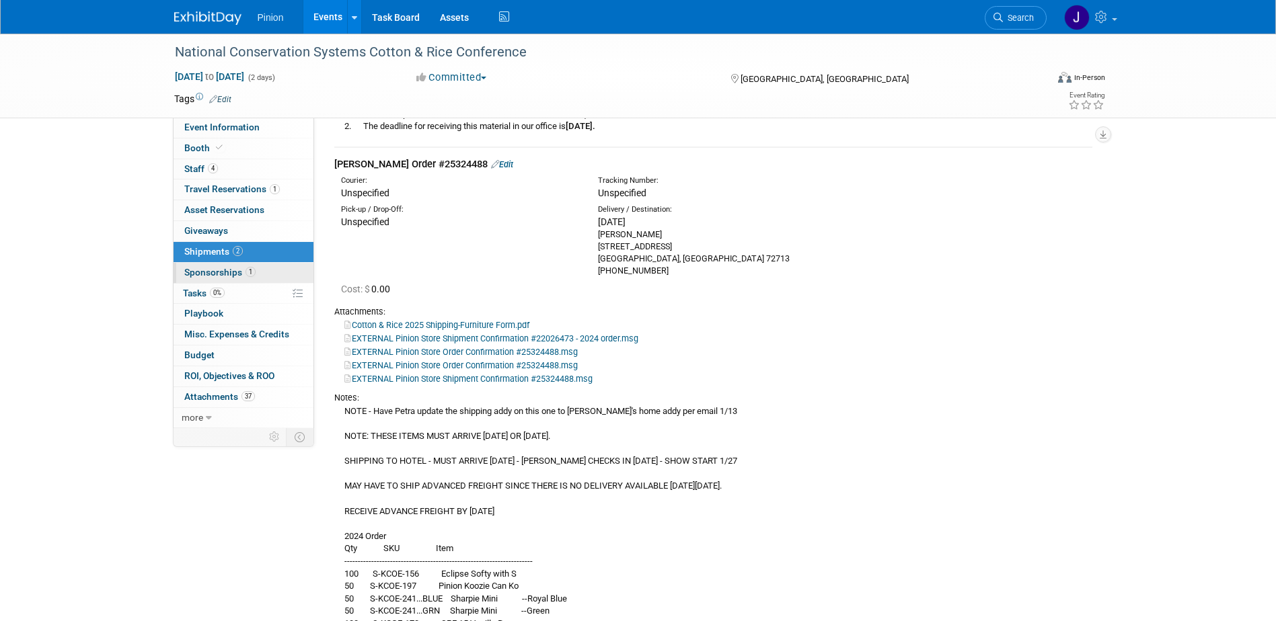
click at [256, 274] on link "1 Sponsorships 1" at bounding box center [243, 273] width 140 height 20
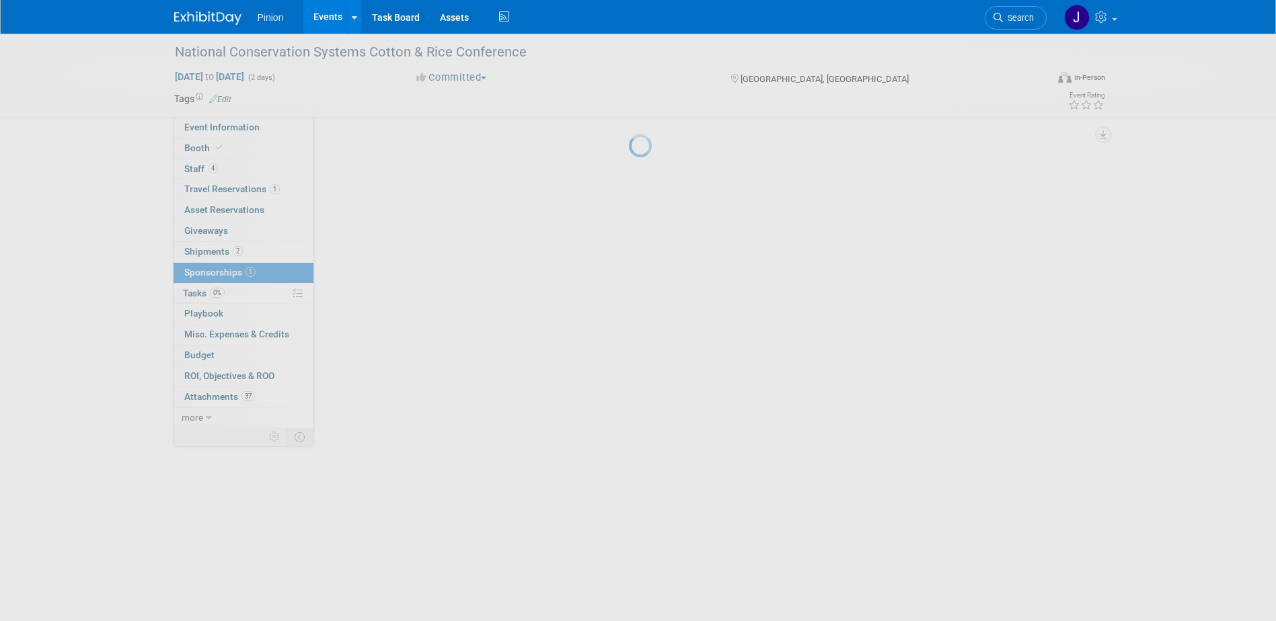
scroll to position [0, 0]
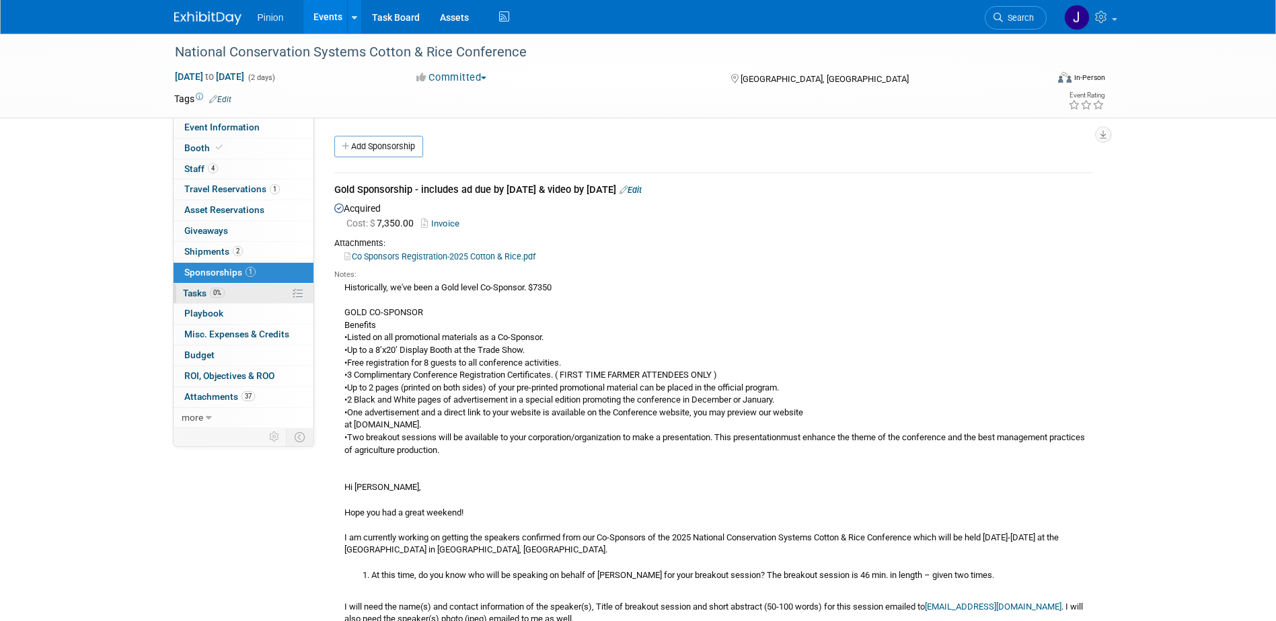
click at [223, 292] on span "0%" at bounding box center [217, 293] width 15 height 10
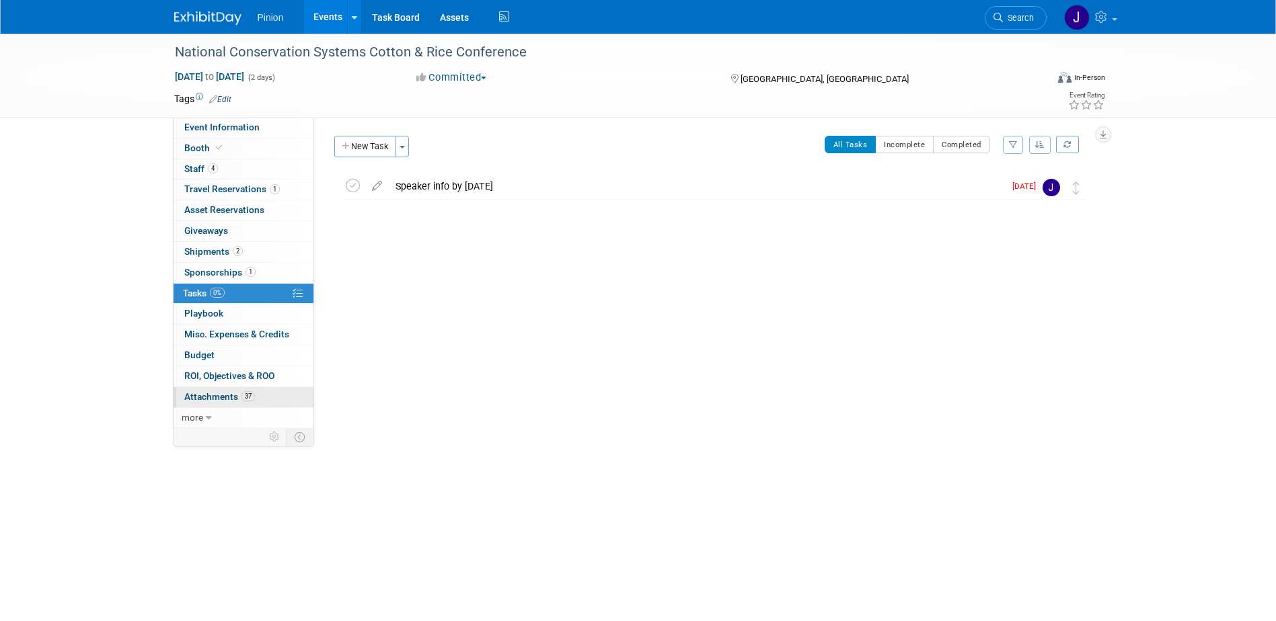
click at [229, 399] on span "Attachments 37" at bounding box center [219, 396] width 71 height 11
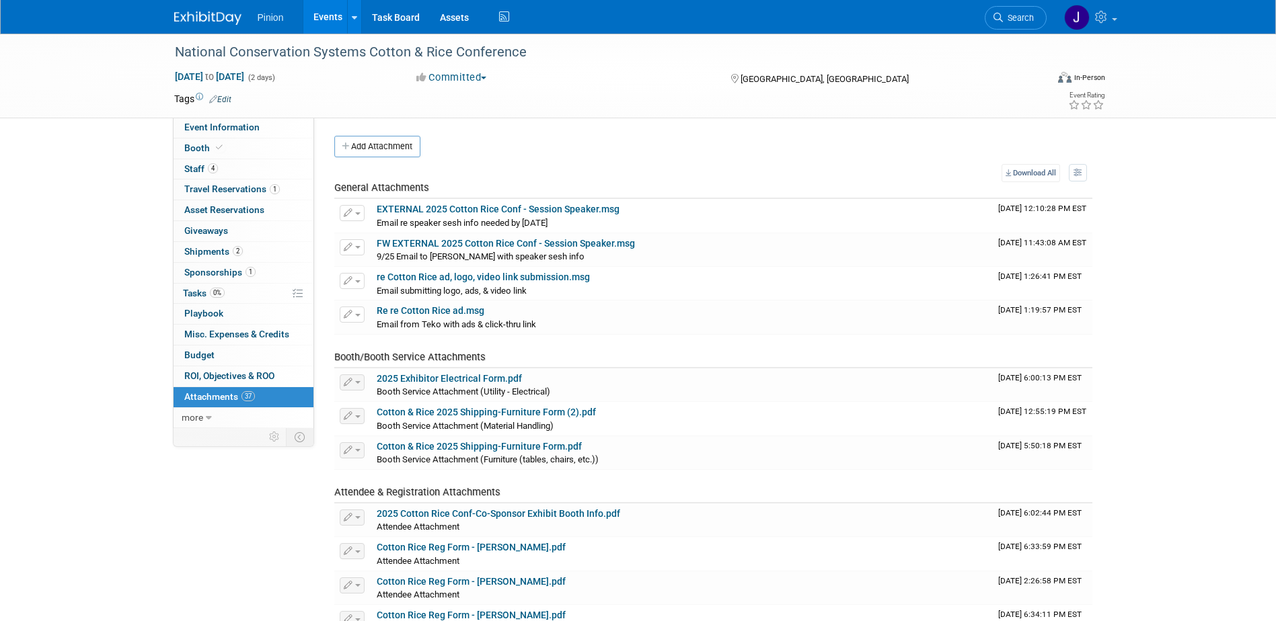
click at [196, 15] on img at bounding box center [207, 17] width 67 height 13
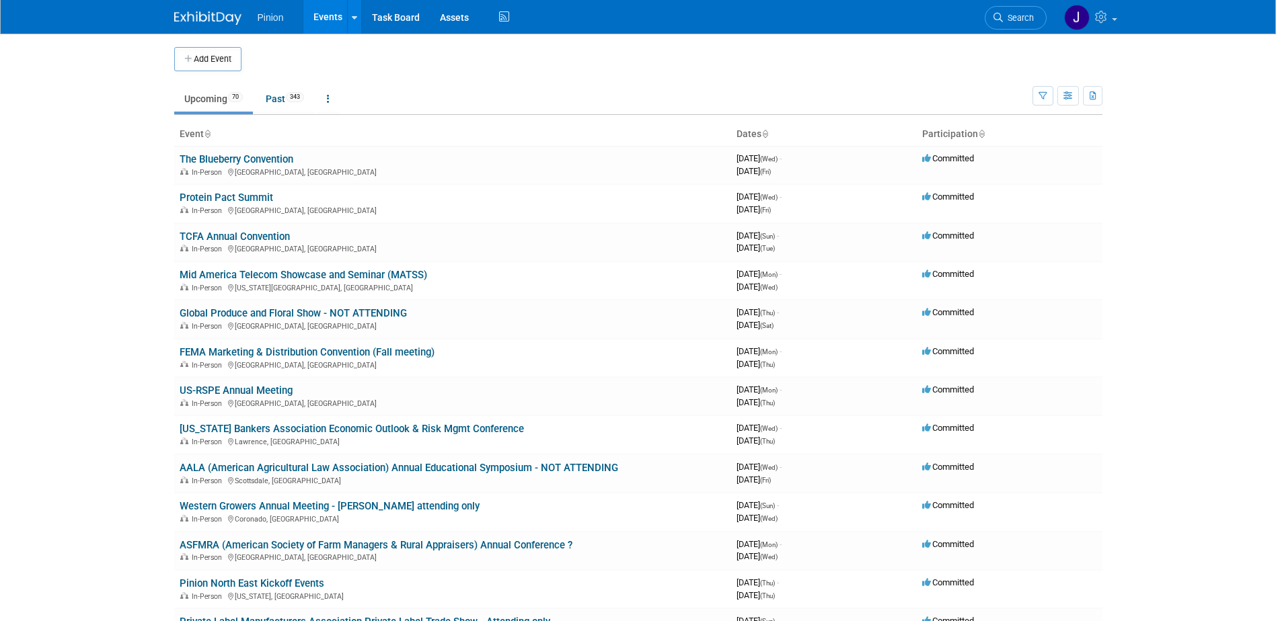
click at [210, 131] on icon at bounding box center [207, 134] width 7 height 9
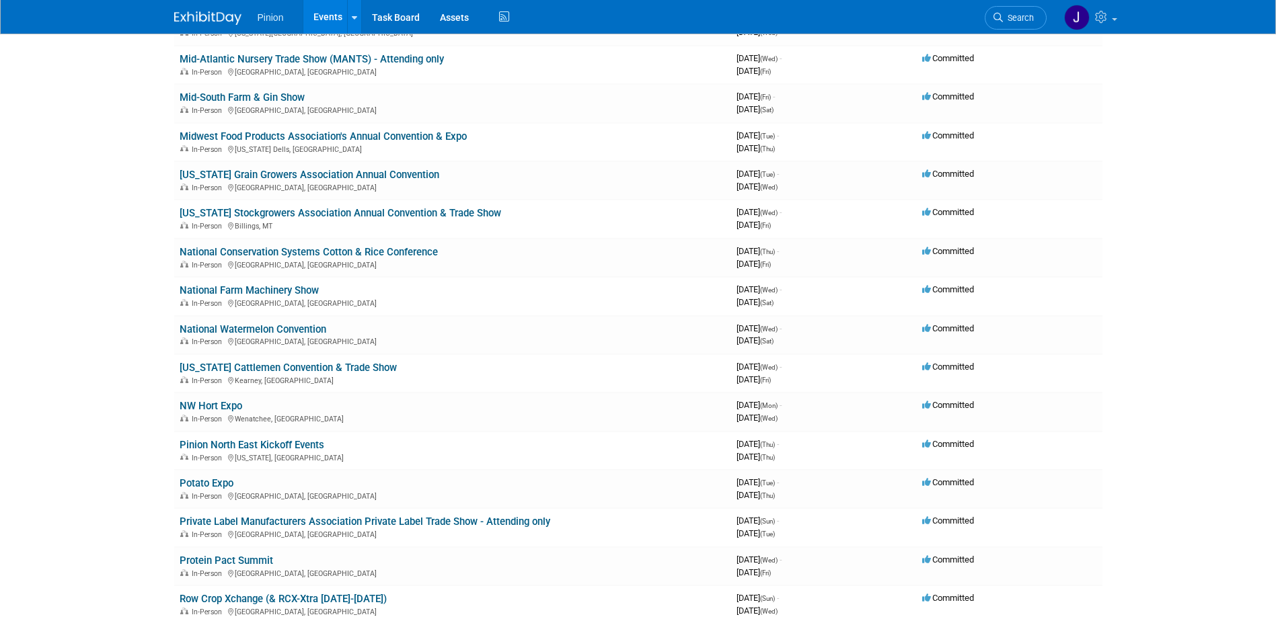
scroll to position [1491, 0]
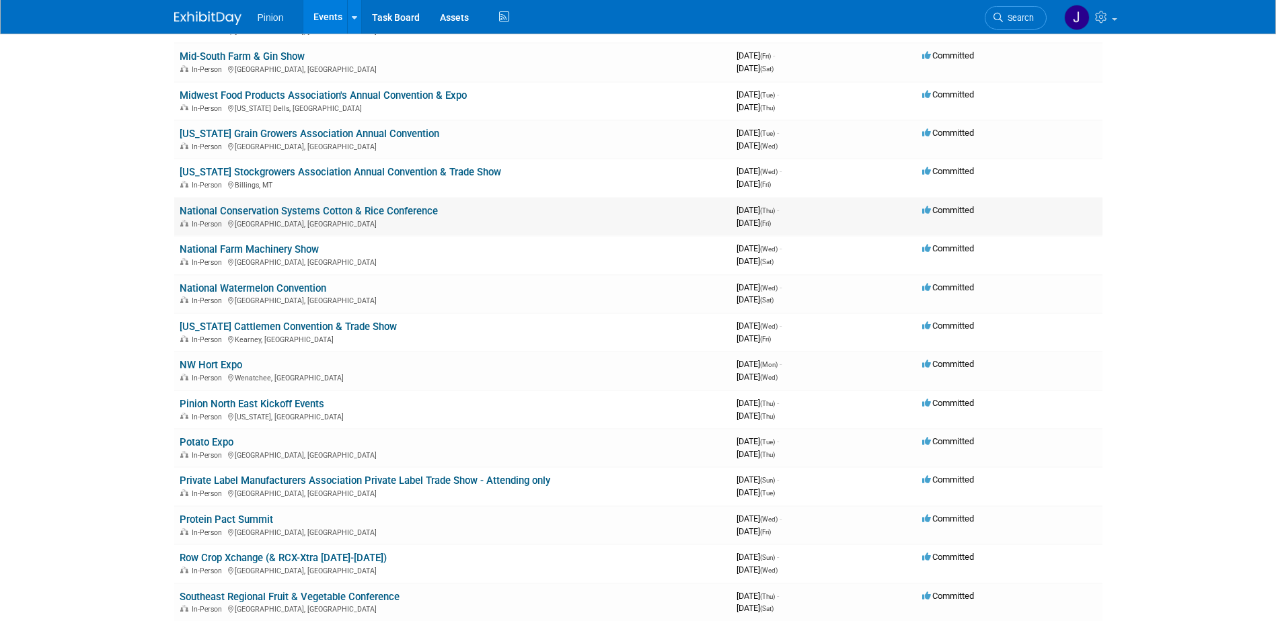
click at [329, 210] on link "National Conservation Systems Cotton & Rice Conference" at bounding box center [309, 211] width 258 height 12
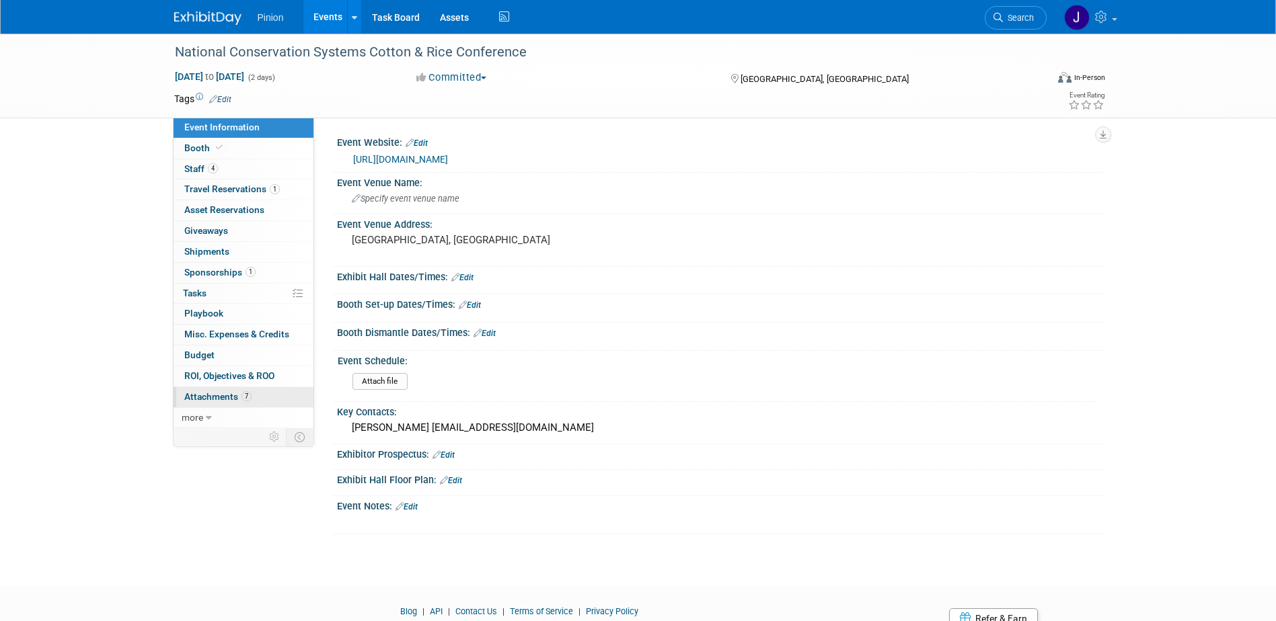
click at [234, 392] on span "Attachments 7" at bounding box center [217, 396] width 67 height 11
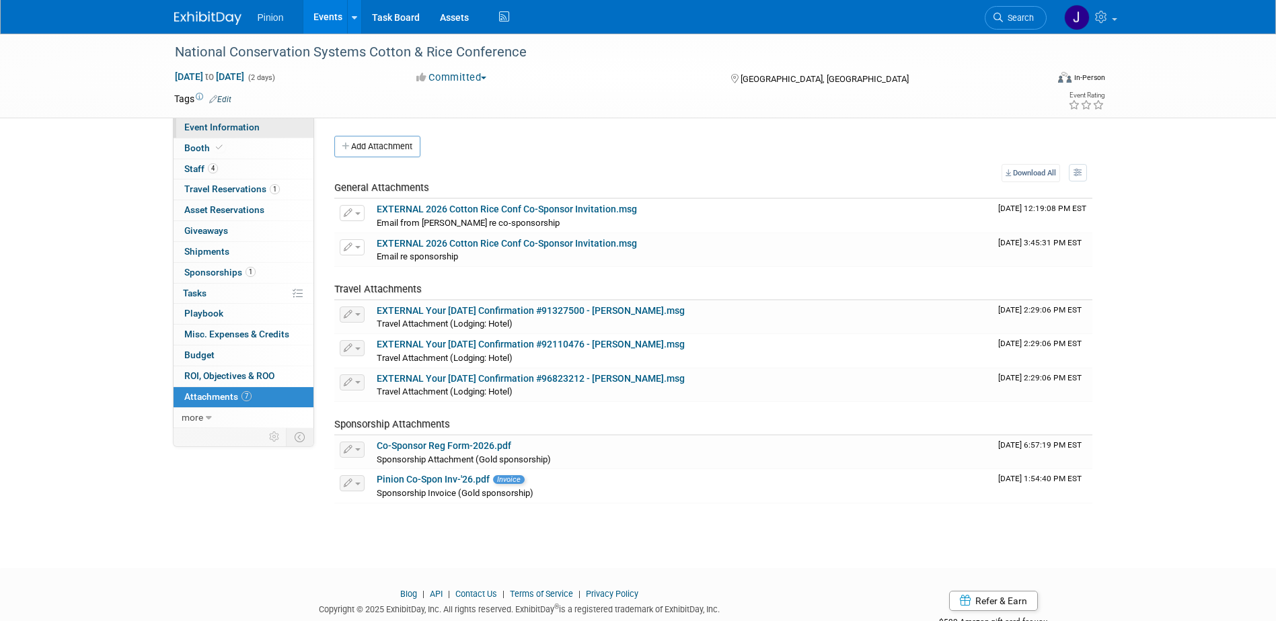
click at [242, 135] on link "Event Information" at bounding box center [243, 128] width 140 height 20
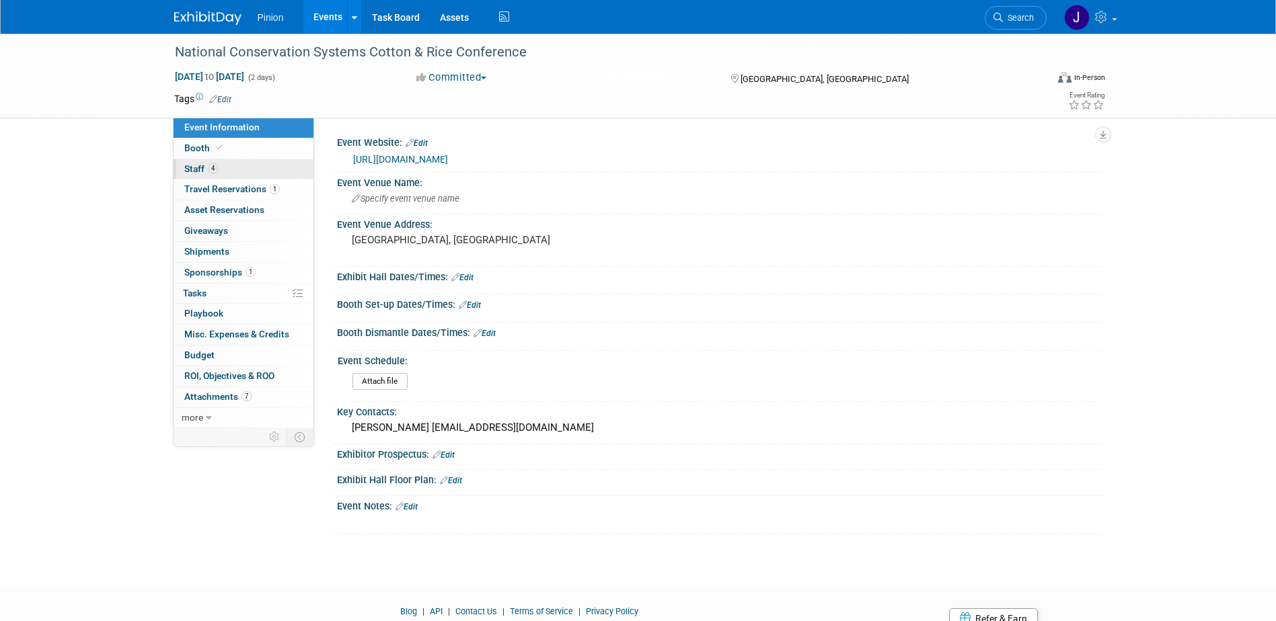
click at [213, 168] on span "4" at bounding box center [213, 168] width 10 height 10
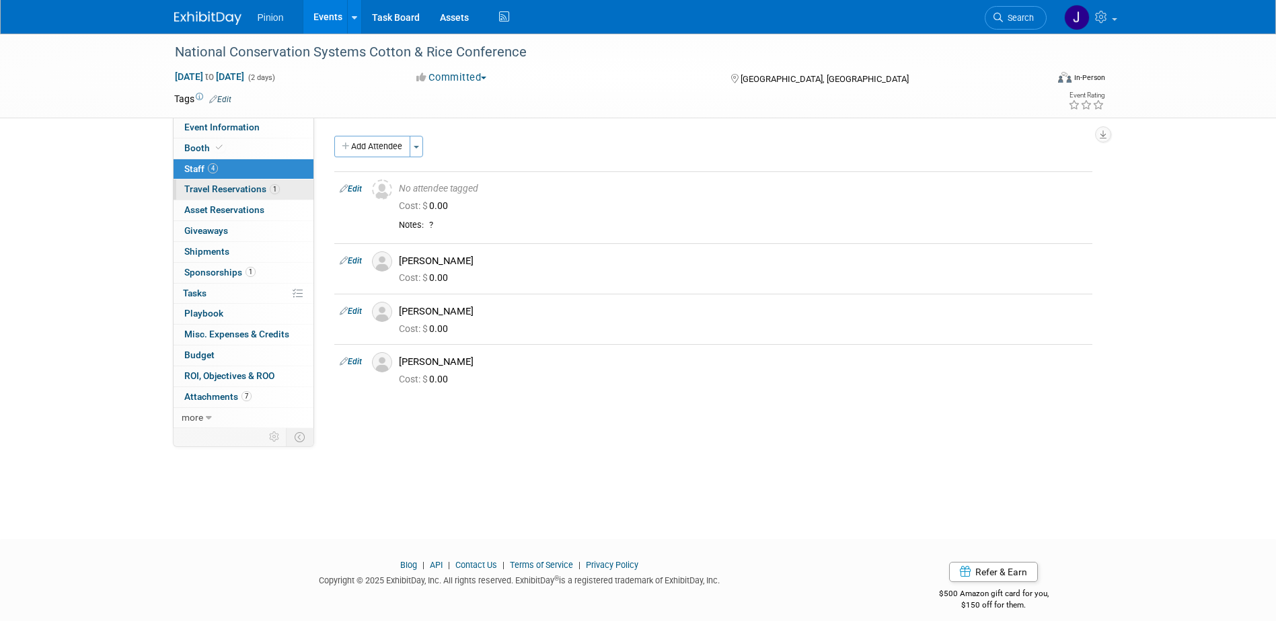
click at [233, 190] on span "Travel Reservations 1" at bounding box center [231, 189] width 95 height 11
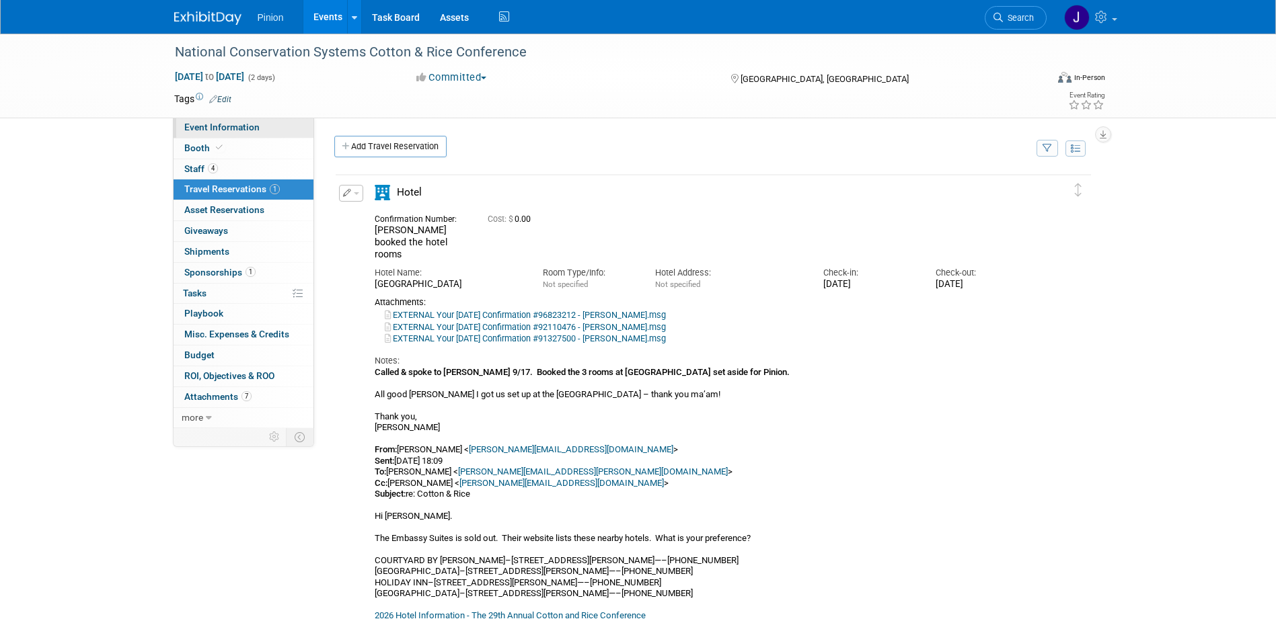
click at [219, 131] on span "Event Information" at bounding box center [221, 127] width 75 height 11
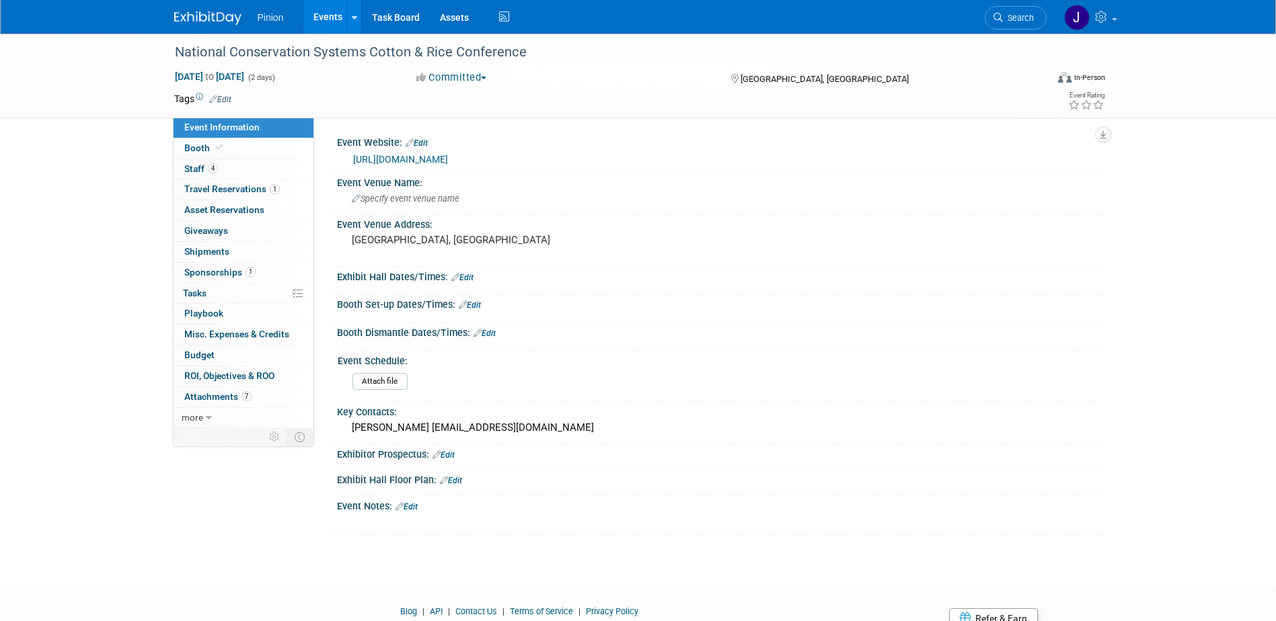
click at [373, 160] on link "[URL][DOMAIN_NAME]" at bounding box center [400, 159] width 95 height 11
